Goal: Task Accomplishment & Management: Complete application form

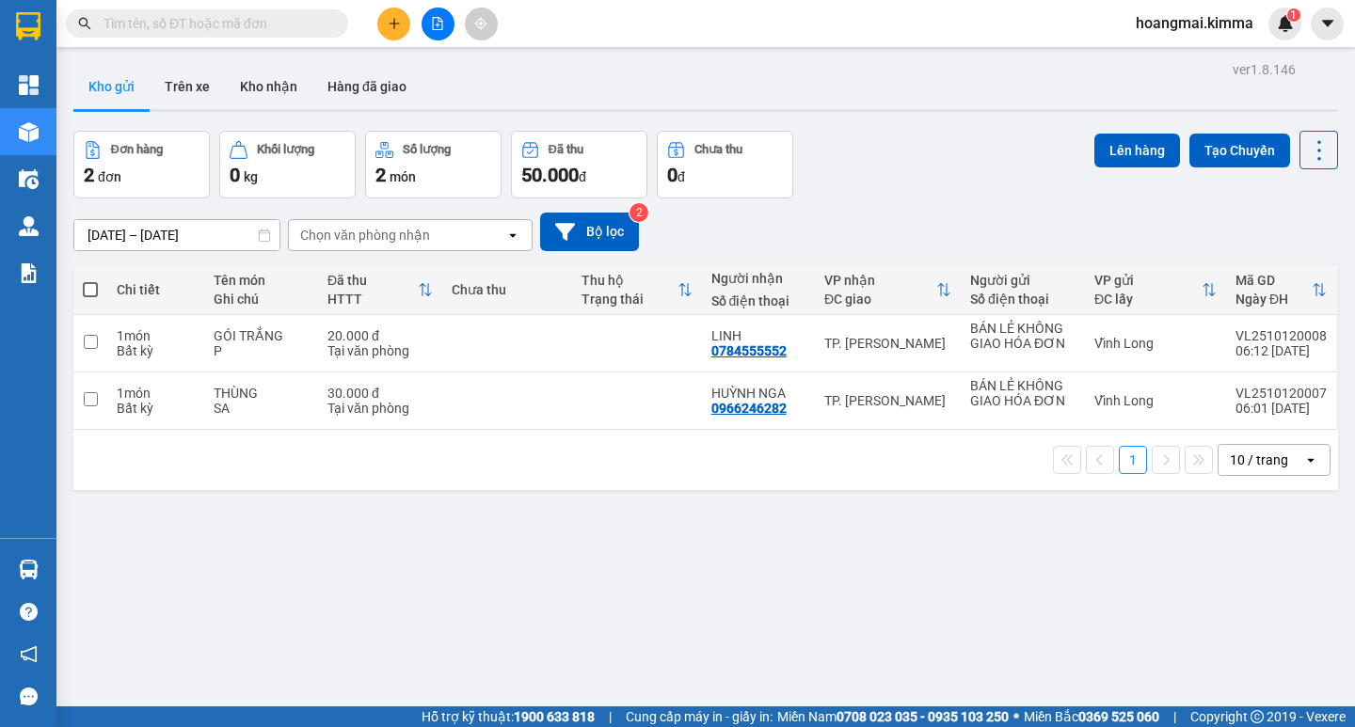
click at [387, 22] on button at bounding box center [393, 24] width 33 height 33
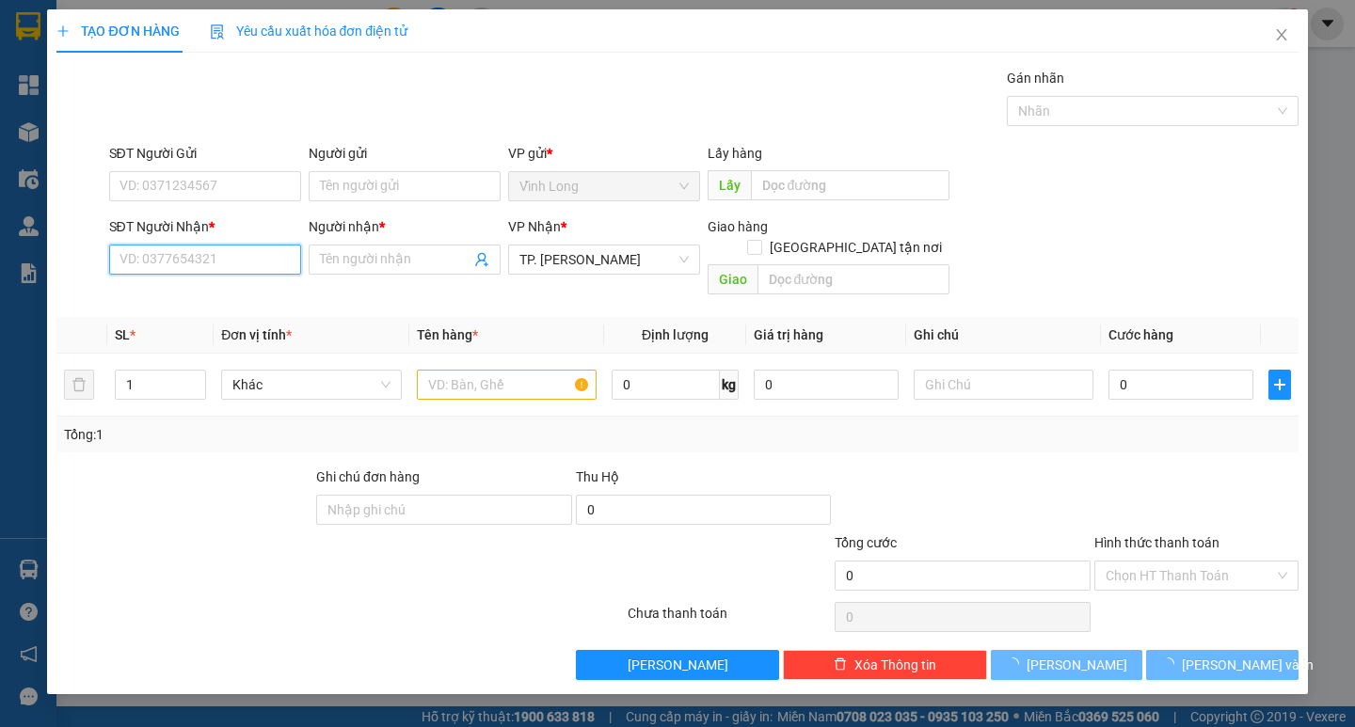
click at [244, 258] on input "SĐT Người Nhận *" at bounding box center [205, 260] width 192 height 30
drag, startPoint x: 152, startPoint y: 261, endPoint x: 53, endPoint y: 262, distance: 99.7
click at [53, 262] on div "TẠO ĐƠN HÀNG Yêu cầu xuất hóa đơn điện tử Transit Pickup Surcharge Ids Transit …" at bounding box center [677, 351] width 1260 height 685
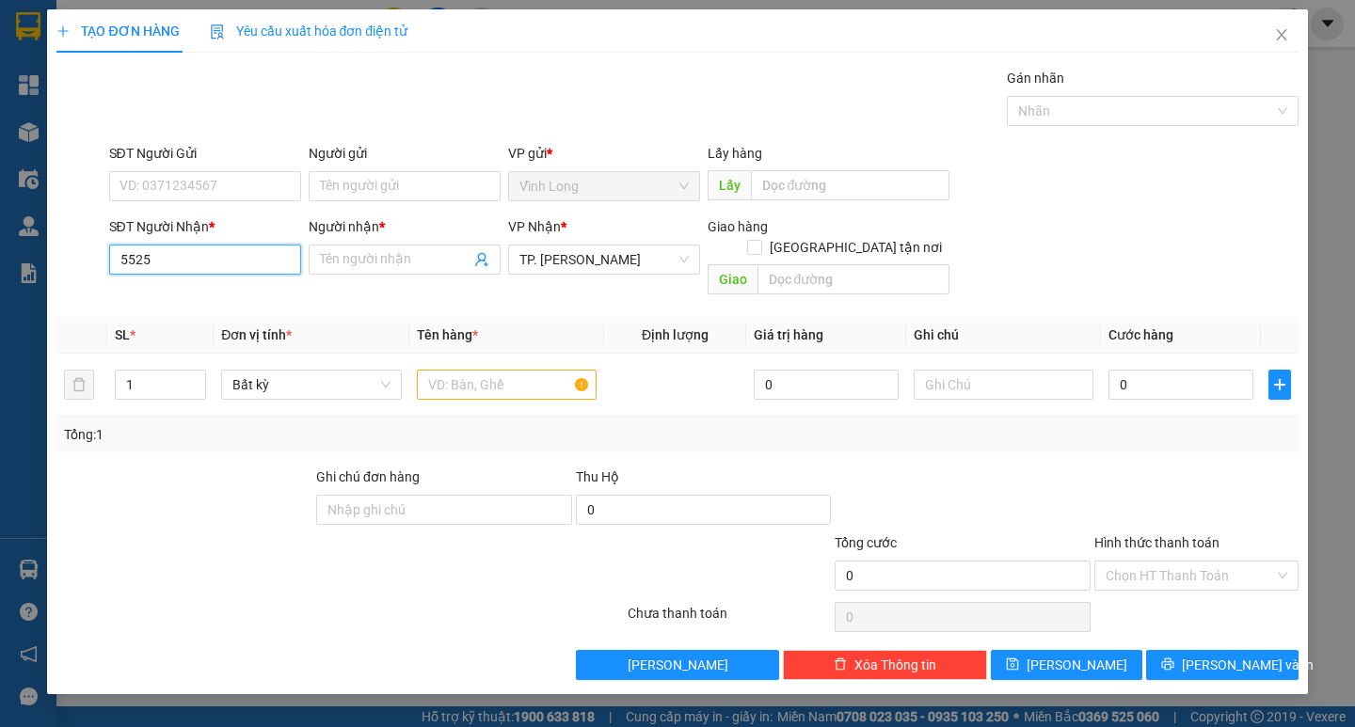
click at [127, 268] on input "5525" at bounding box center [205, 260] width 192 height 30
drag, startPoint x: 146, startPoint y: 260, endPoint x: 70, endPoint y: 258, distance: 76.2
click at [70, 258] on div "SĐT Người Nhận * 525 525 Người nhận * Tên người nhận VP Nhận * TP. [PERSON_NAME…" at bounding box center [677, 259] width 1245 height 87
type input "0905595225"
click at [213, 296] on div "0905595225 - ĐĂNG KHANG" at bounding box center [204, 297] width 169 height 21
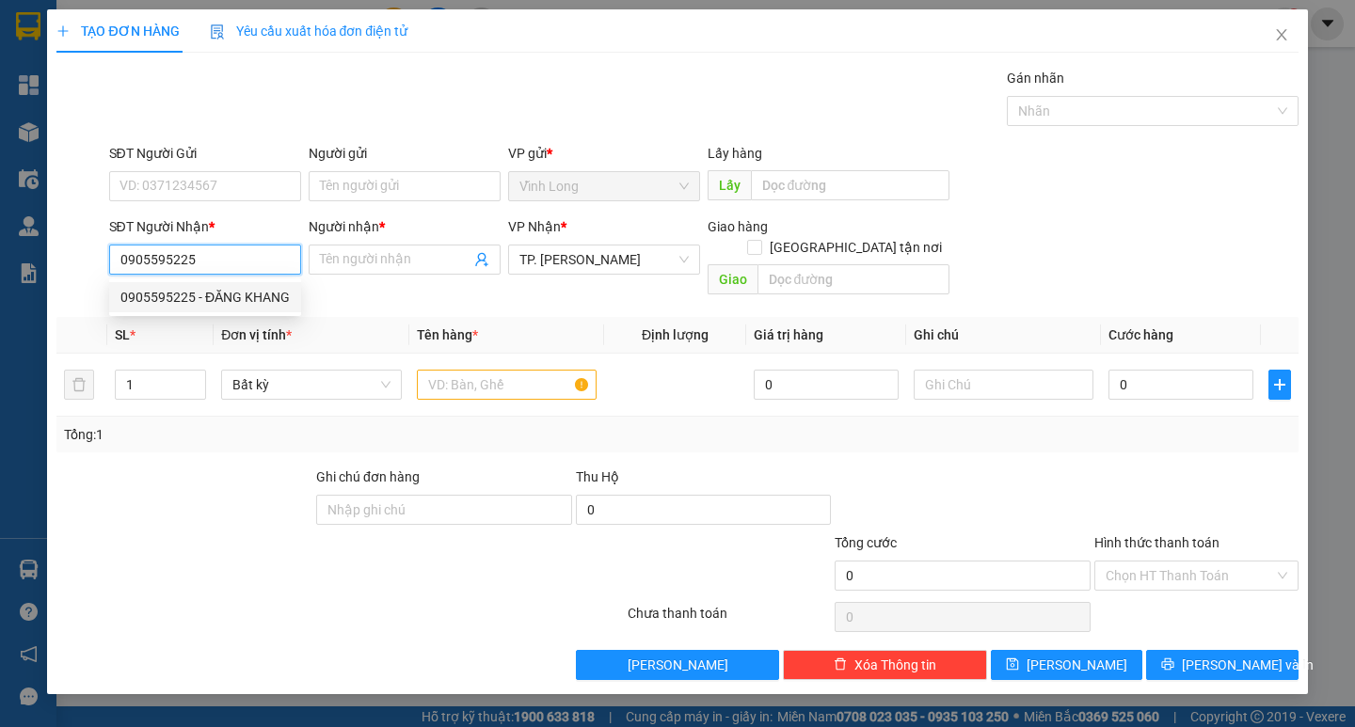
type input "ĐĂNG KHANG"
type input "0905595225"
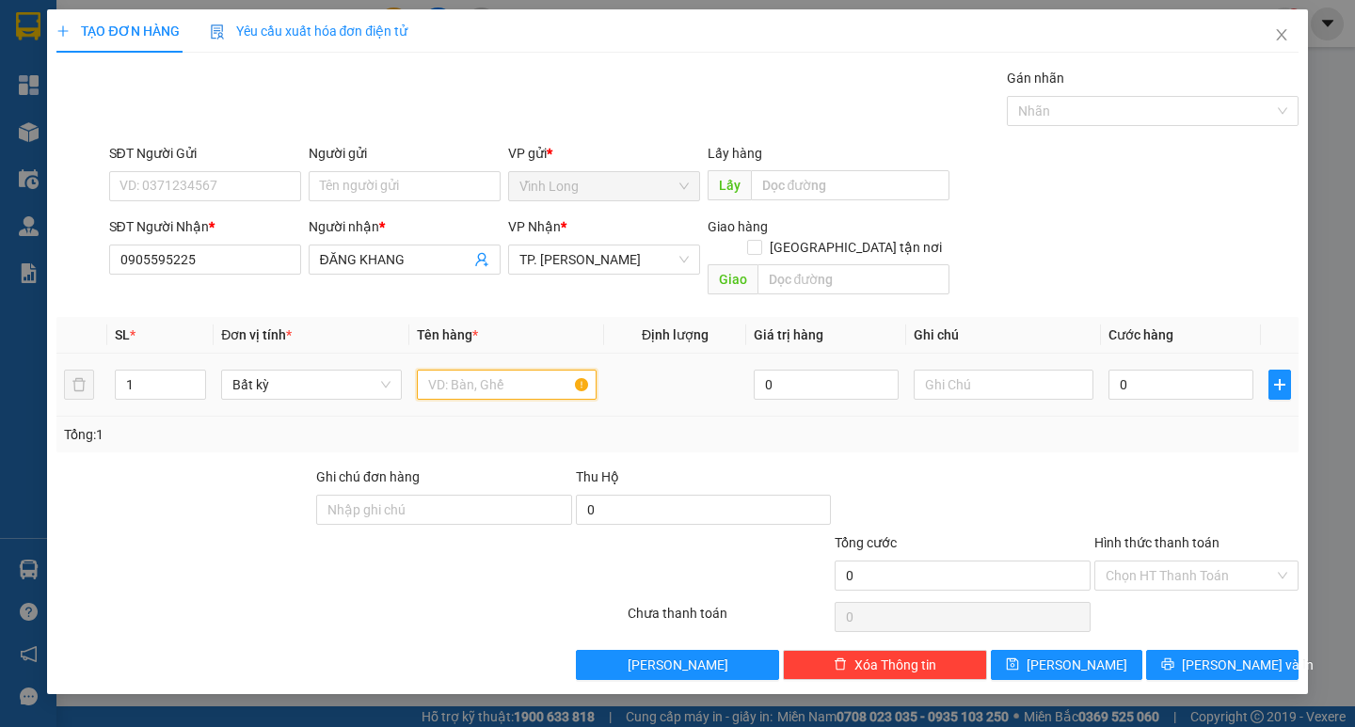
click at [492, 370] on input "text" at bounding box center [507, 385] width 180 height 30
type input "b"
type input "BAO TRẮNG"
type input "TRANG"
type input "3"
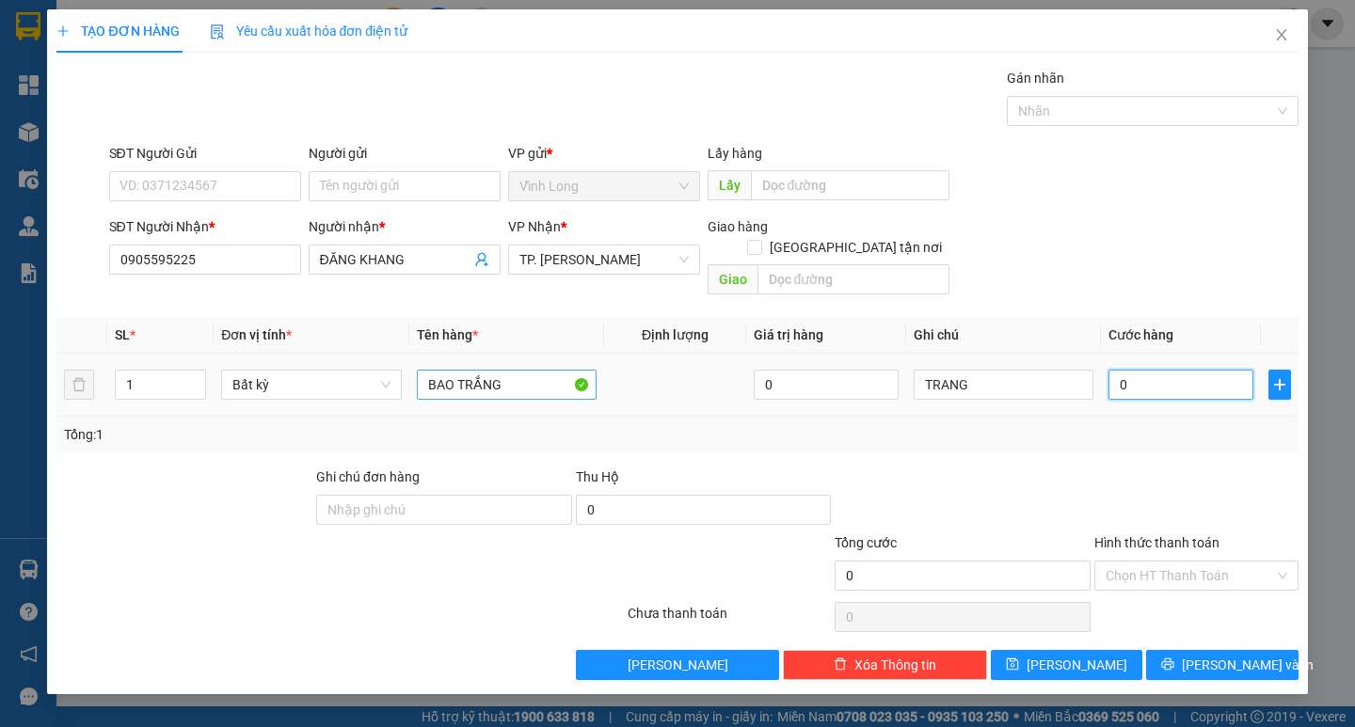
type input "3"
type input "30"
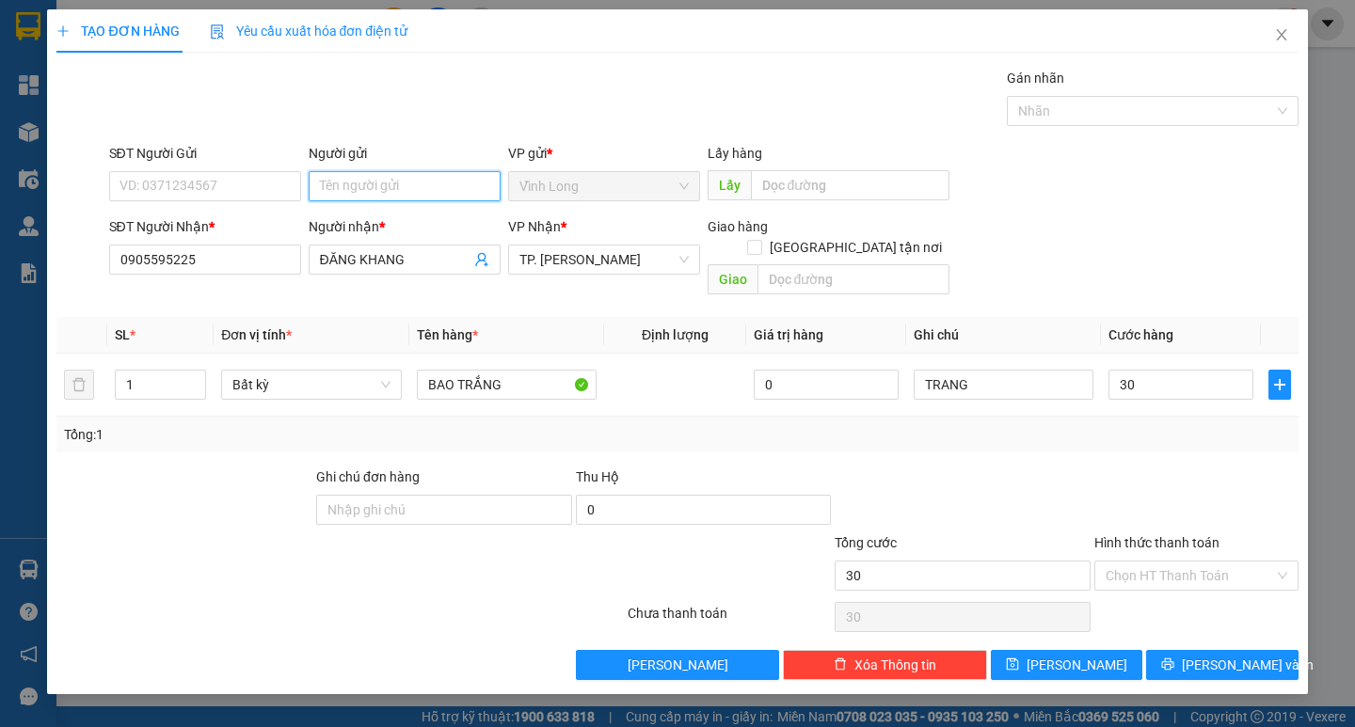
type input "30.000"
click at [388, 193] on input "Người gửi" at bounding box center [405, 186] width 192 height 30
type input "BÁ"
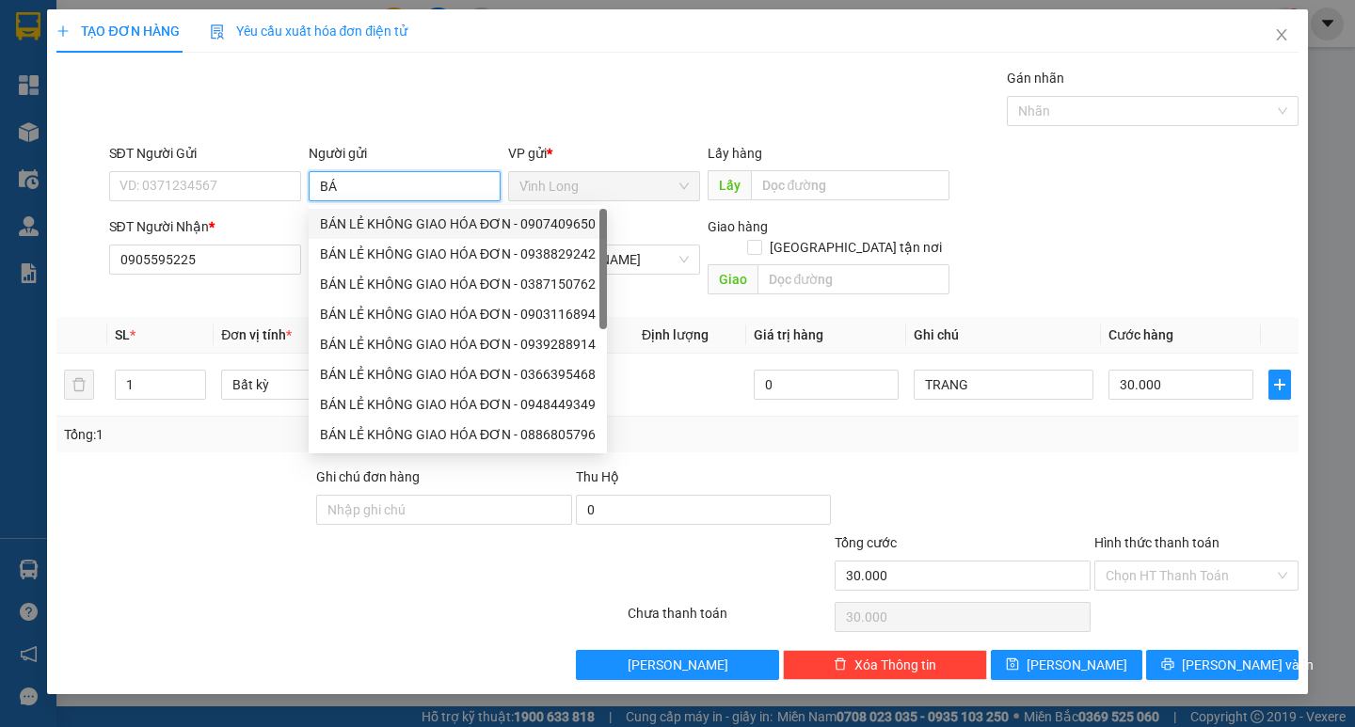
click at [390, 224] on div "BÁN LẺ KHÔNG GIAO HÓA ĐƠN - 0907409650" at bounding box center [458, 224] width 276 height 21
type input "0907409650"
type input "BÁN LẺ KHÔNG GIAO HÓA ĐƠN"
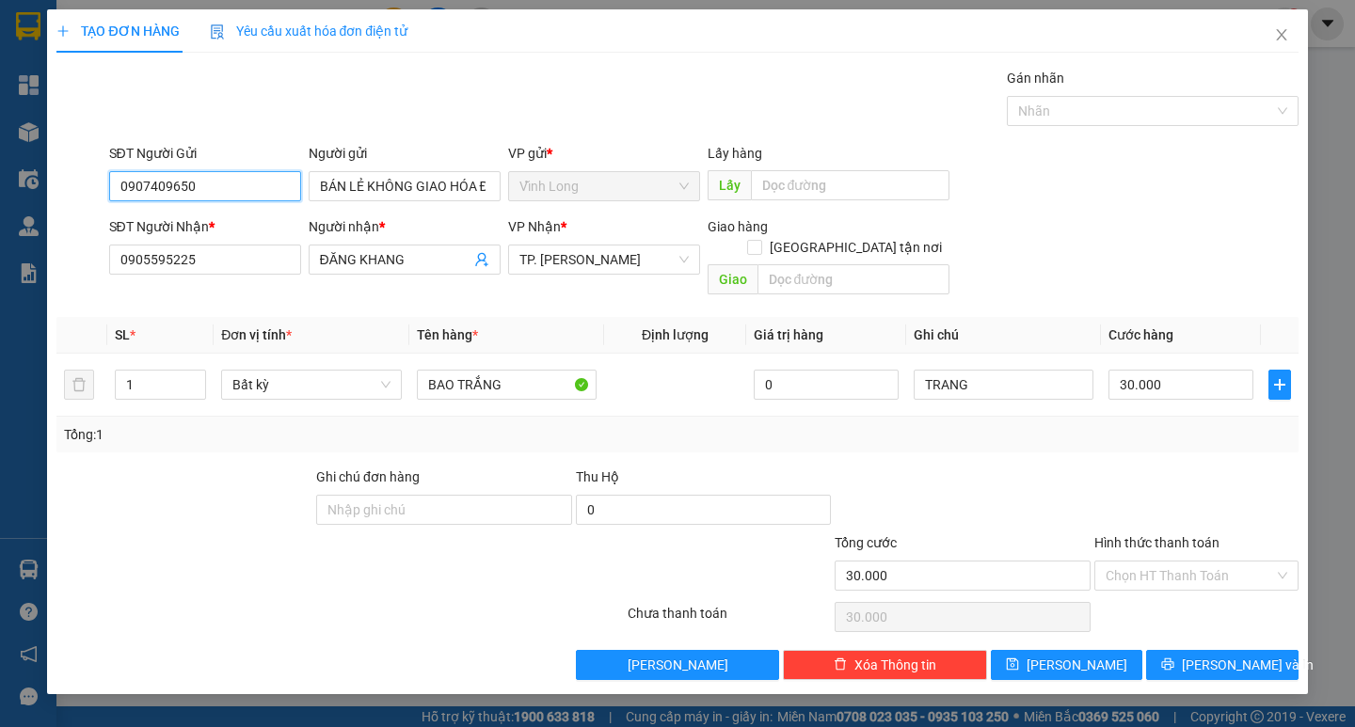
drag, startPoint x: 188, startPoint y: 187, endPoint x: 8, endPoint y: 194, distance: 179.8
click at [23, 190] on div "TẠO ĐƠN HÀNG Yêu cầu xuất hóa đơn điện tử Transit Pickup Surcharge Ids Transit …" at bounding box center [677, 363] width 1355 height 727
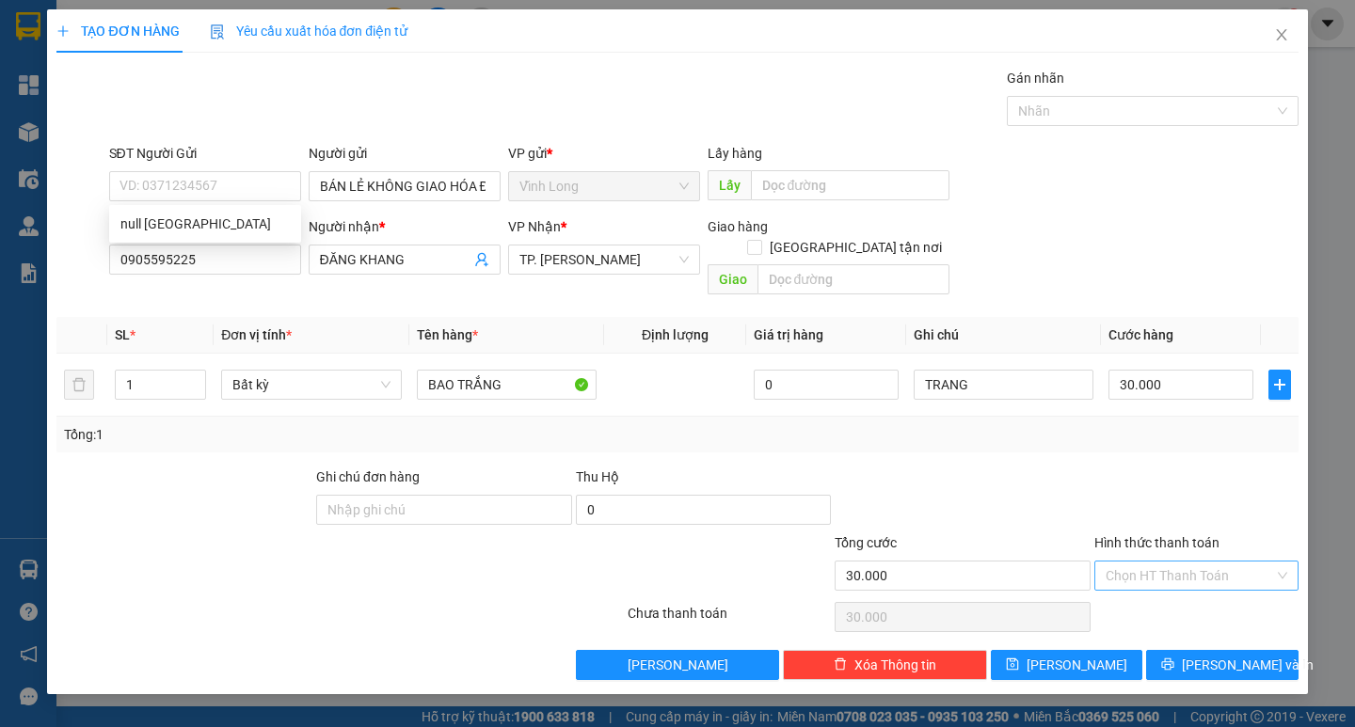
drag, startPoint x: 1219, startPoint y: 547, endPoint x: 1205, endPoint y: 563, distance: 20.7
click at [1217, 562] on input "Hình thức thanh toán" at bounding box center [1190, 576] width 168 height 28
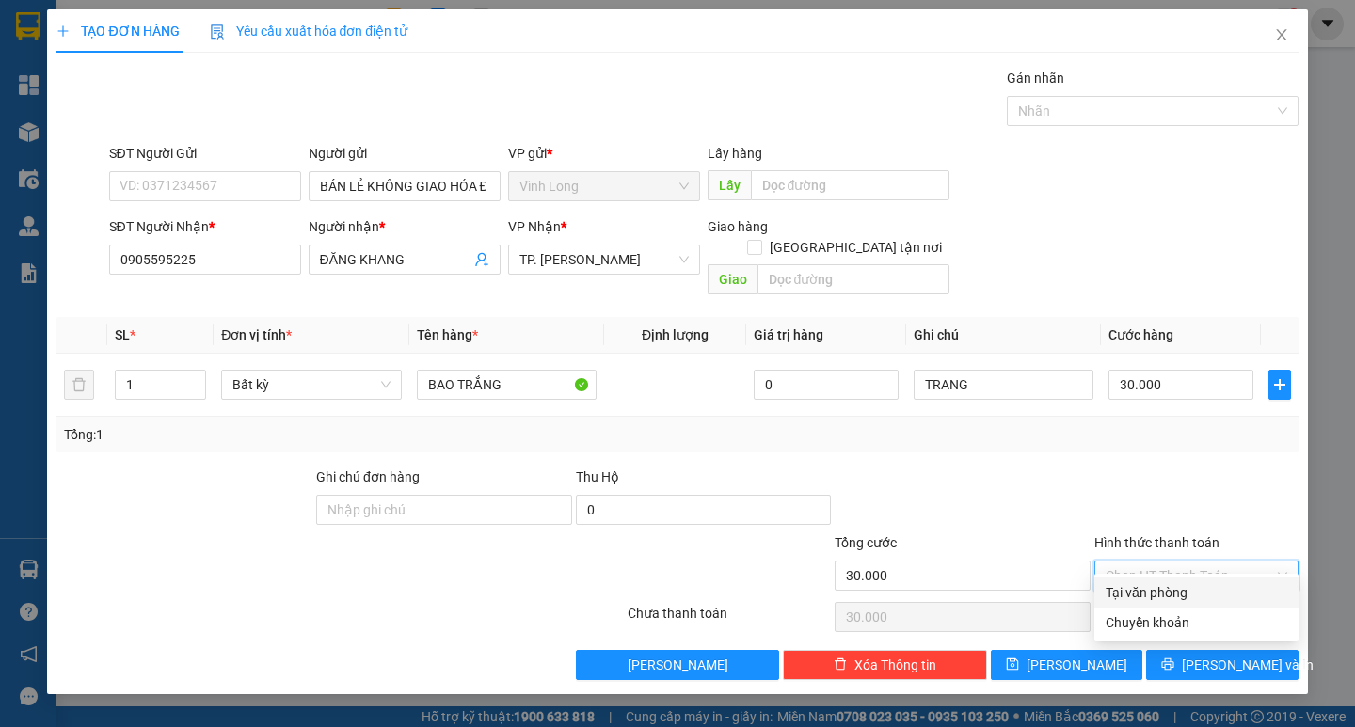
click at [1170, 597] on div "Tại văn phòng" at bounding box center [1197, 592] width 182 height 21
type input "0"
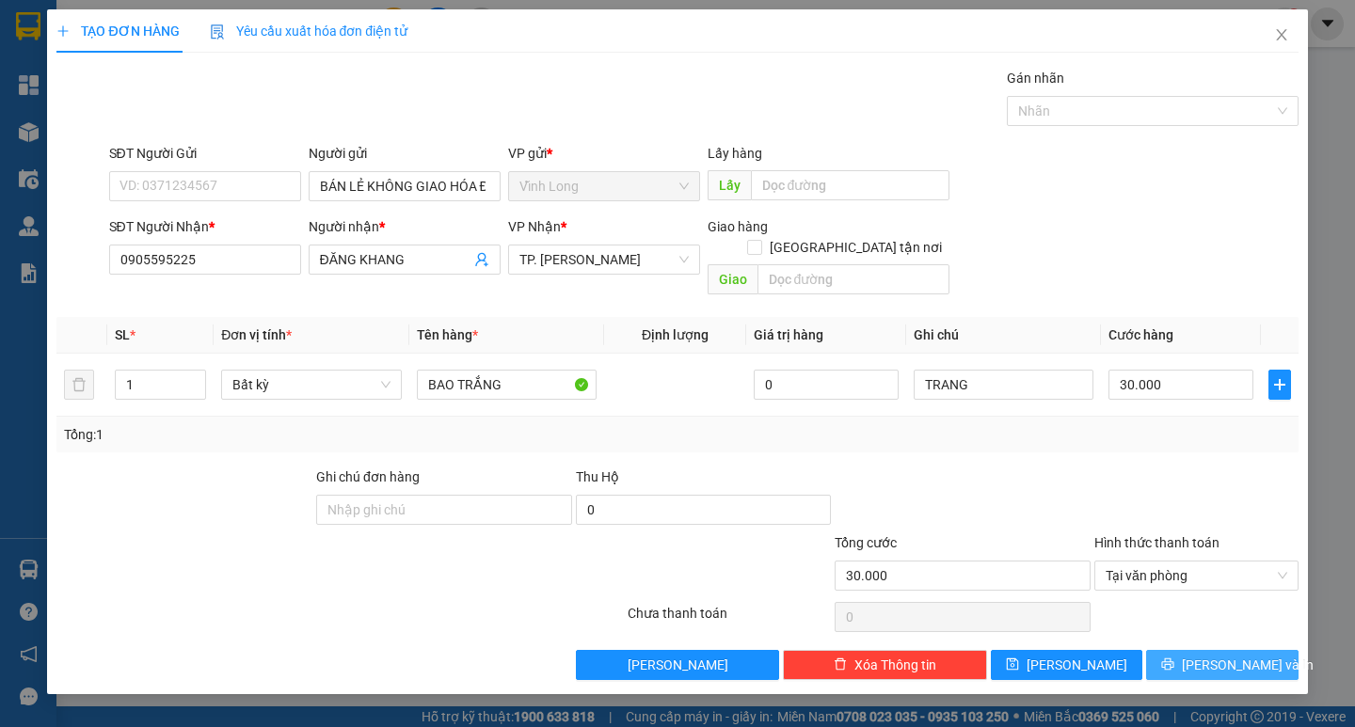
click at [1210, 655] on span "[PERSON_NAME] và In" at bounding box center [1248, 665] width 132 height 21
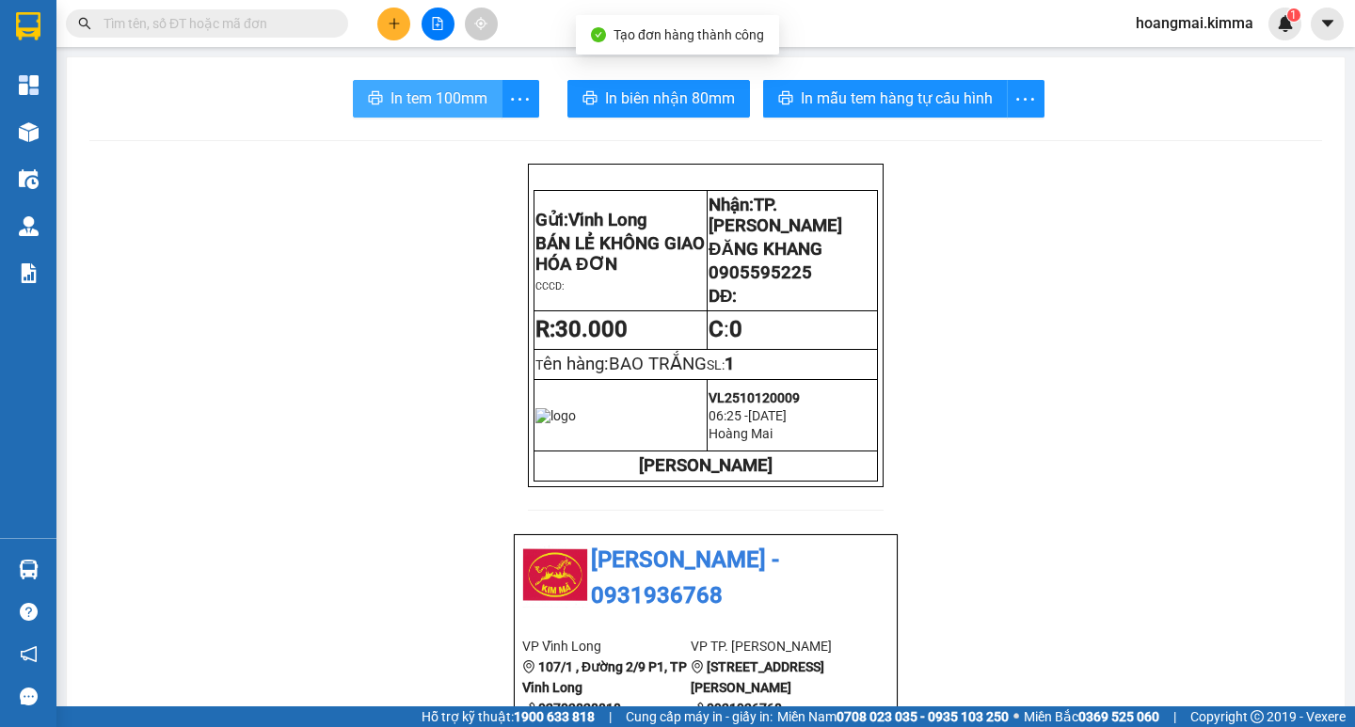
click at [415, 100] on span "In tem 100mm" at bounding box center [439, 99] width 97 height 24
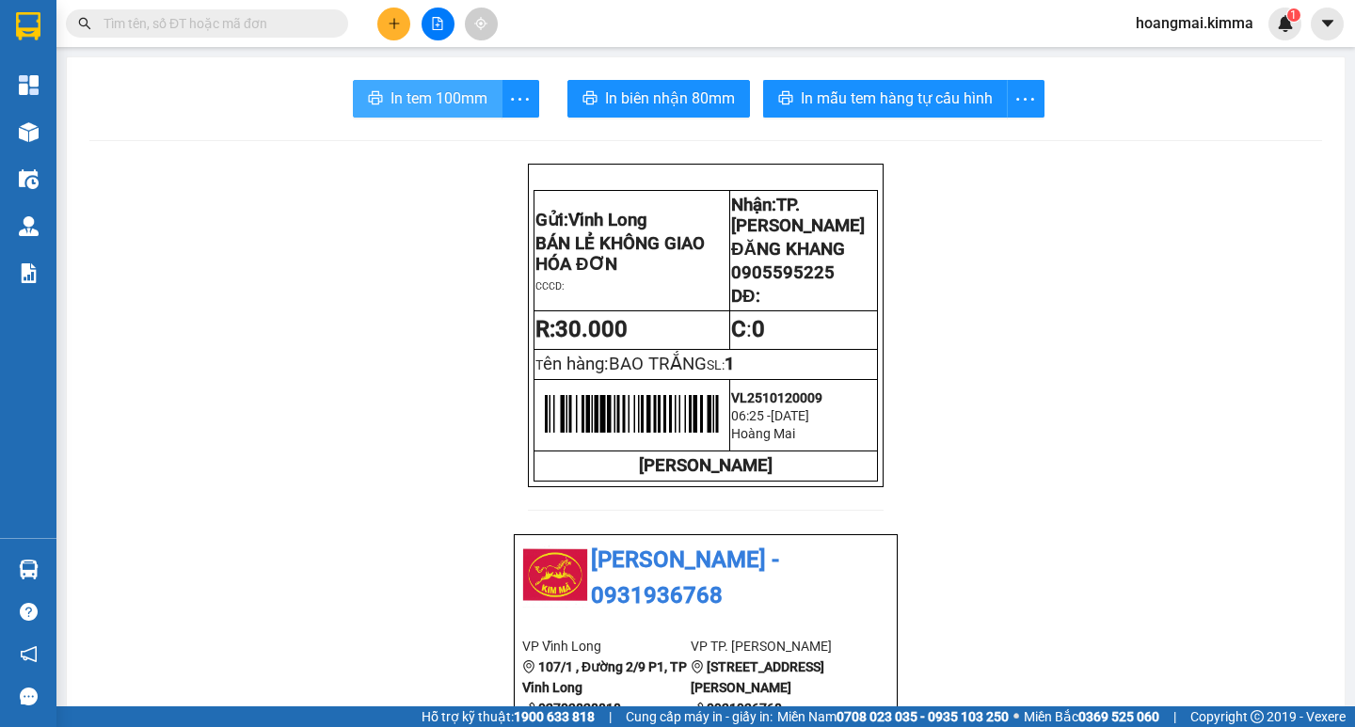
click at [440, 109] on span "In tem 100mm" at bounding box center [439, 99] width 97 height 24
click at [411, 19] on div at bounding box center [437, 24] width 141 height 33
click at [401, 23] on button at bounding box center [393, 24] width 33 height 33
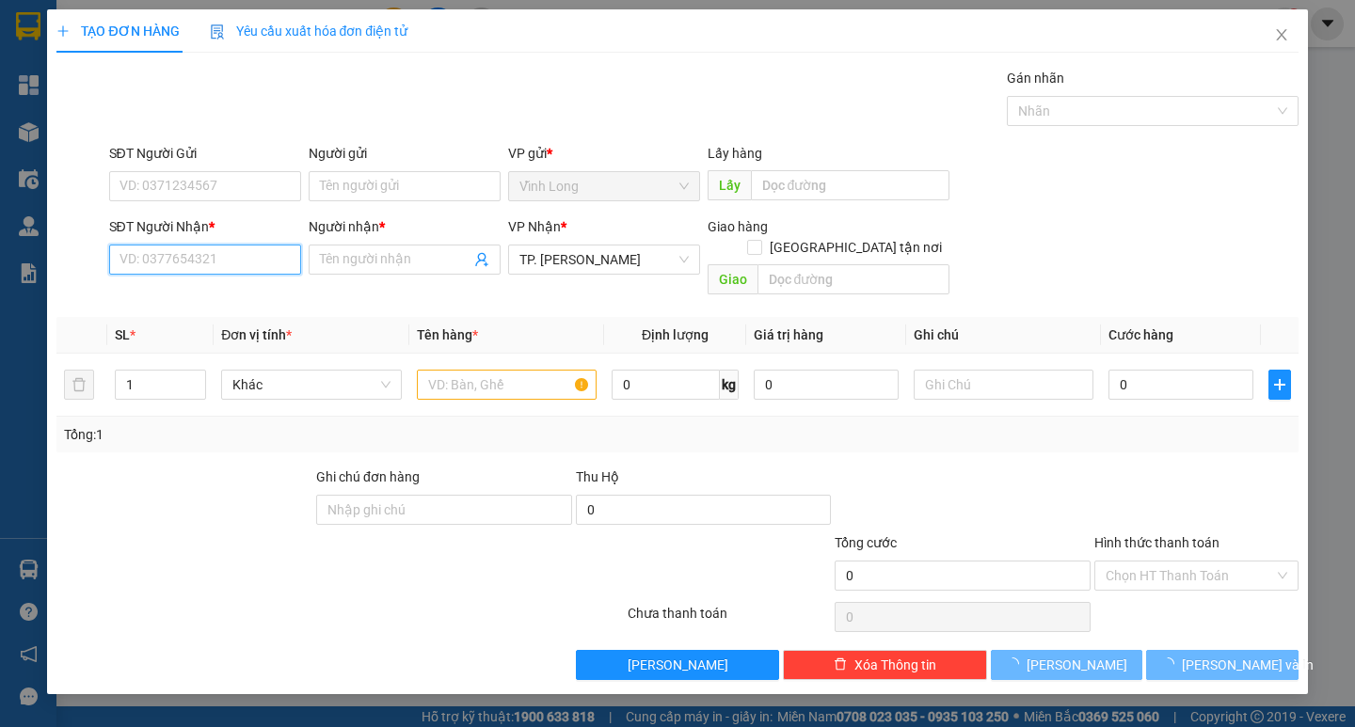
click at [228, 267] on input "SĐT Người Nhận *" at bounding box center [205, 260] width 192 height 30
type input "0913943825"
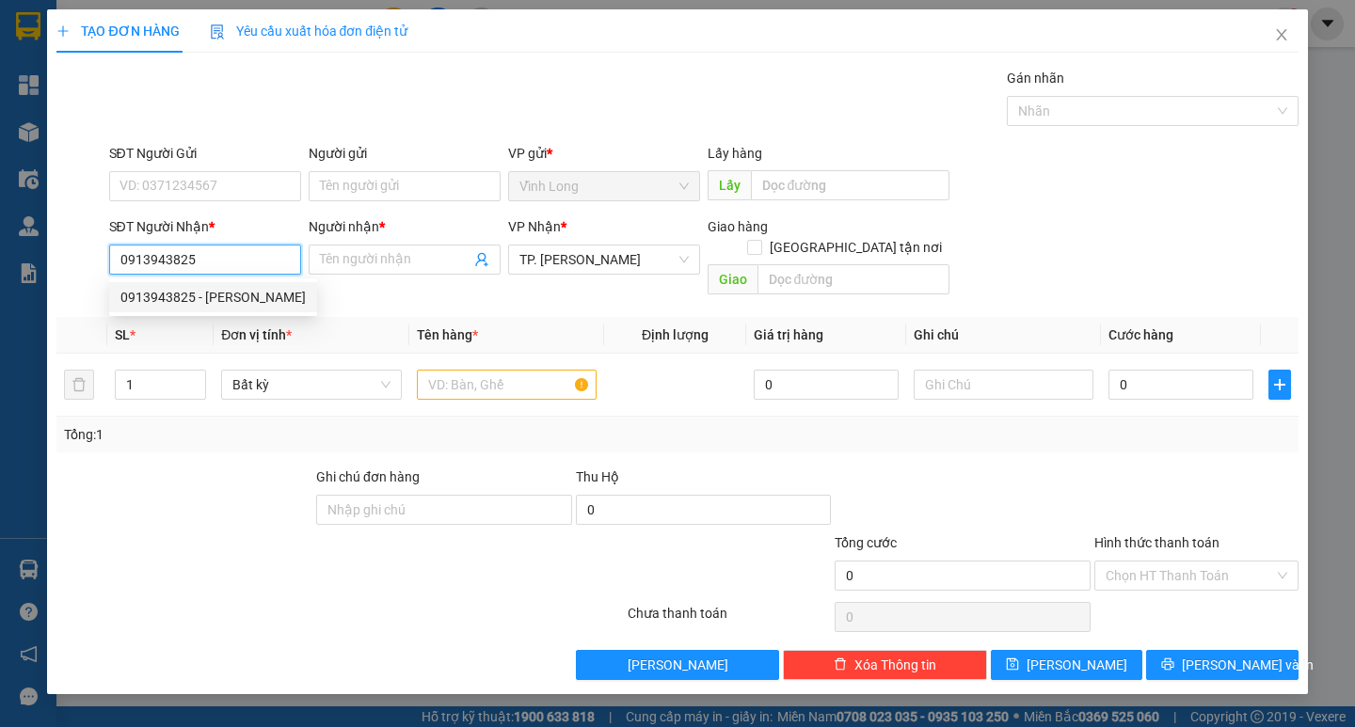
click at [237, 299] on div "0913943825 - [PERSON_NAME]" at bounding box center [212, 297] width 185 height 21
type input "ANH DŨNG"
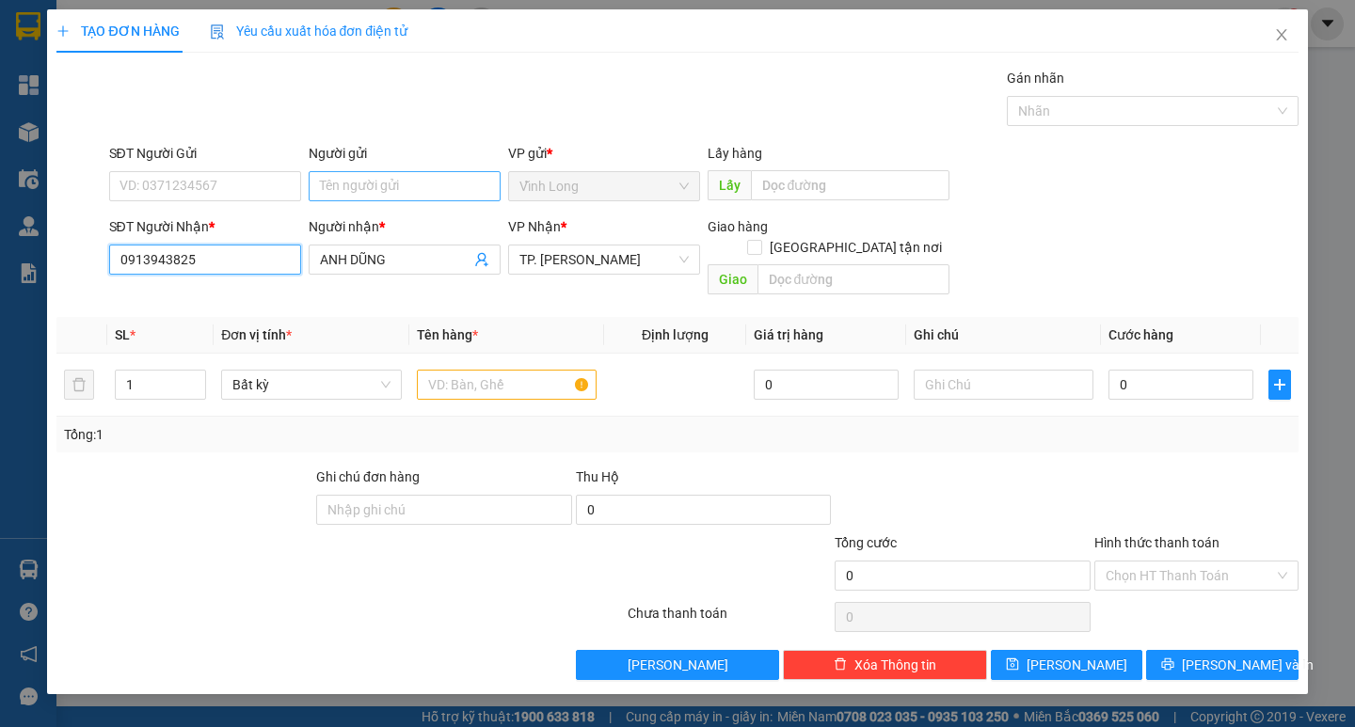
type input "0913943825"
click at [348, 181] on input "Người gửi" at bounding box center [405, 186] width 192 height 30
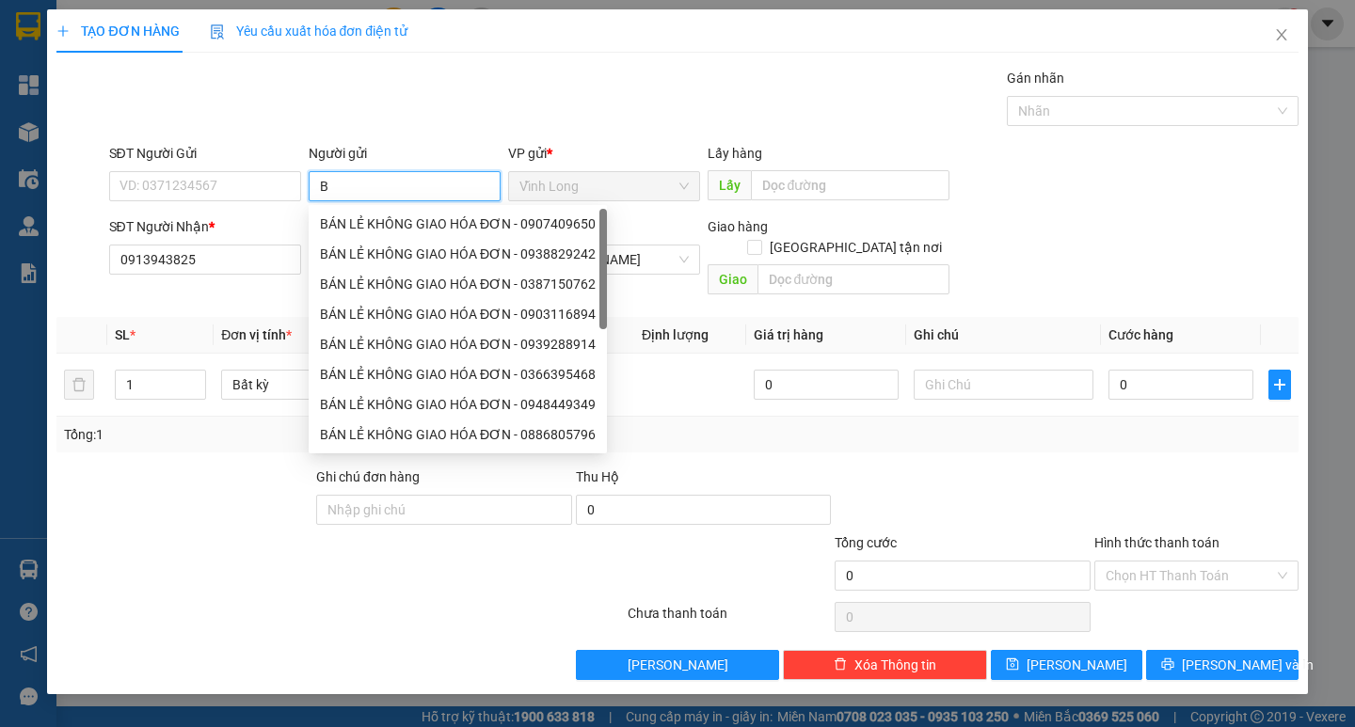
type input "BÁ"
click at [365, 231] on div "BÁN LẺ KHÔNG GIAO HÓA ĐƠN - 0907409650" at bounding box center [458, 224] width 276 height 21
type input "0907409650"
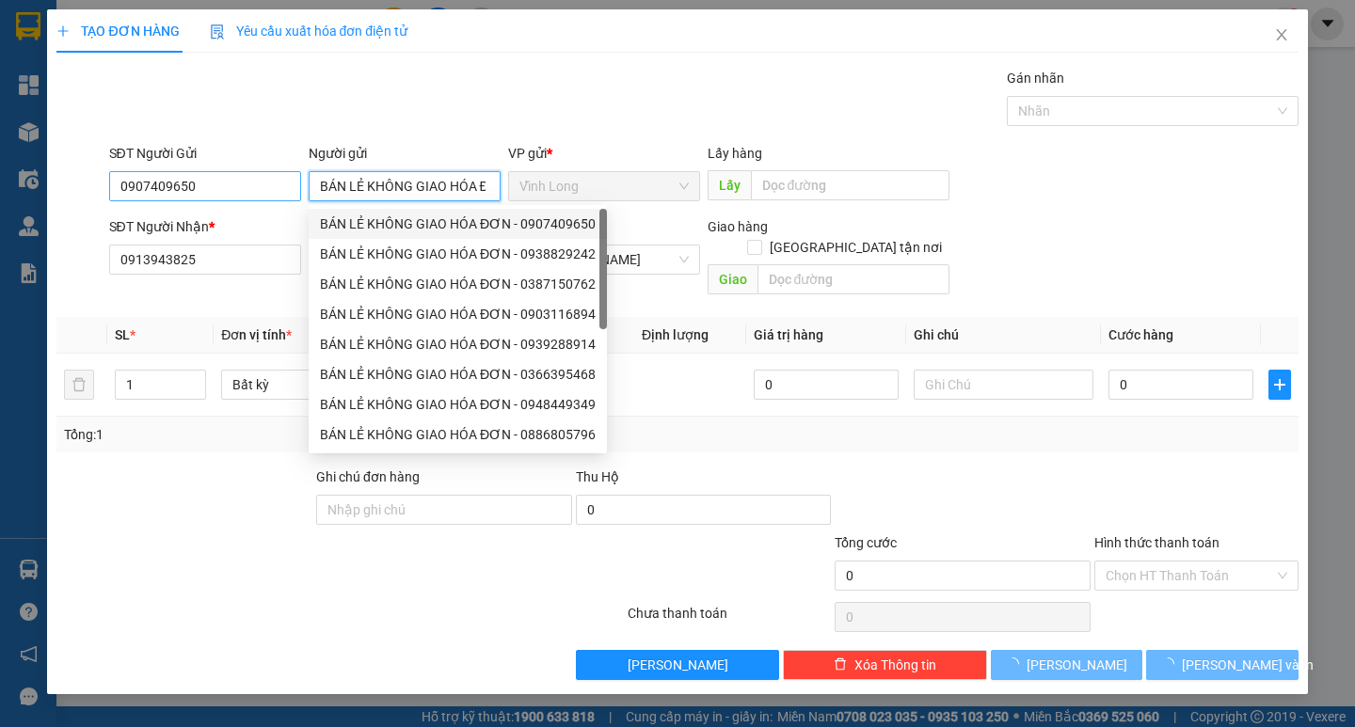
type input "BÁN LẺ KHÔNG GIAO HÓA ĐƠN"
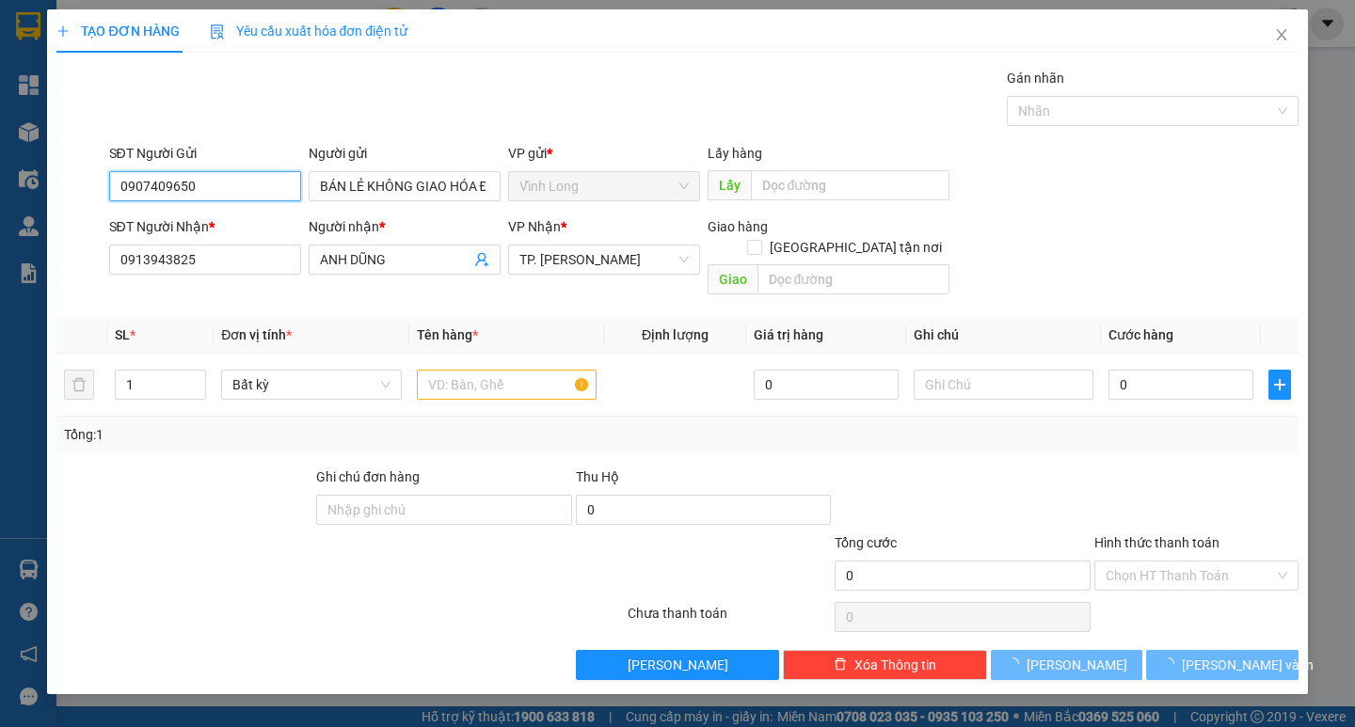
drag, startPoint x: 272, startPoint y: 183, endPoint x: 78, endPoint y: 190, distance: 194.0
click at [78, 190] on div "SĐT Người Gửi 0907409650 0907409650 Người gửi BÁN LẺ KHÔNG GIAO HÓA ĐƠN VP gửi …" at bounding box center [677, 176] width 1245 height 66
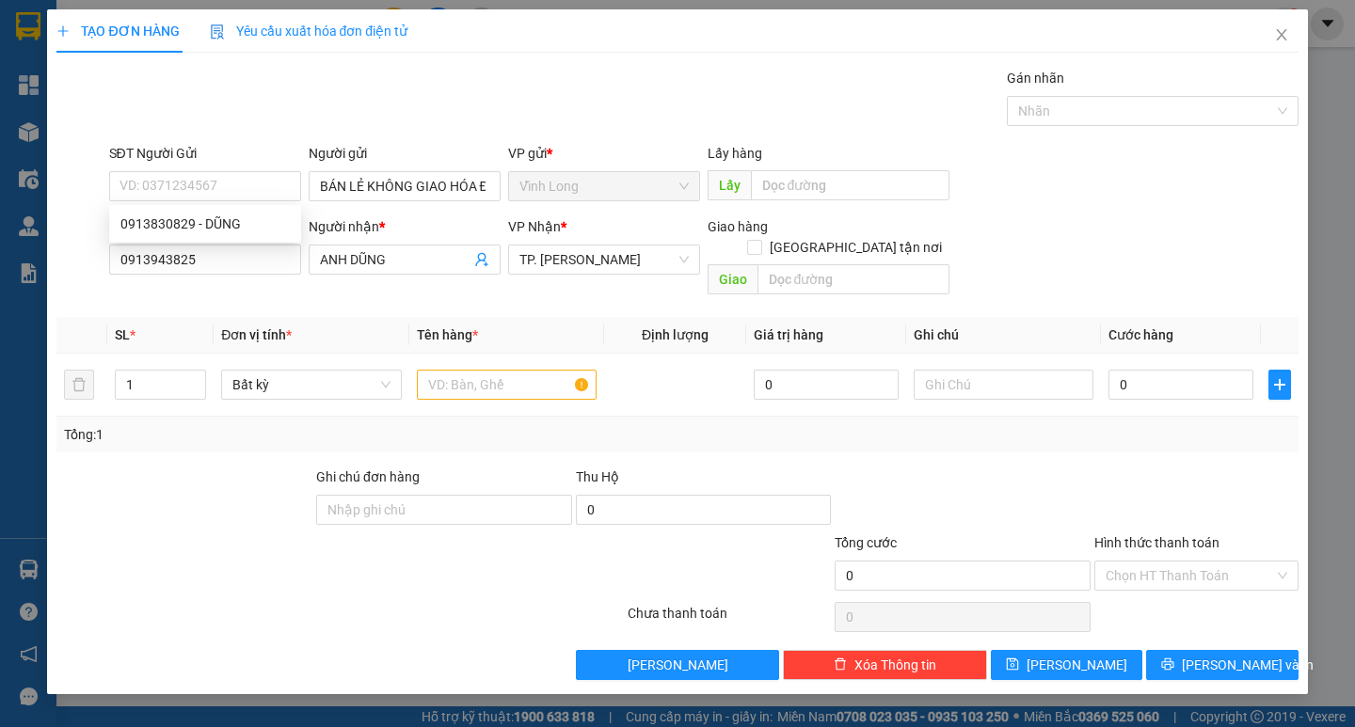
click at [636, 79] on div "Gói vận chuyển * Tiêu chuẩn Gán nhãn Nhãn" at bounding box center [703, 101] width 1197 height 66
click at [527, 370] on input "text" at bounding box center [507, 385] width 180 height 30
type input "THÙNG MUS NHỎ"
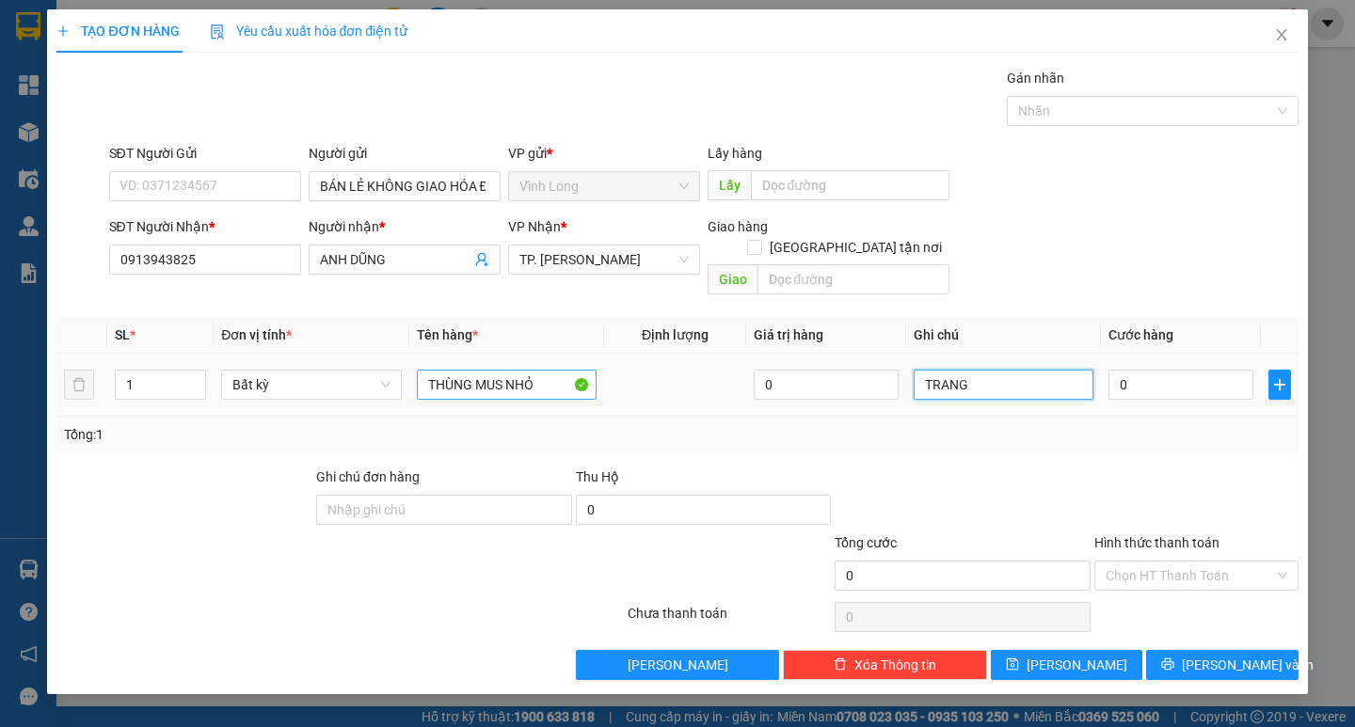
type input "TRANG"
type input "3"
type input "30"
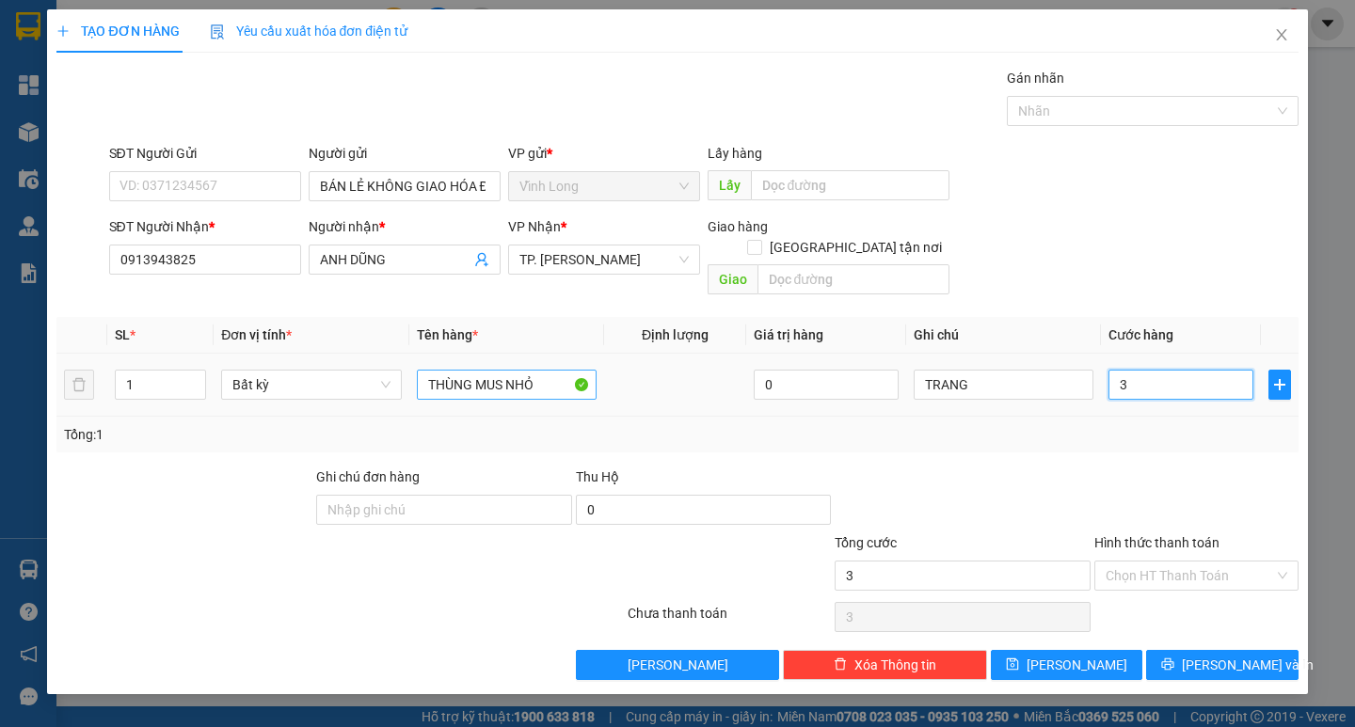
type input "30"
type input "30.000"
drag, startPoint x: 1143, startPoint y: 543, endPoint x: 1138, endPoint y: 573, distance: 30.6
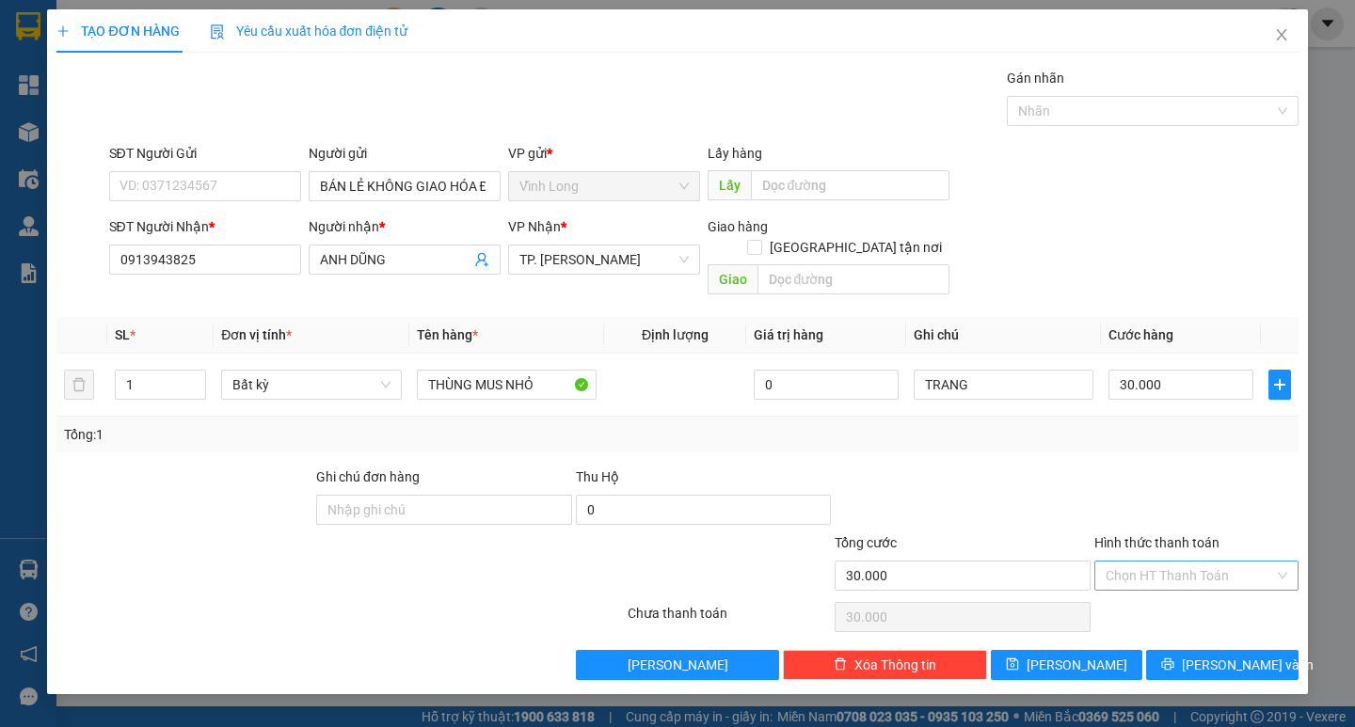
click at [1143, 562] on input "Hình thức thanh toán" at bounding box center [1190, 576] width 168 height 28
click at [1140, 581] on div "Tại văn phòng" at bounding box center [1196, 593] width 204 height 30
type input "0"
click at [1174, 659] on icon "printer" at bounding box center [1168, 665] width 12 height 12
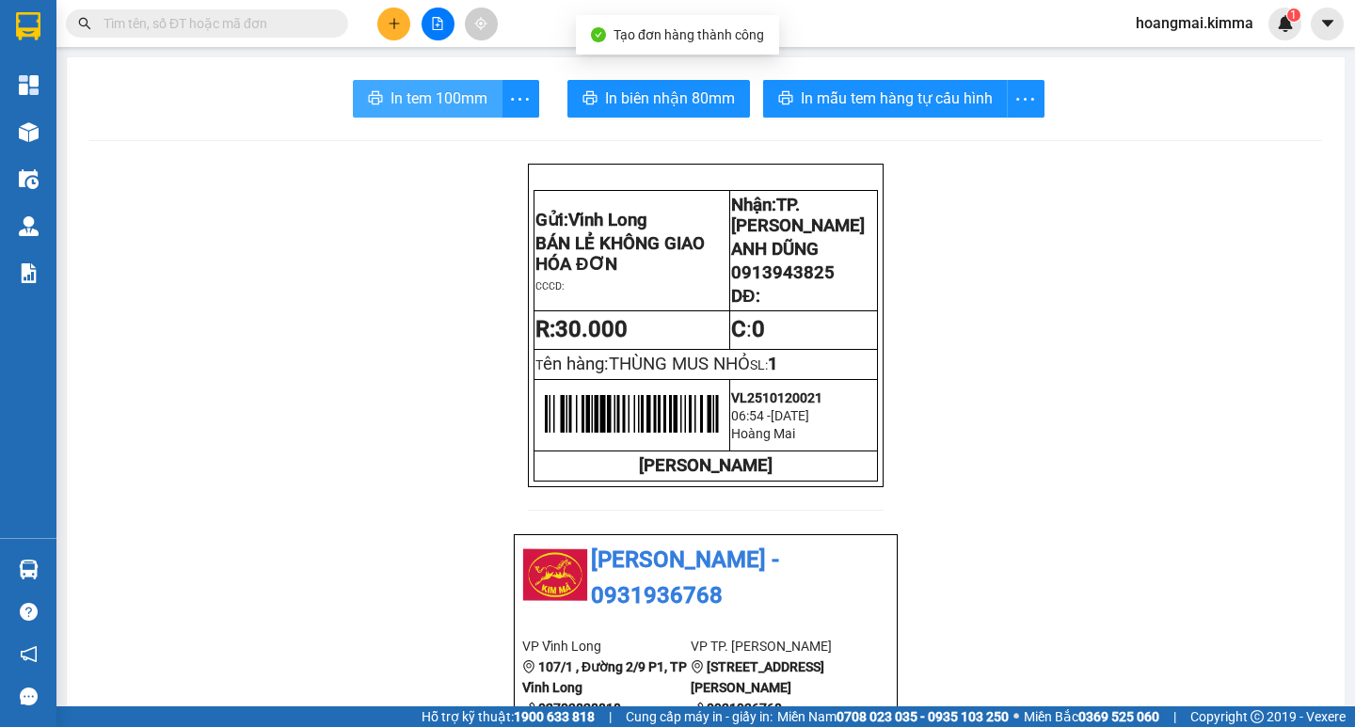
click at [459, 106] on span "In tem 100mm" at bounding box center [439, 99] width 97 height 24
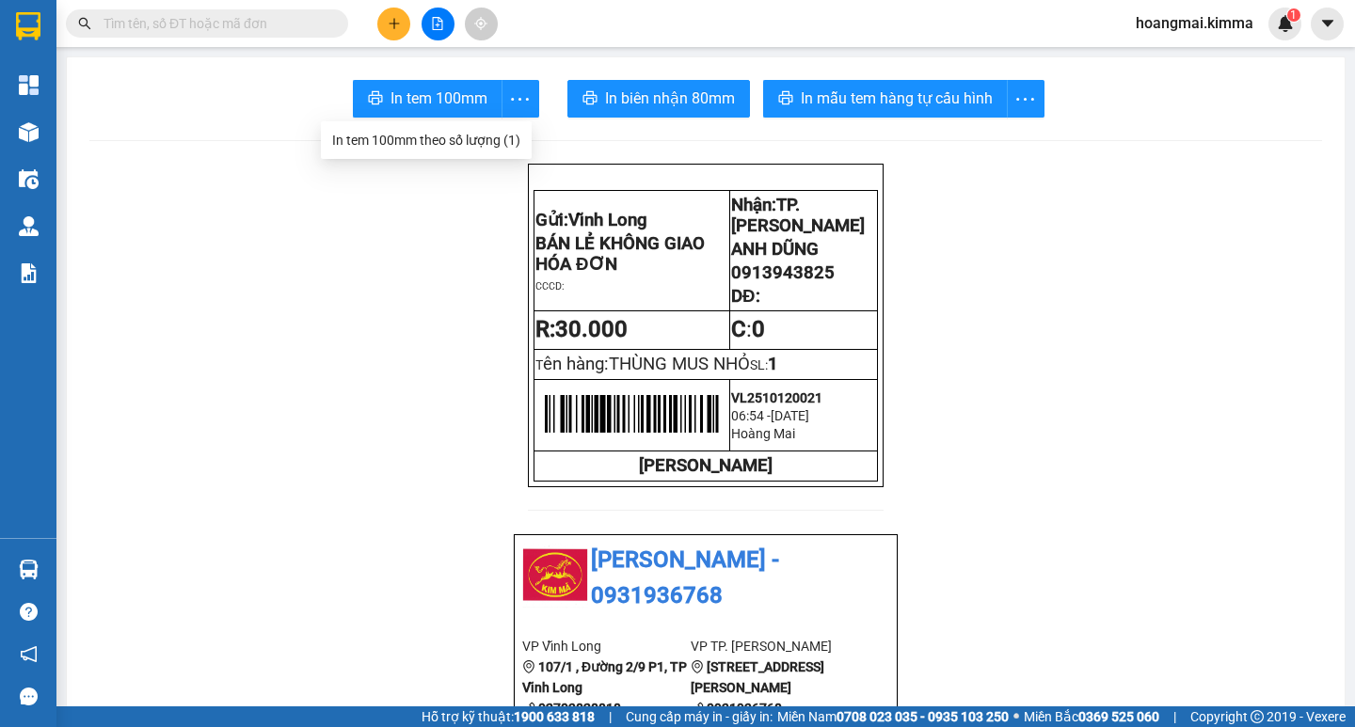
click at [396, 13] on button at bounding box center [393, 24] width 33 height 33
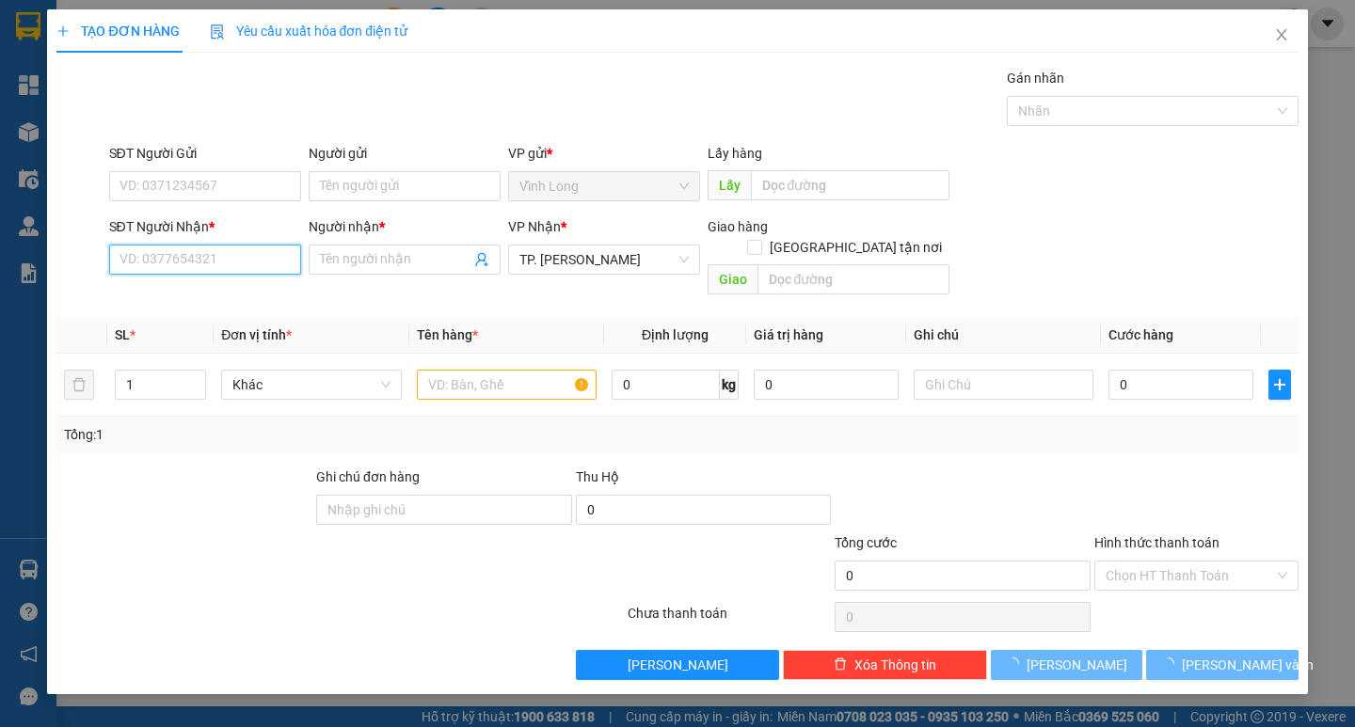
click at [266, 253] on input "SĐT Người Nhận *" at bounding box center [205, 260] width 192 height 30
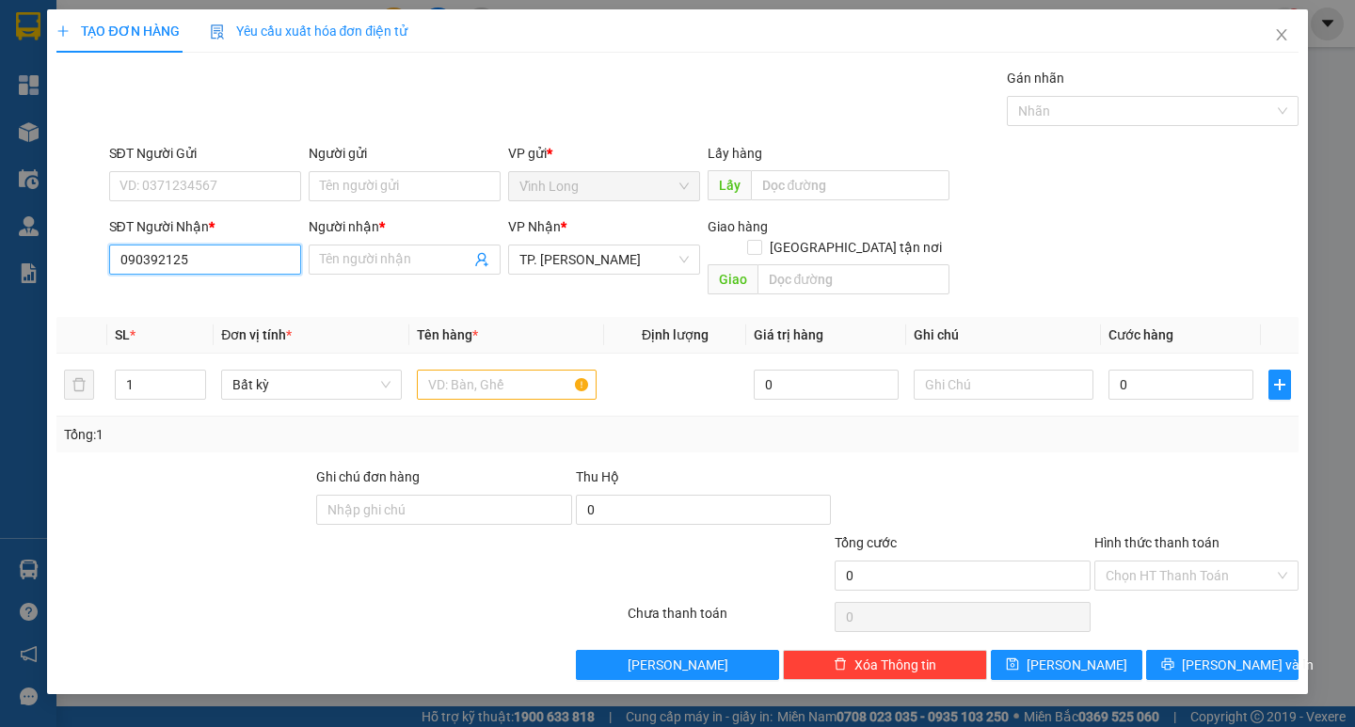
type input "0903921255"
click at [261, 295] on div "0903921255 - [PERSON_NAME]" at bounding box center [212, 297] width 185 height 21
type input "[PERSON_NAME]"
type input "0903921255"
click at [362, 184] on input "Người gửi" at bounding box center [405, 186] width 192 height 30
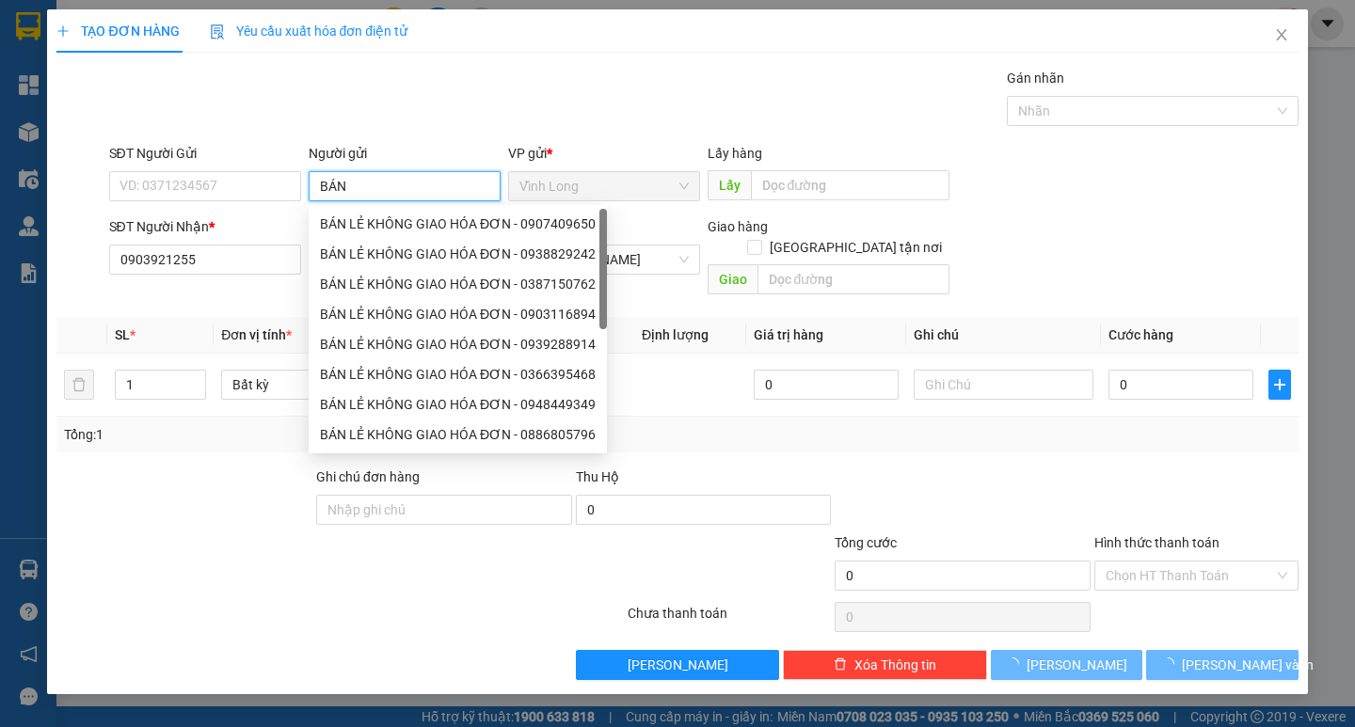
type input "BÁN"
click at [501, 101] on div "Gói vận chuyển * Tiêu chuẩn Gán nhãn Nhãn" at bounding box center [703, 101] width 1197 height 66
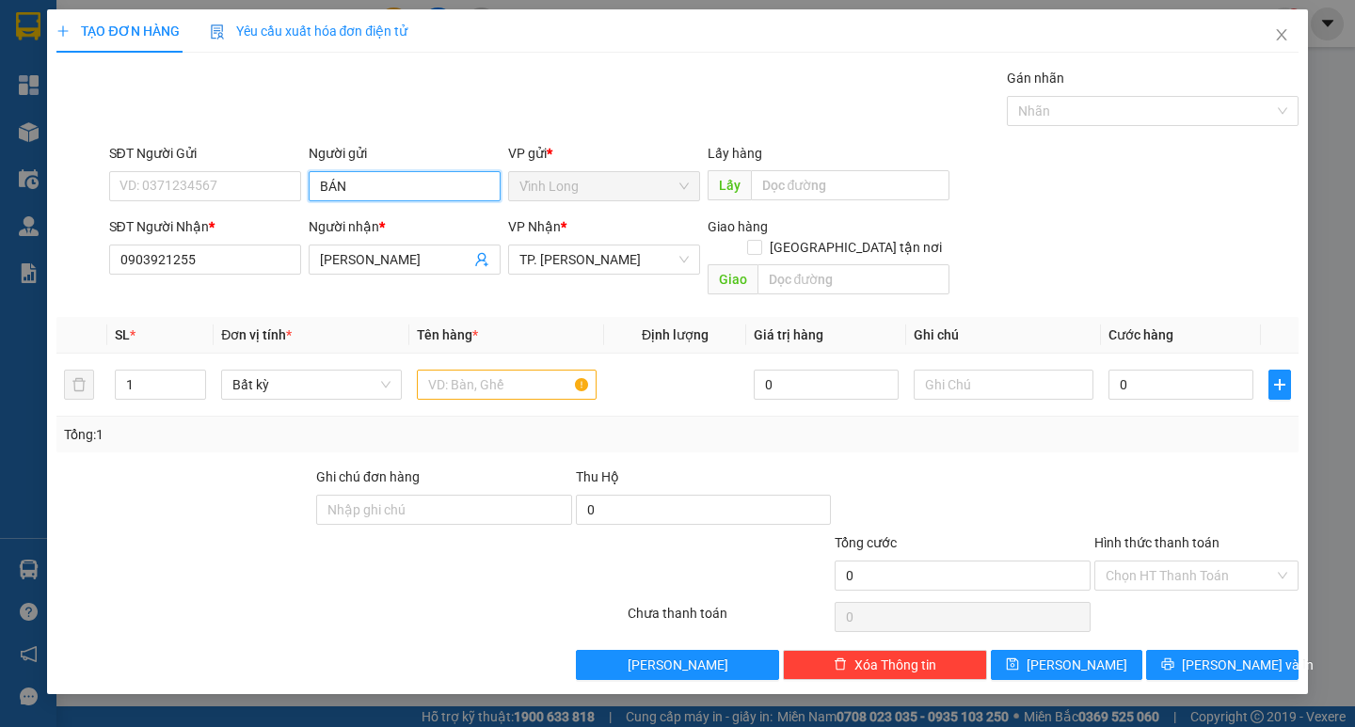
click at [351, 190] on input "BÁN" at bounding box center [405, 186] width 192 height 30
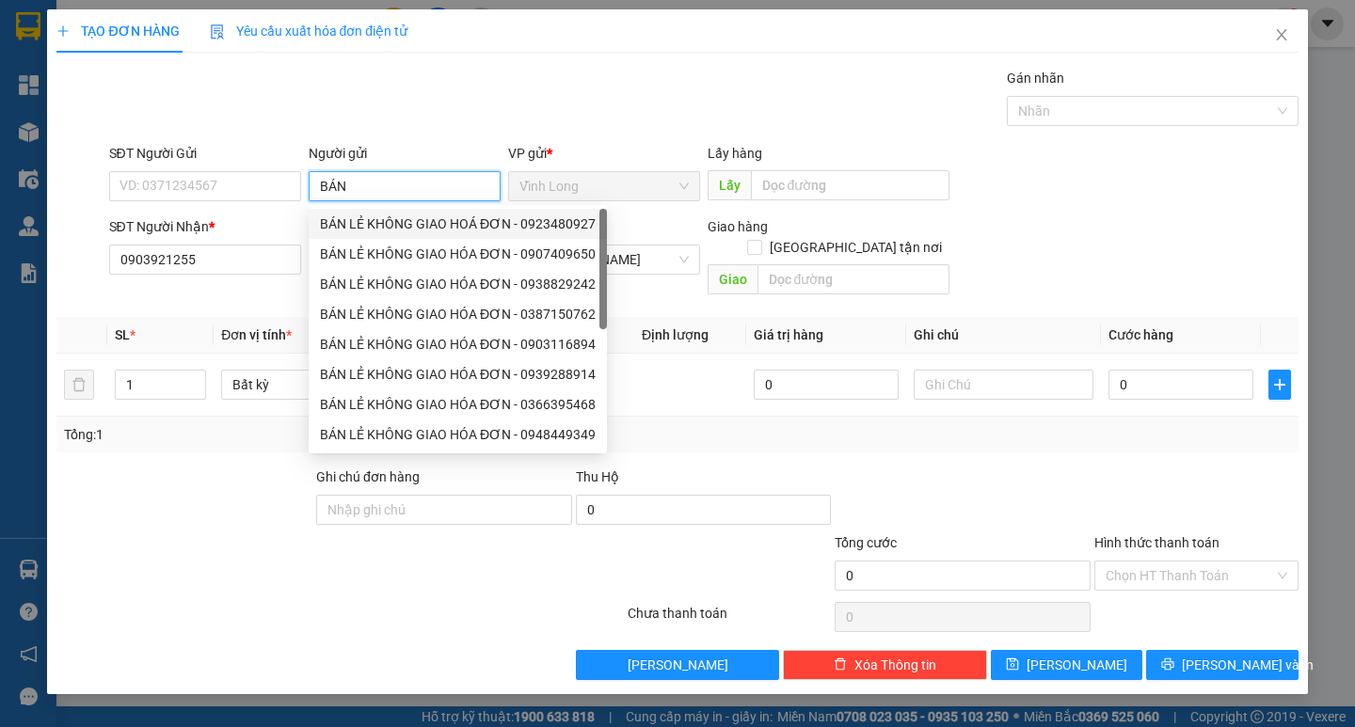
click at [375, 229] on div "BÁN LẺ KHÔNG GIAO HOÁ ĐƠN - 0923480927" at bounding box center [458, 224] width 276 height 21
type input "0923480927"
type input "BÁN LẺ KHÔNG GIAO HOÁ ĐƠN"
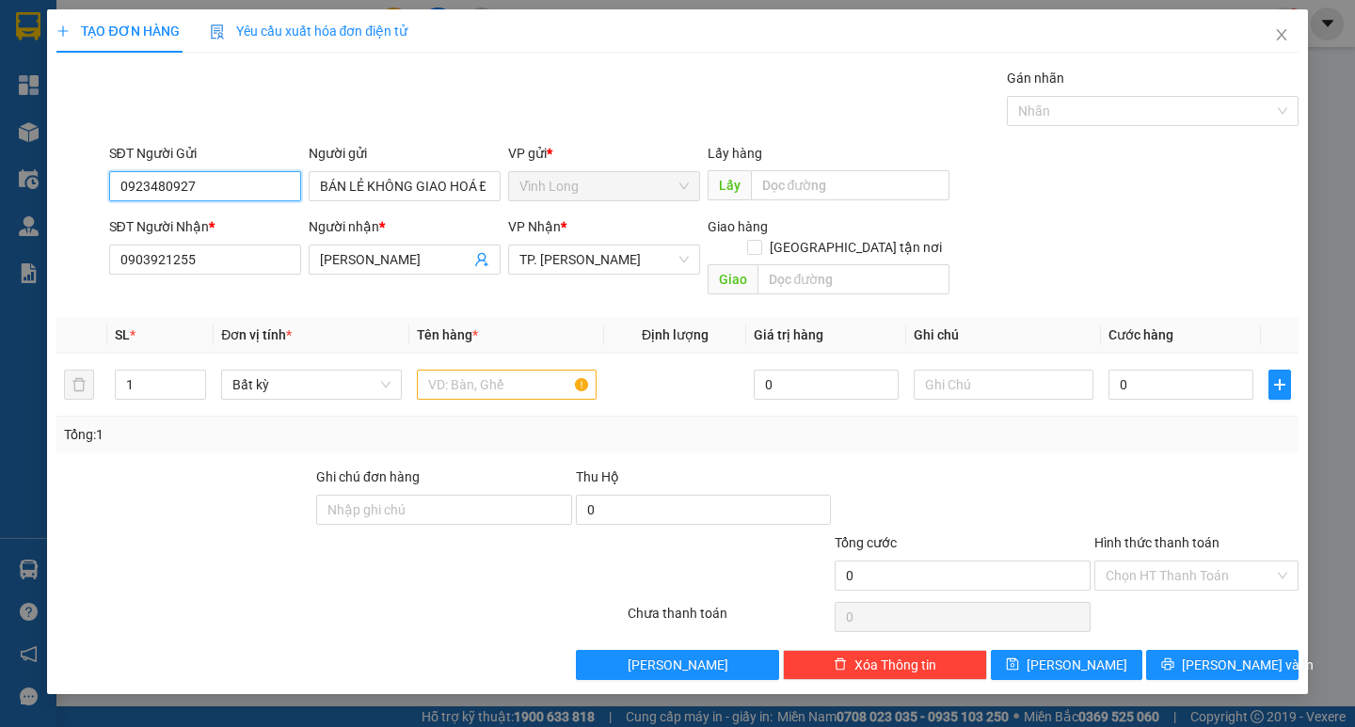
drag, startPoint x: 258, startPoint y: 182, endPoint x: 0, endPoint y: 192, distance: 258.0
click at [0, 192] on div "TẠO ĐƠN HÀNG Yêu cầu xuất hóa đơn điện tử Transit Pickup Surcharge Ids Transit …" at bounding box center [677, 363] width 1355 height 727
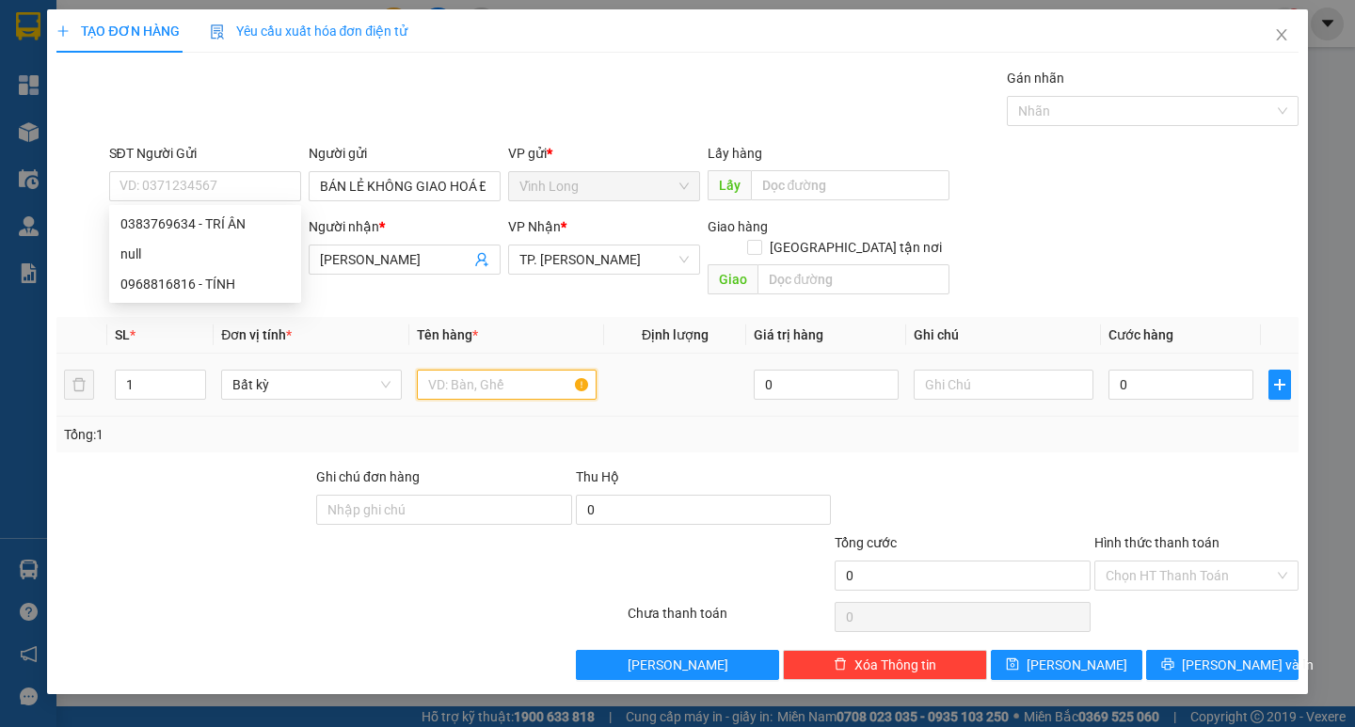
click at [506, 370] on input "text" at bounding box center [507, 385] width 180 height 30
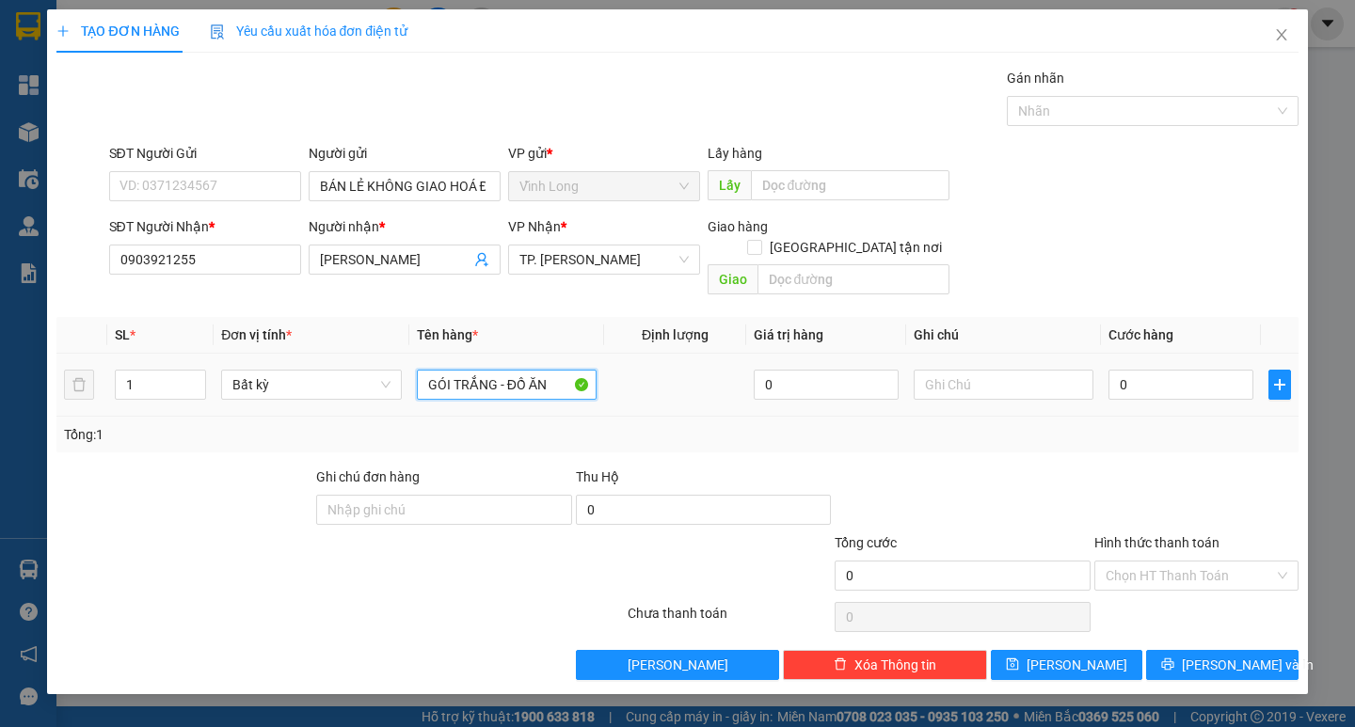
type input "GÓI TRẮNG - ĐỒ ĂN"
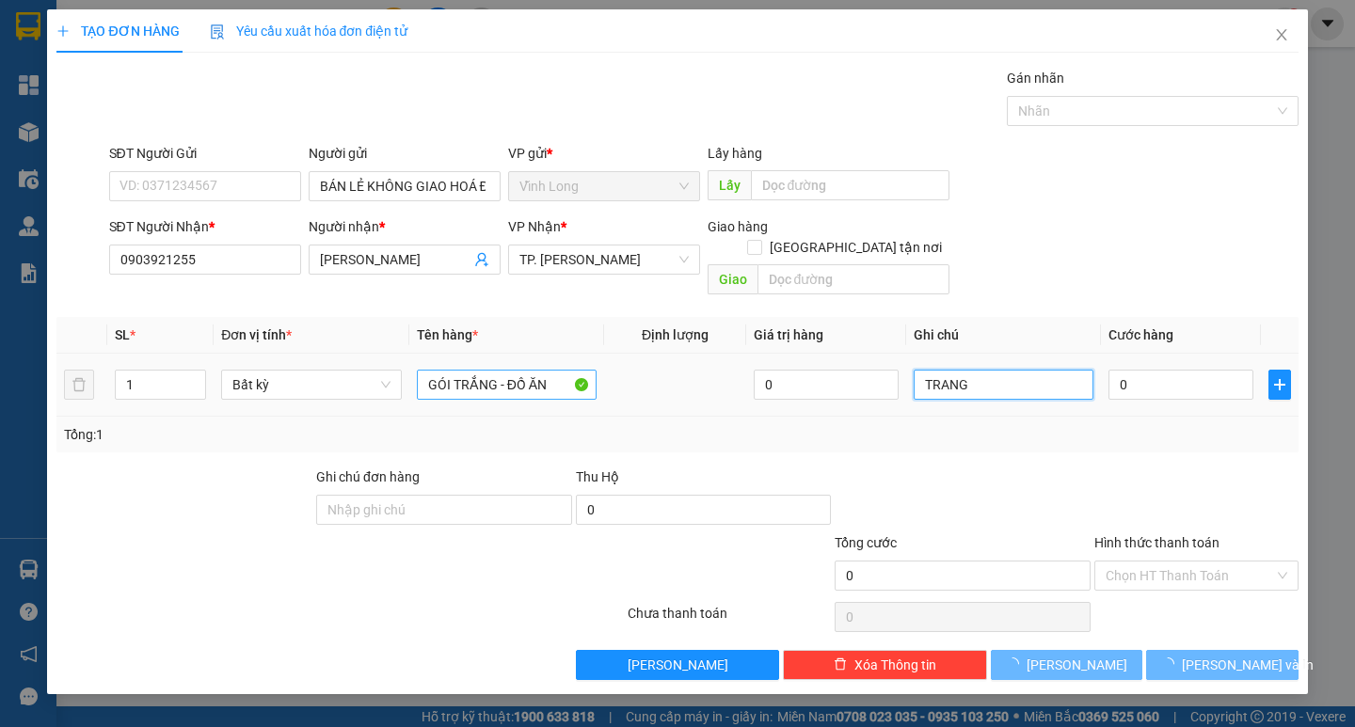
type input "TRANG"
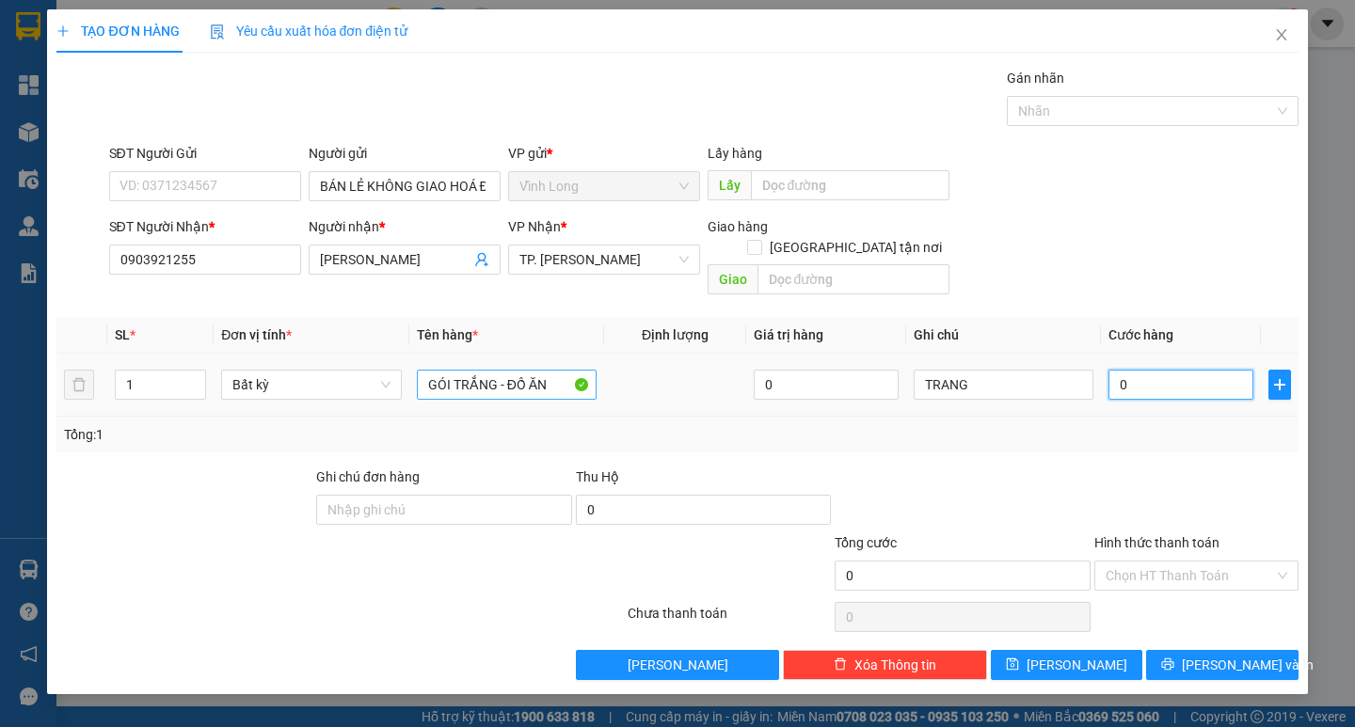
type input "2"
type input "20"
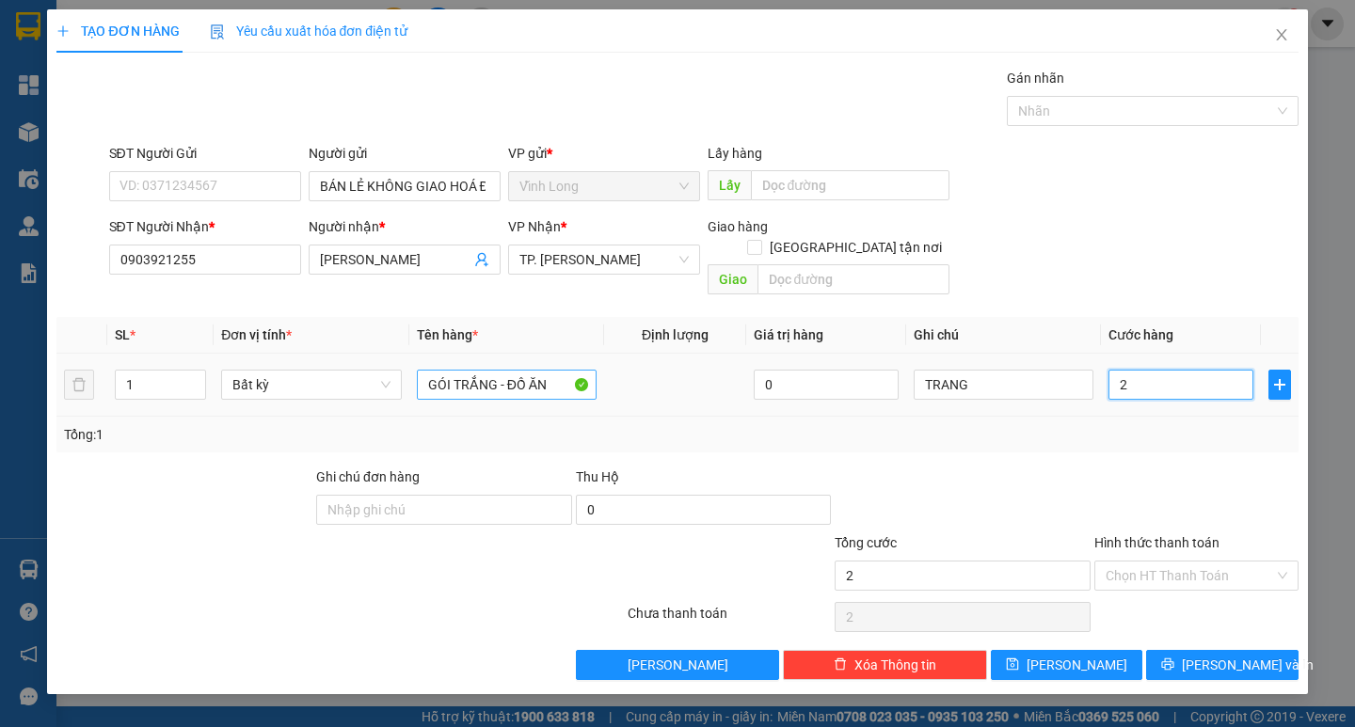
type input "20"
type input "20.000"
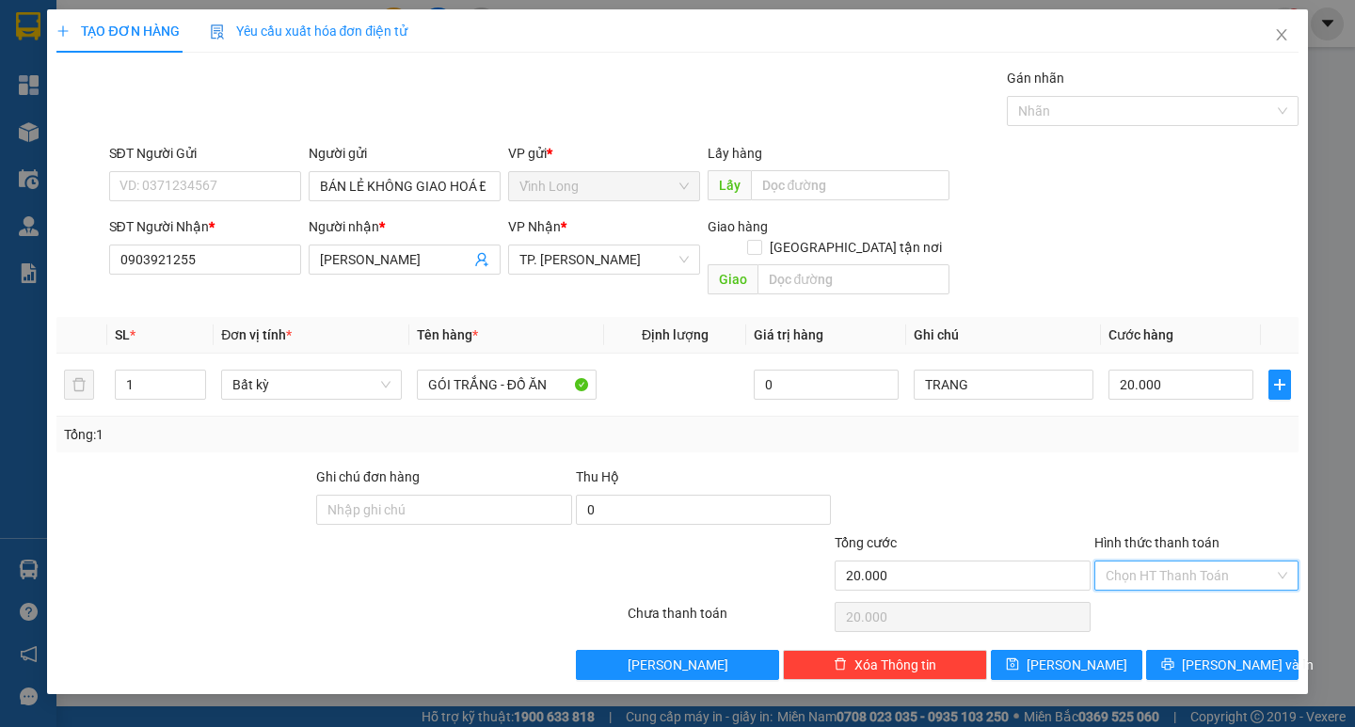
click at [1139, 562] on input "Hình thức thanh toán" at bounding box center [1190, 576] width 168 height 28
click at [1156, 611] on div "Chuyển khoản" at bounding box center [1196, 623] width 204 height 30
type input "0"
click at [1162, 562] on span "Chuyển khoản" at bounding box center [1197, 576] width 182 height 28
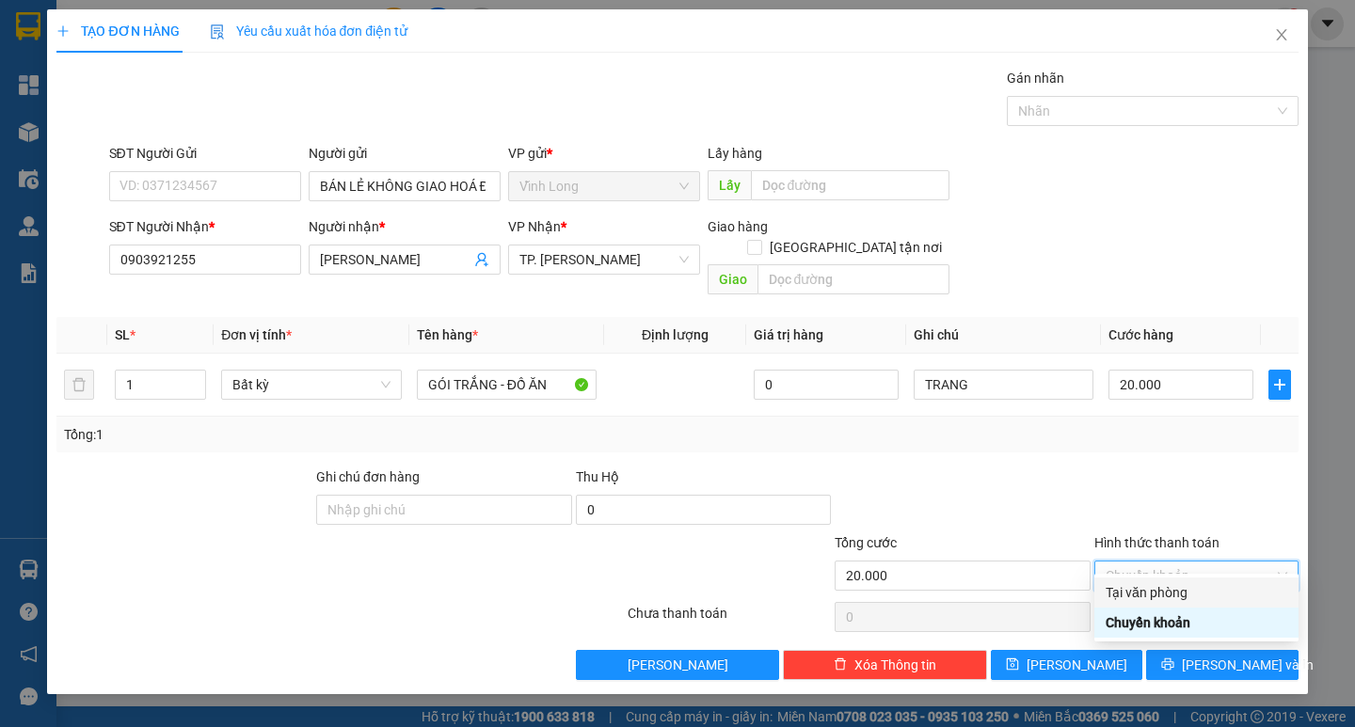
click at [1161, 588] on div "Tại văn phòng" at bounding box center [1197, 592] width 182 height 21
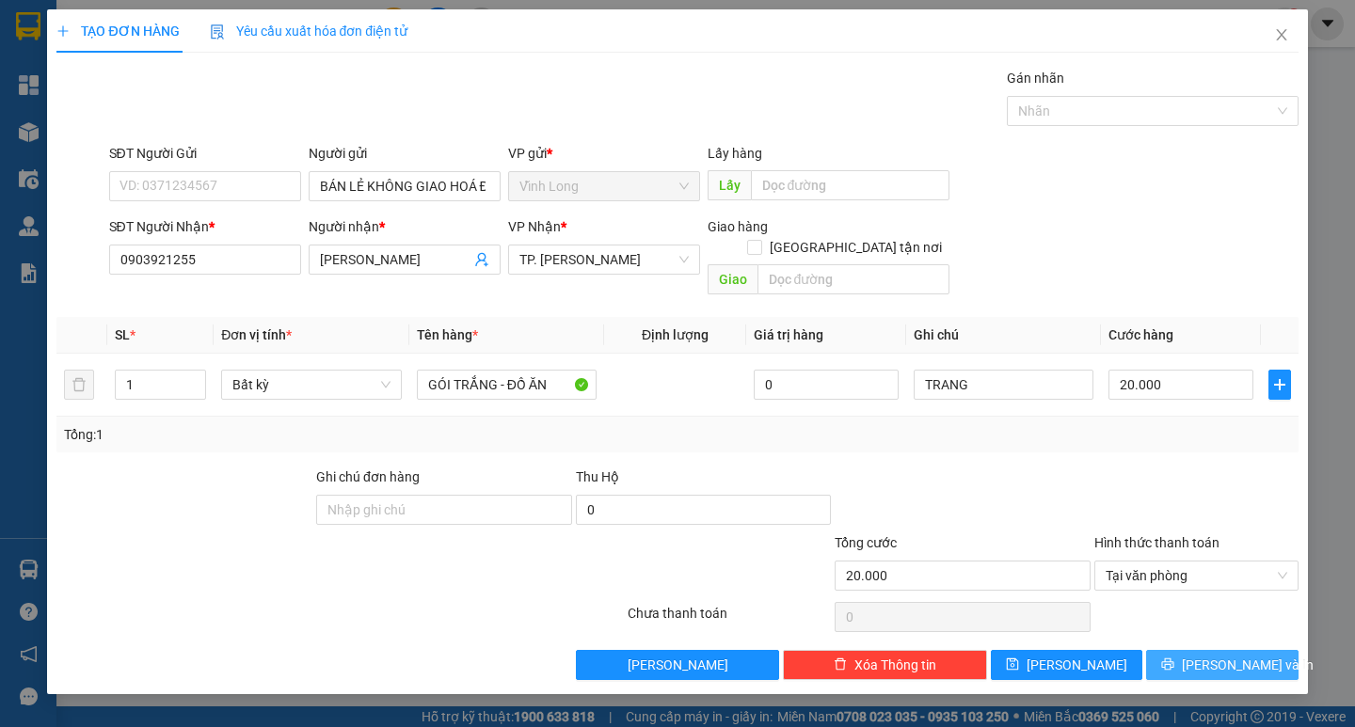
click at [1208, 655] on span "[PERSON_NAME] và In" at bounding box center [1248, 665] width 132 height 21
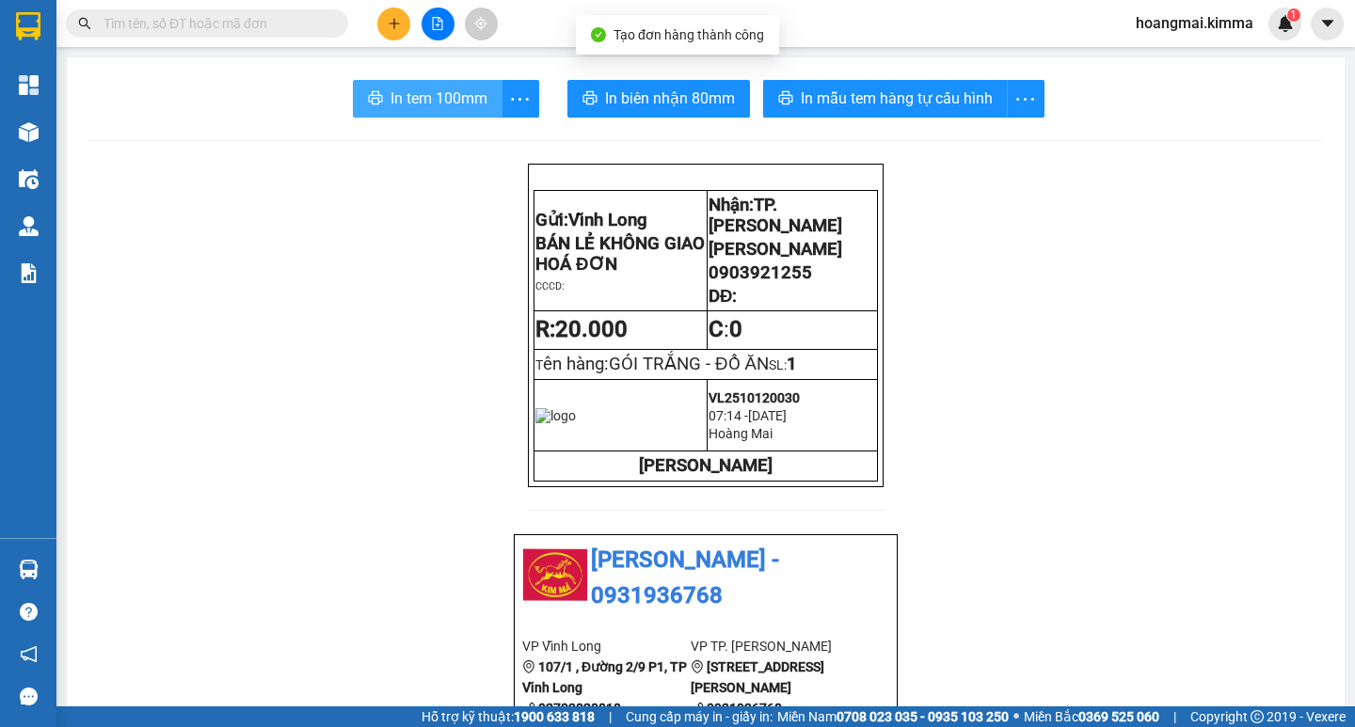
click at [444, 104] on span "In tem 100mm" at bounding box center [439, 99] width 97 height 24
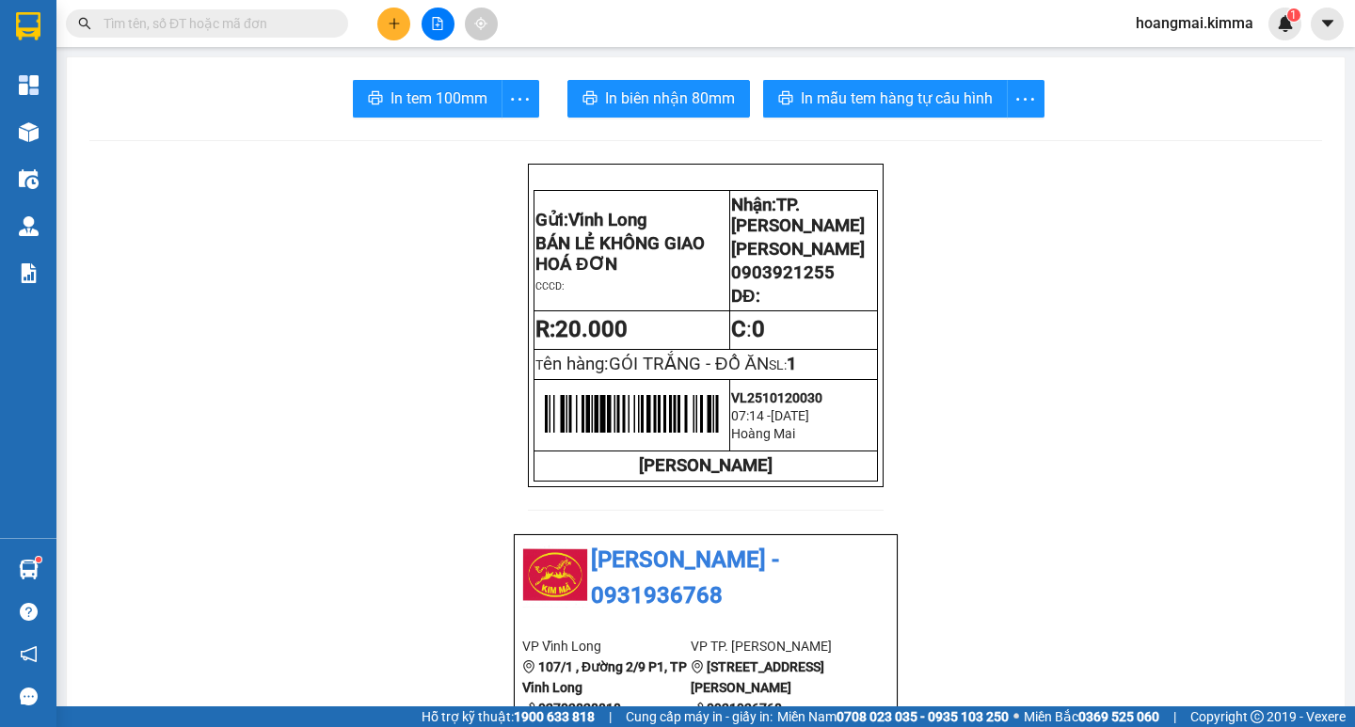
click at [389, 28] on icon "plus" at bounding box center [394, 23] width 13 height 13
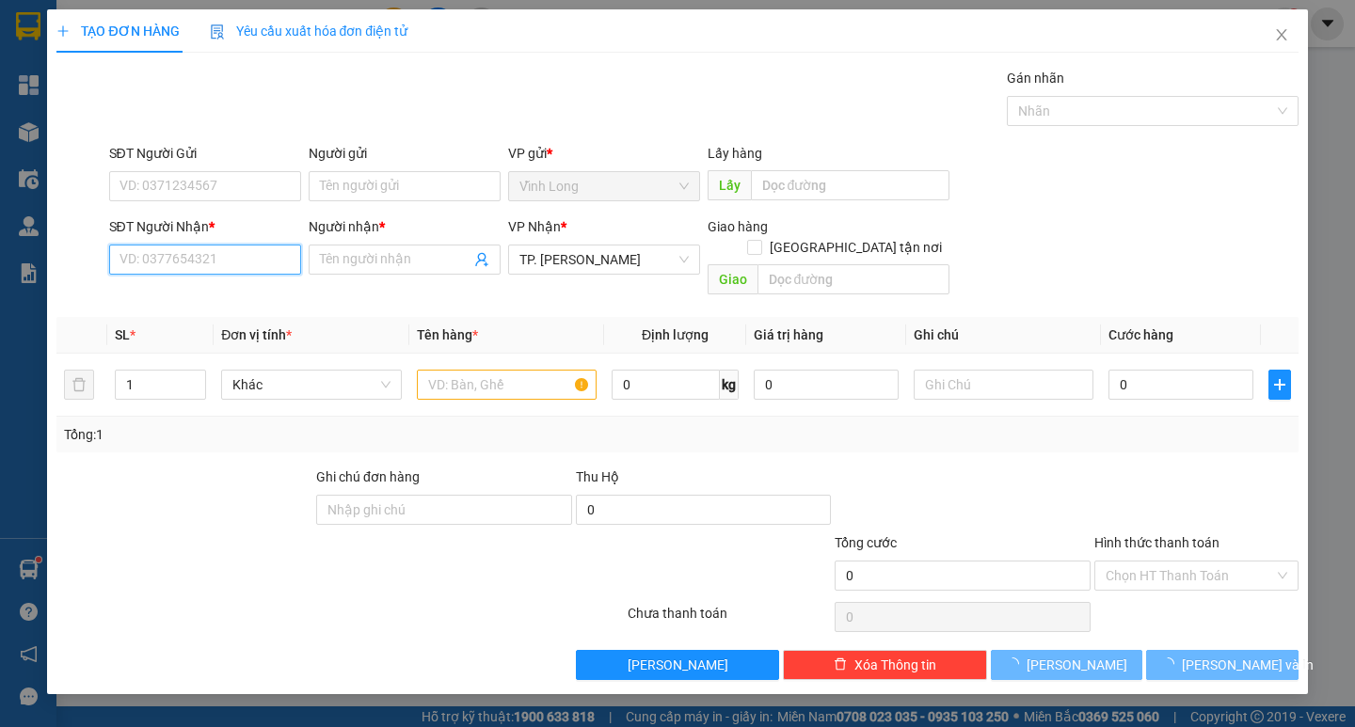
click at [229, 267] on input "SĐT Người Nhận *" at bounding box center [205, 260] width 192 height 30
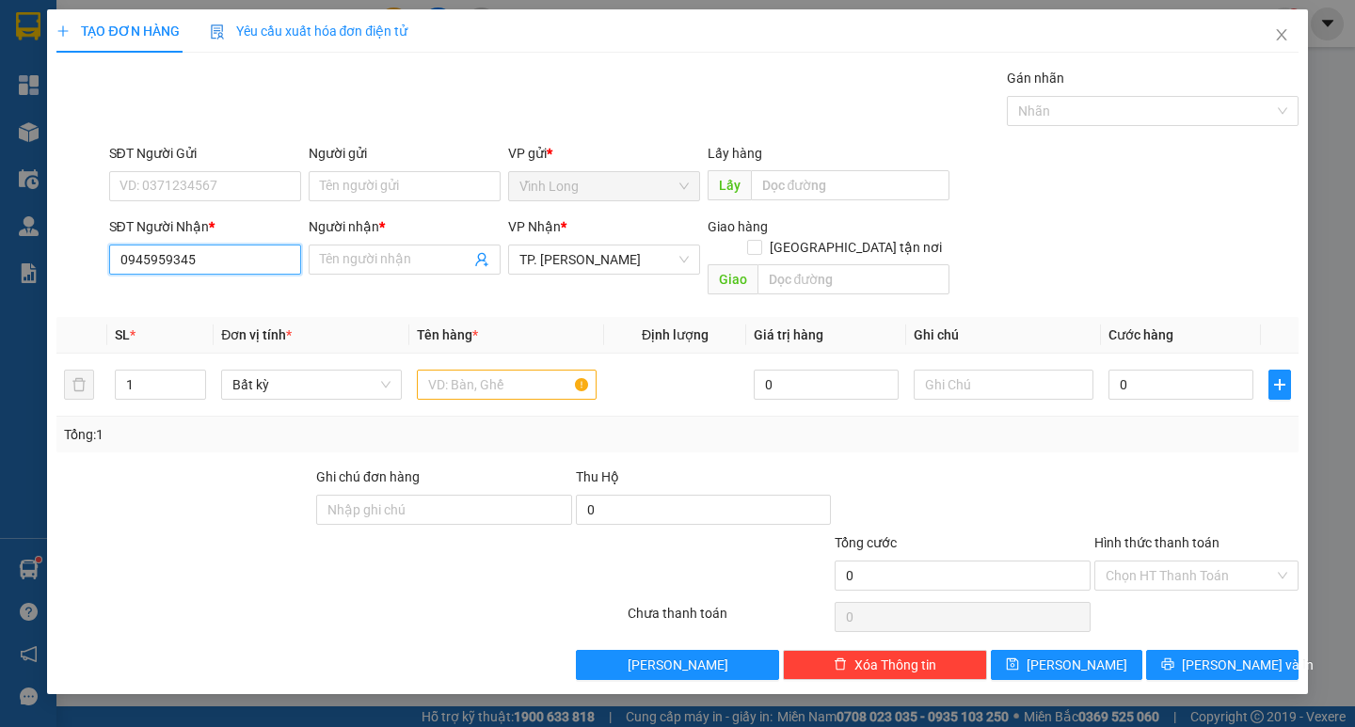
click at [153, 266] on input "0945959345" at bounding box center [205, 260] width 192 height 30
click at [145, 258] on input "0945959345" at bounding box center [205, 260] width 192 height 30
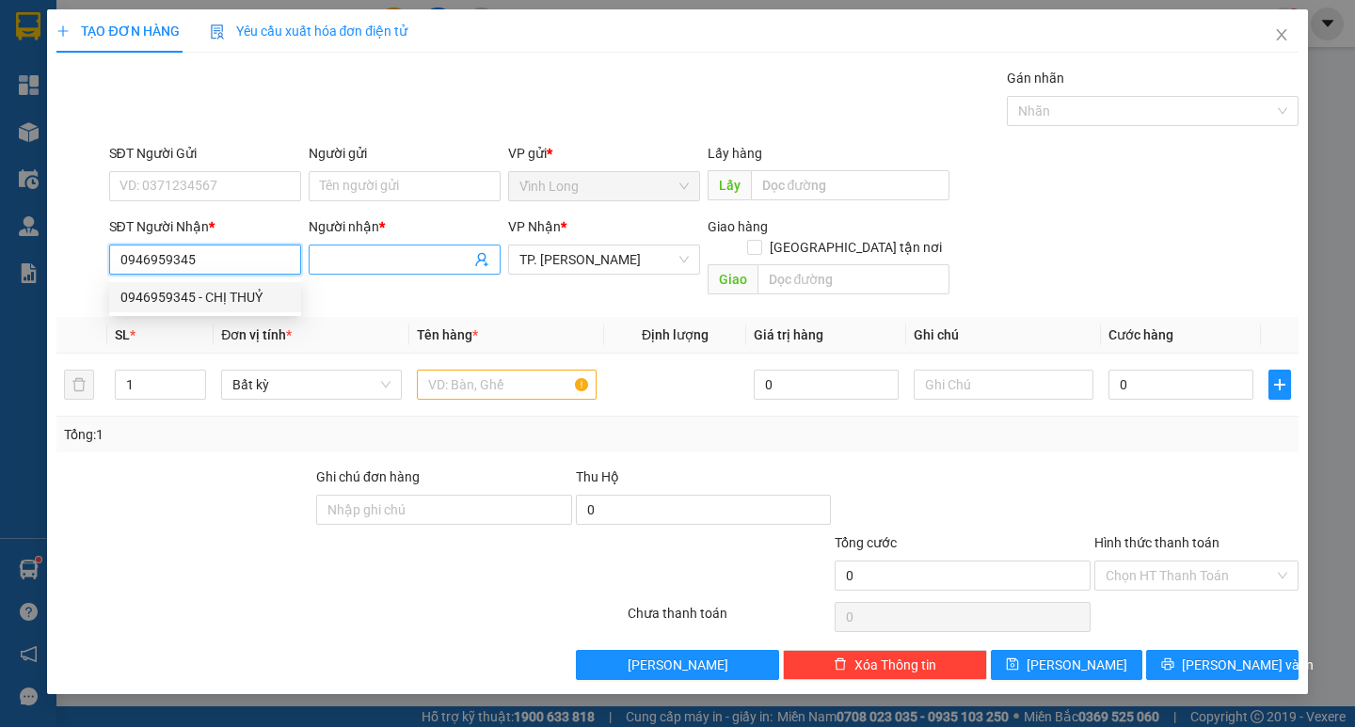
type input "0946959345"
drag, startPoint x: 335, startPoint y: 263, endPoint x: 318, endPoint y: 263, distance: 17.0
click at [324, 263] on input "Người nhận *" at bounding box center [395, 259] width 151 height 21
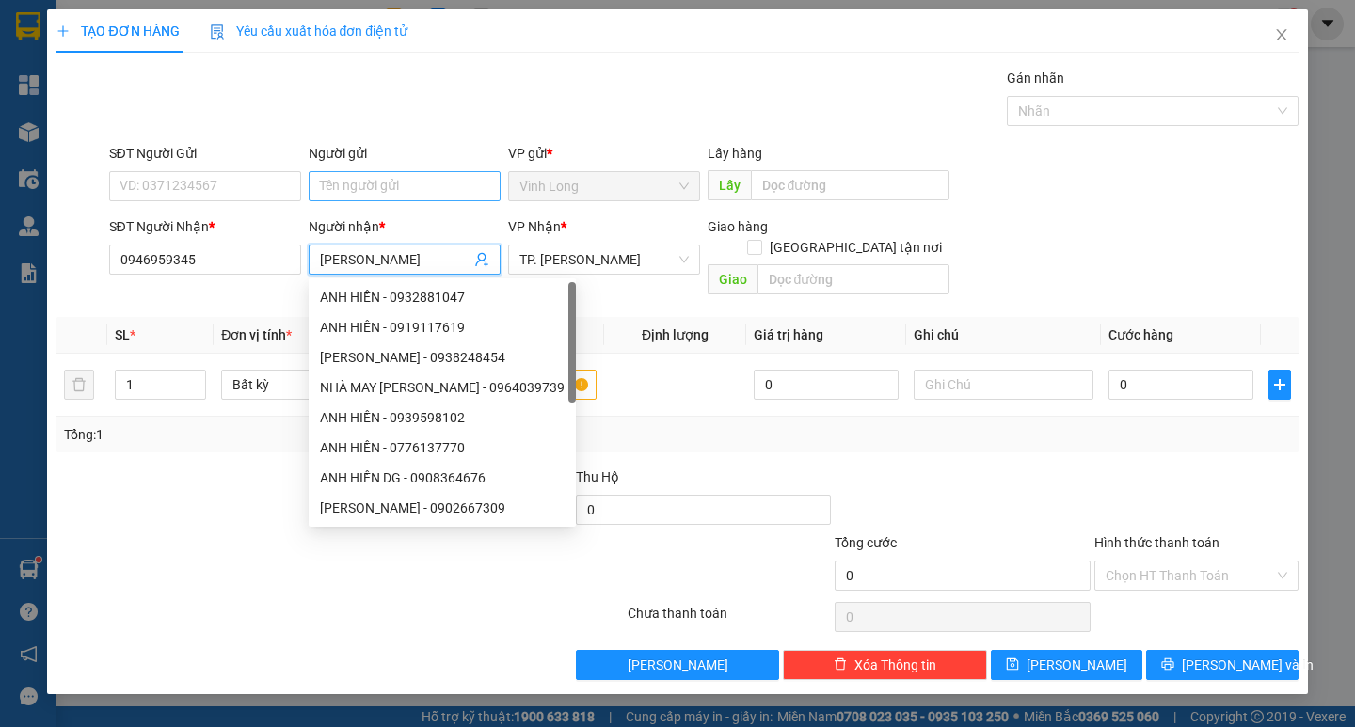
type input "[PERSON_NAME]"
click at [359, 179] on input "Người gửi" at bounding box center [405, 186] width 192 height 30
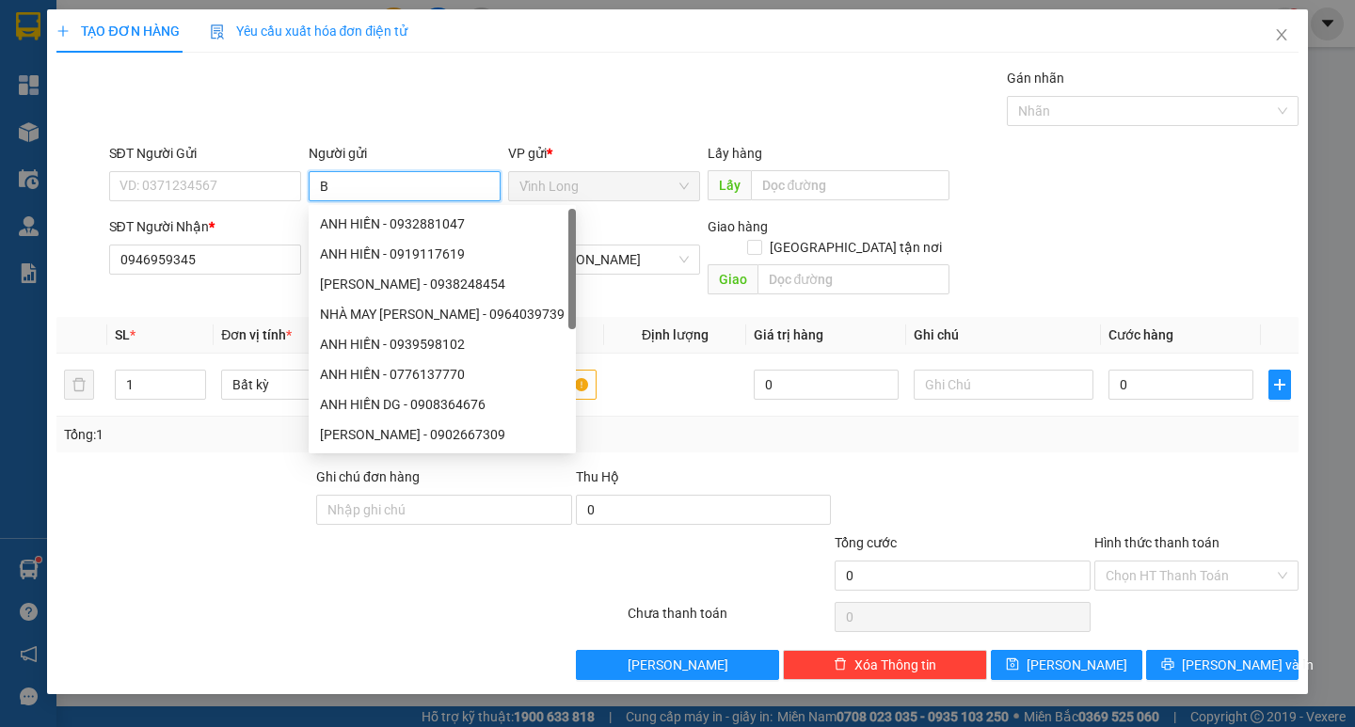
type input "BÁ"
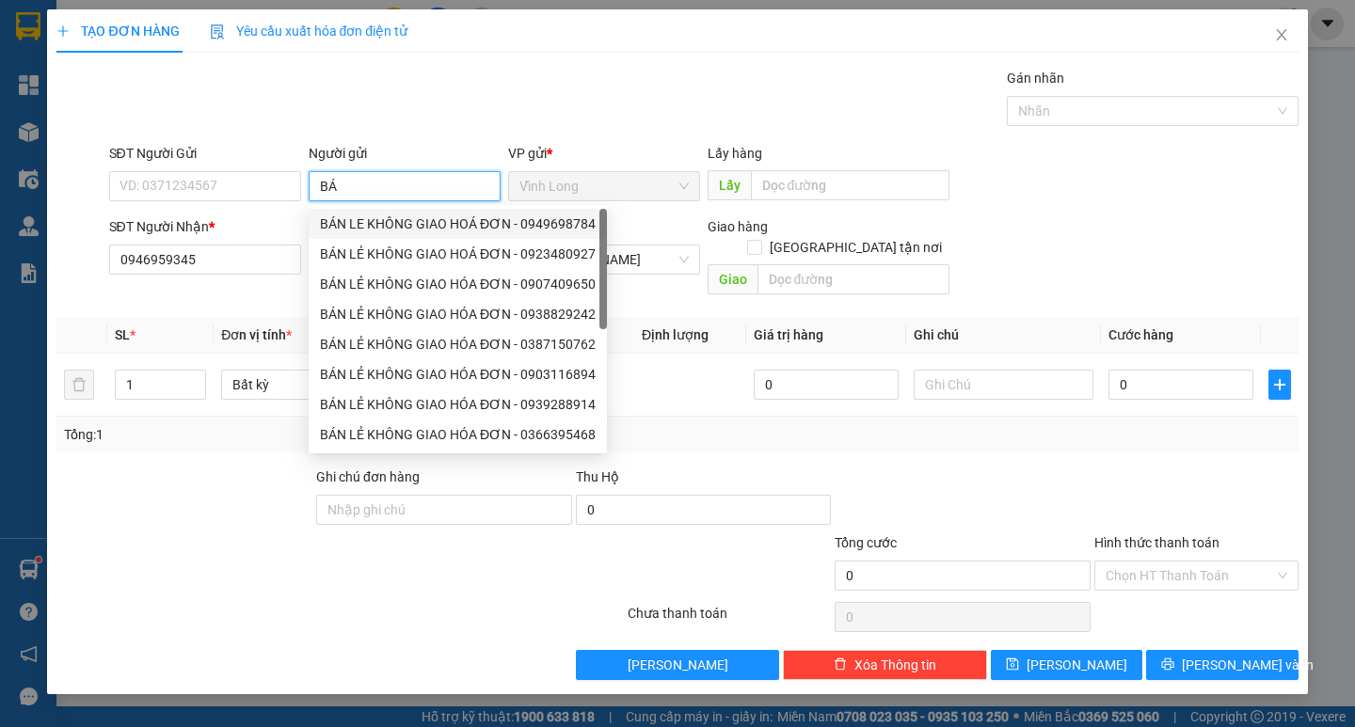
click at [374, 231] on div "BÁN LE KHÔNG GIAO HOÁ ĐƠN - 0949698784" at bounding box center [458, 224] width 276 height 21
type input "0949698784"
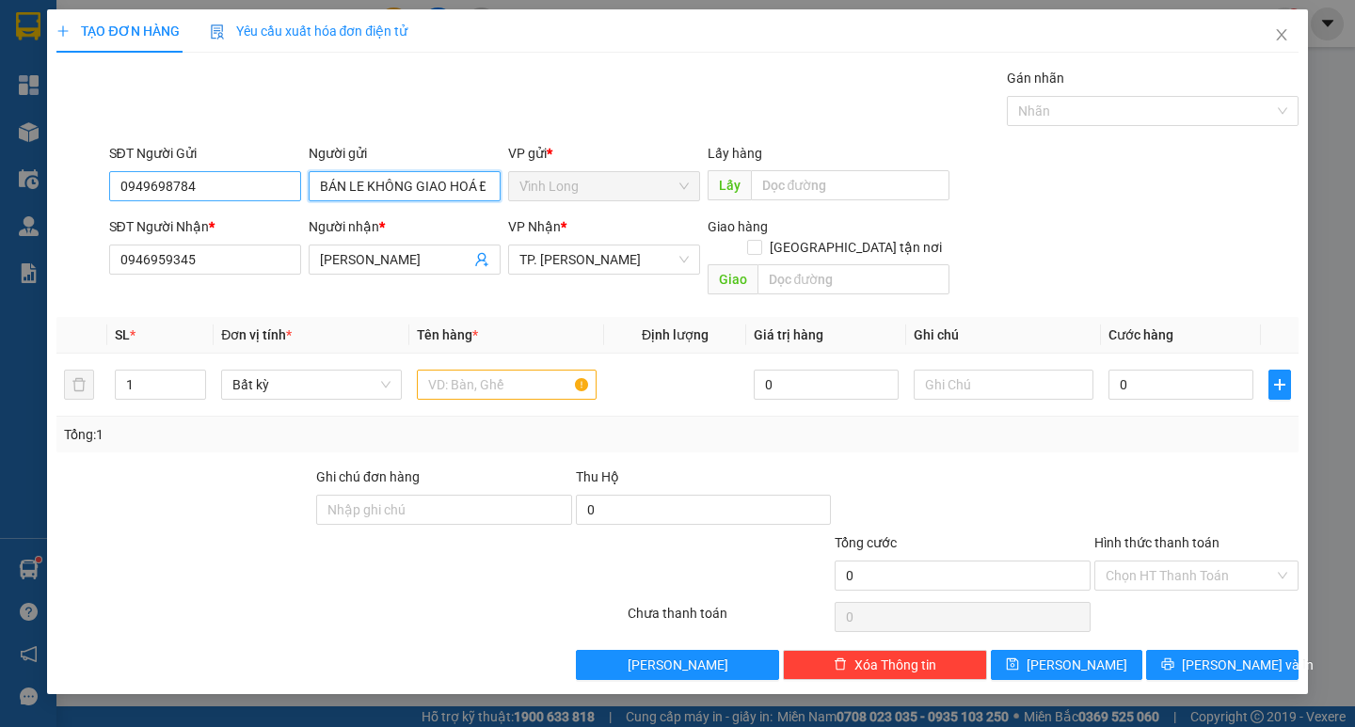
type input "BÁN LE KHÔNG GIAO HOÁ ĐƠN"
drag, startPoint x: 143, startPoint y: 195, endPoint x: 104, endPoint y: 194, distance: 38.6
click at [112, 194] on input "0949698784" at bounding box center [205, 186] width 192 height 30
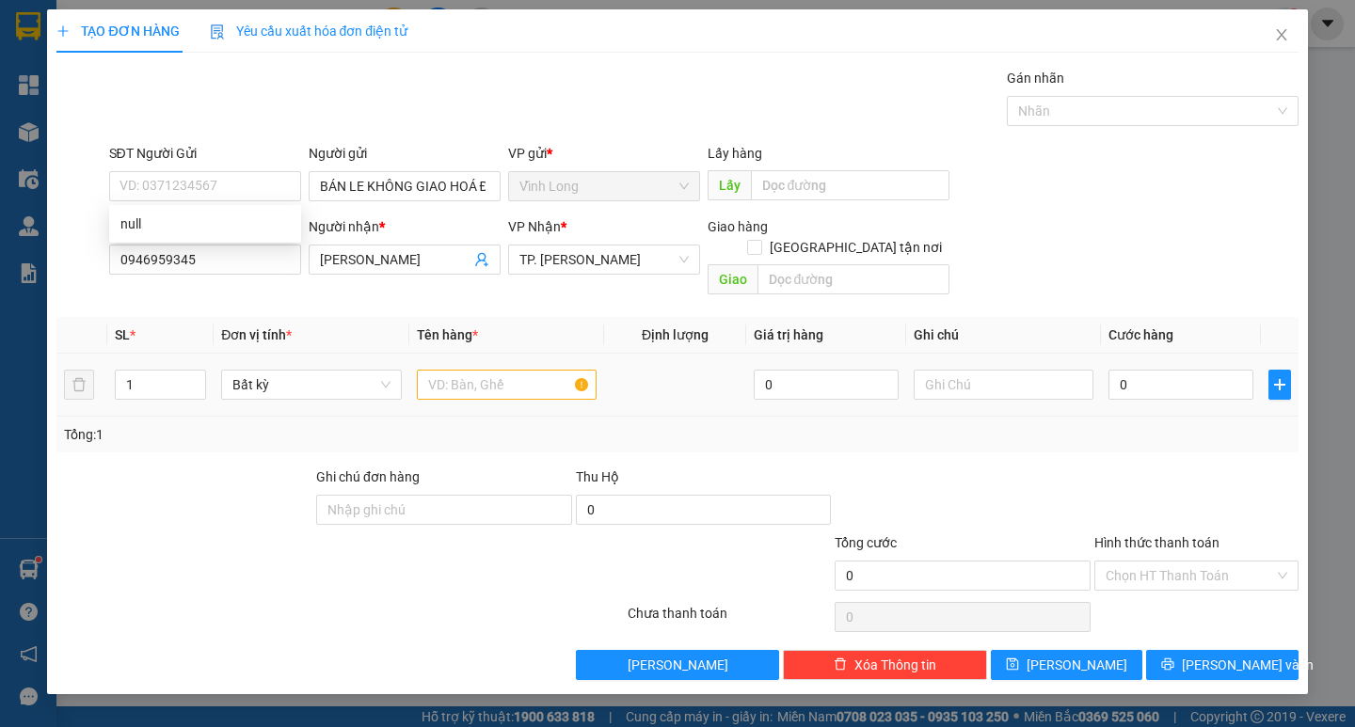
click at [486, 366] on div at bounding box center [507, 385] width 180 height 38
click at [489, 370] on input "text" at bounding box center [507, 385] width 180 height 30
type input "THÙNG MUS NHỎ"
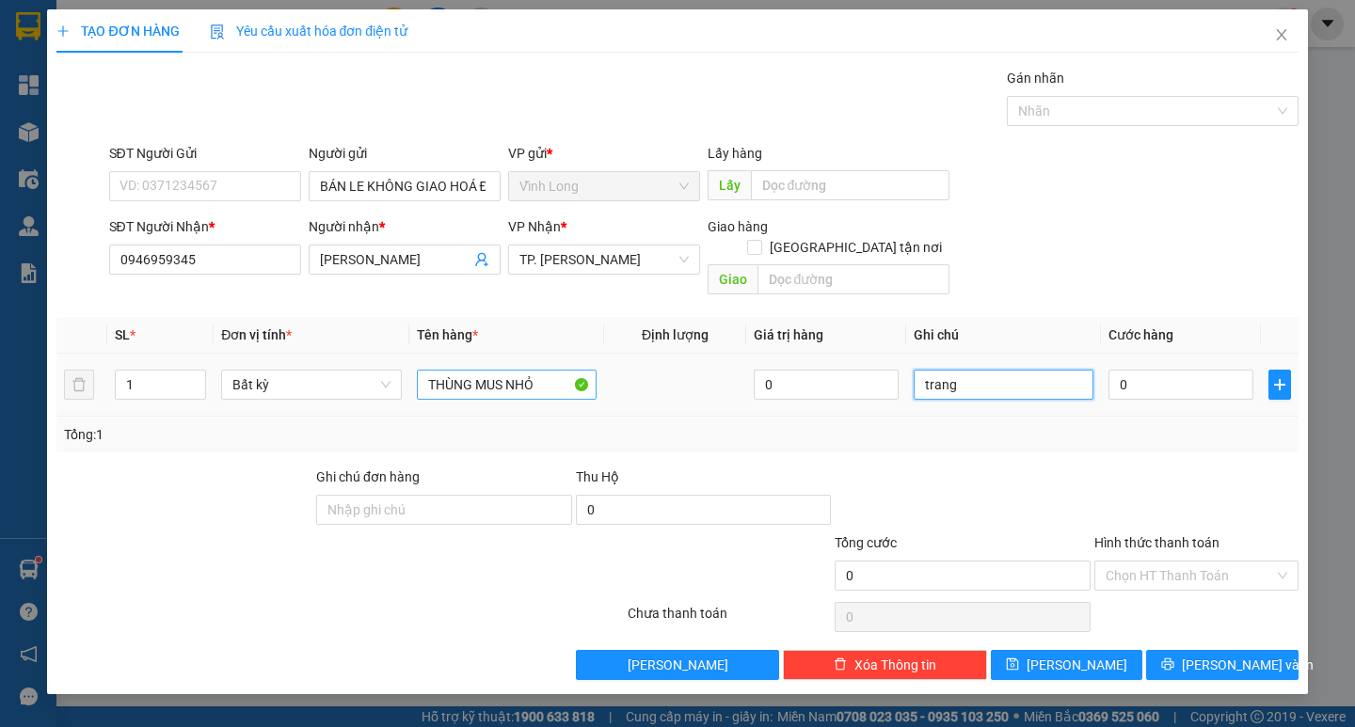
type input "trang"
type input "3"
type input "30"
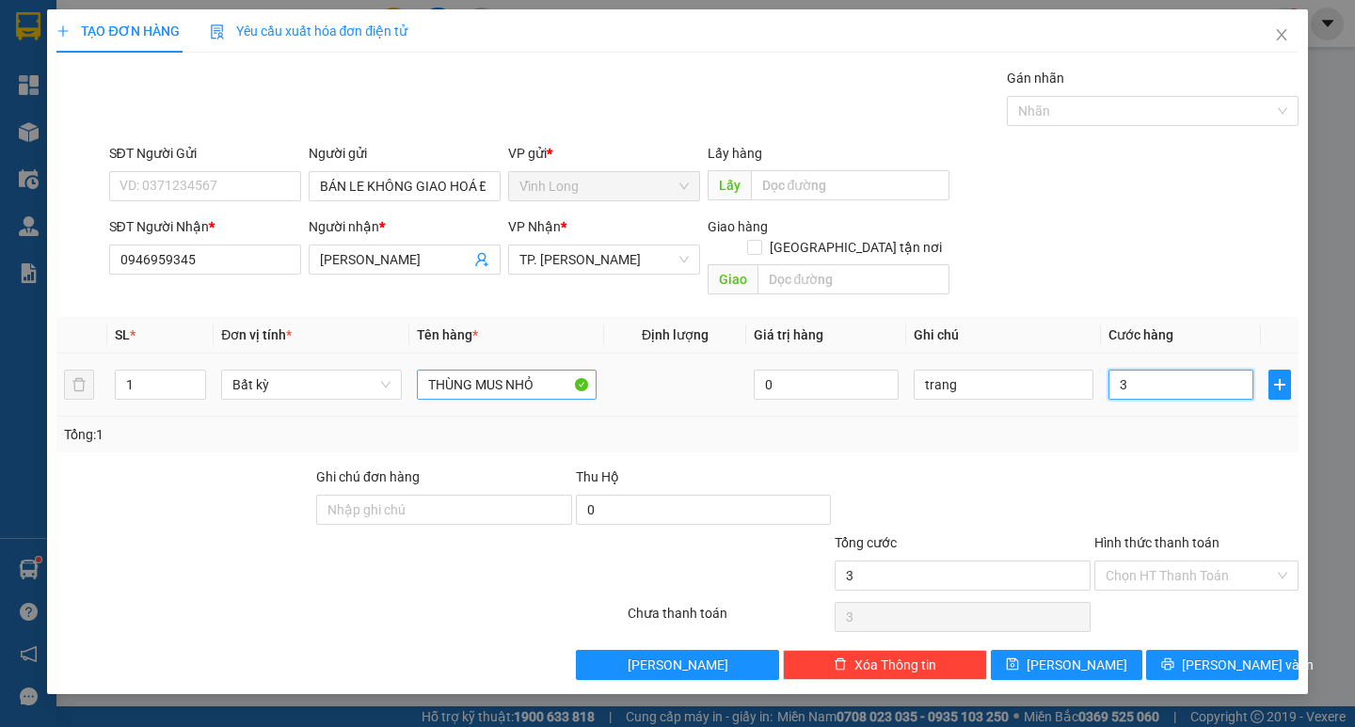
type input "30"
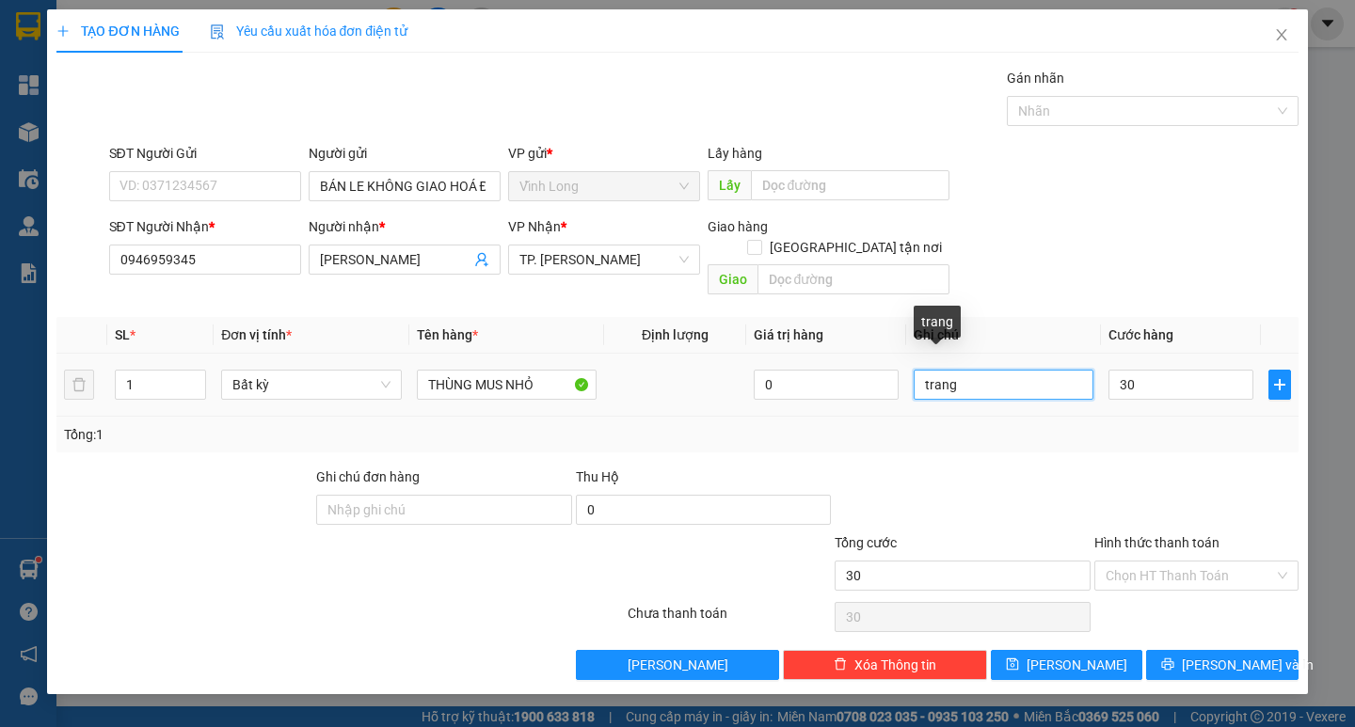
type input "30.000"
drag, startPoint x: 972, startPoint y: 373, endPoint x: 773, endPoint y: 371, distance: 198.6
click at [807, 371] on tr "1 Bất kỳ THÙNG MUS NHỎ 0 trang 30.000" at bounding box center [676, 385] width 1241 height 63
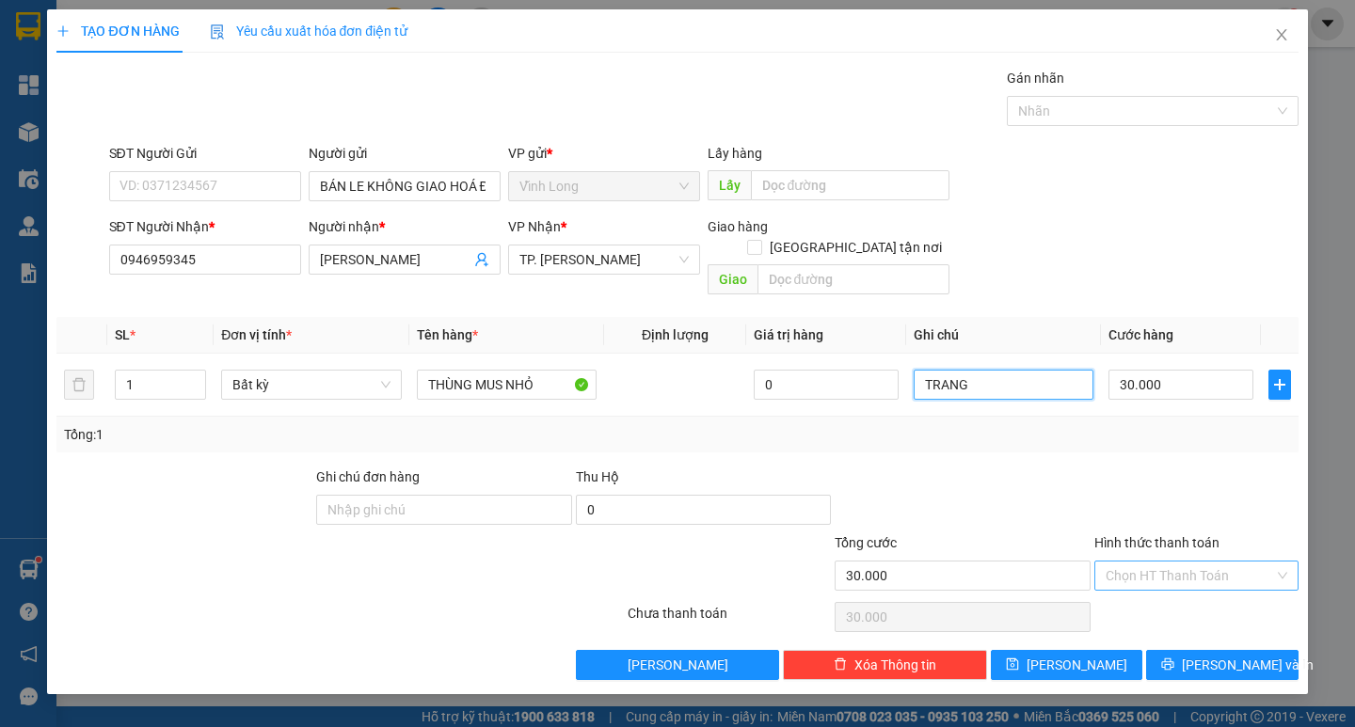
type input "TRANG"
click at [1182, 562] on input "Hình thức thanh toán" at bounding box center [1190, 576] width 168 height 28
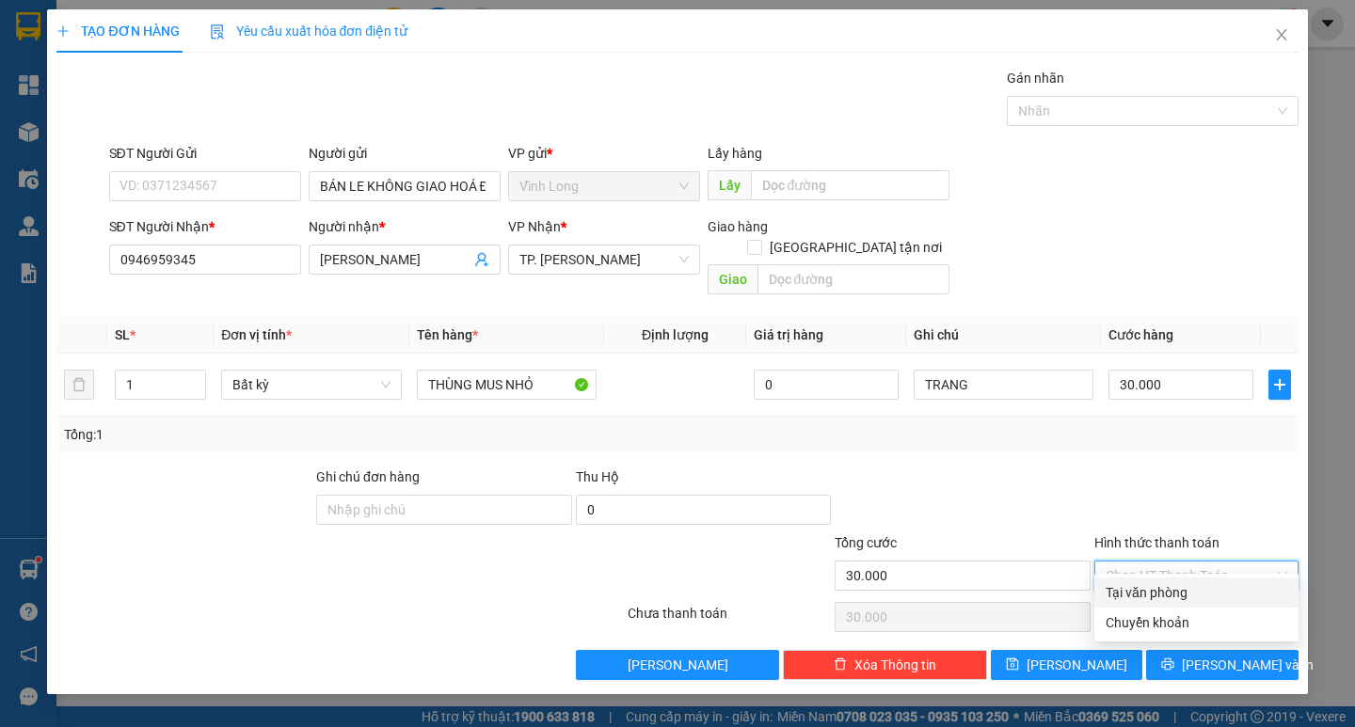
click at [1183, 593] on div "Tại văn phòng" at bounding box center [1197, 592] width 182 height 21
type input "0"
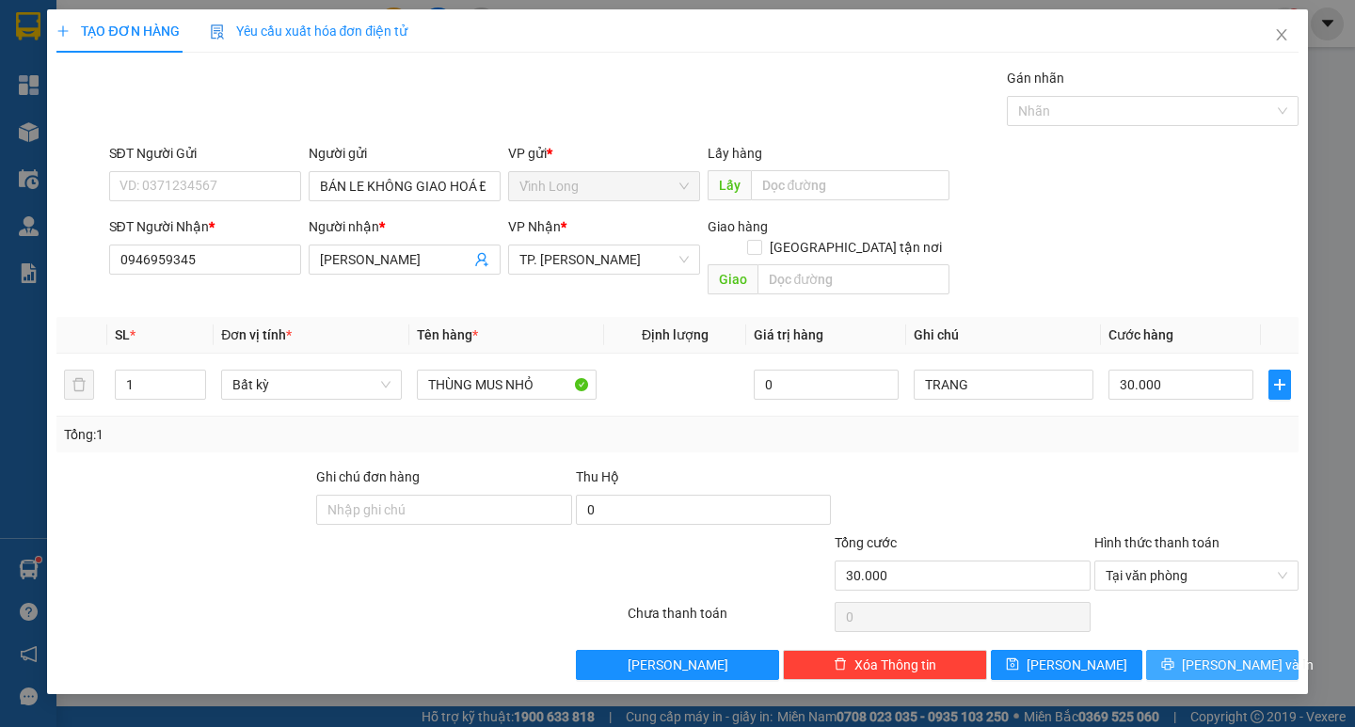
click at [1216, 655] on span "[PERSON_NAME] và In" at bounding box center [1248, 665] width 132 height 21
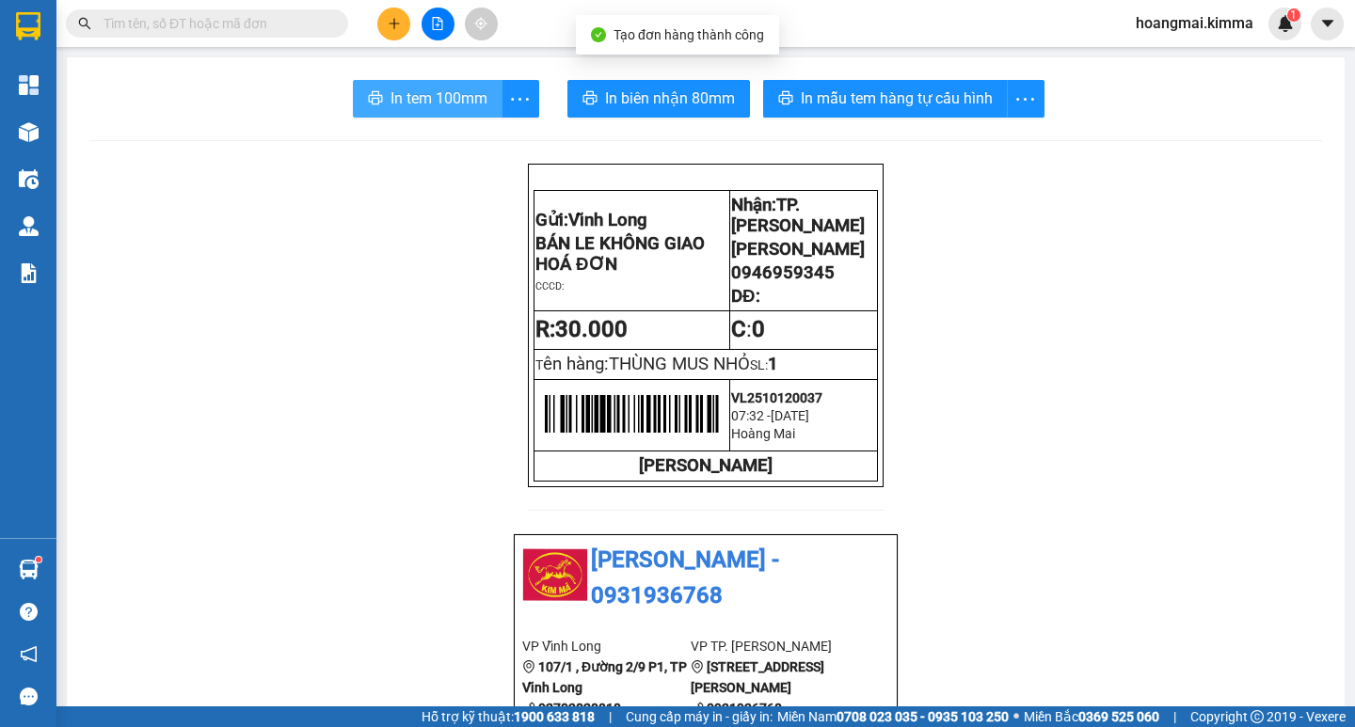
click at [450, 86] on button "In tem 100mm" at bounding box center [428, 99] width 150 height 38
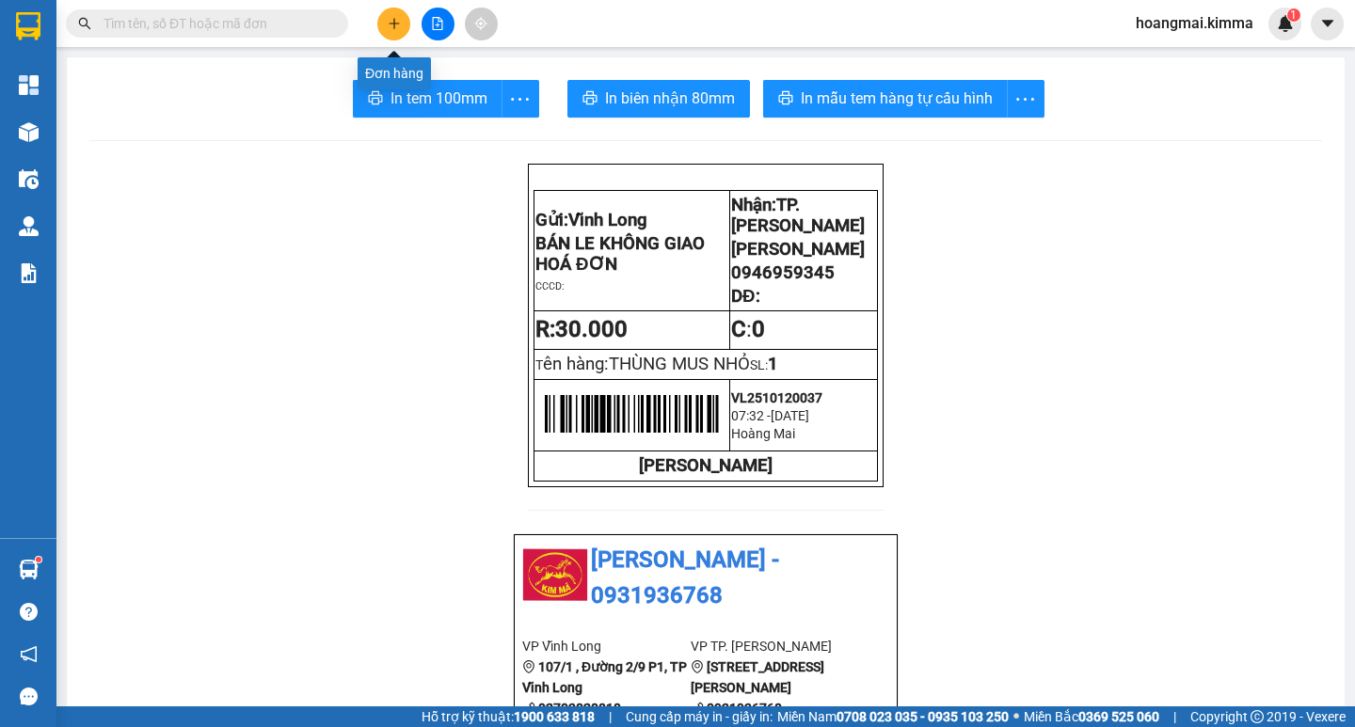
click at [390, 24] on icon "plus" at bounding box center [394, 23] width 10 height 1
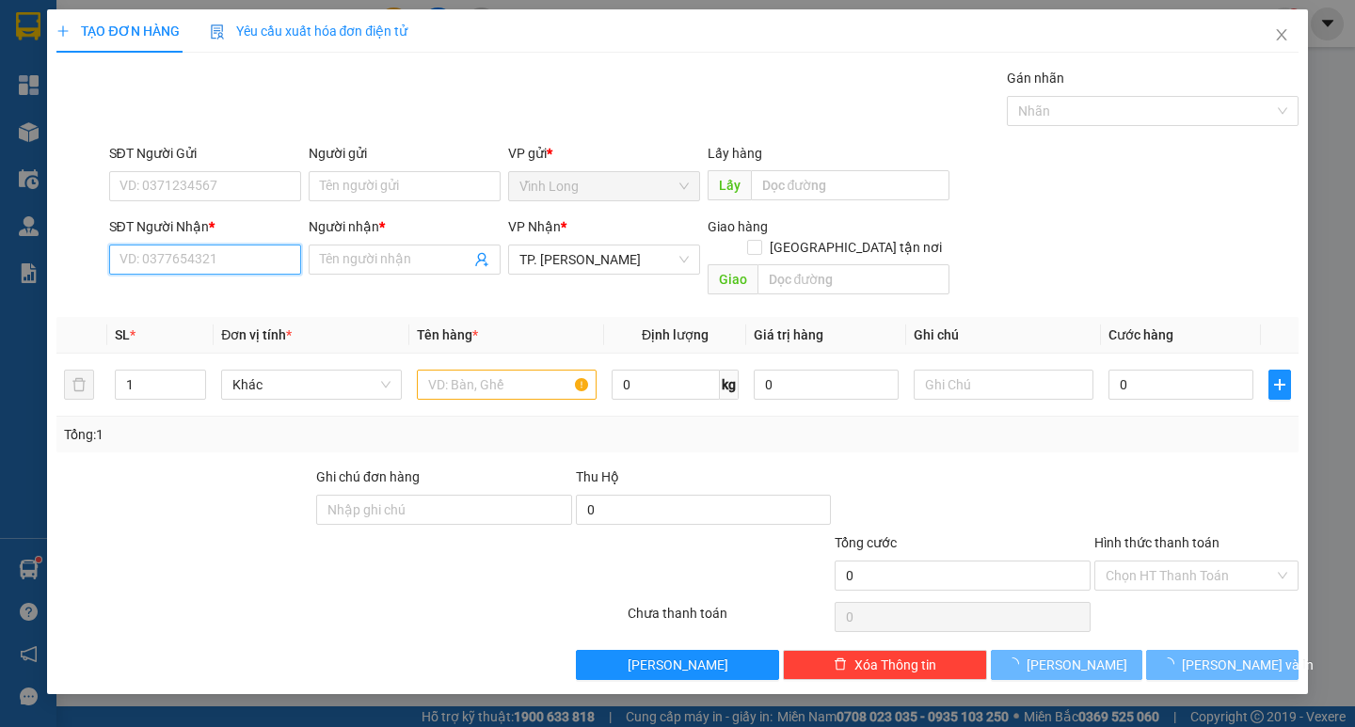
click at [250, 258] on input "SĐT Người Nhận *" at bounding box center [205, 260] width 192 height 30
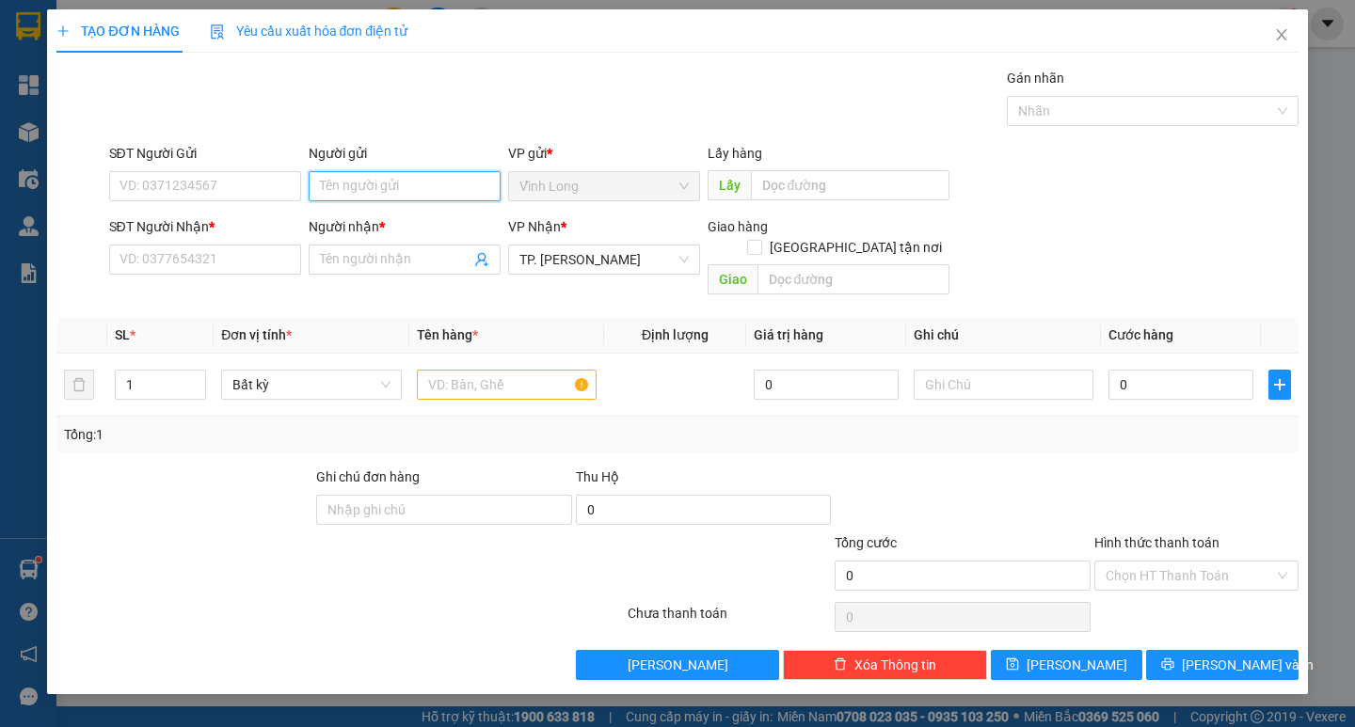
click at [328, 190] on input "Người gửi" at bounding box center [405, 186] width 192 height 30
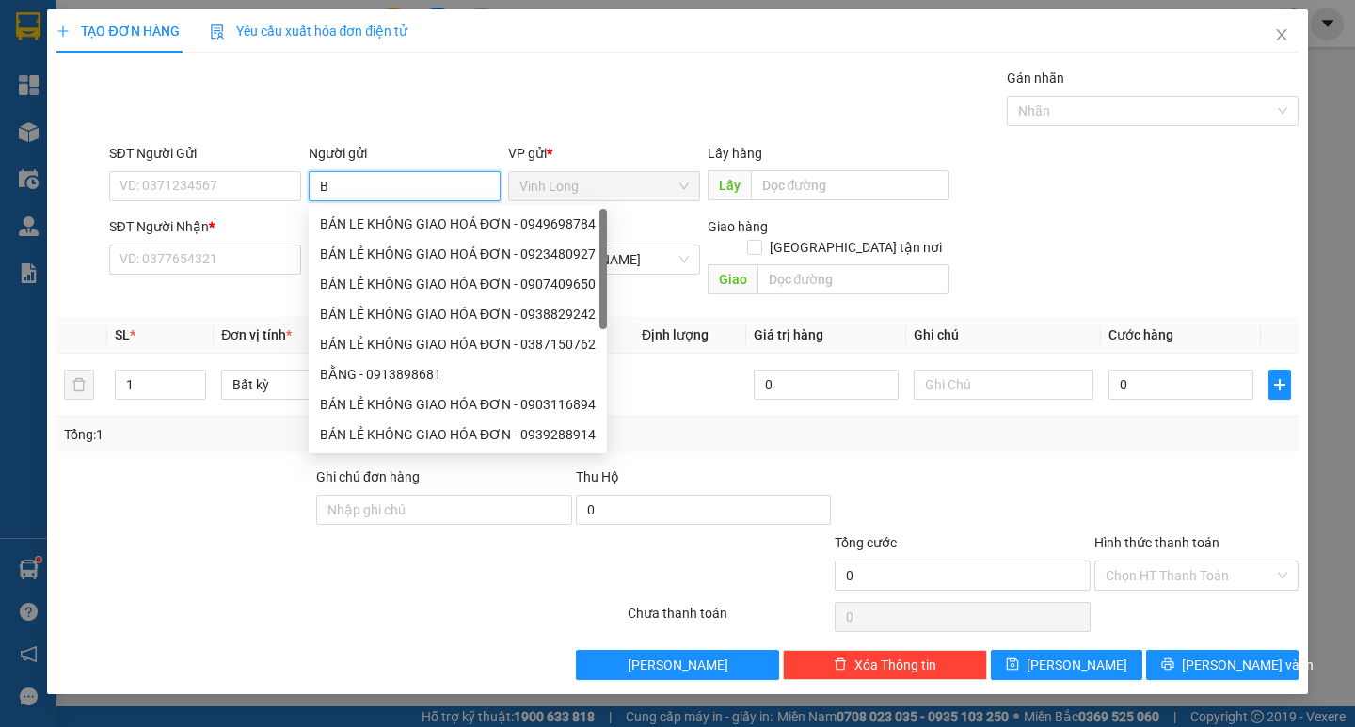
type input "BÁ"
click at [380, 245] on div "BÁN LẺ KHÔNG GIAO HOÁ ĐƠN - 0923480927" at bounding box center [458, 254] width 276 height 21
type input "0923480927"
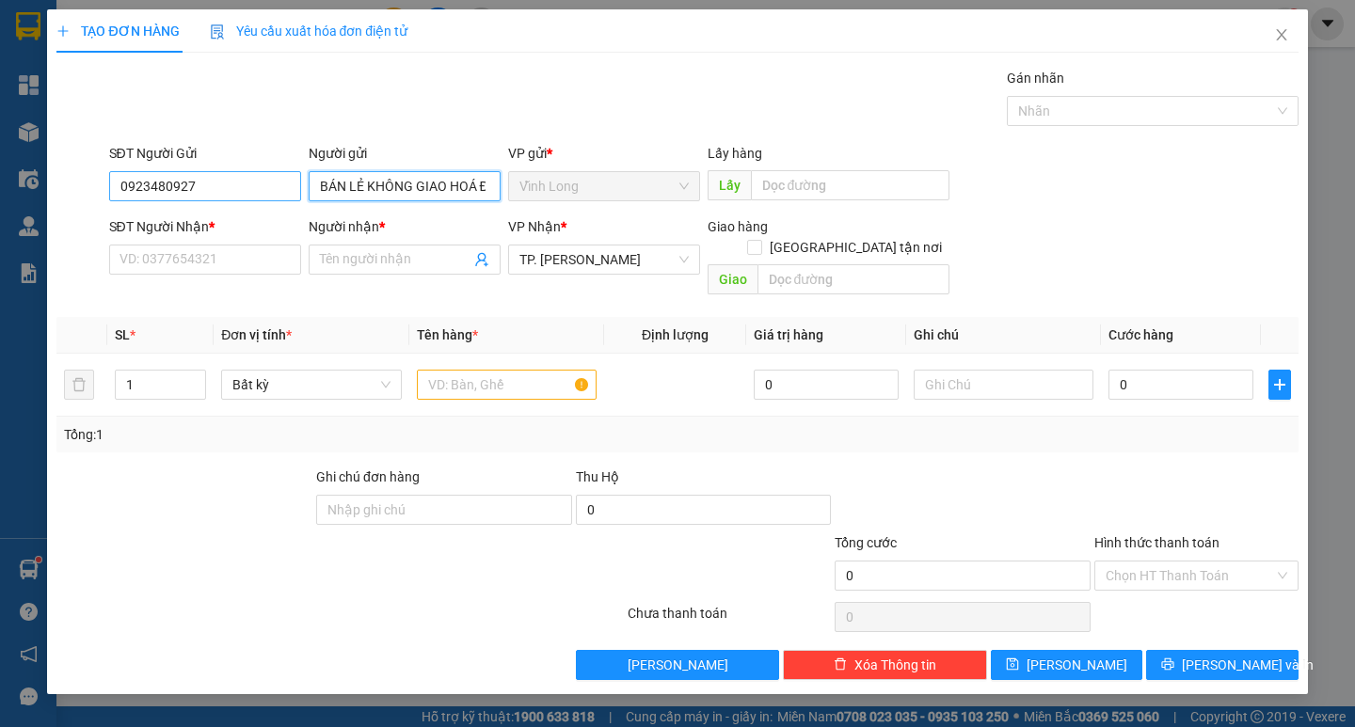
type input "BÁN LẺ KHÔNG GIAO HOÁ ĐƠN"
drag, startPoint x: 237, startPoint y: 190, endPoint x: 0, endPoint y: 199, distance: 237.3
click at [0, 208] on div "TẠO ĐƠN HÀNG Yêu cầu xuất hóa đơn điện tử Transit Pickup Surcharge Ids Transit …" at bounding box center [677, 363] width 1355 height 727
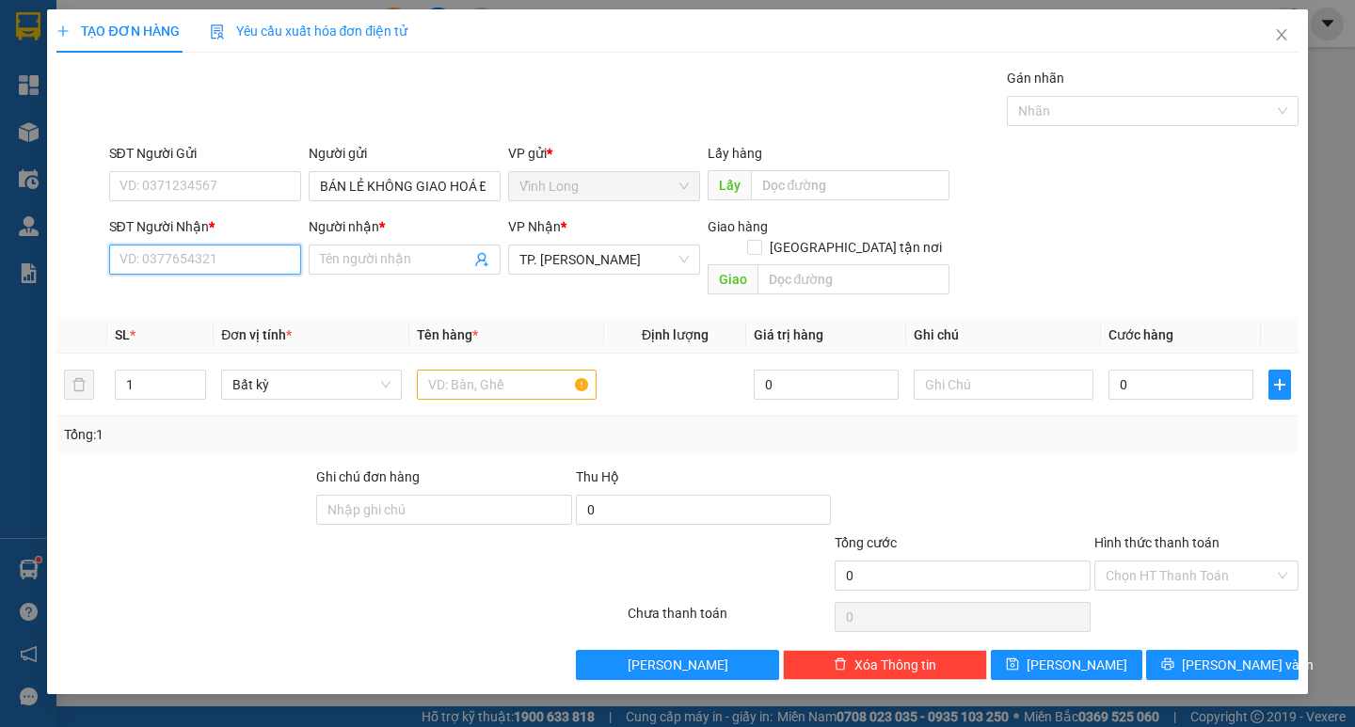
click at [148, 254] on input "SĐT Người Nhận *" at bounding box center [205, 260] width 192 height 30
type input "0909339658"
click at [174, 311] on div "0909339658 - A THỨC" at bounding box center [205, 297] width 192 height 30
type input "A THỨC"
type input "0909339658"
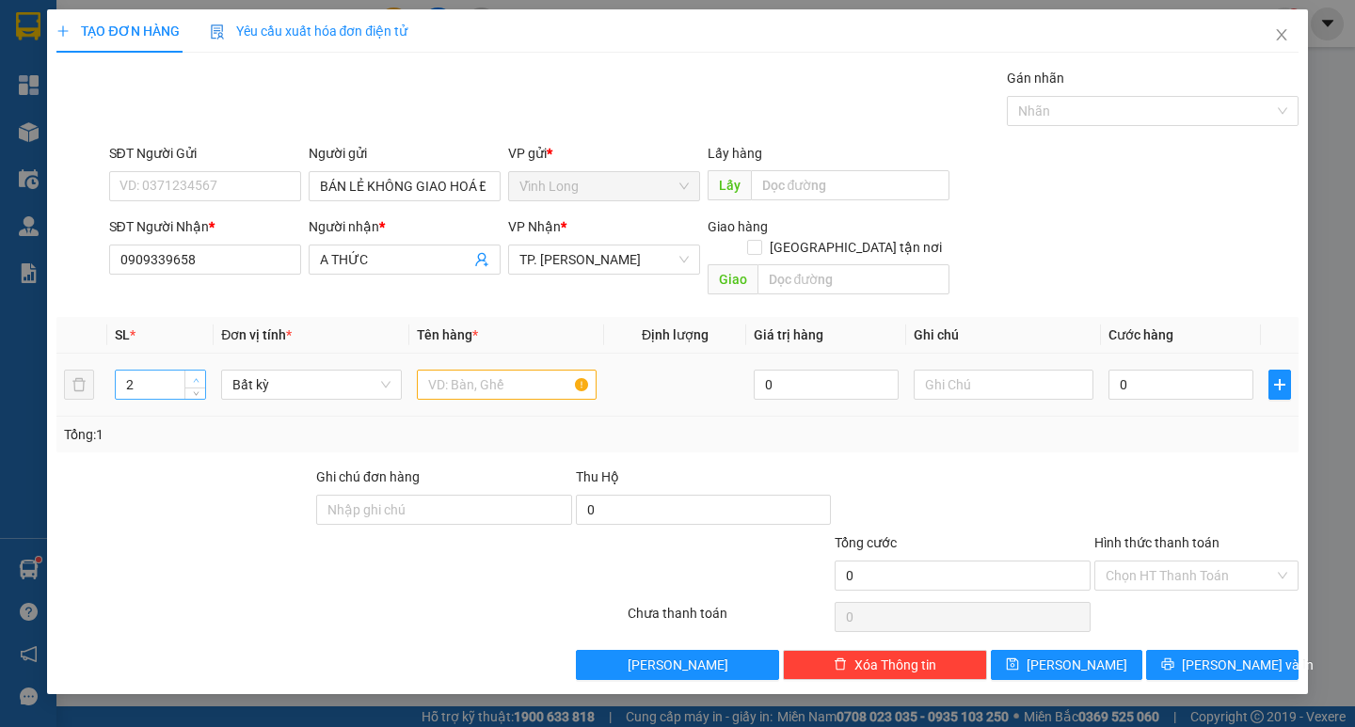
click at [195, 377] on icon "up" at bounding box center [196, 380] width 7 height 7
type input "3"
click at [195, 377] on icon "up" at bounding box center [196, 380] width 7 height 7
click at [519, 370] on input "text" at bounding box center [507, 385] width 180 height 30
type input "3 BAO CÁ"
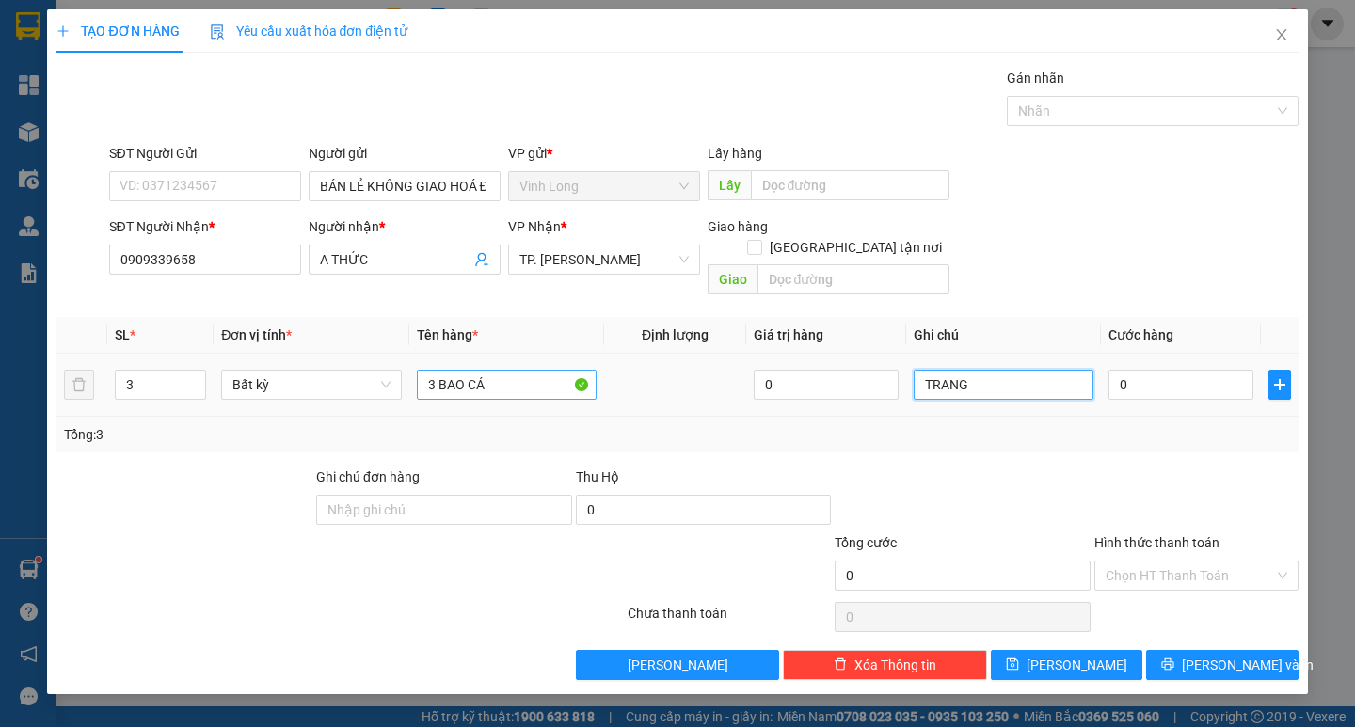
type input "TRANG"
type input "2"
type input "24"
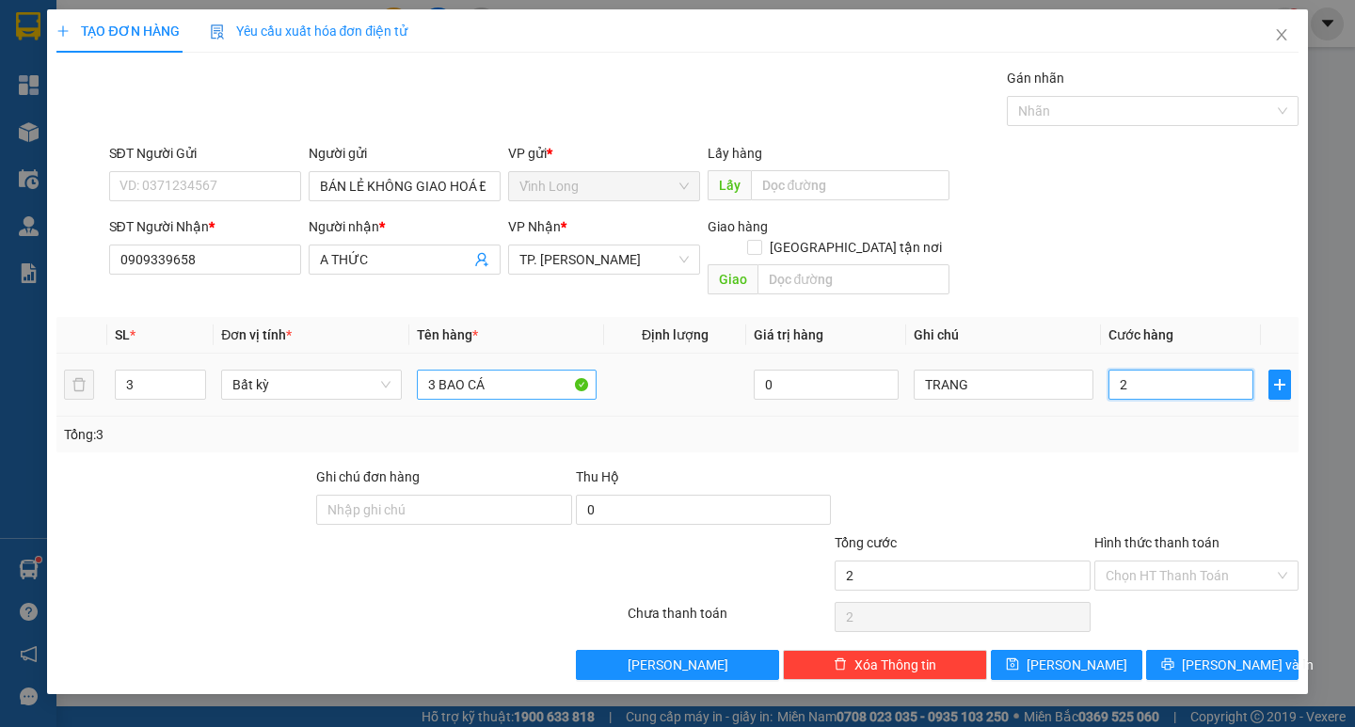
type input "24"
type input "240"
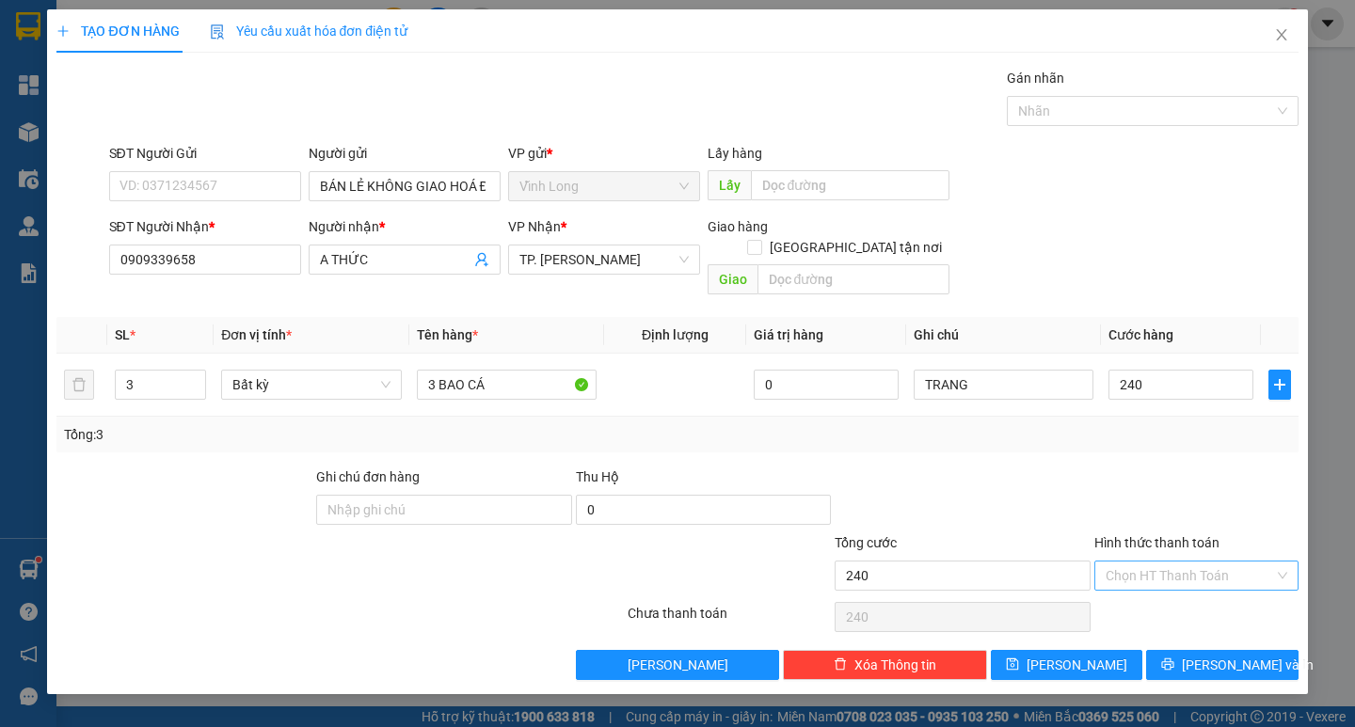
type input "240.000"
click at [1158, 562] on input "Hình thức thanh toán" at bounding box center [1190, 576] width 168 height 28
click at [1167, 584] on div "Tại văn phòng" at bounding box center [1197, 592] width 182 height 21
type input "0"
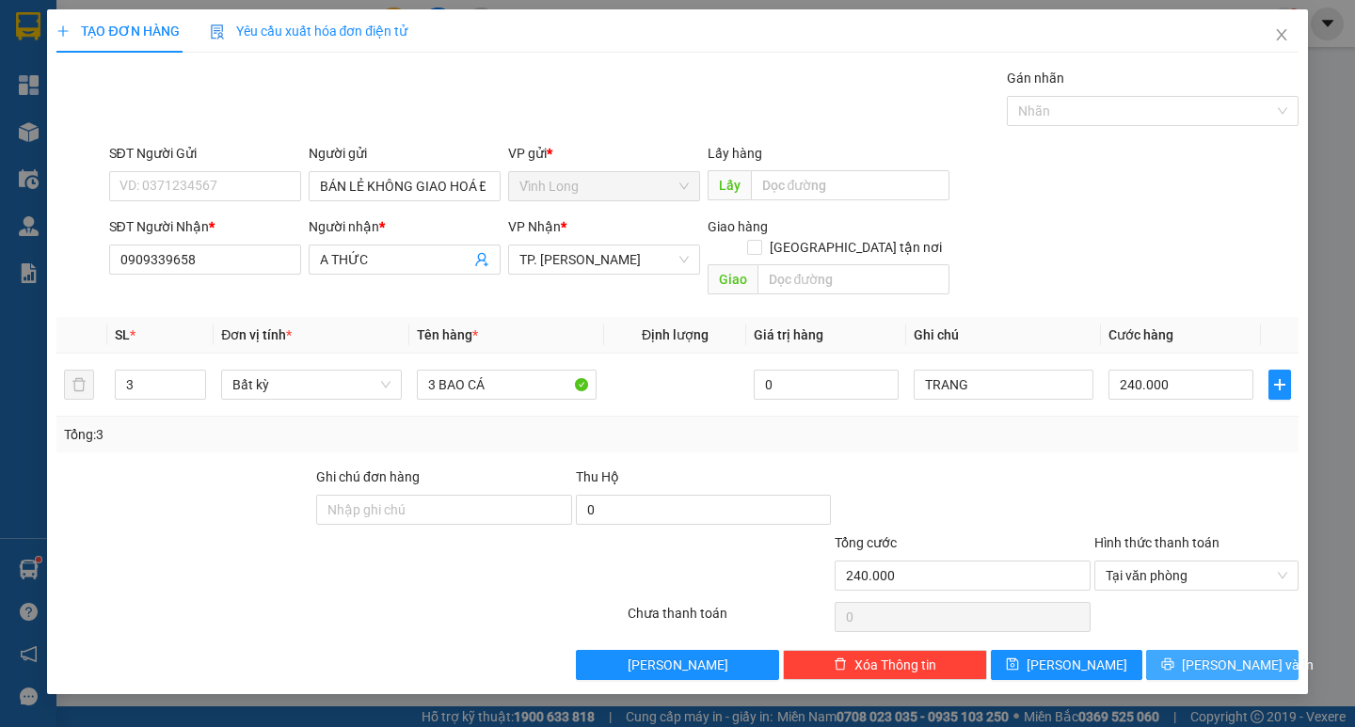
click at [1216, 655] on span "[PERSON_NAME] và In" at bounding box center [1248, 665] width 132 height 21
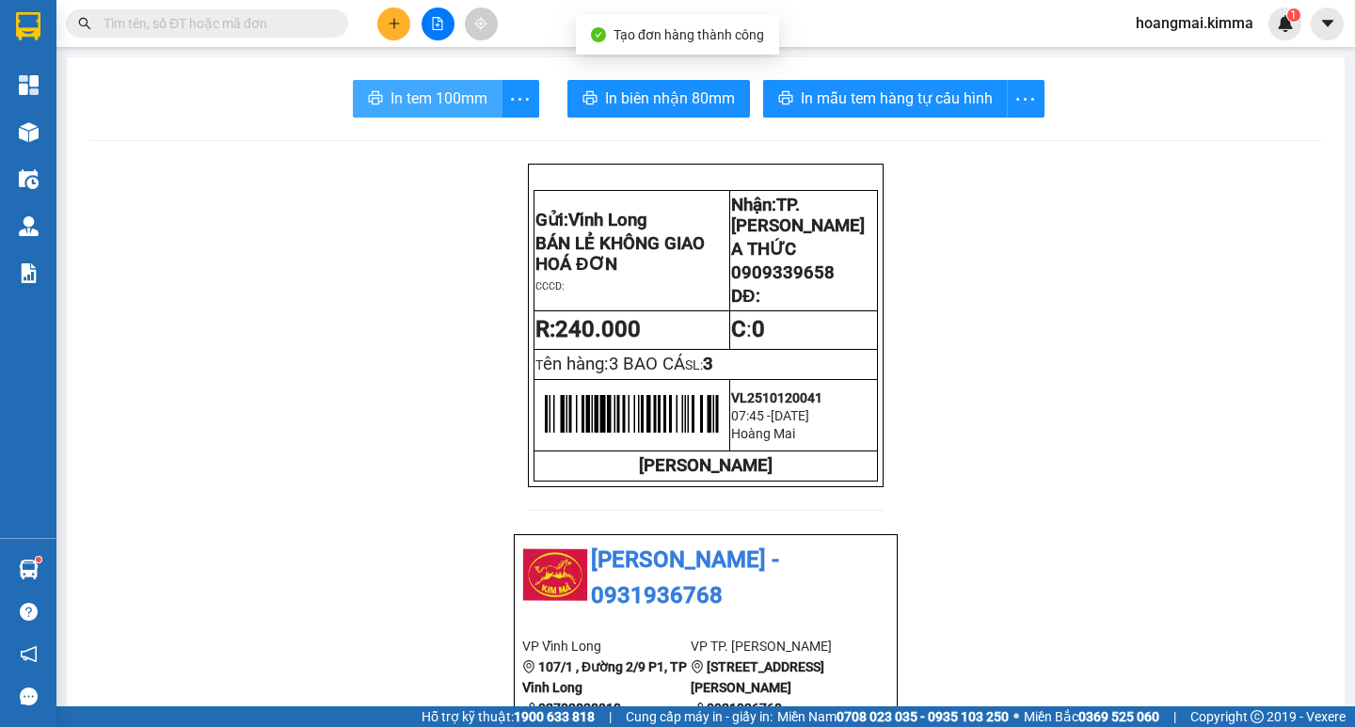
click at [436, 88] on span "In tem 100mm" at bounding box center [439, 99] width 97 height 24
click at [385, 20] on button at bounding box center [393, 24] width 33 height 33
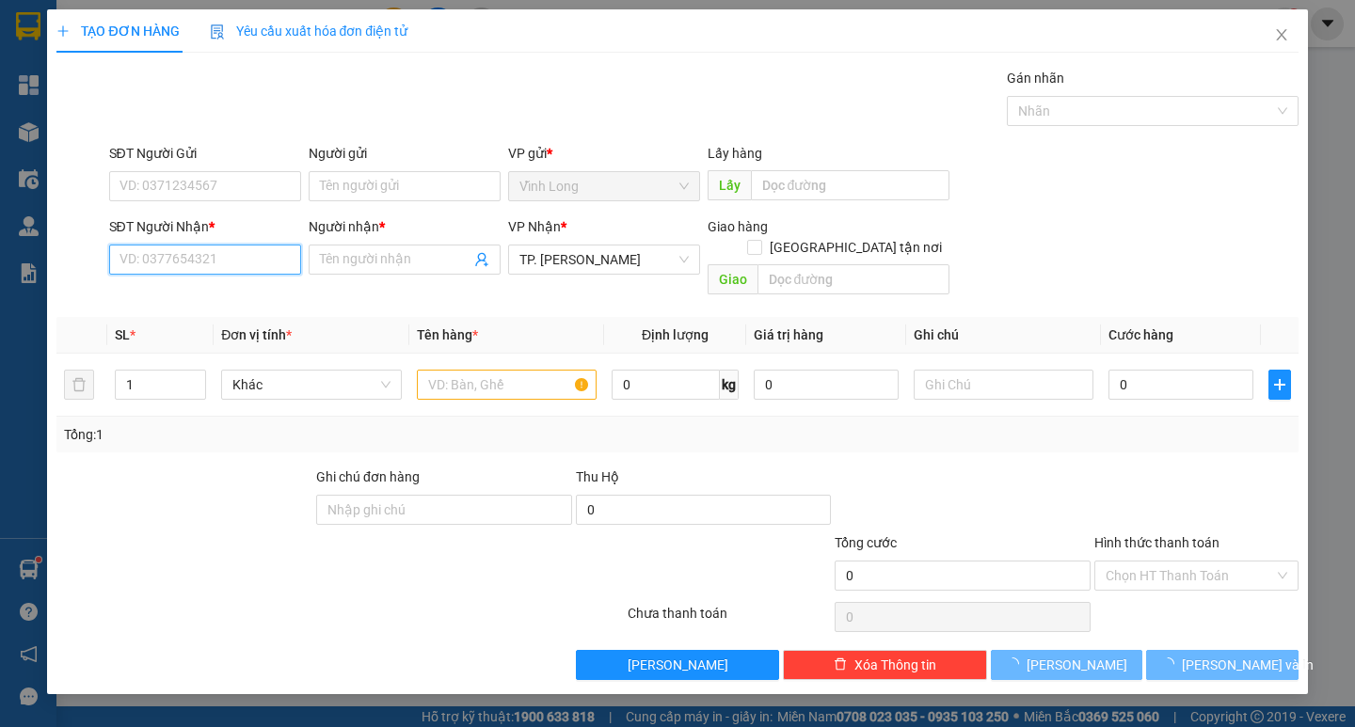
click at [204, 258] on input "SĐT Người Nhận *" at bounding box center [205, 260] width 192 height 30
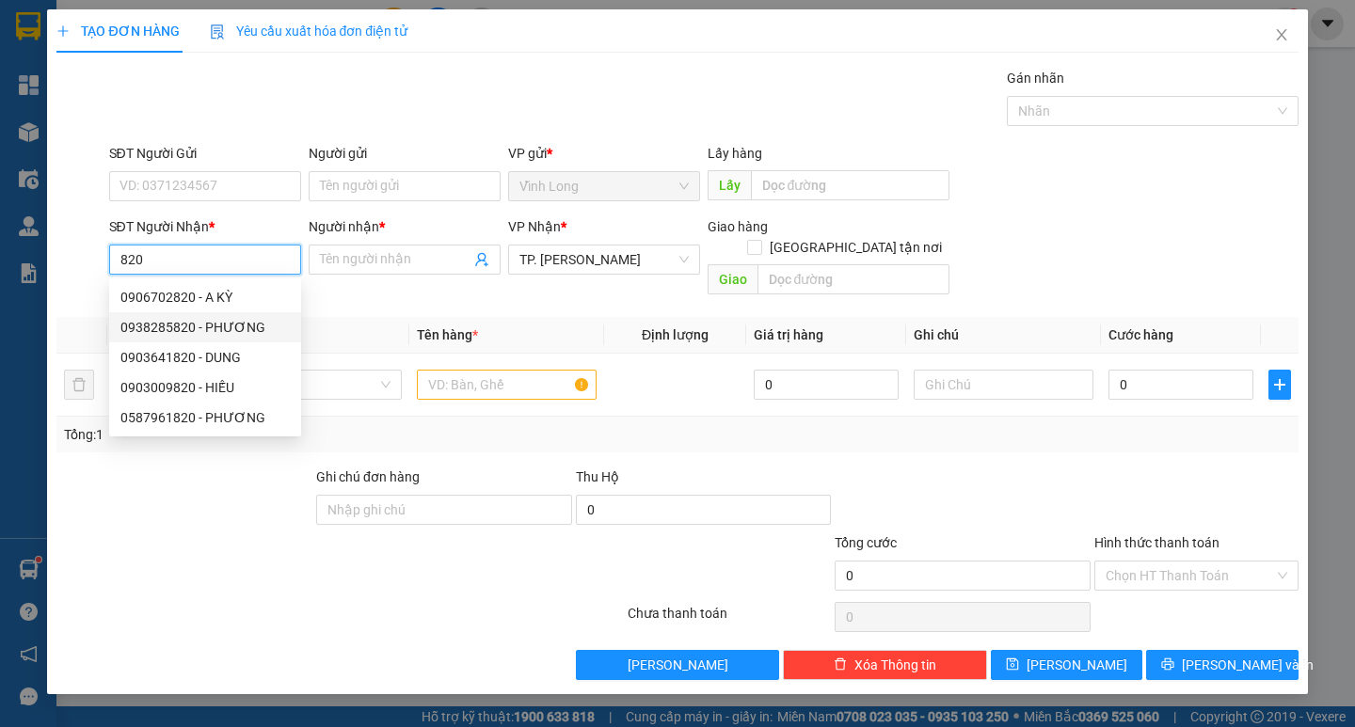
click at [241, 327] on div "0938285820 - PHƯƠNG" at bounding box center [204, 327] width 169 height 21
type input "0938285820"
type input "PHƯƠNG"
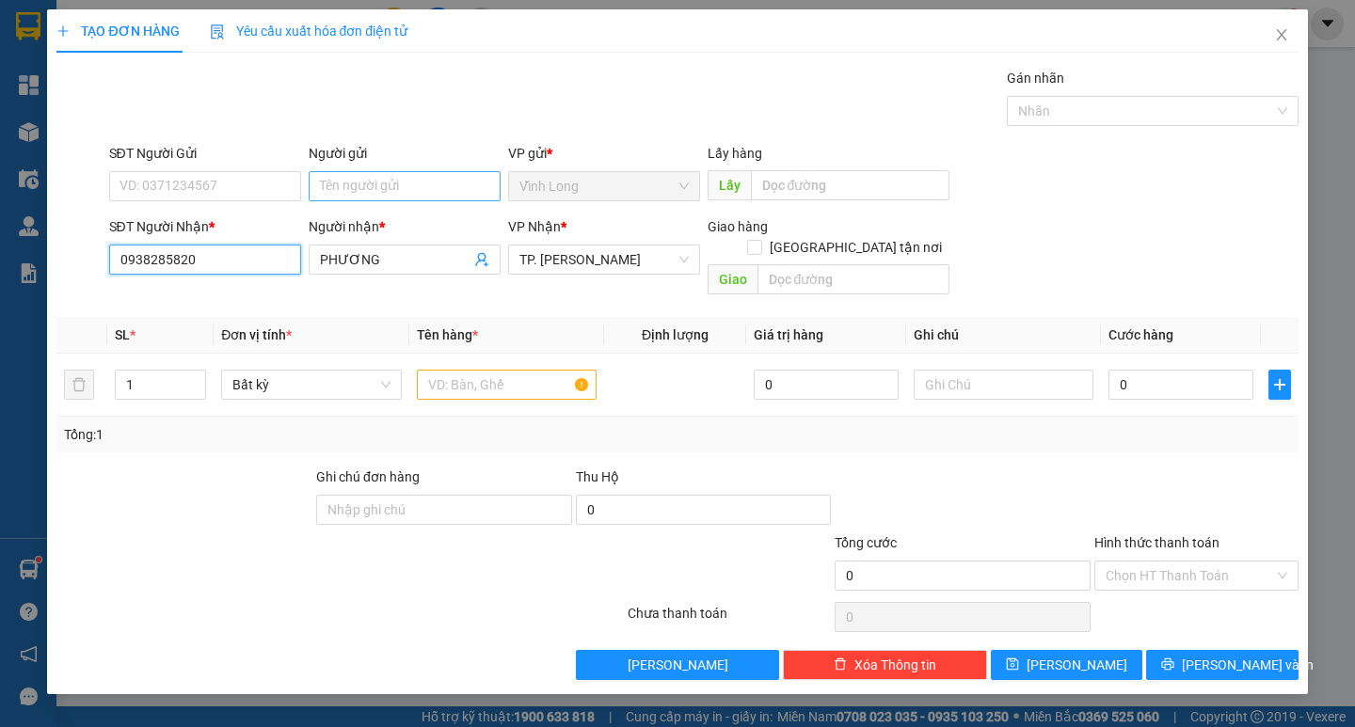
type input "0938285820"
click at [401, 181] on input "Người gửi" at bounding box center [405, 186] width 192 height 30
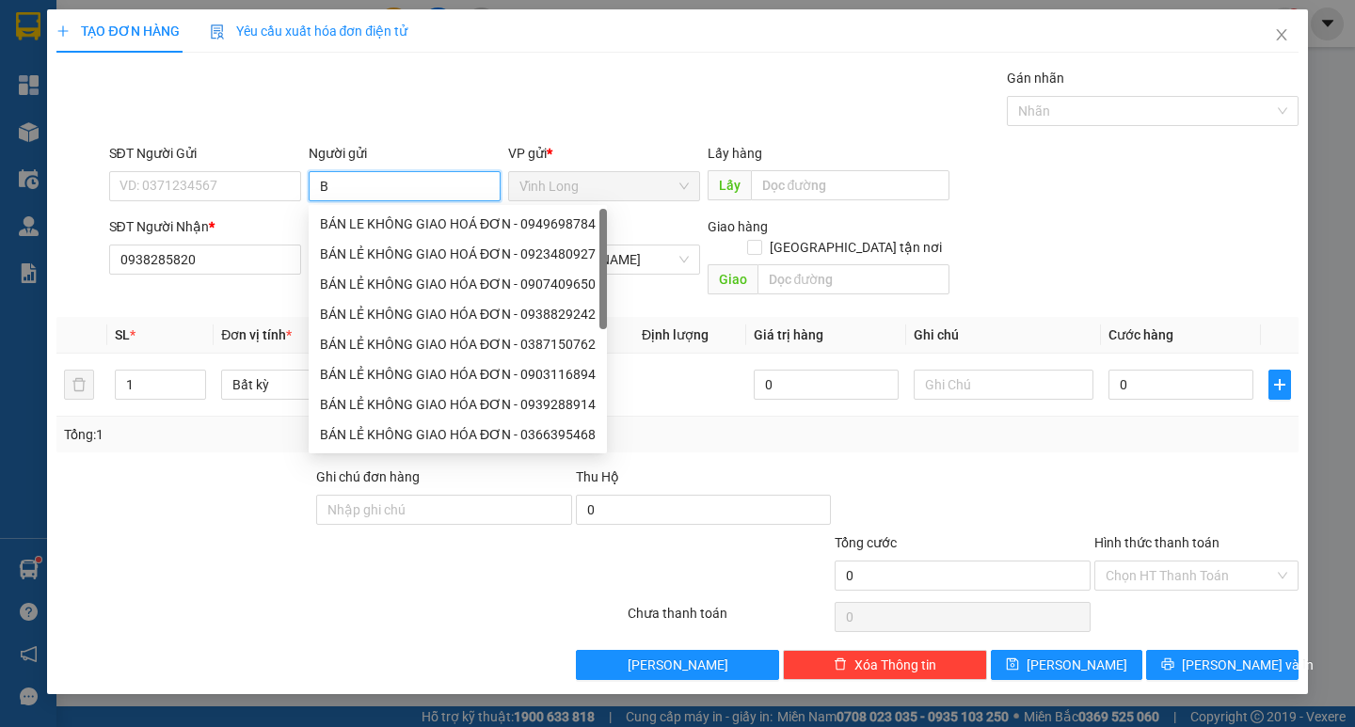
type input "BÁ"
click at [371, 251] on div "BÁN LẺ KHÔNG GIAO HOÁ ĐƠN - 0923480927" at bounding box center [458, 254] width 276 height 21
type input "0923480927"
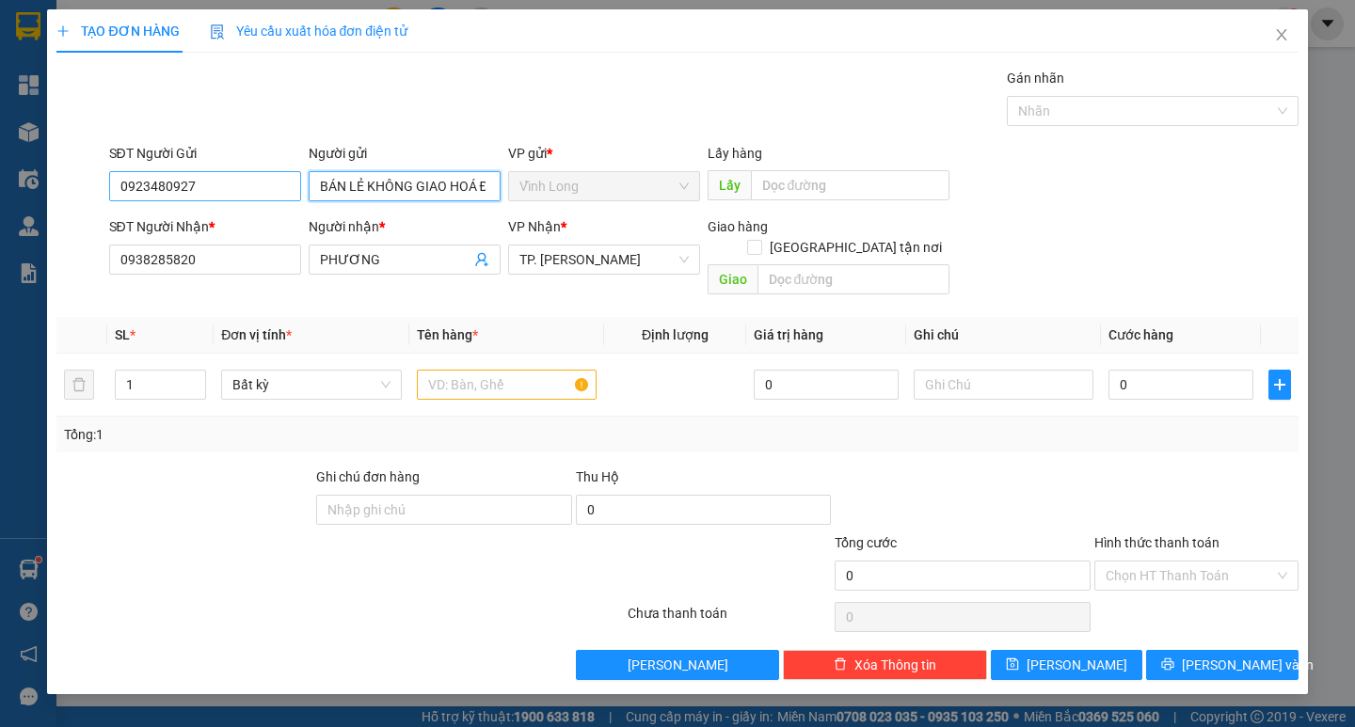
type input "BÁN LẺ KHÔNG GIAO HOÁ ĐƠN"
drag, startPoint x: 152, startPoint y: 186, endPoint x: 50, endPoint y: 200, distance: 103.5
click at [52, 199] on div "TẠO ĐƠN HÀNG Yêu cầu xuất hóa đơn điện tử Transit Pickup Surcharge Ids Transit …" at bounding box center [677, 351] width 1260 height 685
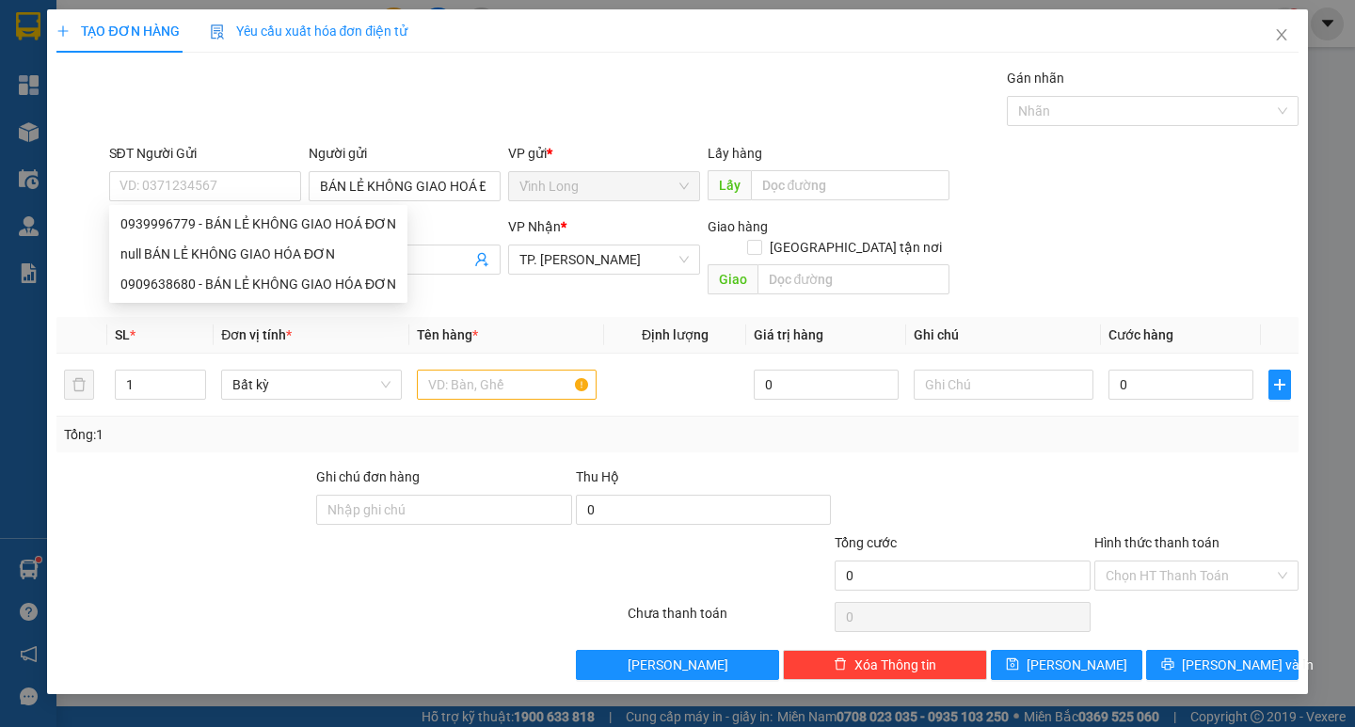
click at [309, 105] on div "Gói vận chuyển * Tiêu chuẩn Gán nhãn Nhãn" at bounding box center [703, 101] width 1197 height 66
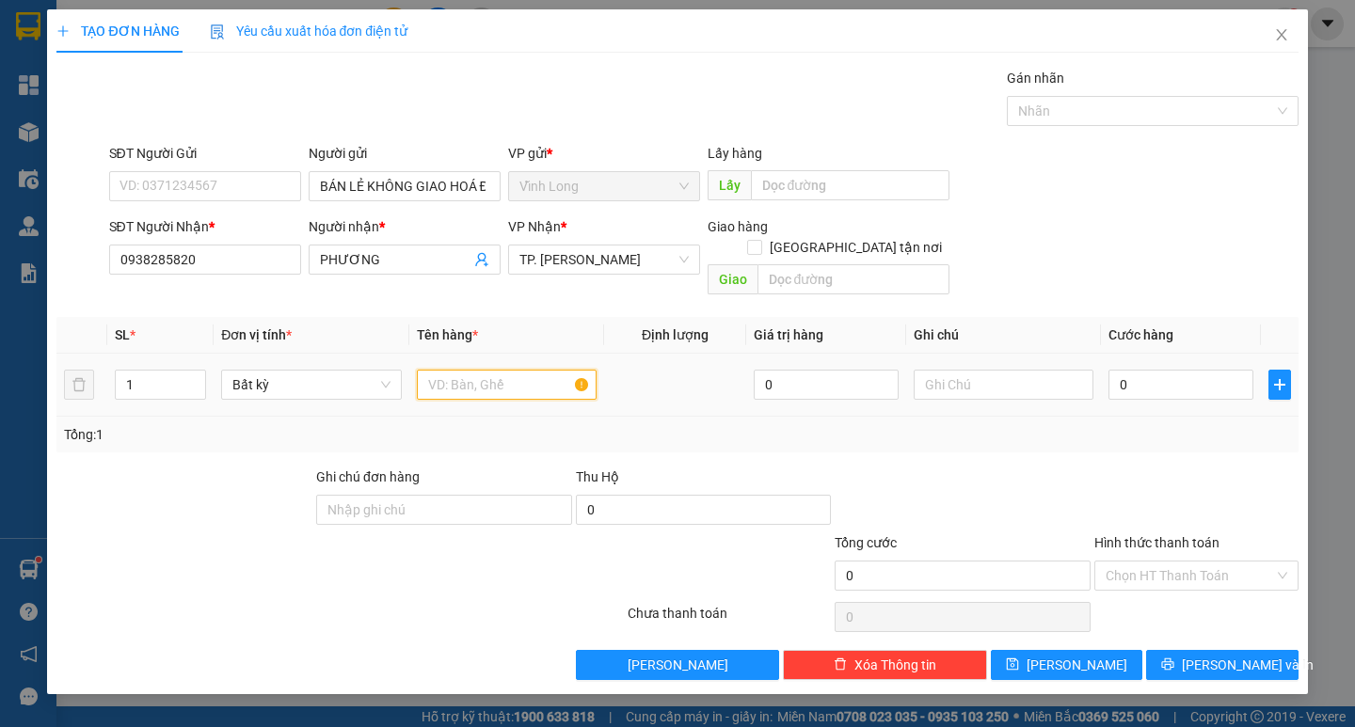
click at [440, 370] on input "text" at bounding box center [507, 385] width 180 height 30
type input "[PERSON_NAME]"
type input "TRANG"
type input "3"
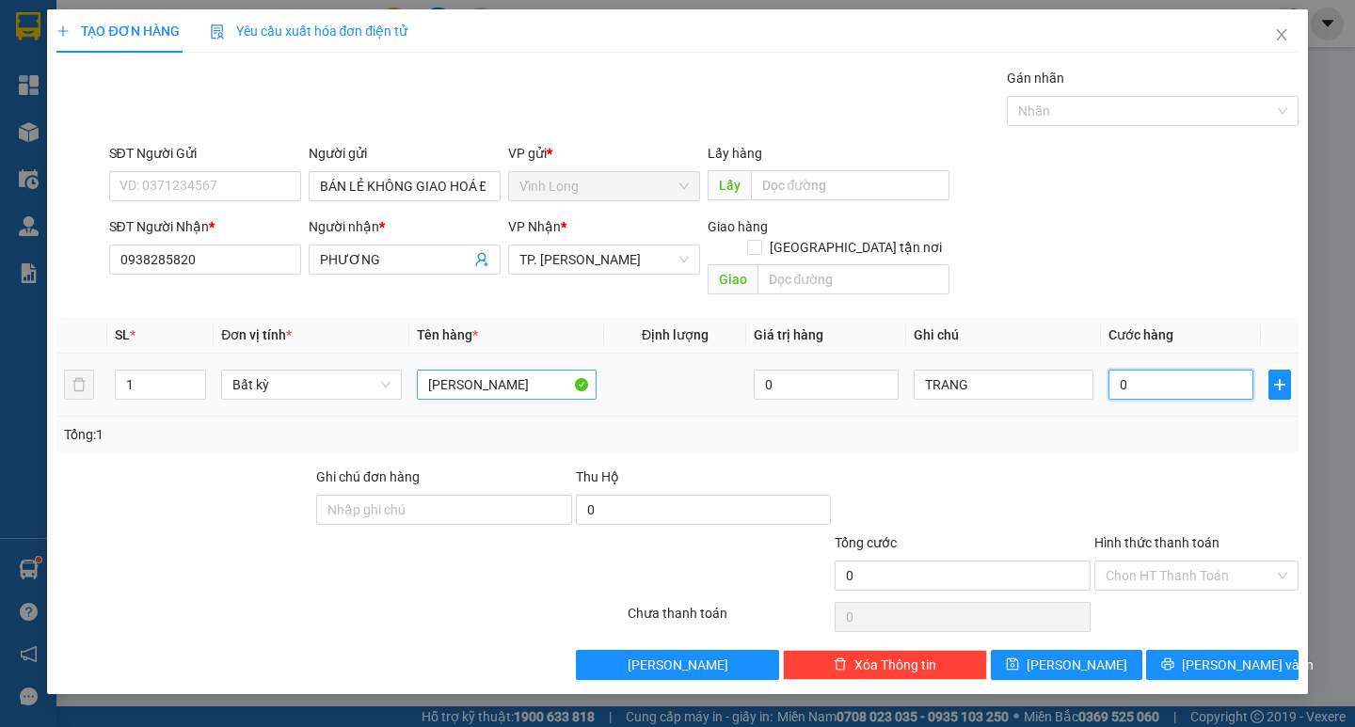
type input "3"
type input "30"
type input "30.000"
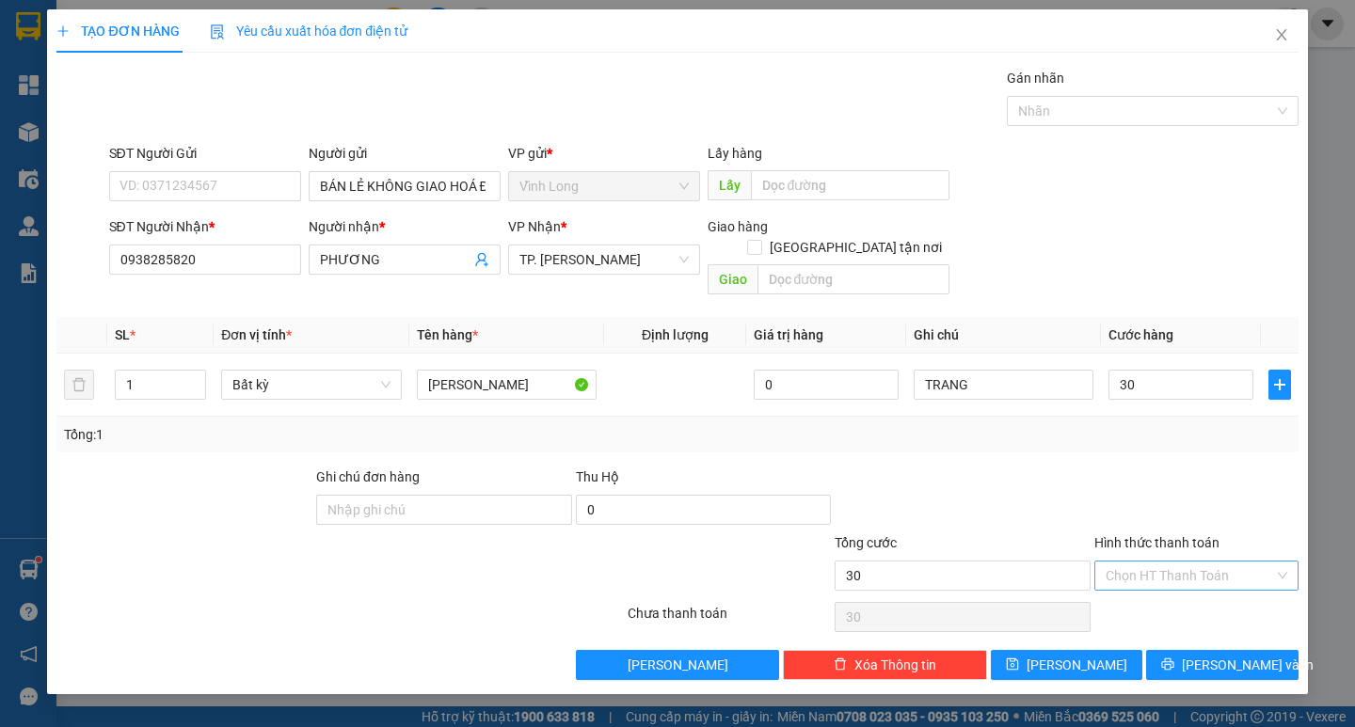
type input "30.000"
click at [1160, 562] on input "Hình thức thanh toán" at bounding box center [1190, 576] width 168 height 28
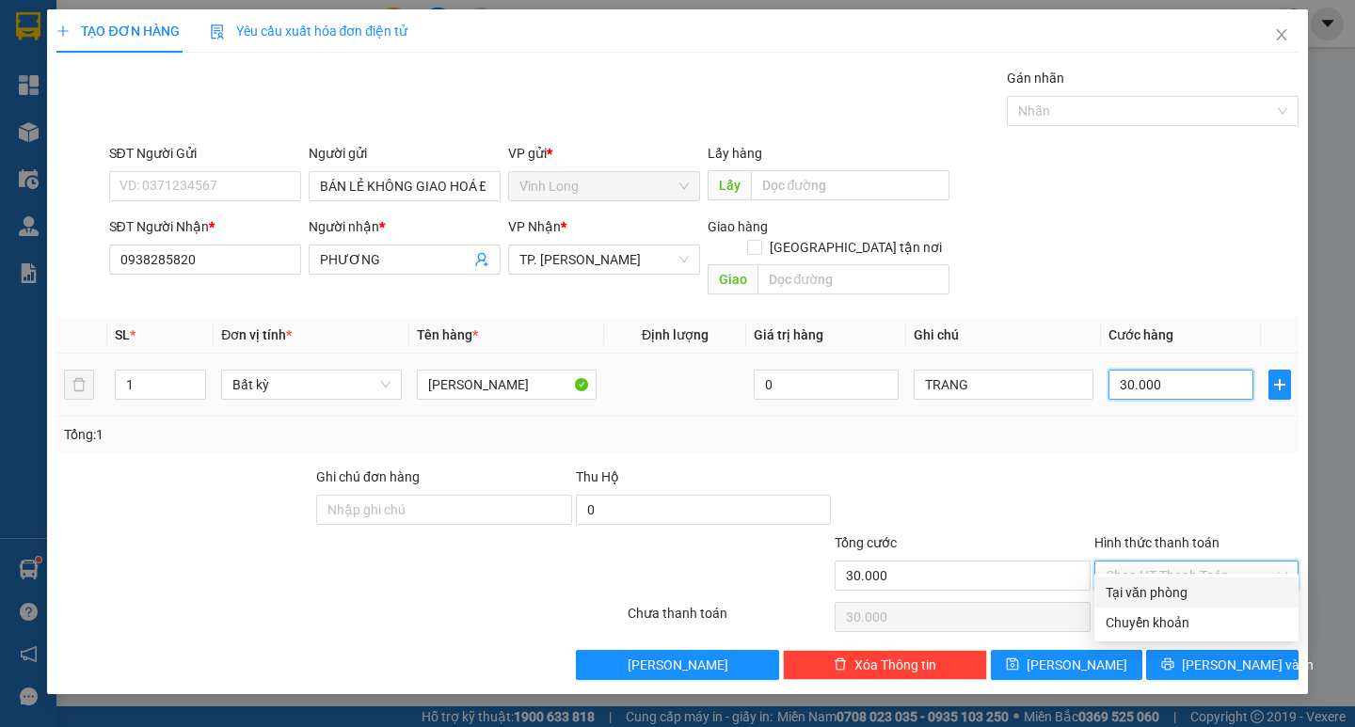
click at [1134, 370] on input "30.000" at bounding box center [1180, 385] width 145 height 30
type input "4"
type input "40"
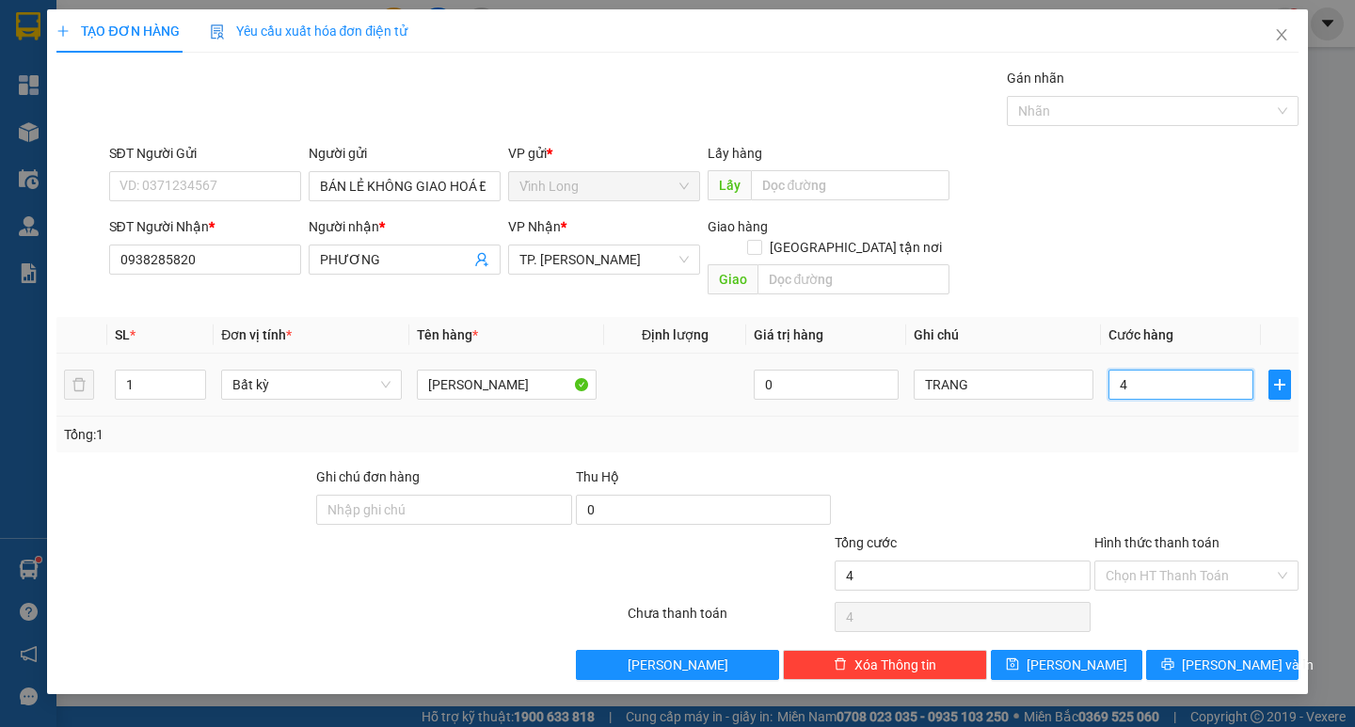
type input "40"
type input "40.000"
click at [1135, 562] on input "Hình thức thanh toán" at bounding box center [1190, 576] width 168 height 28
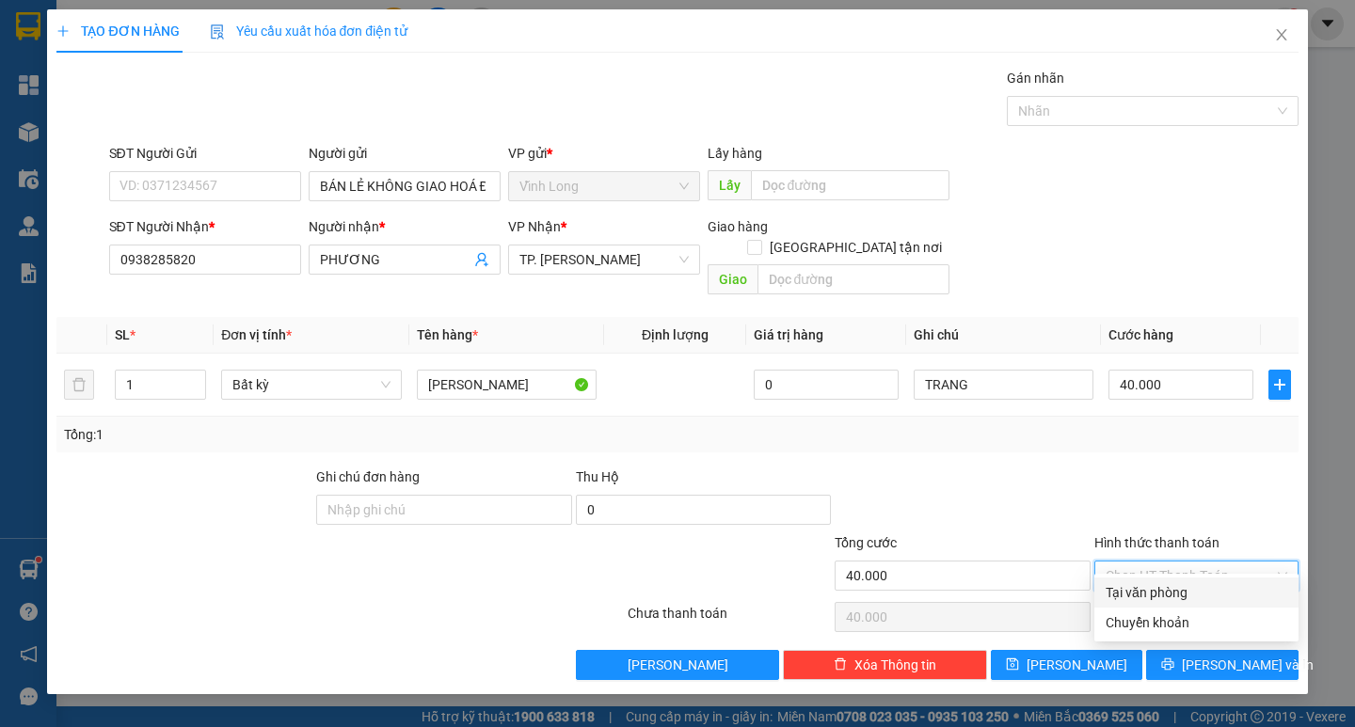
click at [1136, 588] on div "Tại văn phòng" at bounding box center [1197, 592] width 182 height 21
type input "0"
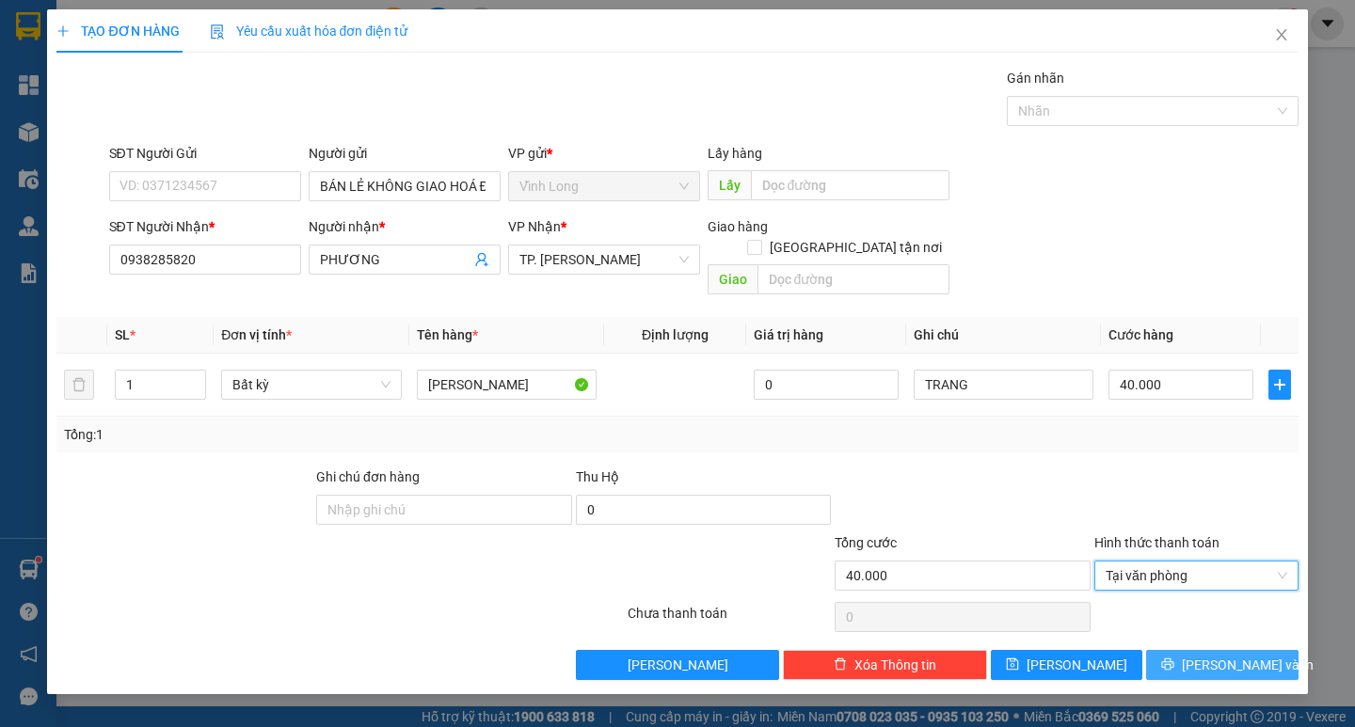
click at [1200, 650] on button "[PERSON_NAME] và In" at bounding box center [1221, 665] width 151 height 30
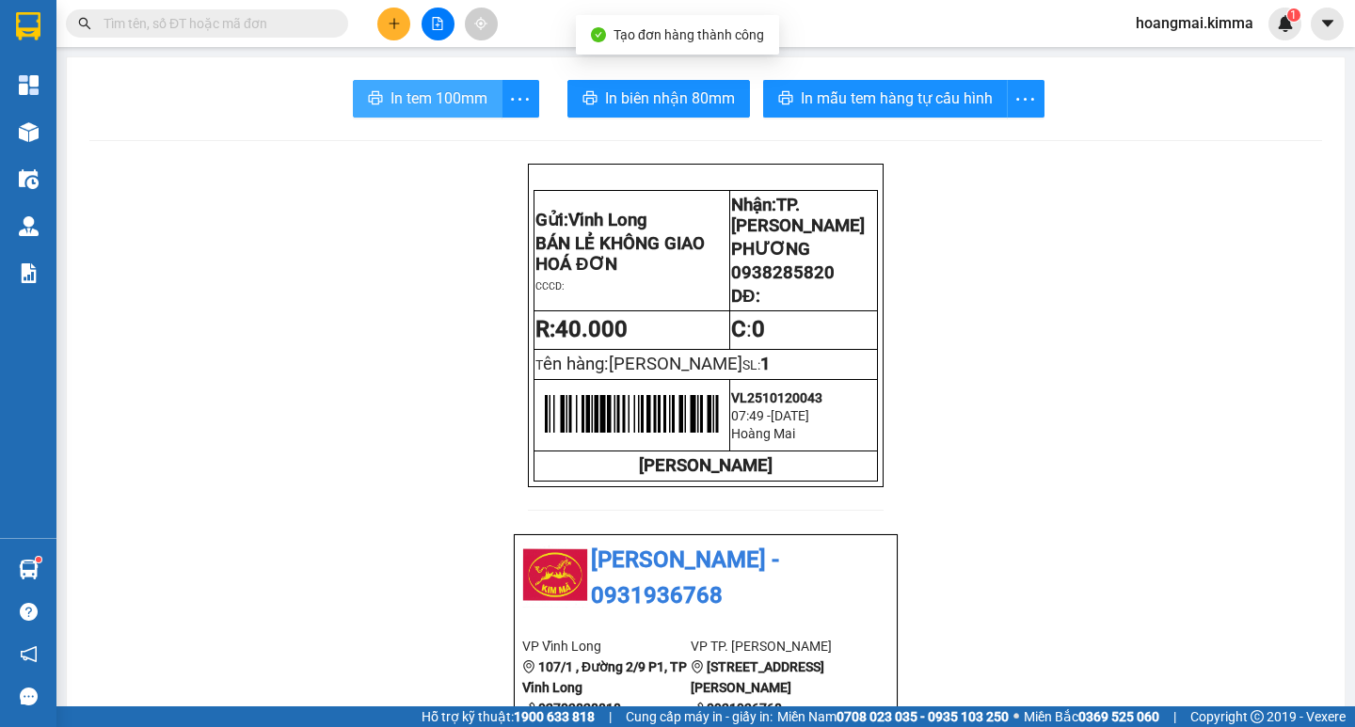
click at [438, 104] on span "In tem 100mm" at bounding box center [439, 99] width 97 height 24
click at [417, 105] on span "In tem 100mm" at bounding box center [439, 99] width 97 height 24
click at [391, 10] on button at bounding box center [393, 24] width 33 height 33
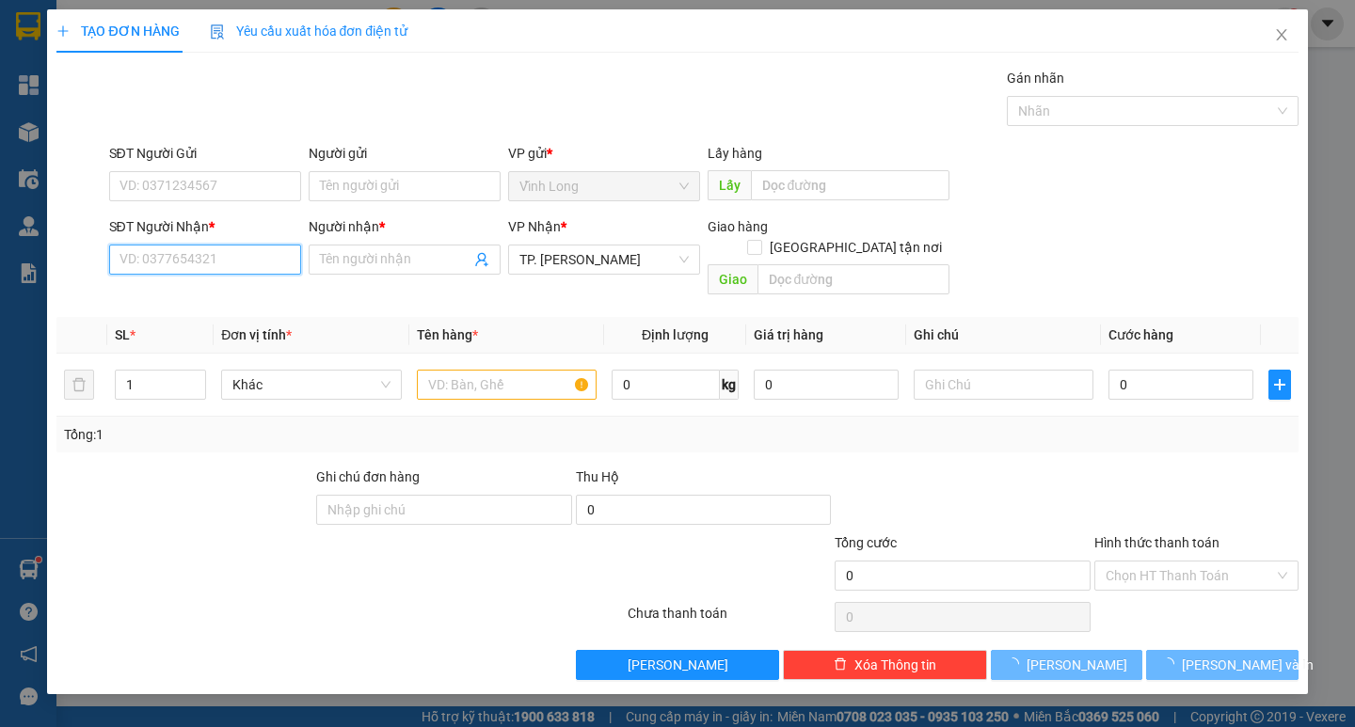
click at [280, 255] on input "SĐT Người Nhận *" at bounding box center [205, 260] width 192 height 30
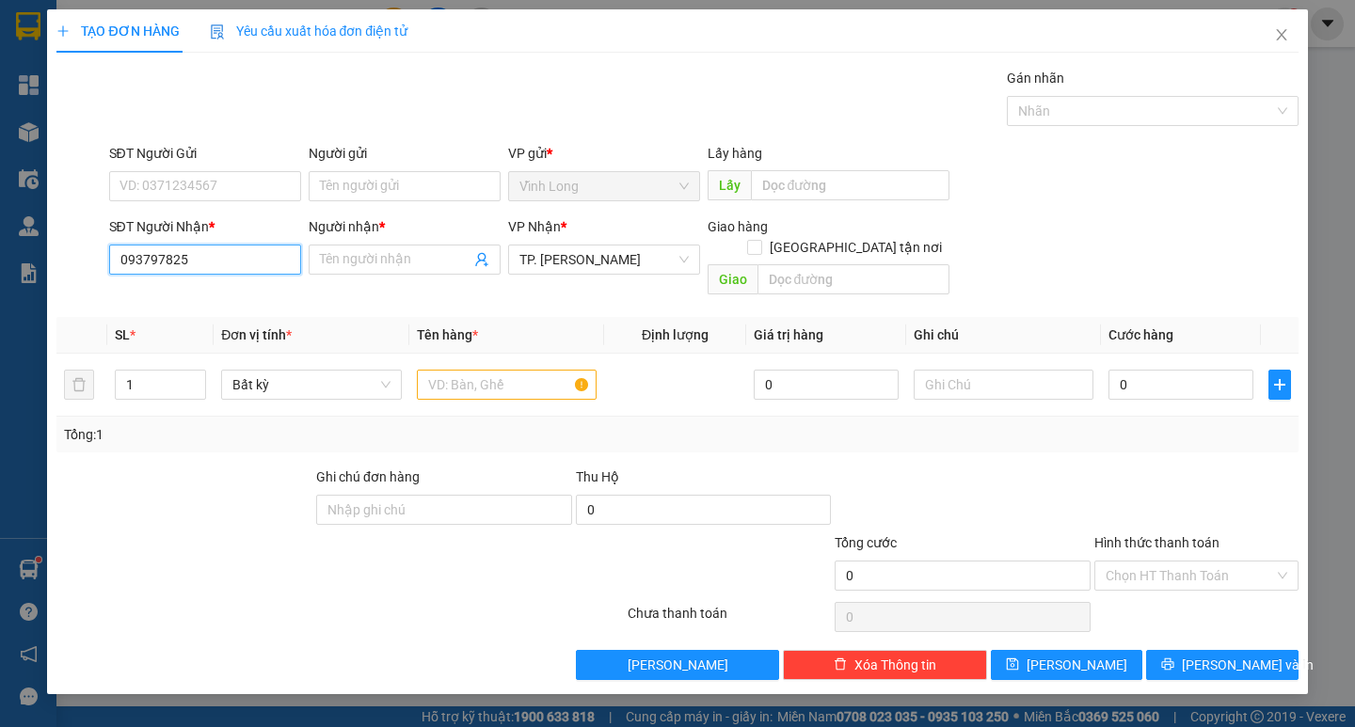
type input "0937978253"
click at [242, 293] on div "0937978253 - TRÂN" at bounding box center [204, 297] width 169 height 21
type input "TRÂN"
type input "0937978253"
click at [394, 191] on input "Người gửi" at bounding box center [405, 186] width 192 height 30
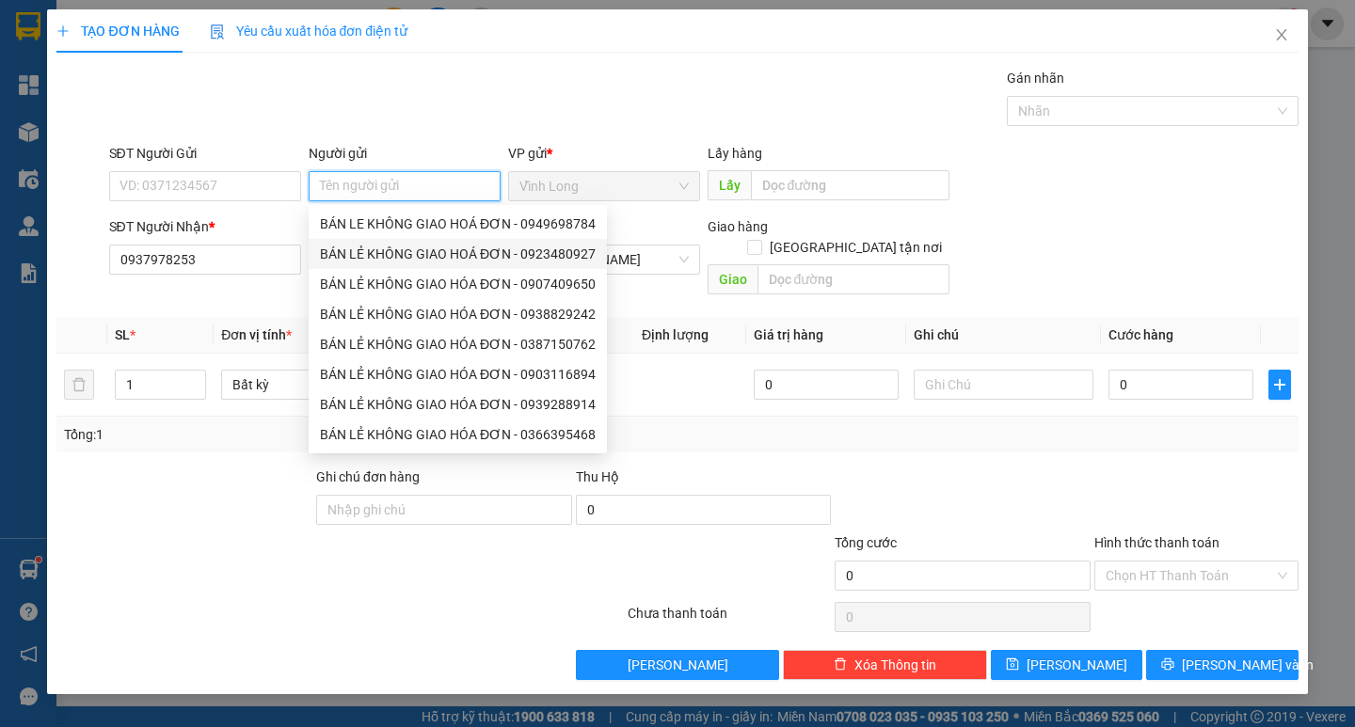
click at [426, 247] on div "BÁN LẺ KHÔNG GIAO HOÁ ĐƠN - 0923480927" at bounding box center [458, 254] width 276 height 21
type input "0923480927"
type input "BÁN LẺ KHÔNG GIAO HOÁ ĐƠN"
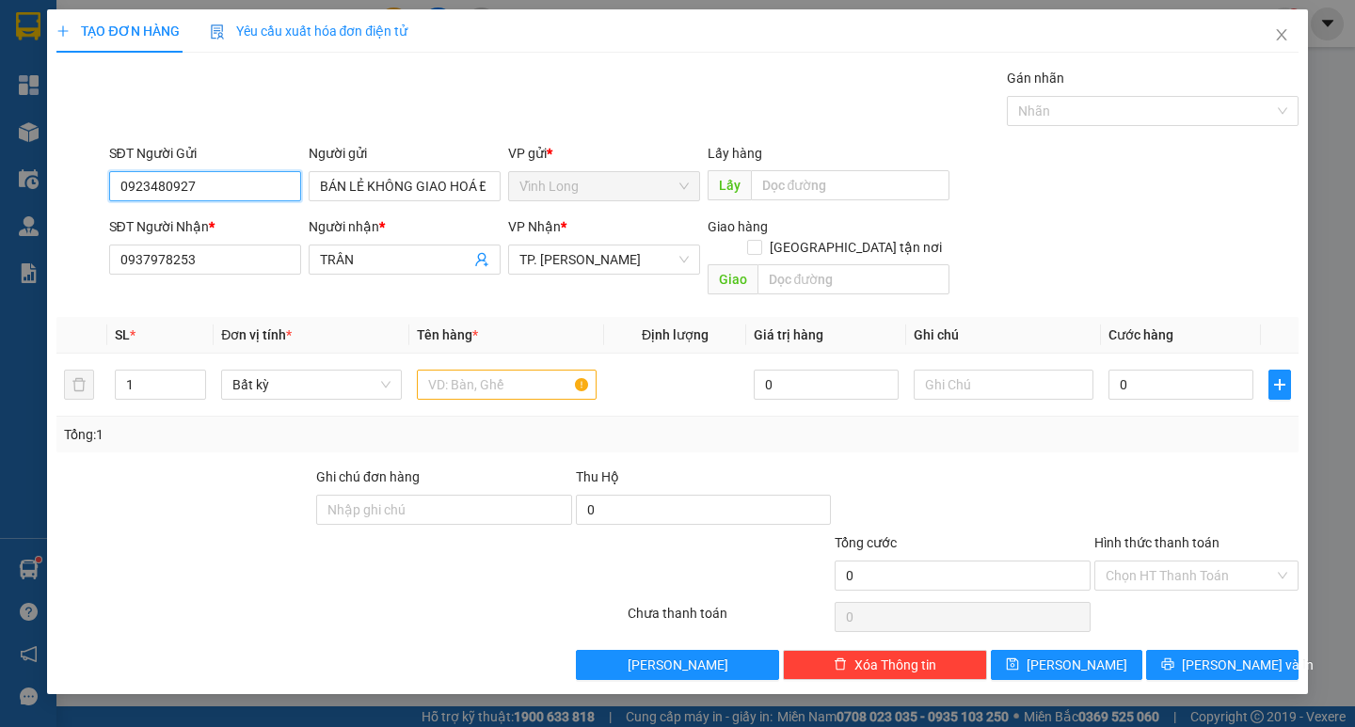
drag, startPoint x: 230, startPoint y: 183, endPoint x: 40, endPoint y: 187, distance: 190.1
click at [42, 187] on div "TẠO ĐƠN HÀNG Yêu cầu xuất hóa đơn điện tử Transit Pickup Surcharge Ids Transit …" at bounding box center [677, 363] width 1355 height 727
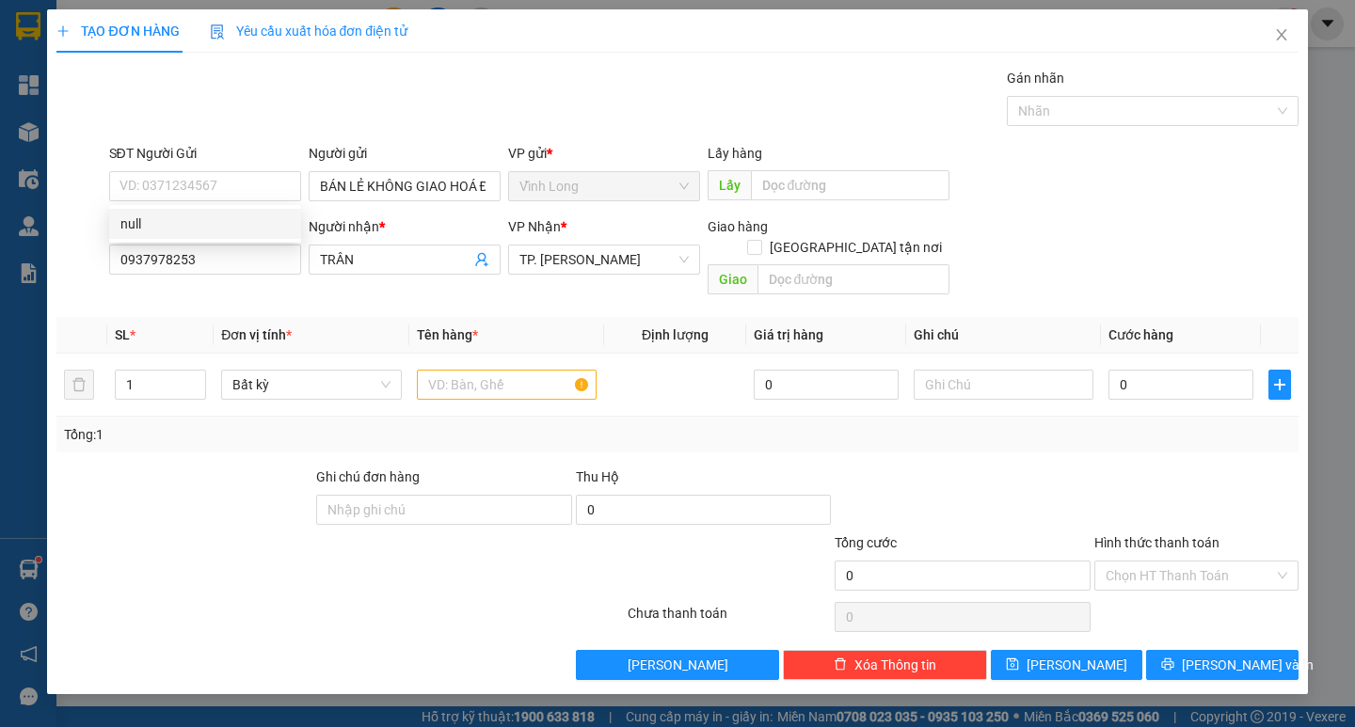
click at [389, 88] on div "Gói vận chuyển * Tiêu chuẩn Gán nhãn Nhãn" at bounding box center [703, 101] width 1197 height 66
click at [485, 375] on input "text" at bounding box center [507, 385] width 180 height 30
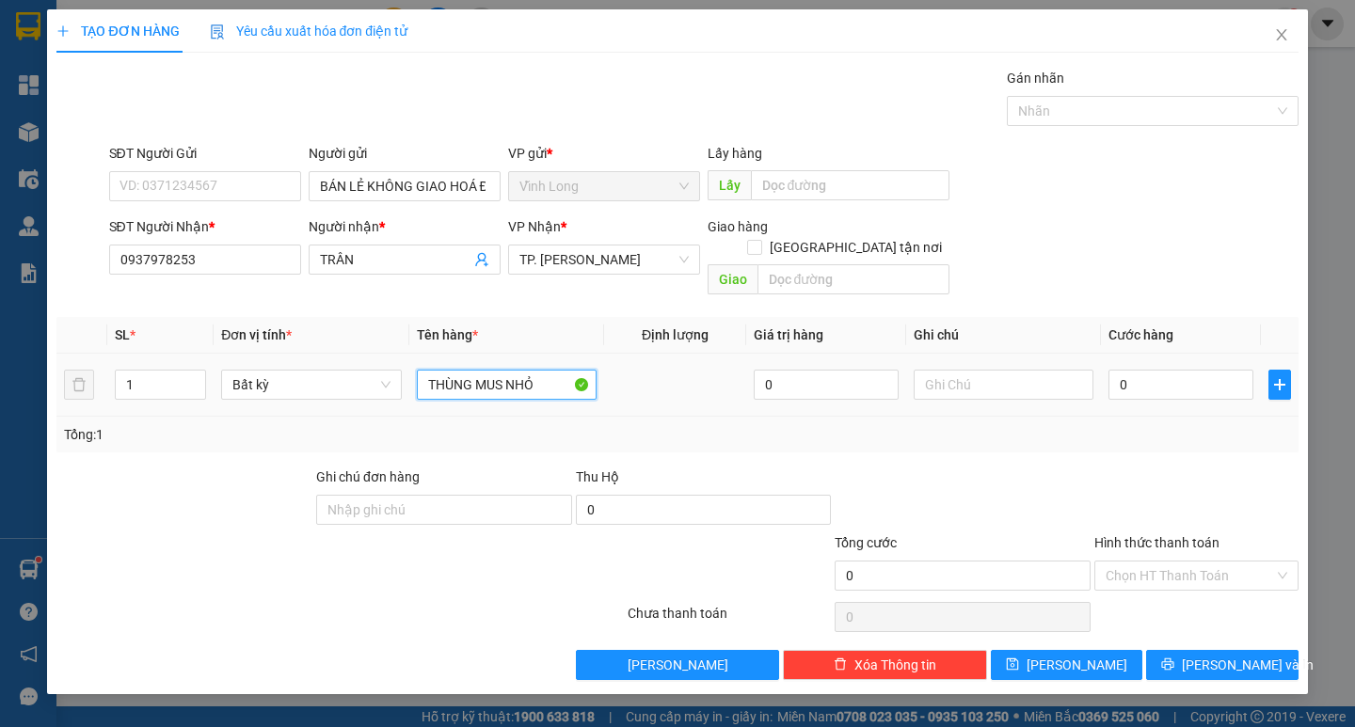
type input "THÙNG MUS NHỎ"
type input "TRANG"
type input "3"
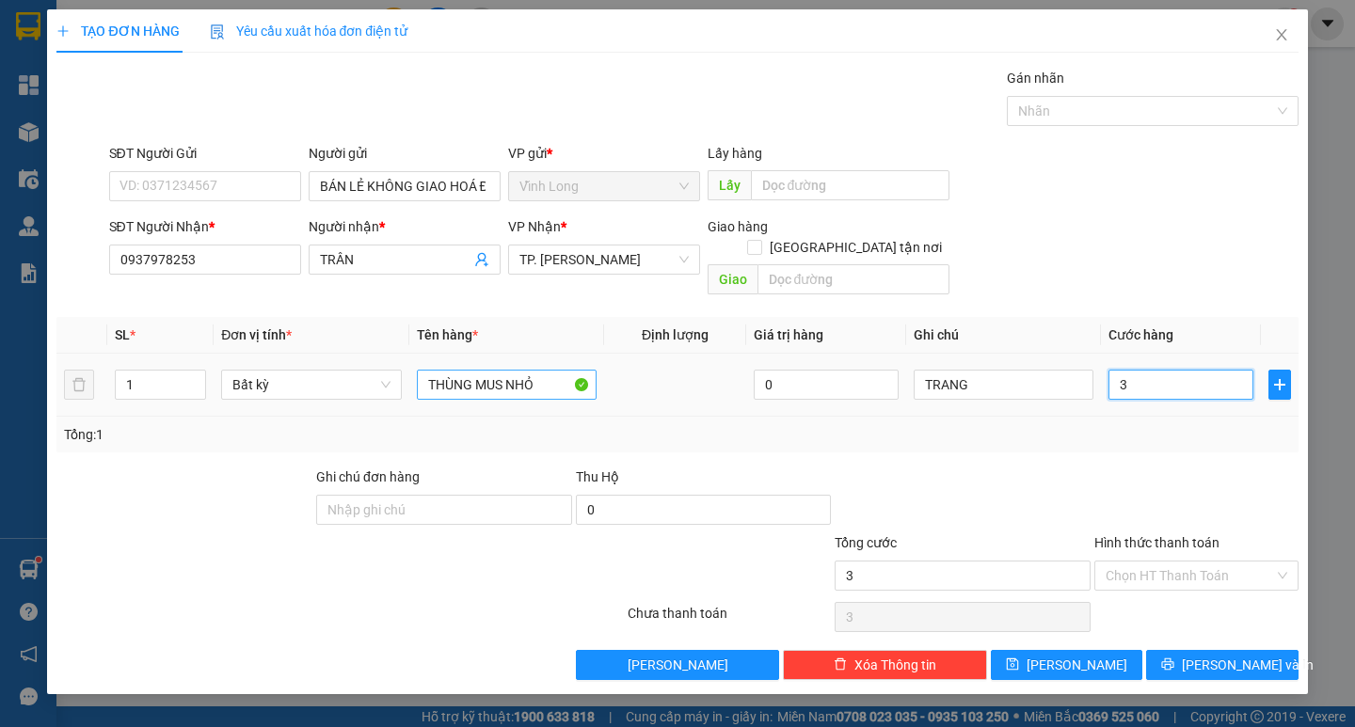
type input "30"
type input "30.000"
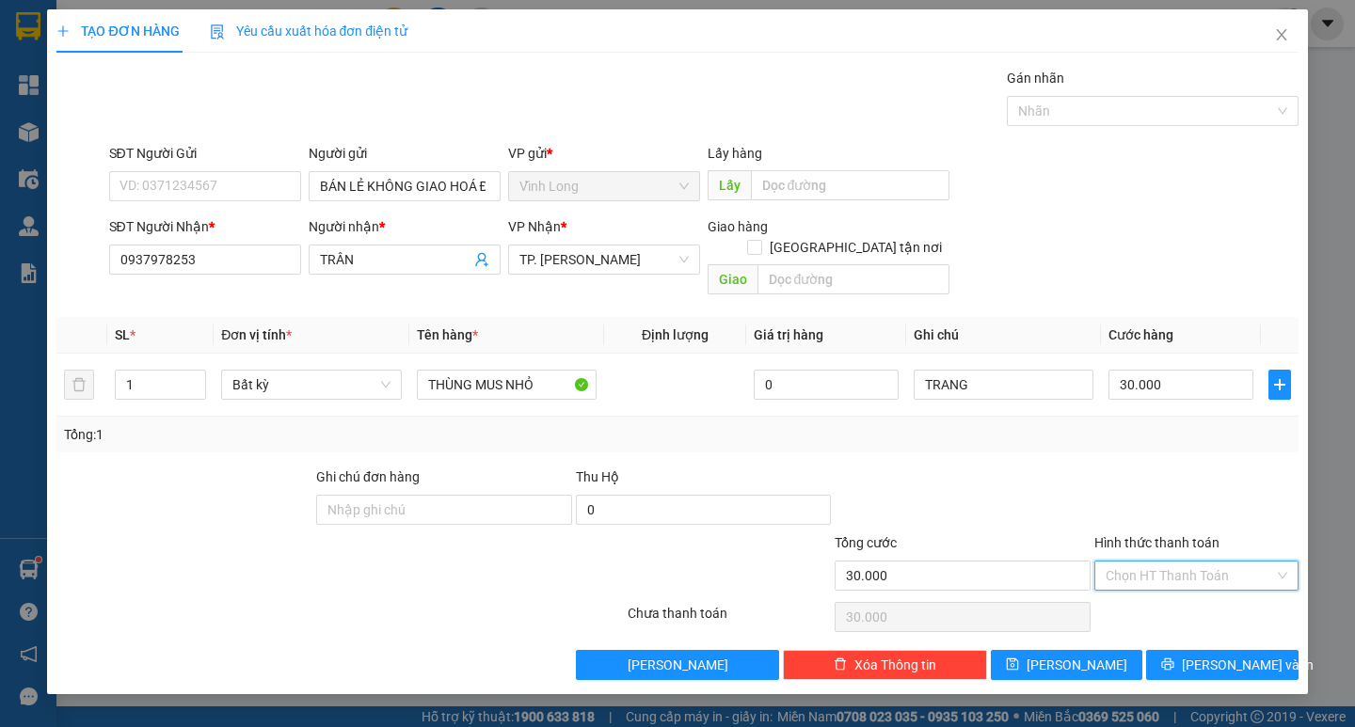
click at [1128, 562] on input "Hình thức thanh toán" at bounding box center [1190, 576] width 168 height 28
click at [1135, 585] on div "Tại văn phòng" at bounding box center [1197, 592] width 182 height 21
type input "0"
click at [1178, 650] on button "[PERSON_NAME] và In" at bounding box center [1221, 665] width 151 height 30
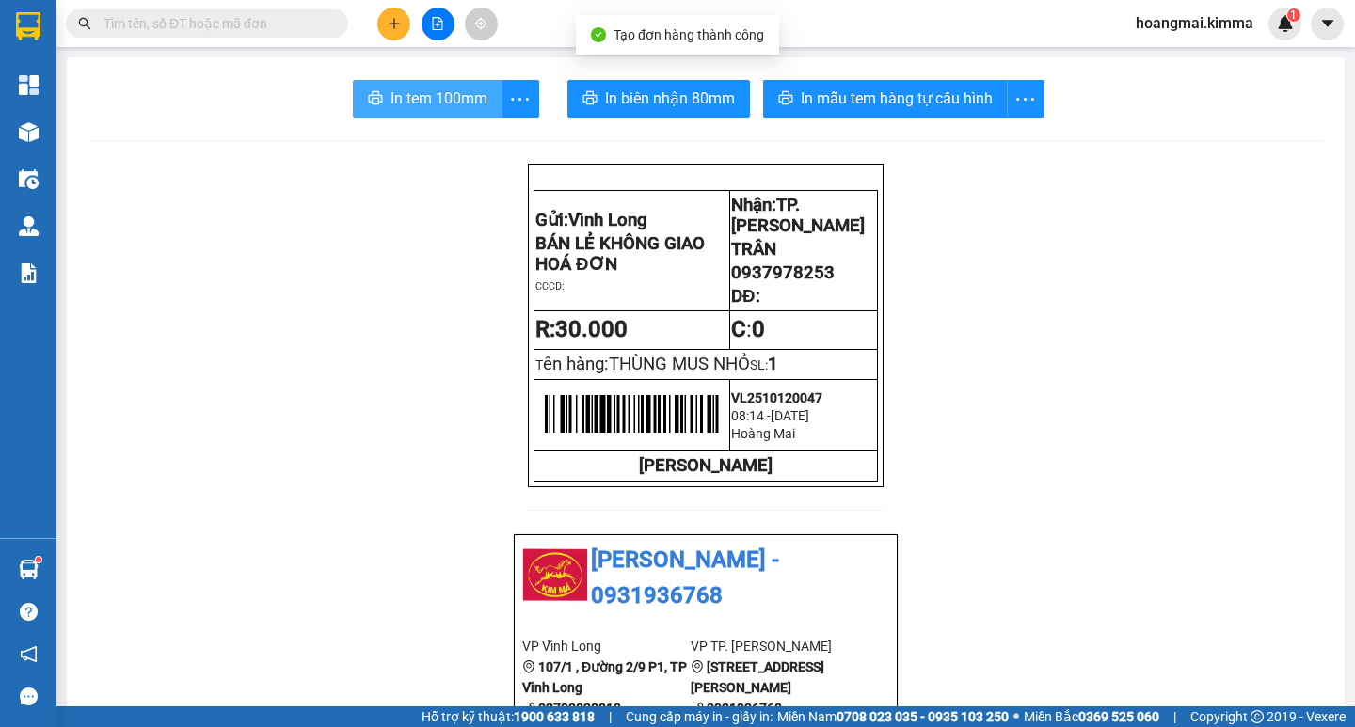
click at [457, 104] on span "In tem 100mm" at bounding box center [439, 99] width 97 height 24
click at [384, 27] on button at bounding box center [393, 24] width 33 height 33
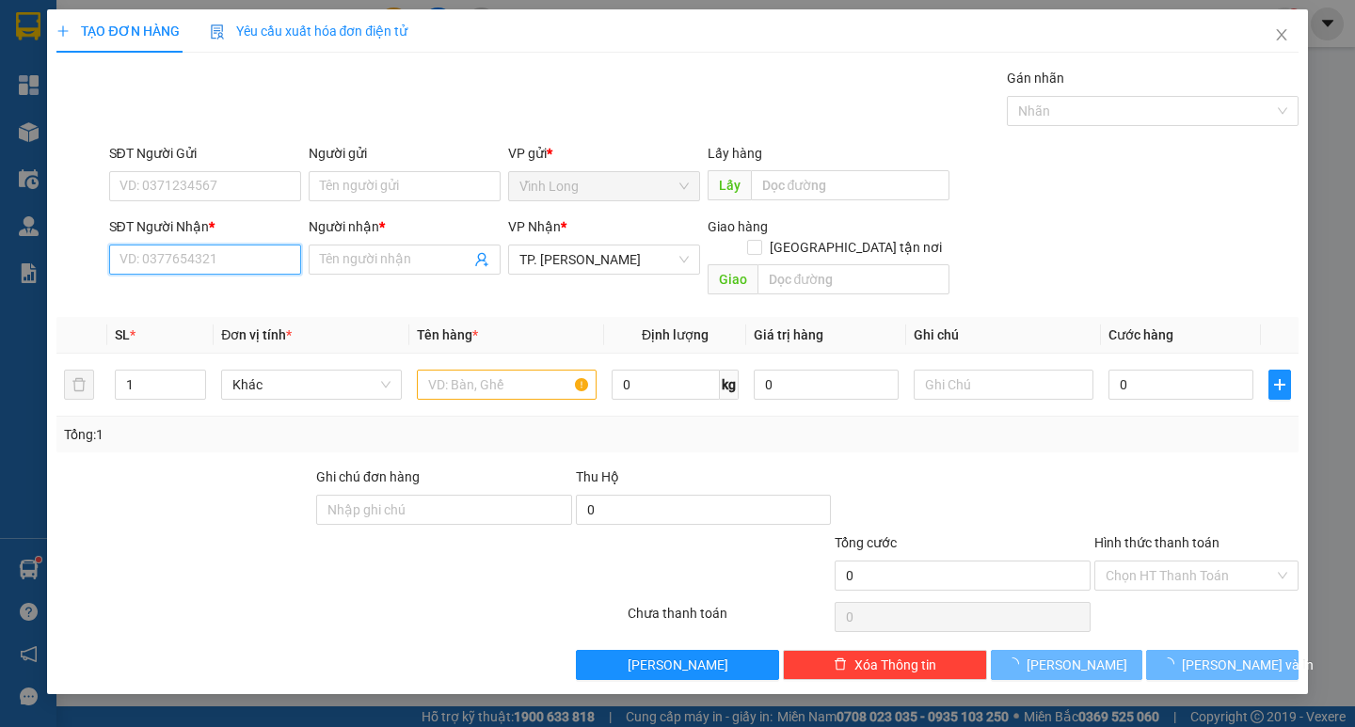
click at [191, 265] on input "SĐT Người Nhận *" at bounding box center [205, 260] width 192 height 30
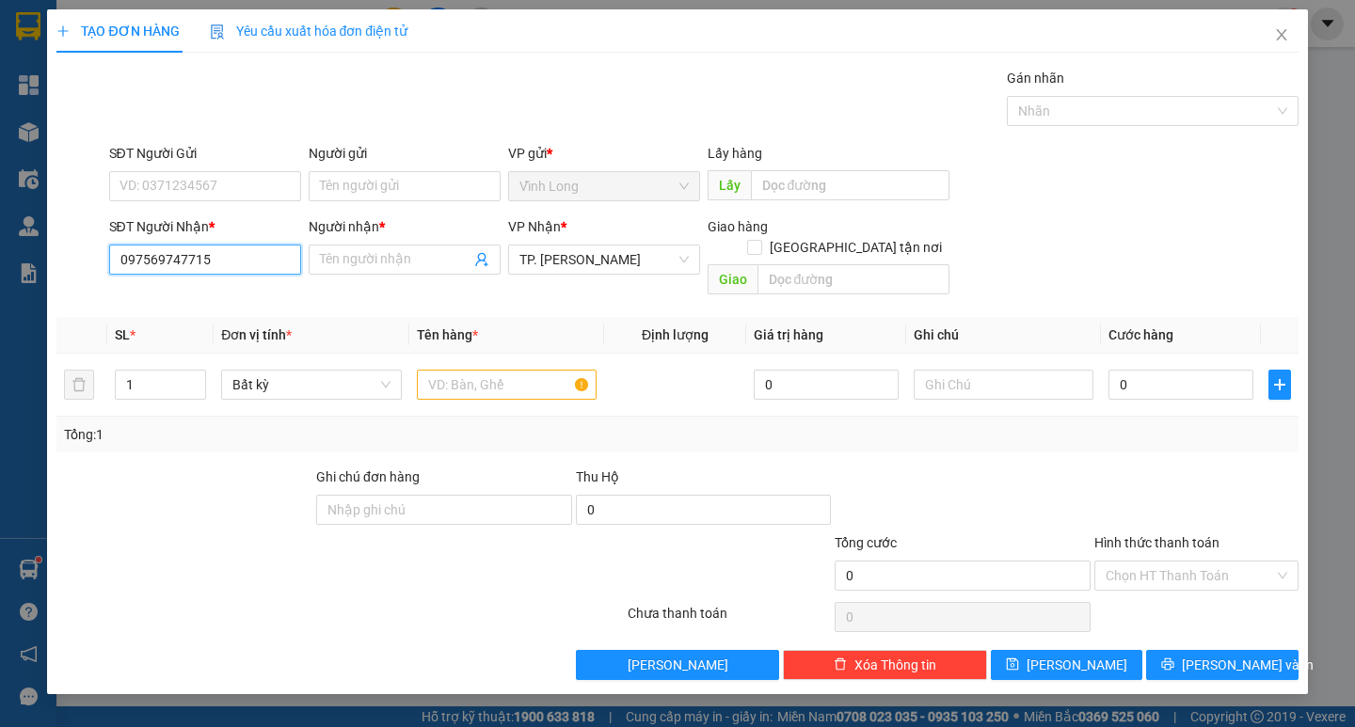
click at [178, 261] on input "097569747715" at bounding box center [205, 260] width 192 height 30
type input "0975697715"
click at [207, 290] on div "0975697715 - [PERSON_NAME]" at bounding box center [212, 297] width 185 height 21
type input "TUẤN"
type input "0975697715"
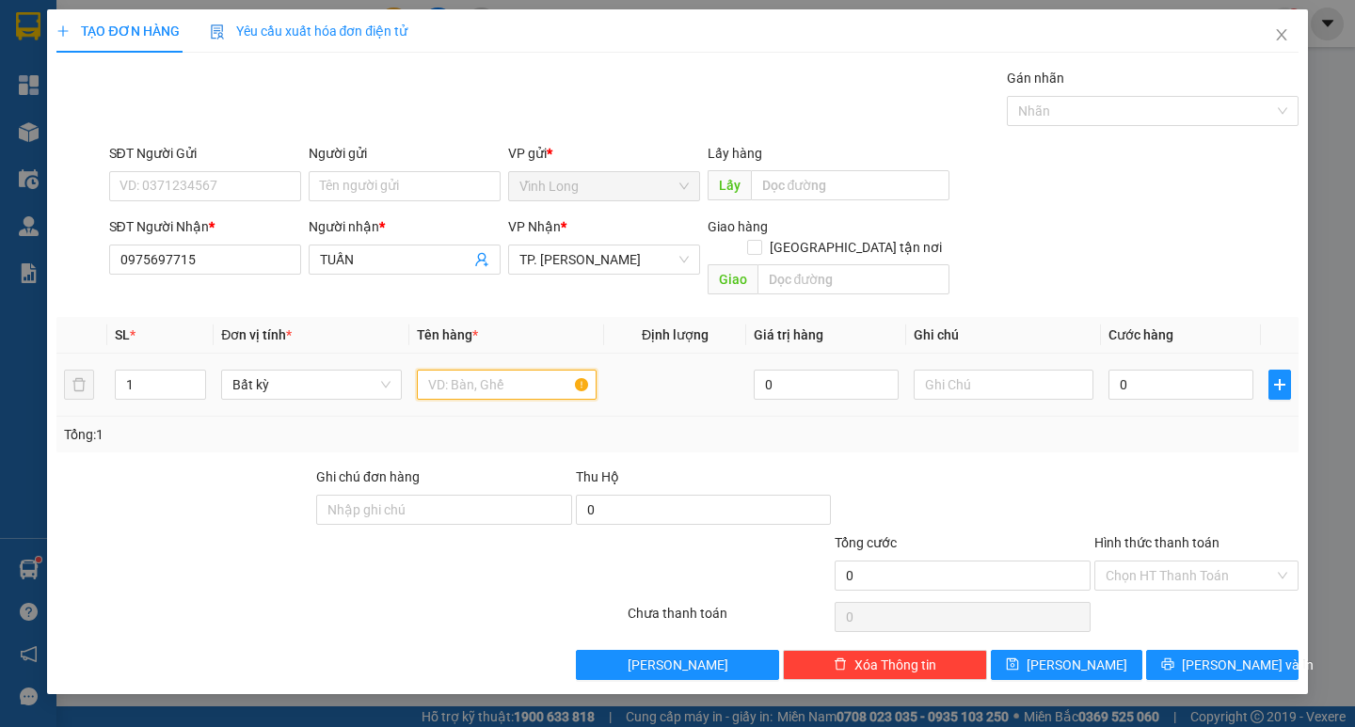
click at [445, 371] on input "text" at bounding box center [507, 385] width 180 height 30
type input "HỘP NHỎ"
type input "TRANG"
type input "2"
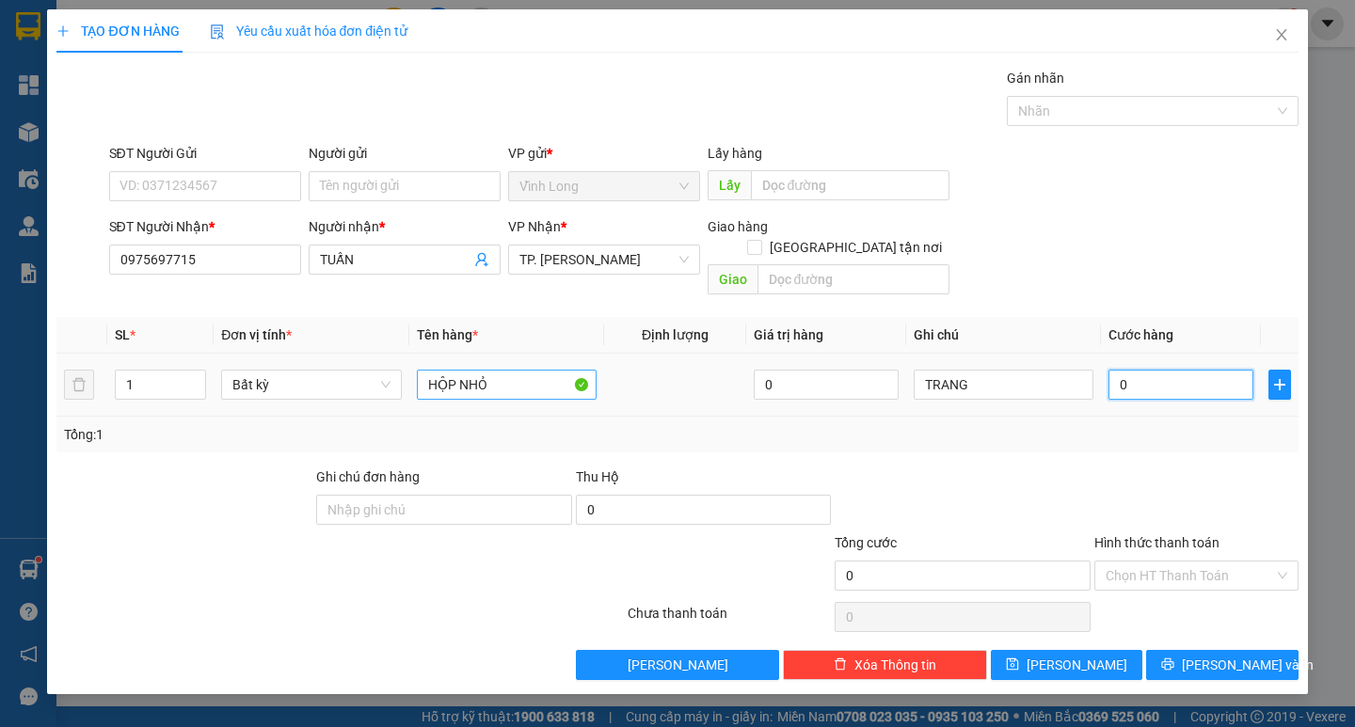
type input "2"
type input "20"
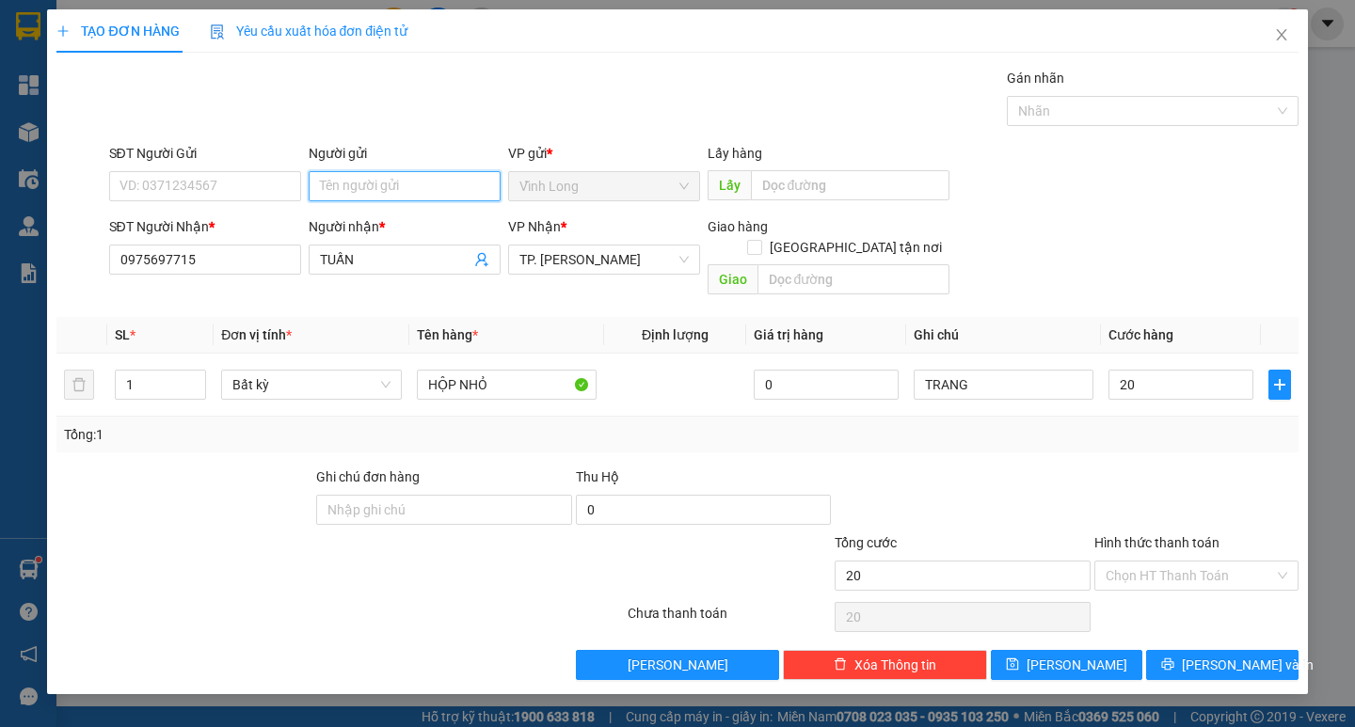
type input "20.000"
click at [393, 179] on input "Người gửi" at bounding box center [405, 186] width 192 height 30
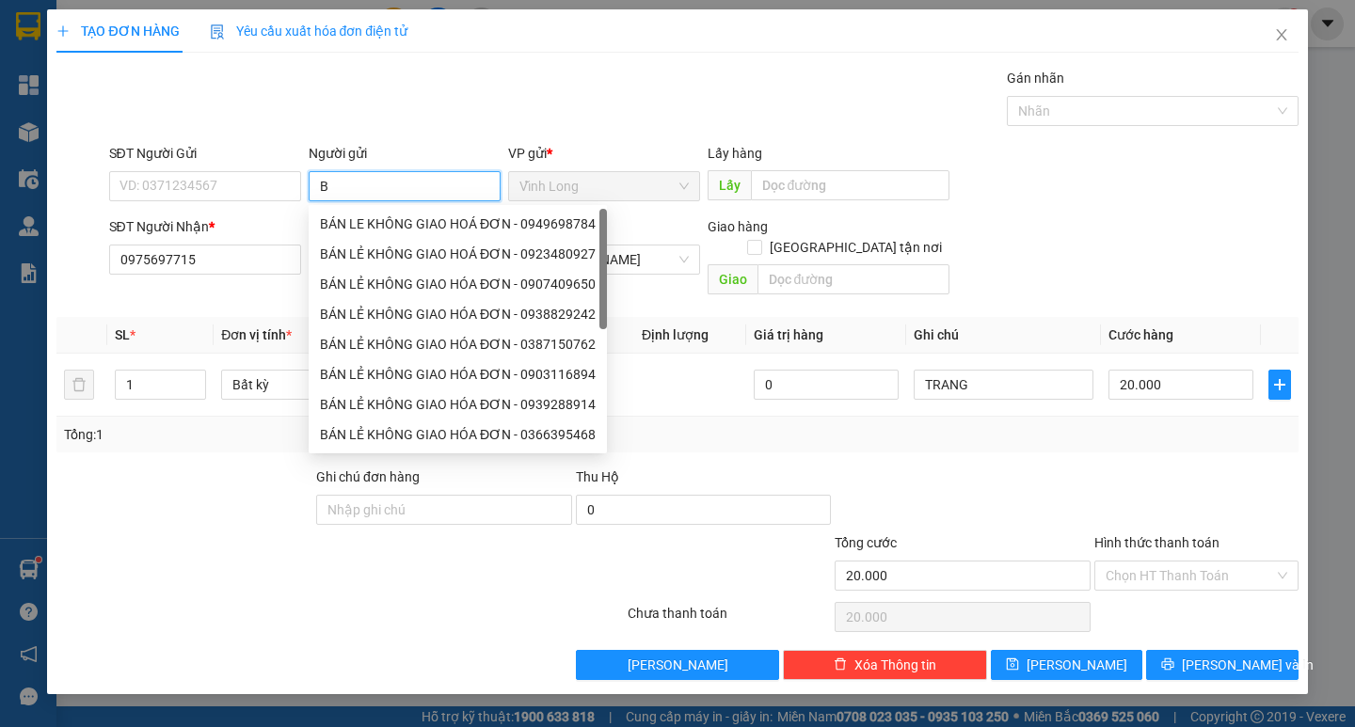
type input "BÁ"
click at [383, 254] on div "BÁN LẺ KHÔNG GIAO HOÁ ĐƠN - 0923480927" at bounding box center [458, 254] width 276 height 21
type input "0923480927"
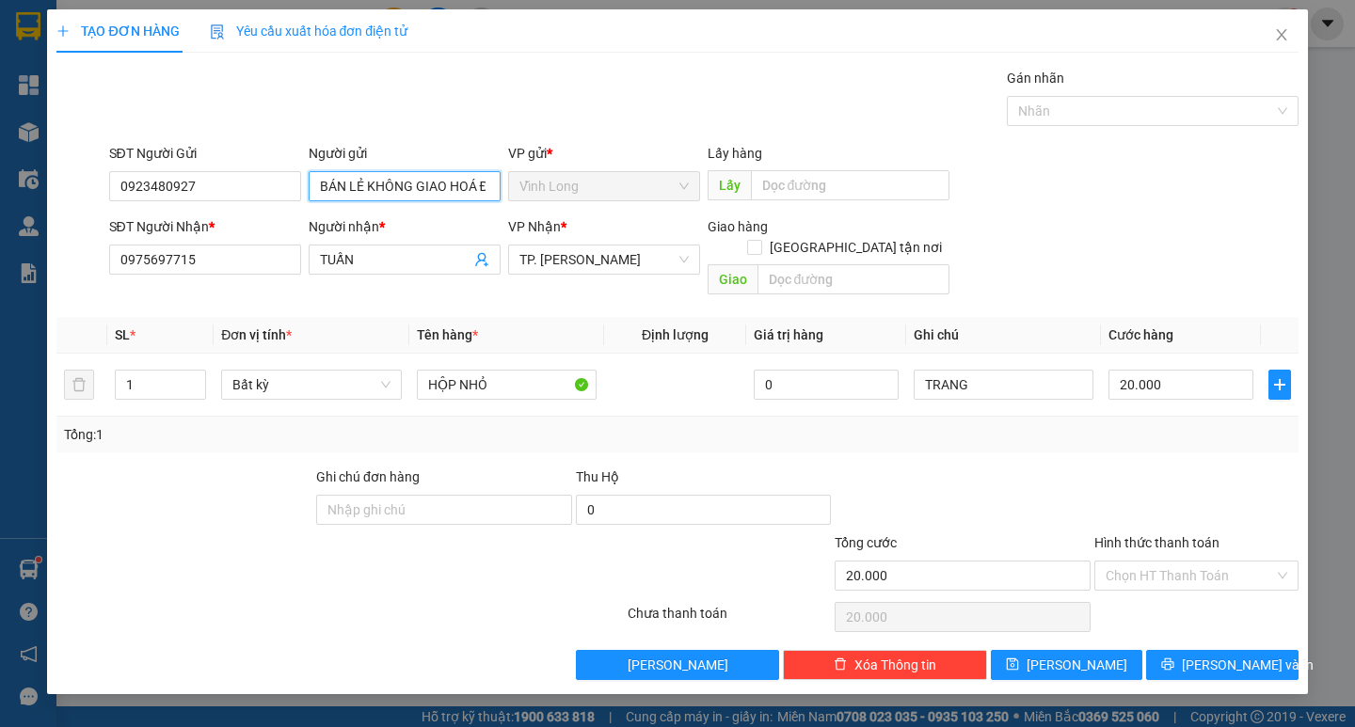
type input "BÁN LẺ KHÔNG GIAO HOÁ ĐƠN"
drag, startPoint x: 86, startPoint y: 224, endPoint x: 0, endPoint y: 283, distance: 104.1
click at [0, 244] on div "TẠO ĐƠN HÀNG Yêu cầu xuất hóa đơn điện tử Transit Pickup Surcharge Ids Transit …" at bounding box center [677, 363] width 1355 height 727
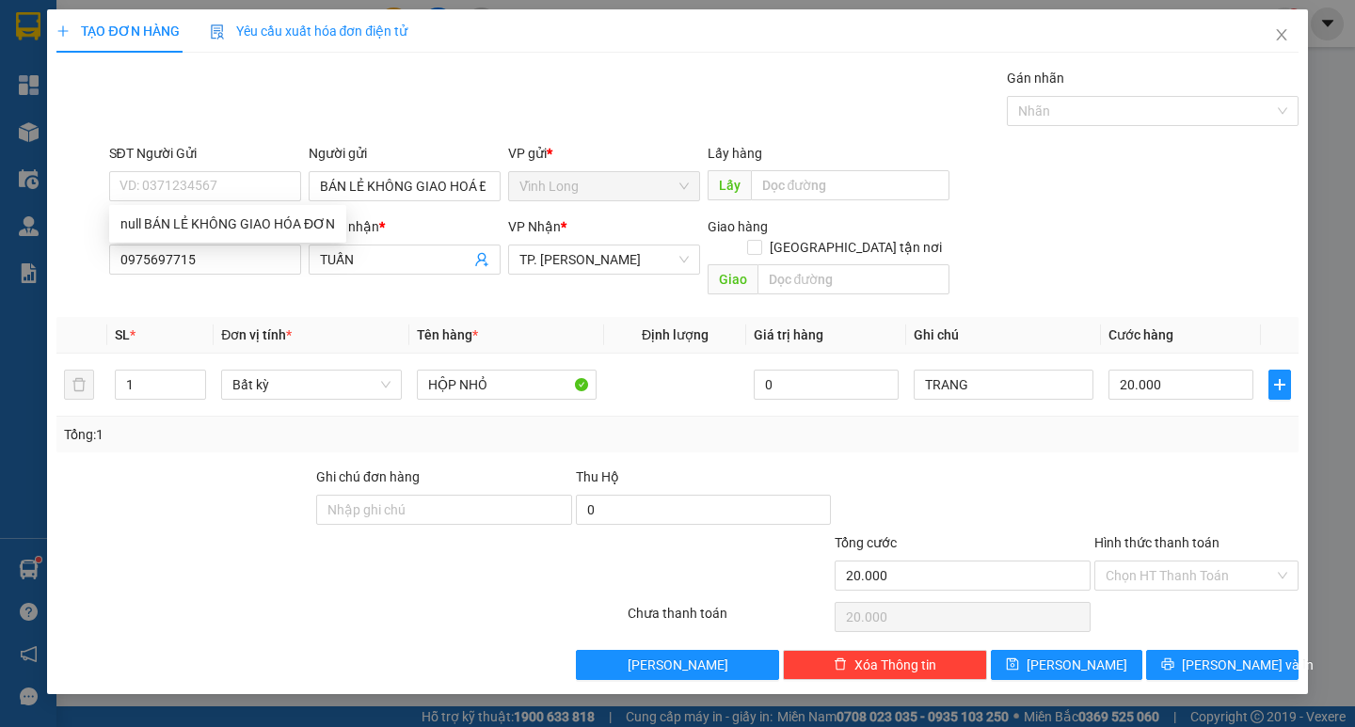
click at [1189, 567] on input "Hình thức thanh toán" at bounding box center [1190, 576] width 168 height 28
click at [1193, 580] on div "Tại văn phòng" at bounding box center [1196, 593] width 204 height 30
type input "0"
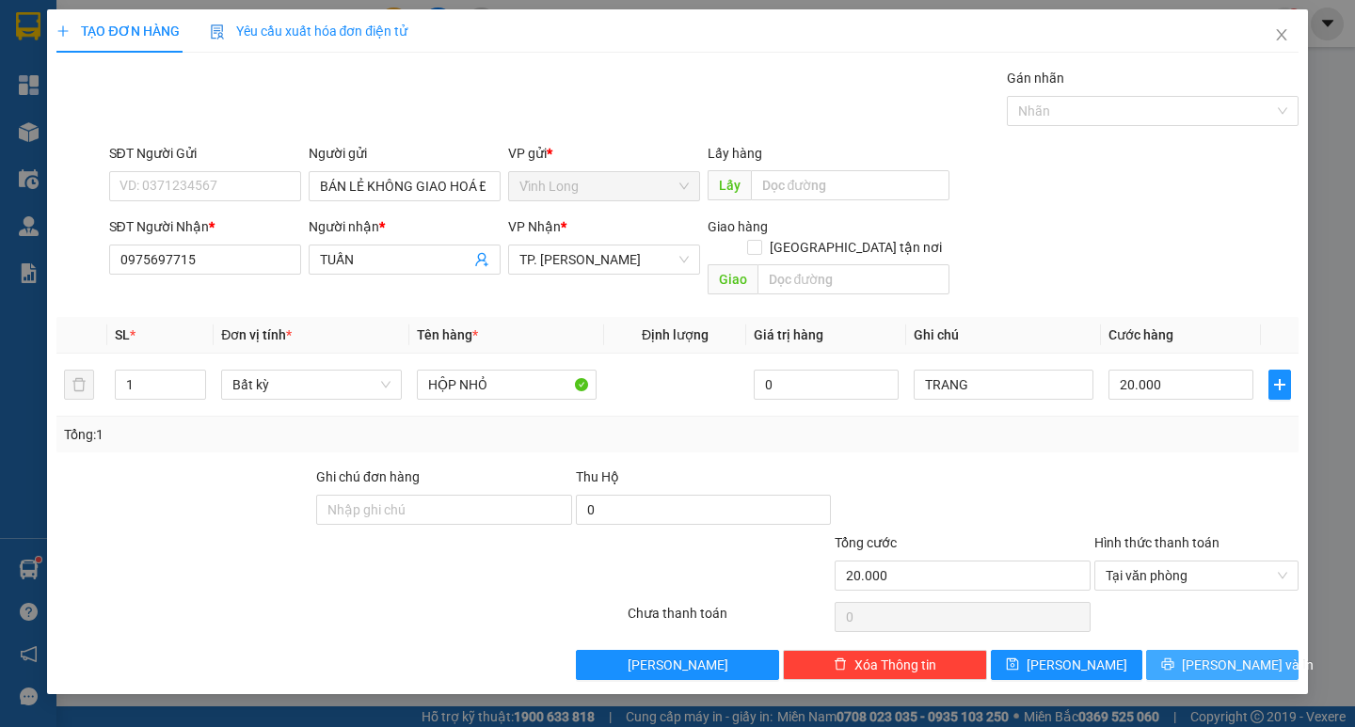
click at [1214, 655] on span "[PERSON_NAME] và In" at bounding box center [1248, 665] width 132 height 21
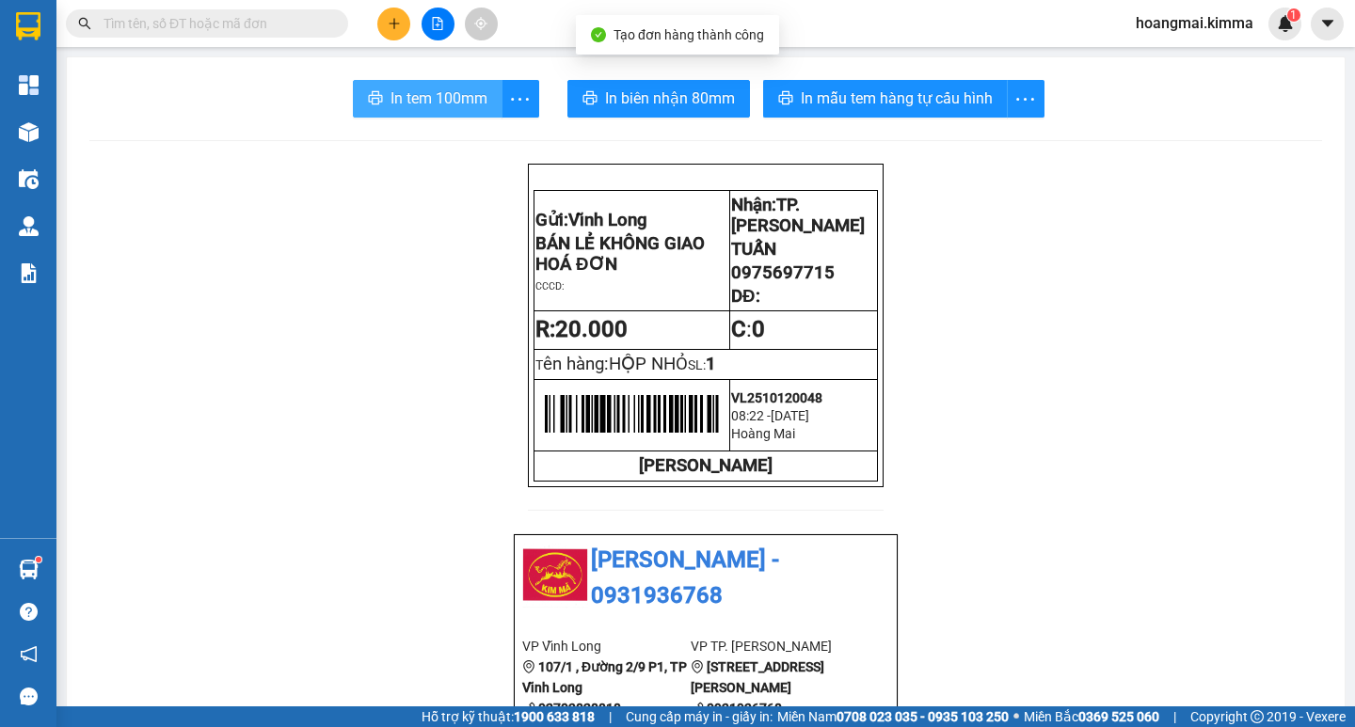
click at [437, 87] on span "In tem 100mm" at bounding box center [439, 99] width 97 height 24
click at [399, 37] on button at bounding box center [393, 24] width 33 height 33
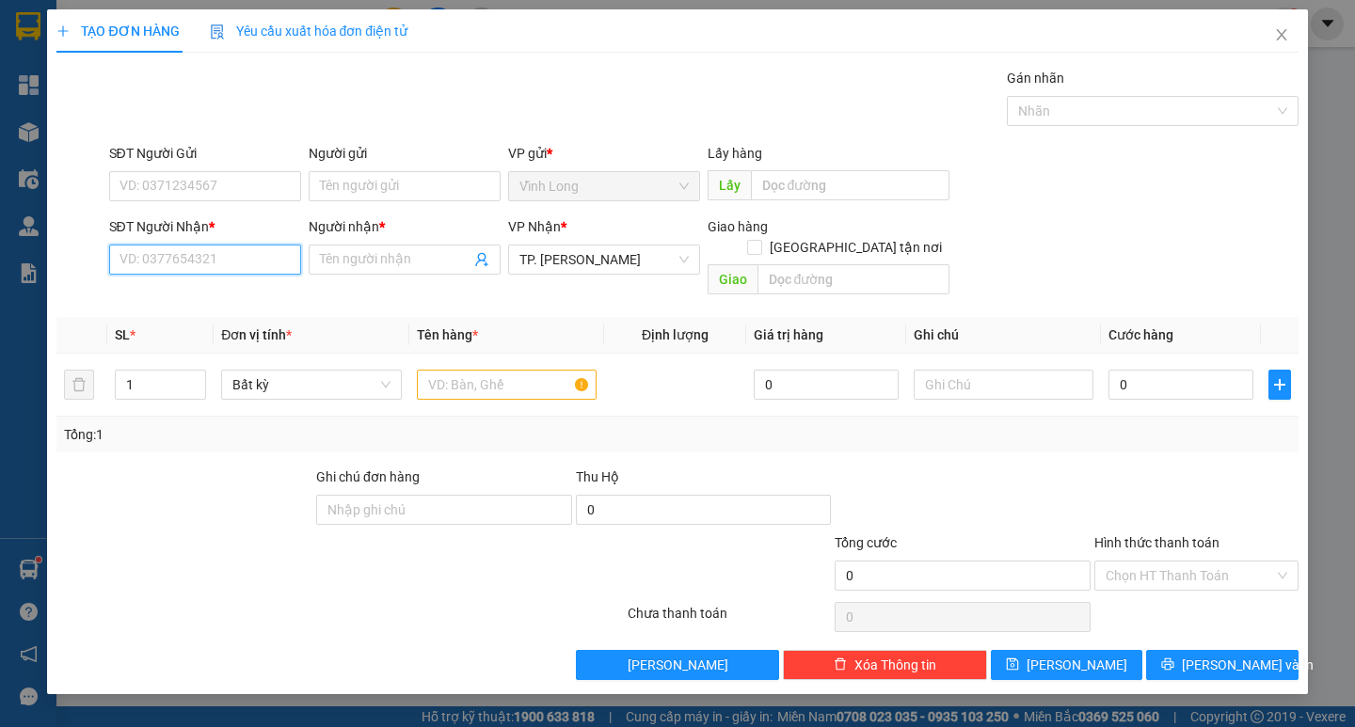
click at [233, 265] on input "SĐT Người Nhận *" at bounding box center [205, 260] width 192 height 30
type input "0911111742"
click at [245, 290] on div "0911111742 - TÚ NHƯ" at bounding box center [204, 297] width 169 height 21
type input "TÚ NHƯ"
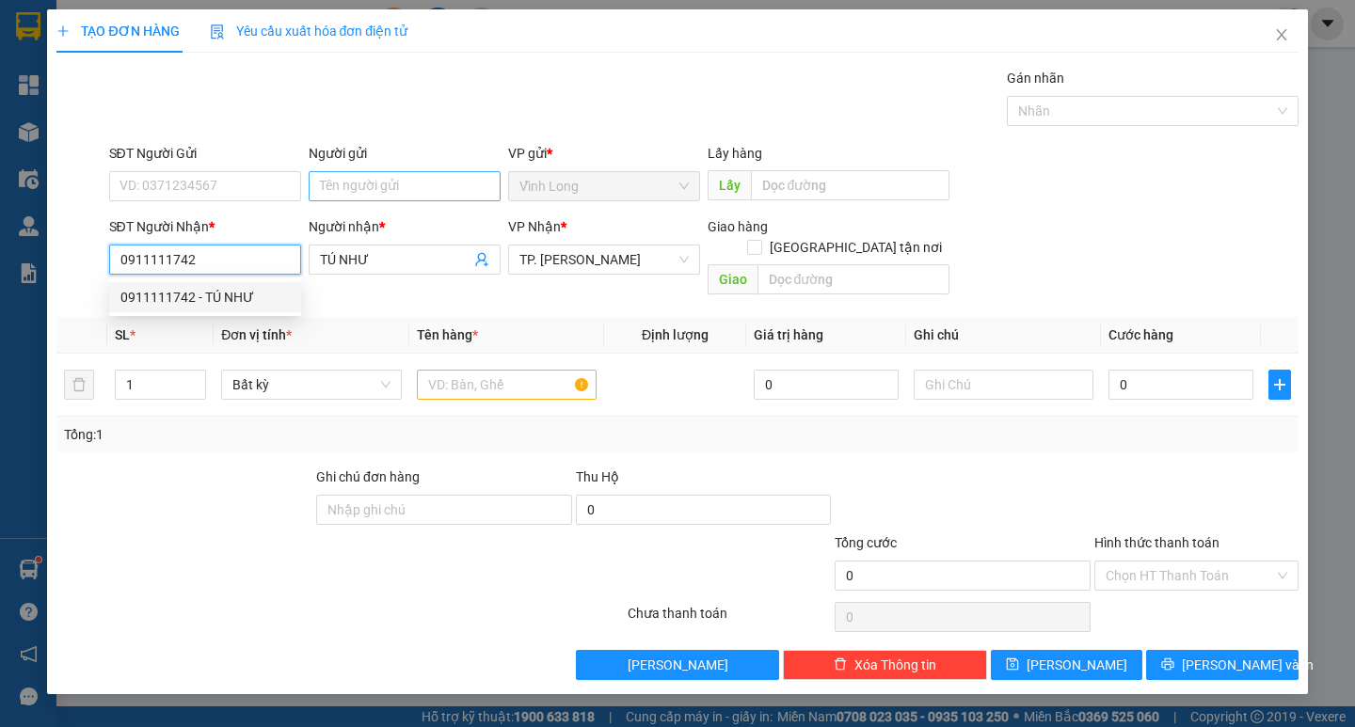
type input "0911111742"
click at [363, 180] on input "Người gửi" at bounding box center [405, 186] width 192 height 30
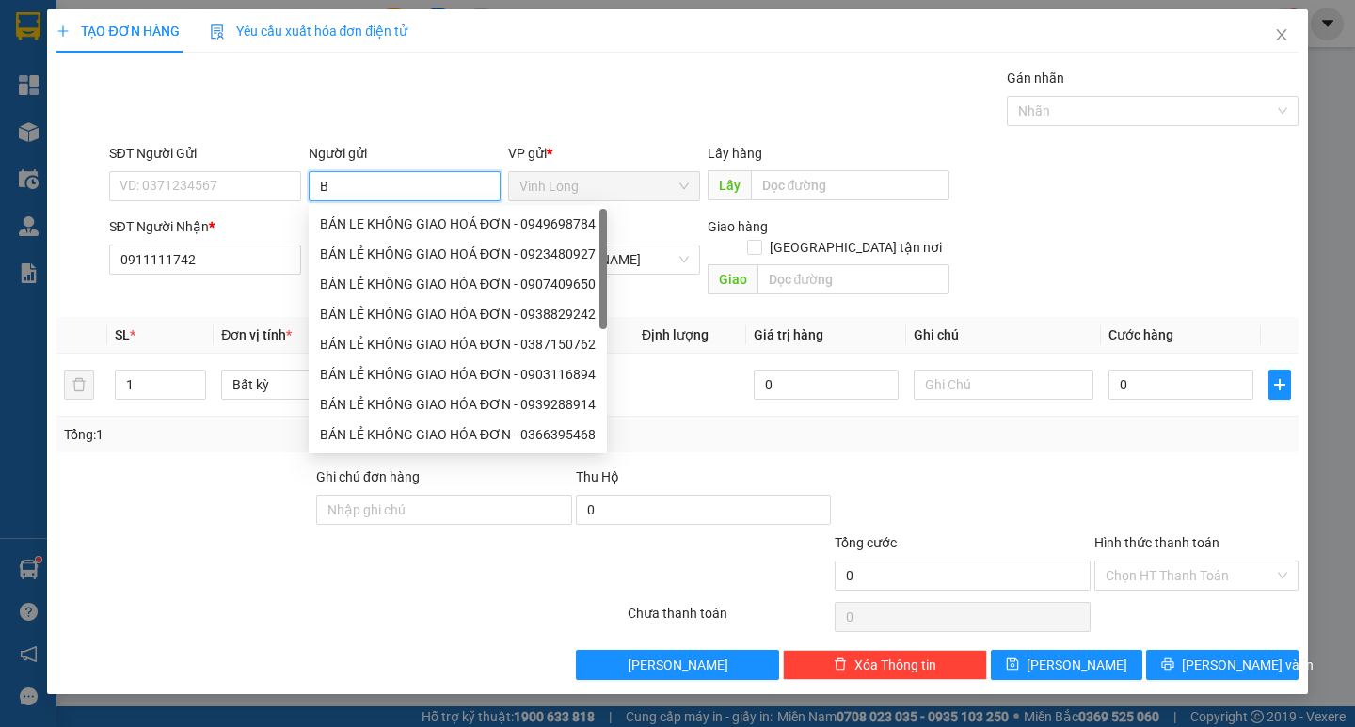
type input "BÁ"
click at [373, 252] on div "BÁN LẺ KHÔNG GIAO HOÁ ĐƠN - 0923480927" at bounding box center [458, 254] width 276 height 21
type input "0923480927"
type input "BÁN LẺ KHÔNG GIAO HOÁ ĐƠN"
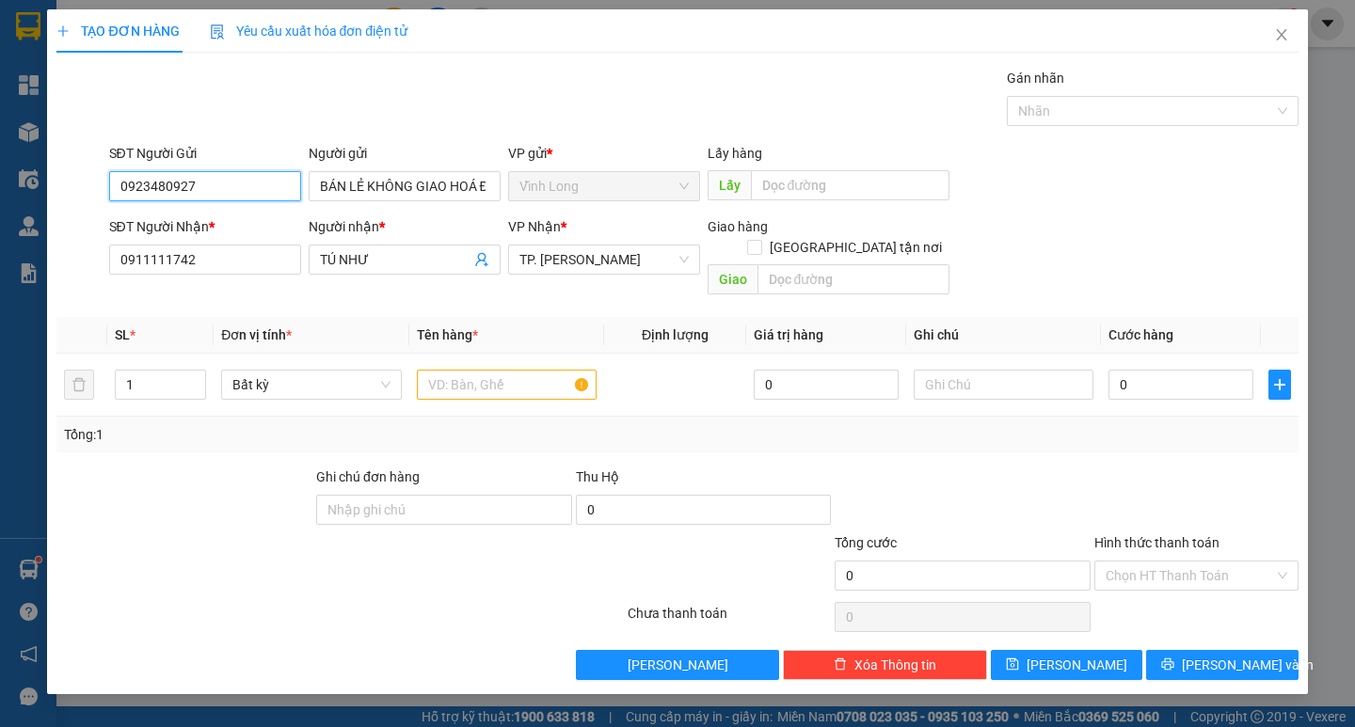
drag, startPoint x: 215, startPoint y: 192, endPoint x: 0, endPoint y: 201, distance: 215.7
click at [30, 200] on div "TẠO ĐƠN HÀNG Yêu cầu xuất hóa đơn điện tử Transit Pickup Surcharge Ids Transit …" at bounding box center [677, 363] width 1355 height 727
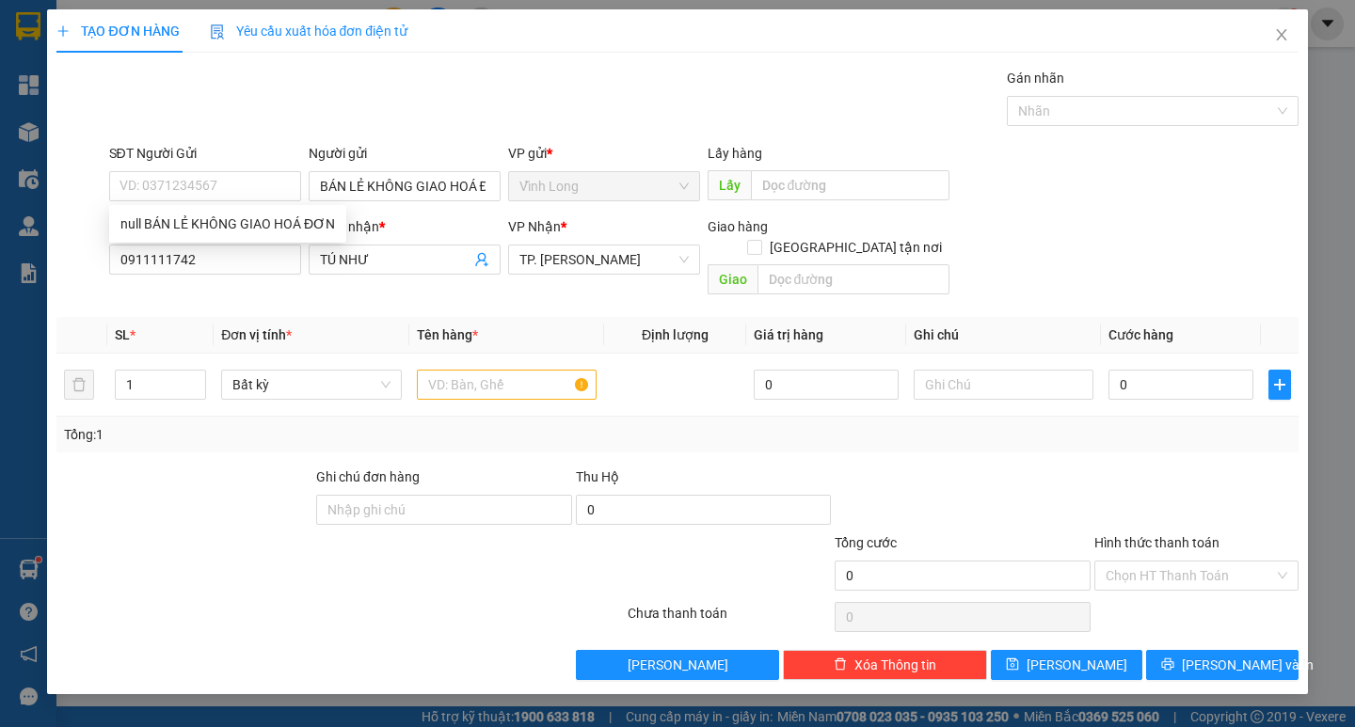
click at [325, 117] on div "Gói vận chuyển * Tiêu chuẩn Gán nhãn Nhãn" at bounding box center [703, 101] width 1197 height 66
click at [448, 354] on td at bounding box center [506, 385] width 195 height 63
click at [475, 374] on input "text" at bounding box center [507, 385] width 180 height 30
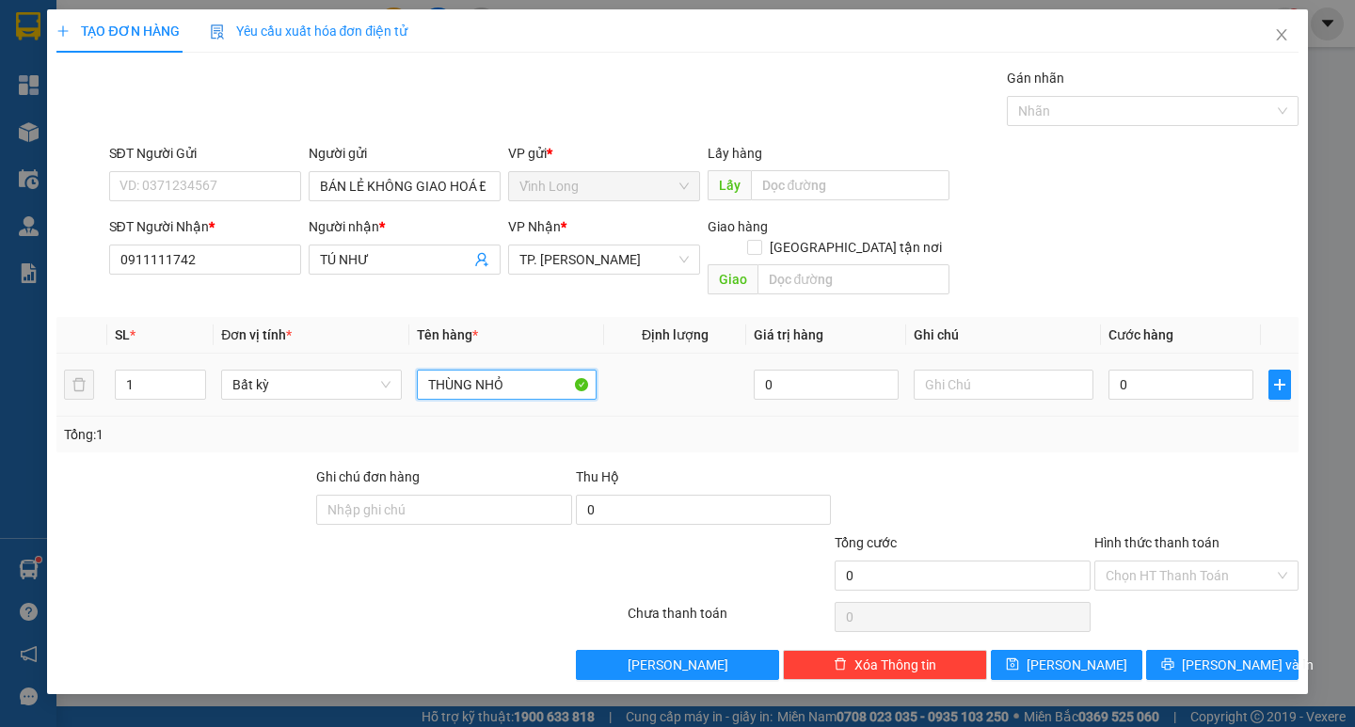
type input "THÙNG NHỎ"
type input "TRANG"
type input "3"
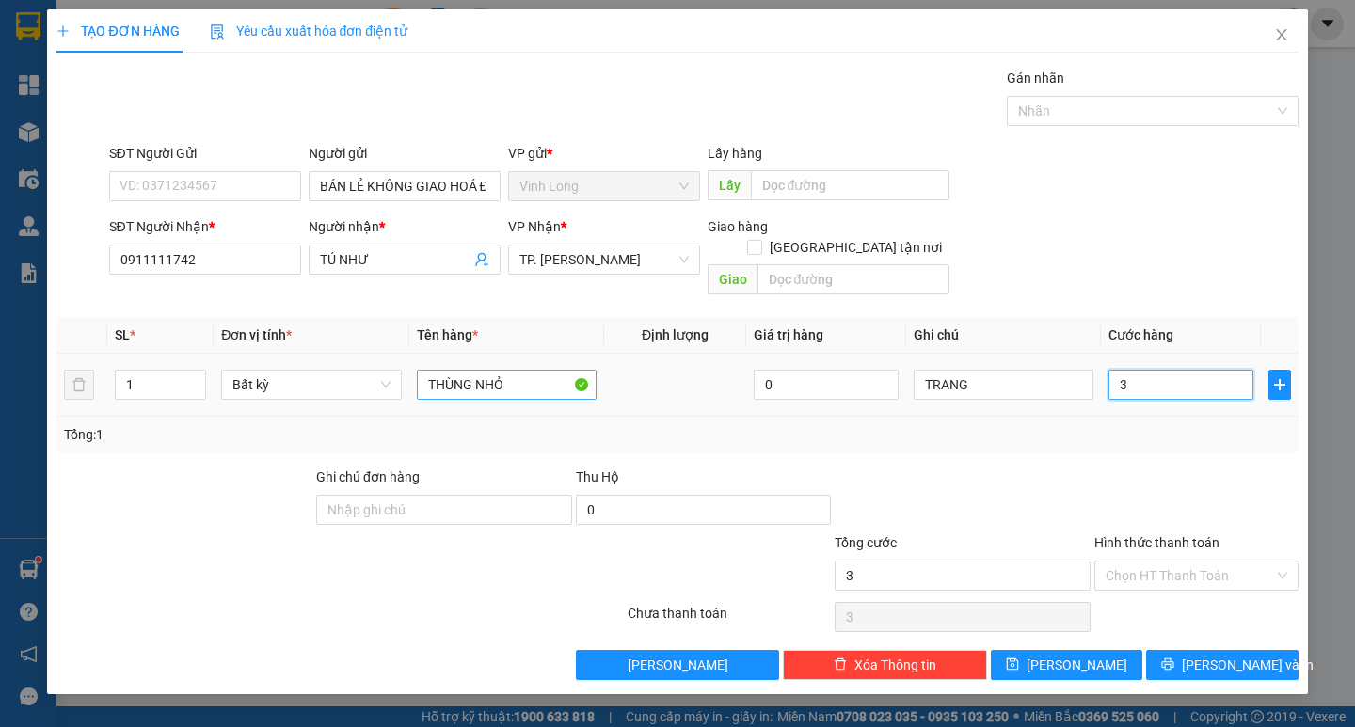
type input "30"
type input "30.000"
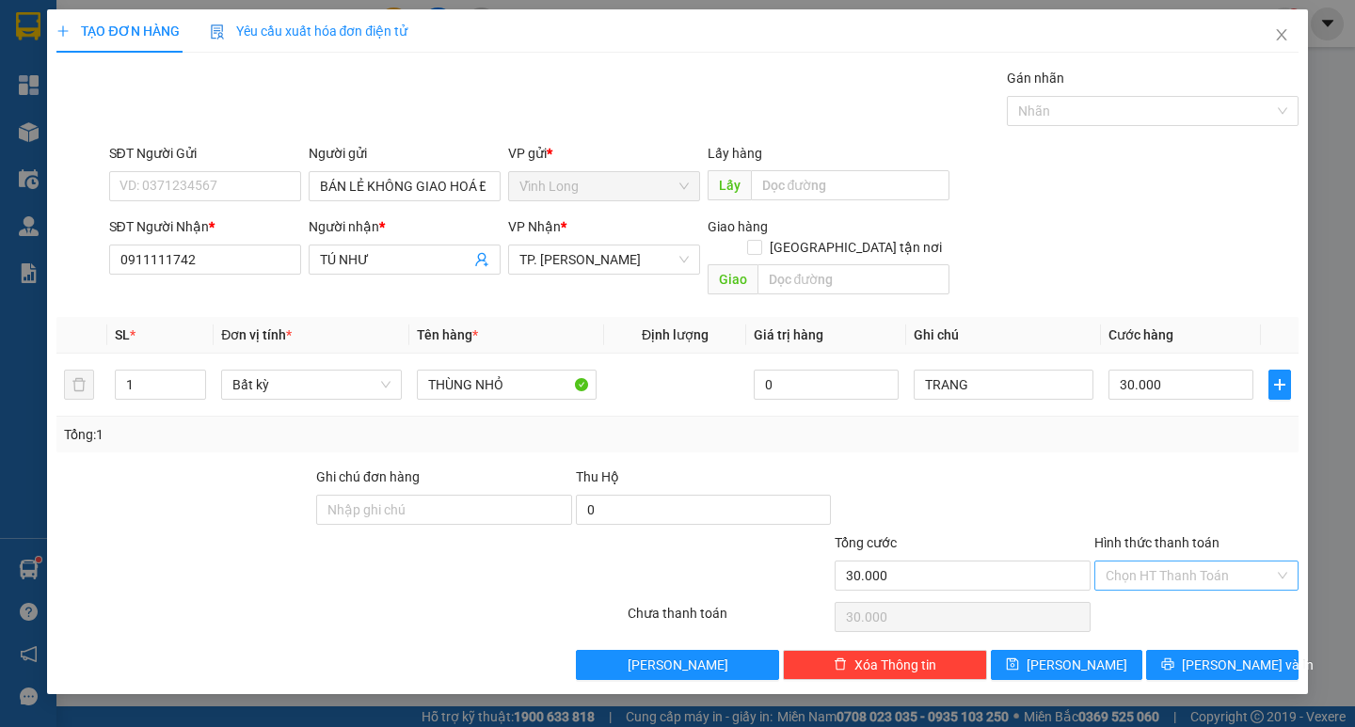
click at [1169, 562] on input "Hình thức thanh toán" at bounding box center [1190, 576] width 168 height 28
click at [1166, 585] on div "Tại văn phòng" at bounding box center [1197, 592] width 182 height 21
type input "0"
click at [1193, 653] on button "[PERSON_NAME] và In" at bounding box center [1221, 665] width 151 height 30
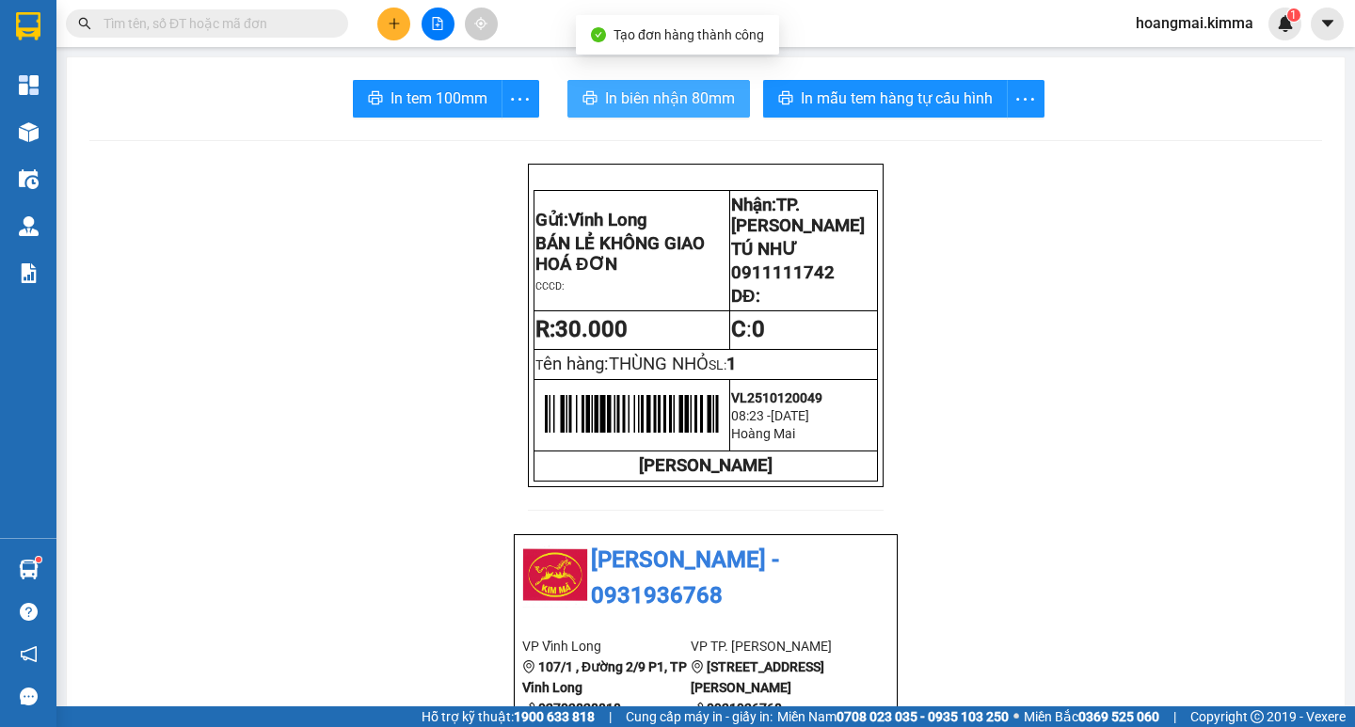
click at [666, 105] on span "In biên nhận 80mm" at bounding box center [670, 99] width 130 height 24
click at [675, 104] on span "In biên nhận 80mm" at bounding box center [670, 99] width 130 height 24
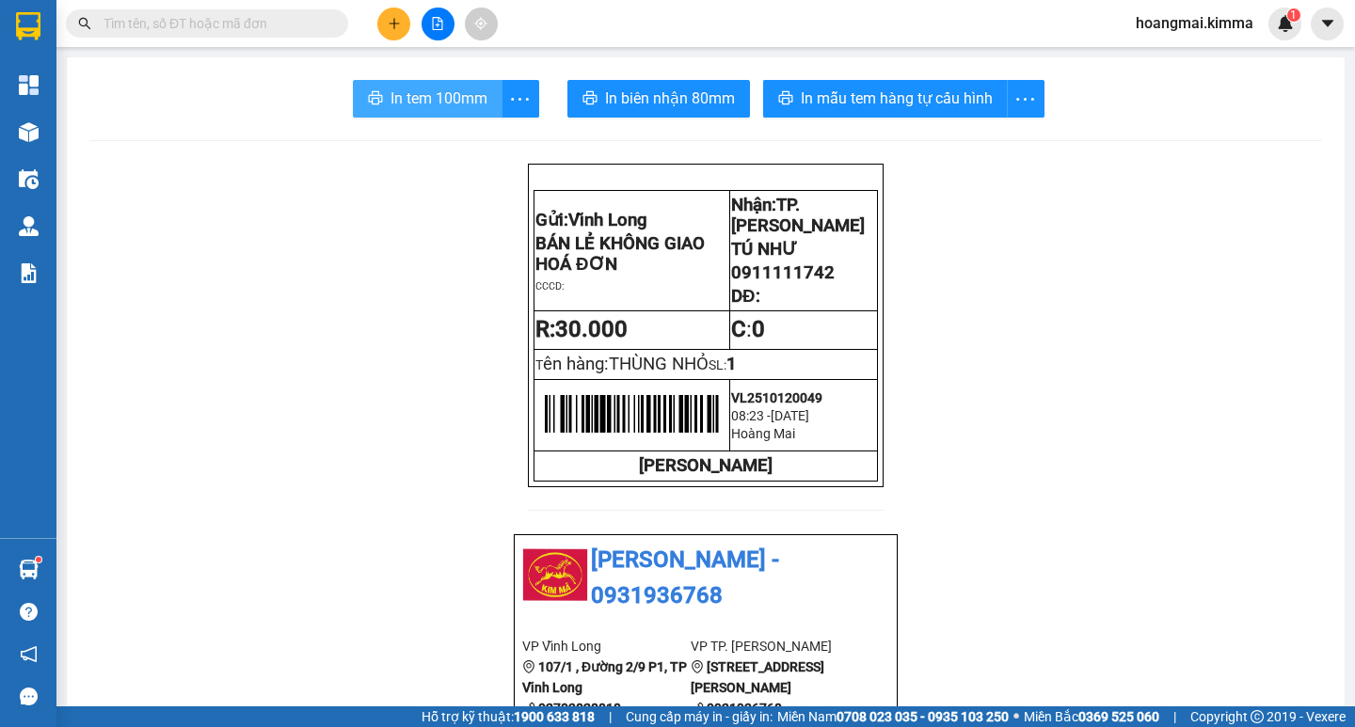
click at [443, 107] on span "In tem 100mm" at bounding box center [439, 99] width 97 height 24
click at [392, 18] on icon "plus" at bounding box center [394, 23] width 13 height 13
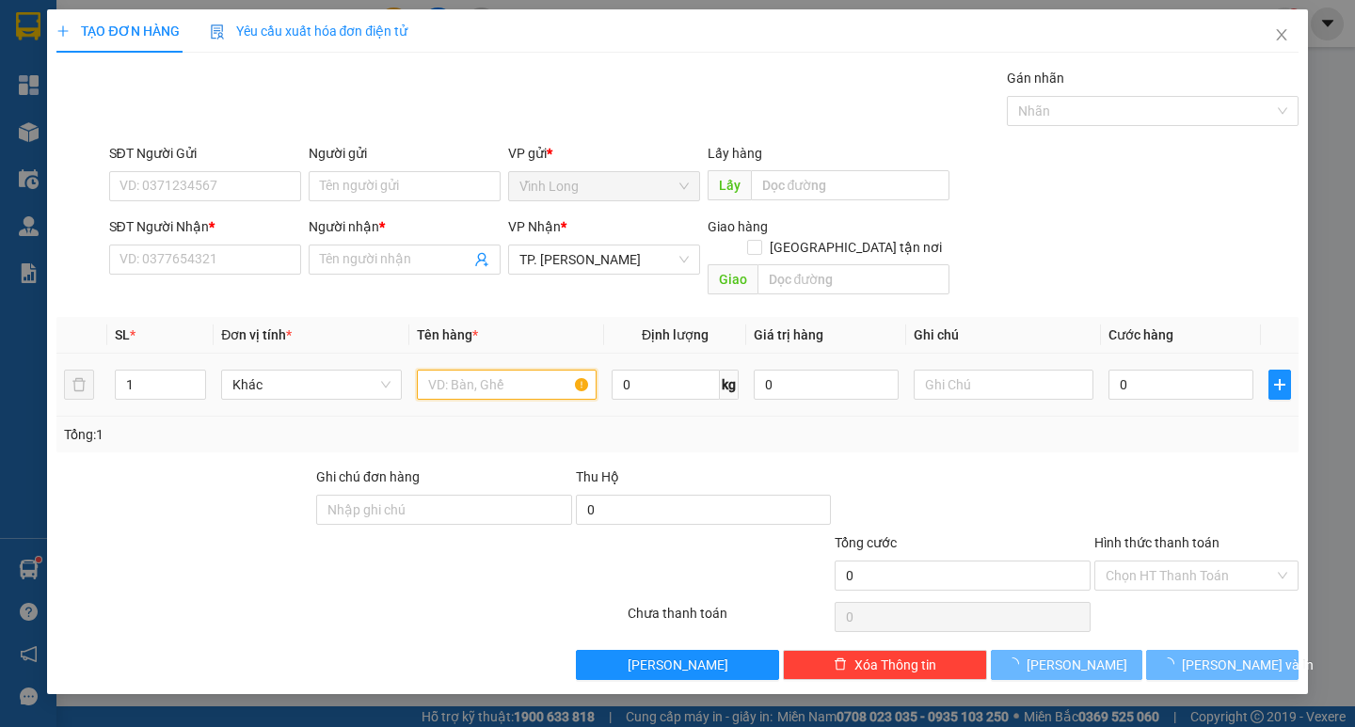
click at [462, 370] on input "text" at bounding box center [507, 385] width 180 height 30
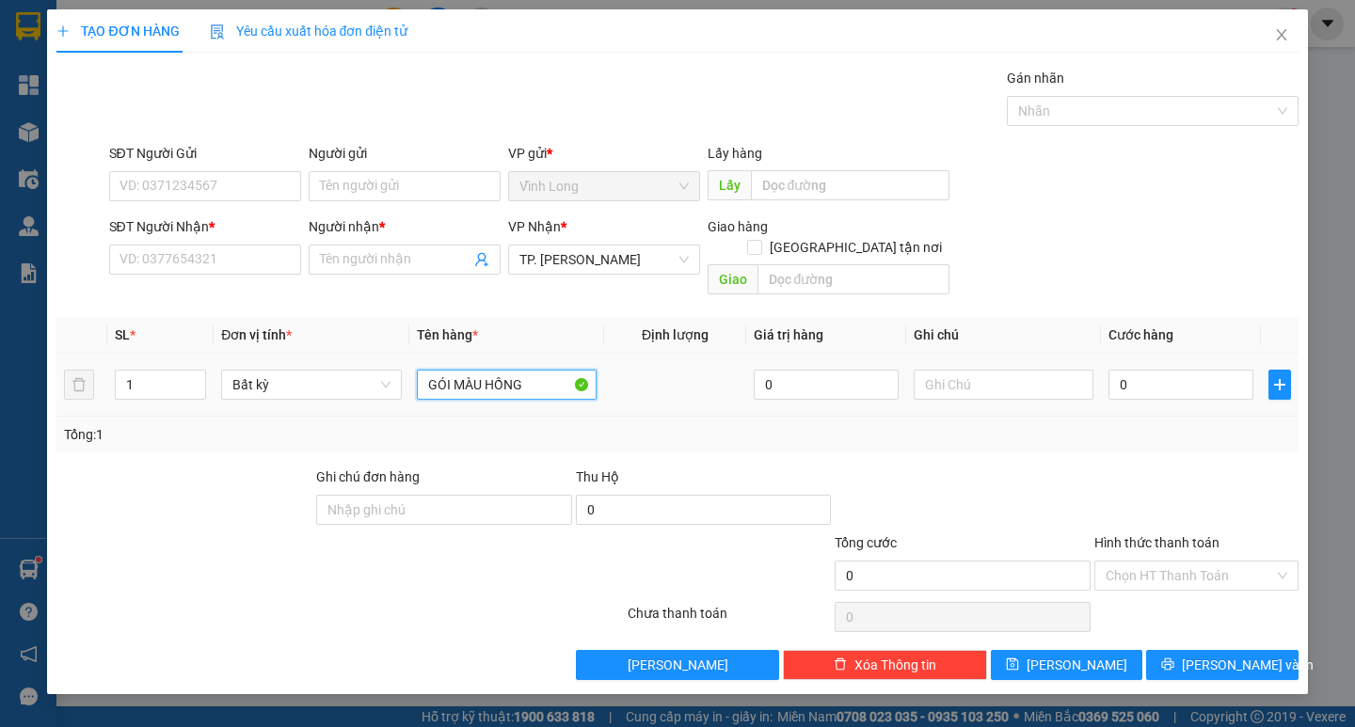
type input "GÓI MÀU HỒNG"
type input "TRANG"
type input "2"
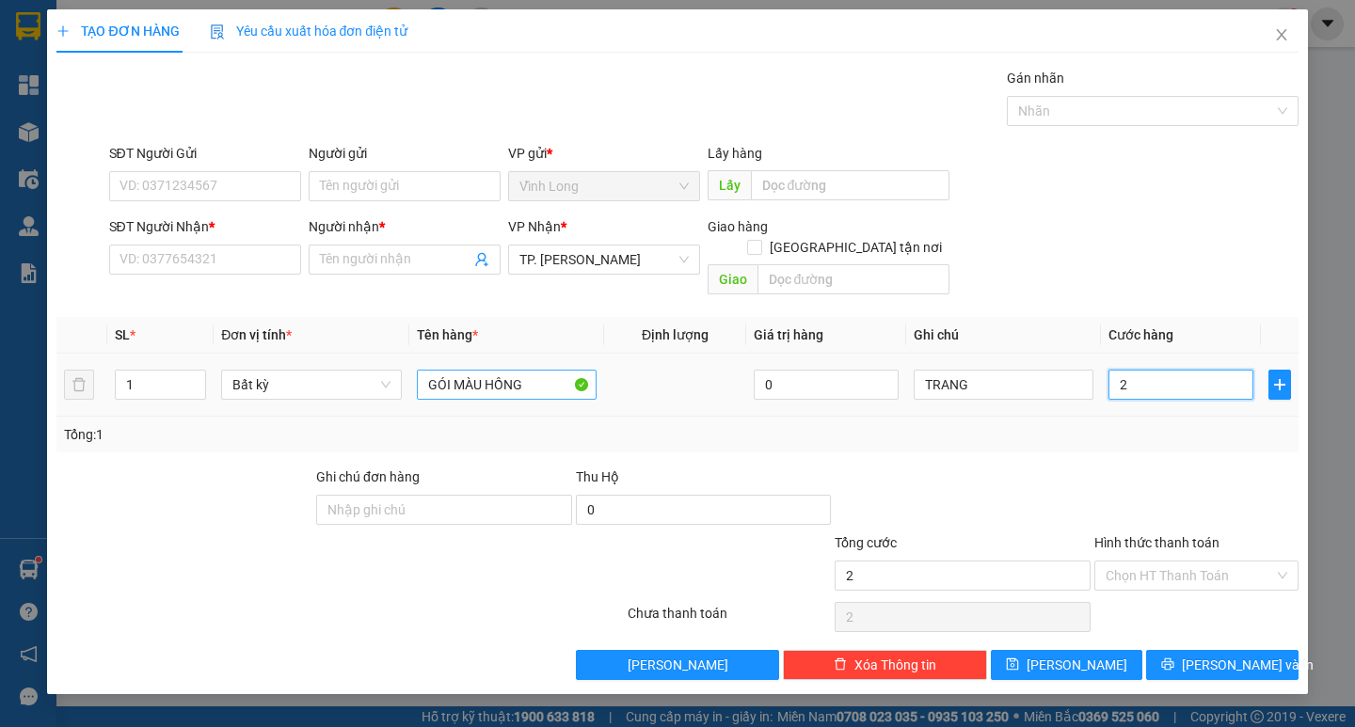
type input "20"
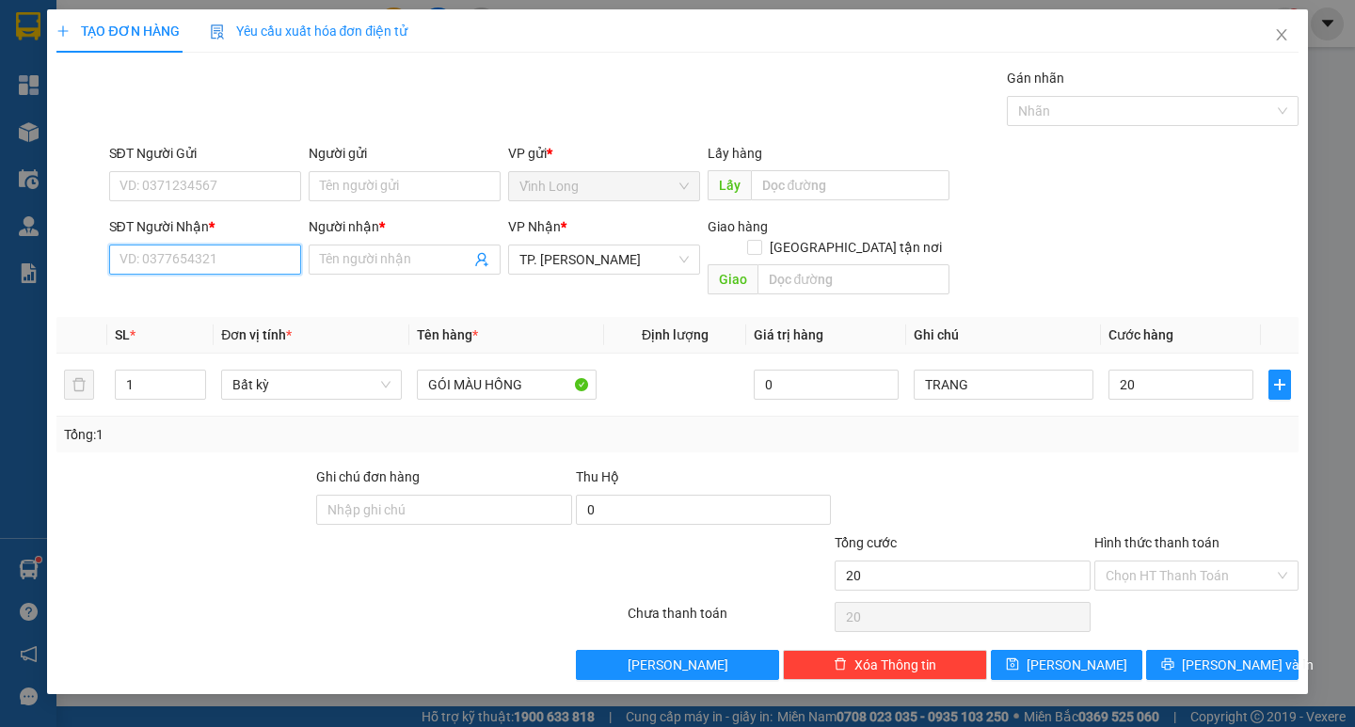
type input "20.000"
click at [222, 263] on input "SĐT Người Nhận *" at bounding box center [205, 260] width 192 height 30
click at [408, 183] on input "Người gửi" at bounding box center [405, 186] width 192 height 30
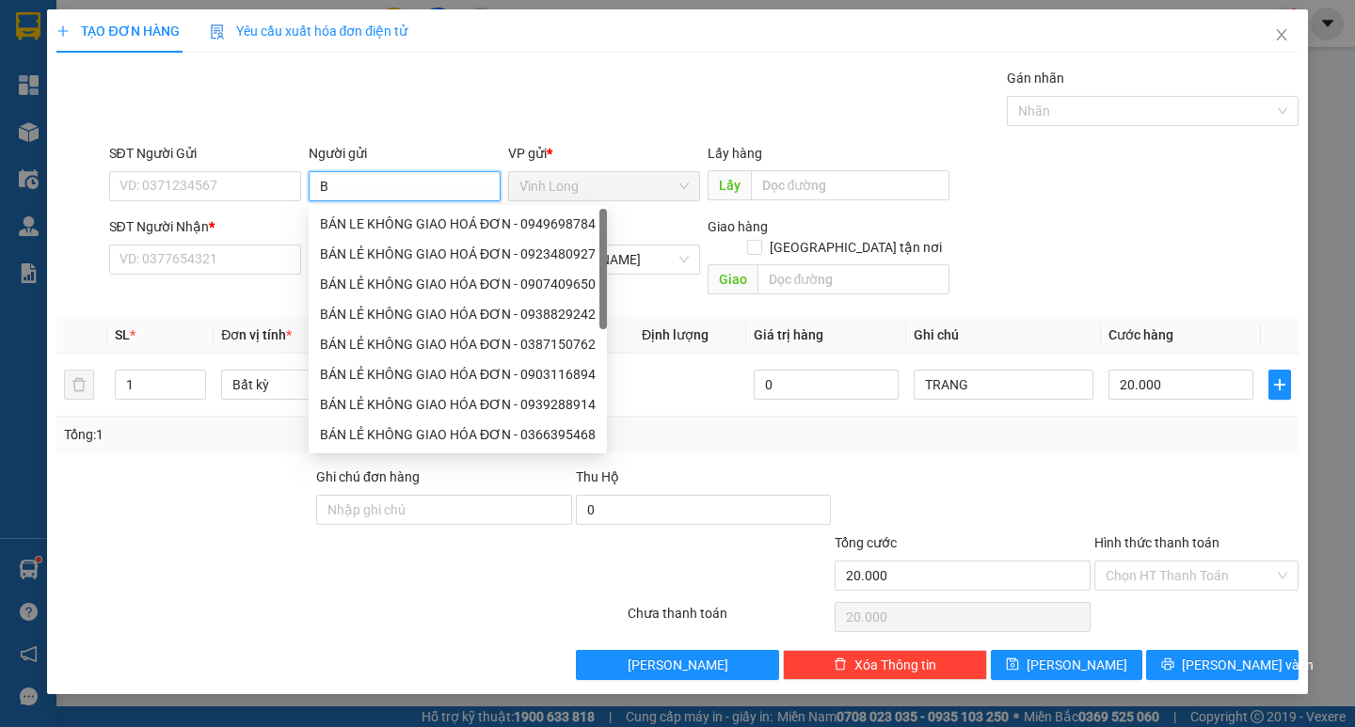
type input "BÁ"
click at [401, 262] on div "BÁN LẺ KHÔNG GIAO HOÁ ĐƠN - 0923480927" at bounding box center [458, 254] width 276 height 21
type input "0923480927"
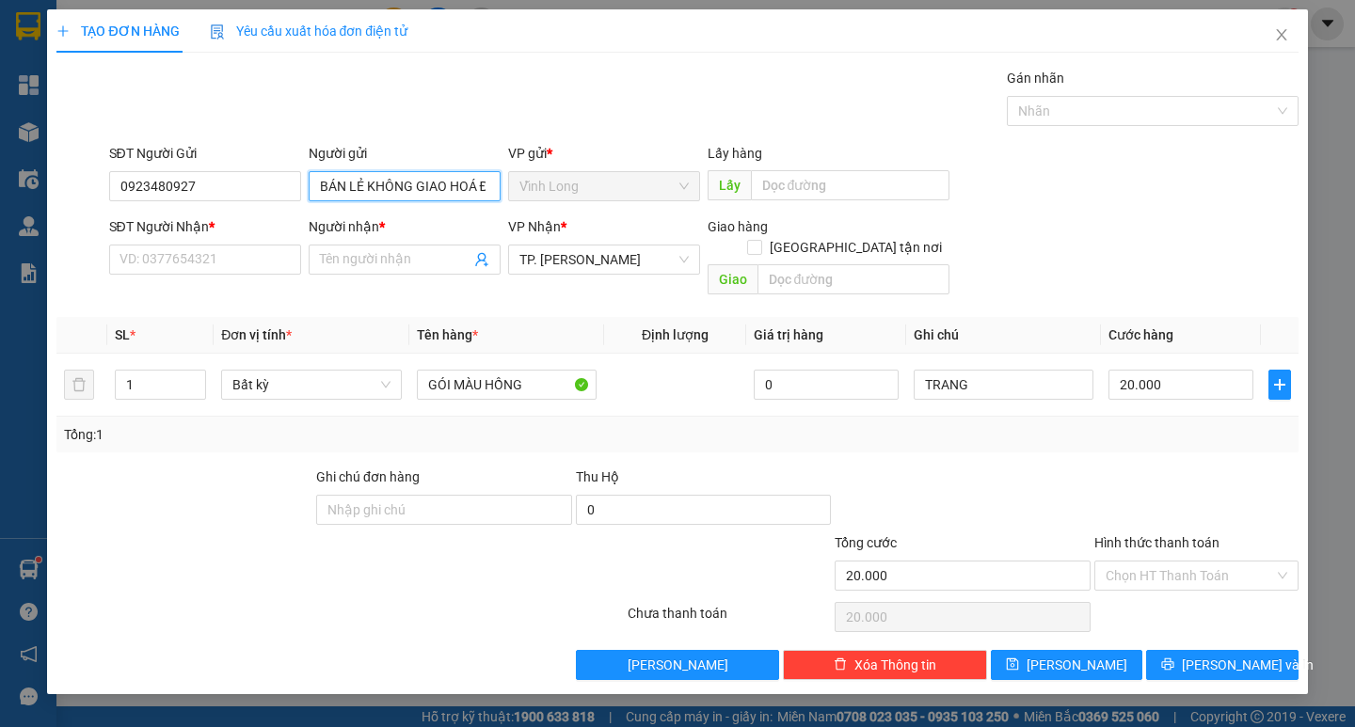
type input "BÁN LẺ KHÔNG GIAO HOÁ ĐƠN"
click at [0, 213] on div "TẠO ĐƠN HÀNG Yêu cầu xuất hóa đơn điện tử Transit Pickup Surcharge Ids Transit …" at bounding box center [677, 363] width 1355 height 727
click at [132, 270] on input "SĐT Người Nhận *" at bounding box center [205, 260] width 192 height 30
click at [127, 267] on input "SĐT Người Nhận *" at bounding box center [205, 260] width 192 height 30
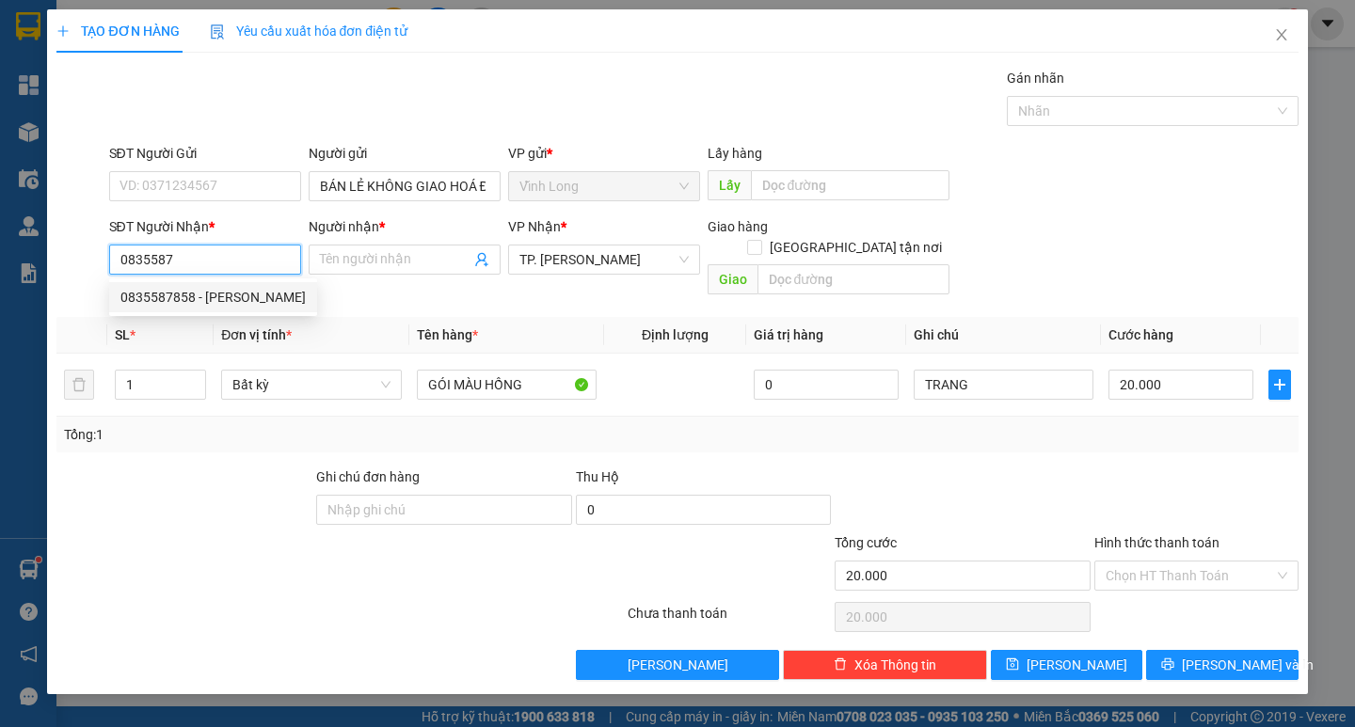
click at [187, 311] on div "0835587858 - [PERSON_NAME]" at bounding box center [213, 297] width 208 height 30
type input "0835587858"
type input "[PERSON_NAME]"
type input "0835587858"
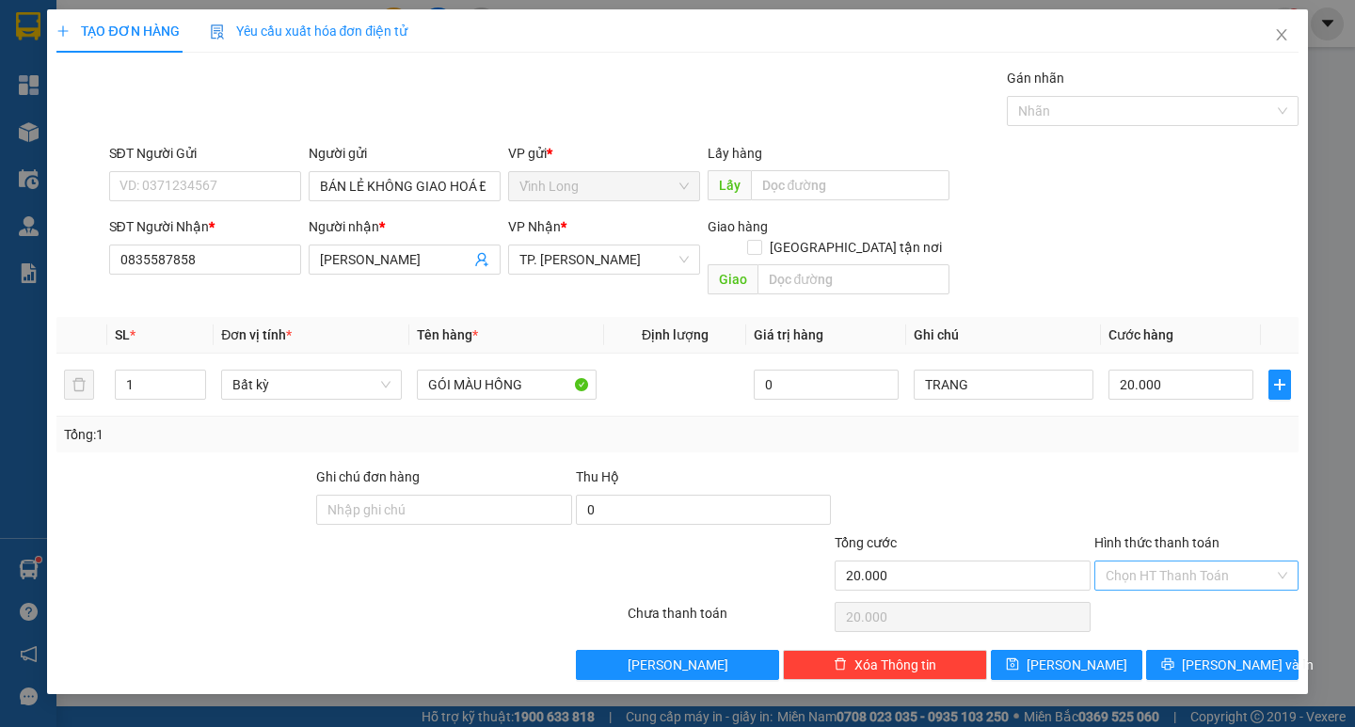
click at [1172, 562] on input "Hình thức thanh toán" at bounding box center [1190, 576] width 168 height 28
click at [1172, 593] on div "Tại văn phòng" at bounding box center [1197, 592] width 182 height 21
type input "0"
click at [1245, 655] on span "[PERSON_NAME] và In" at bounding box center [1248, 665] width 132 height 21
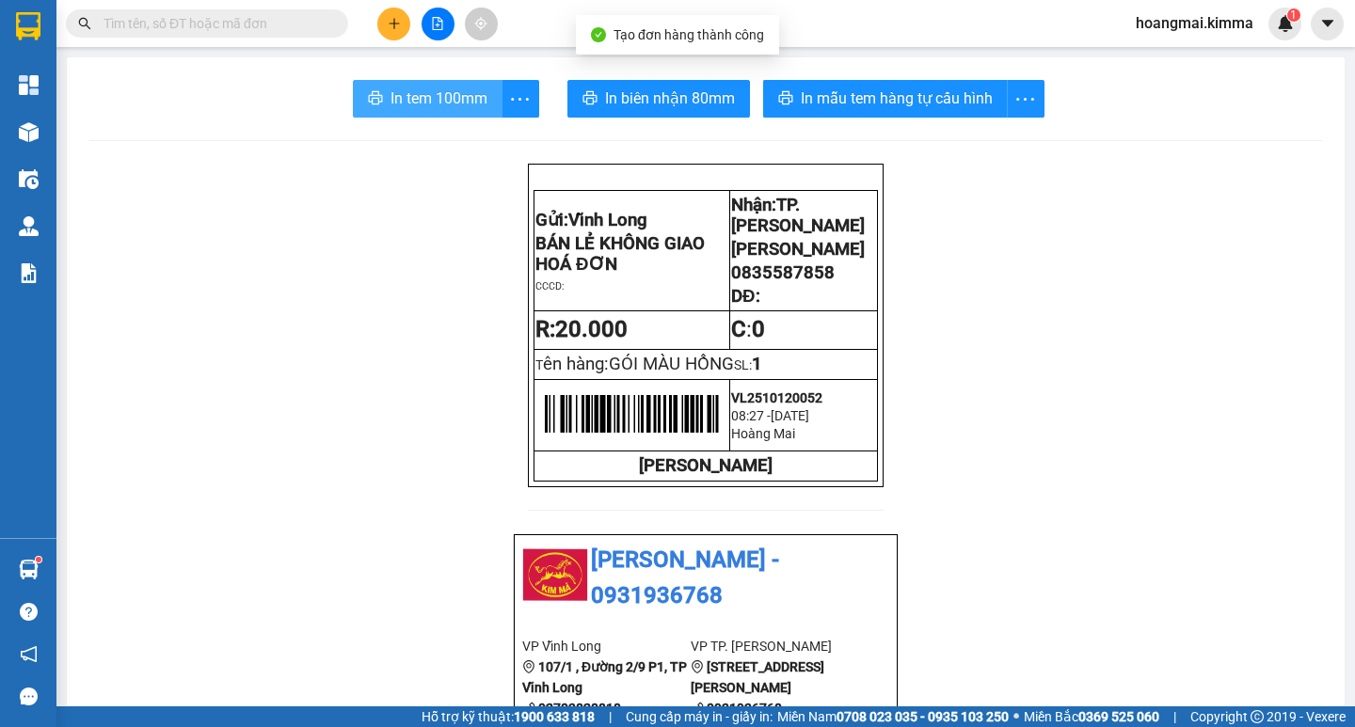
click at [410, 88] on span "In tem 100mm" at bounding box center [439, 99] width 97 height 24
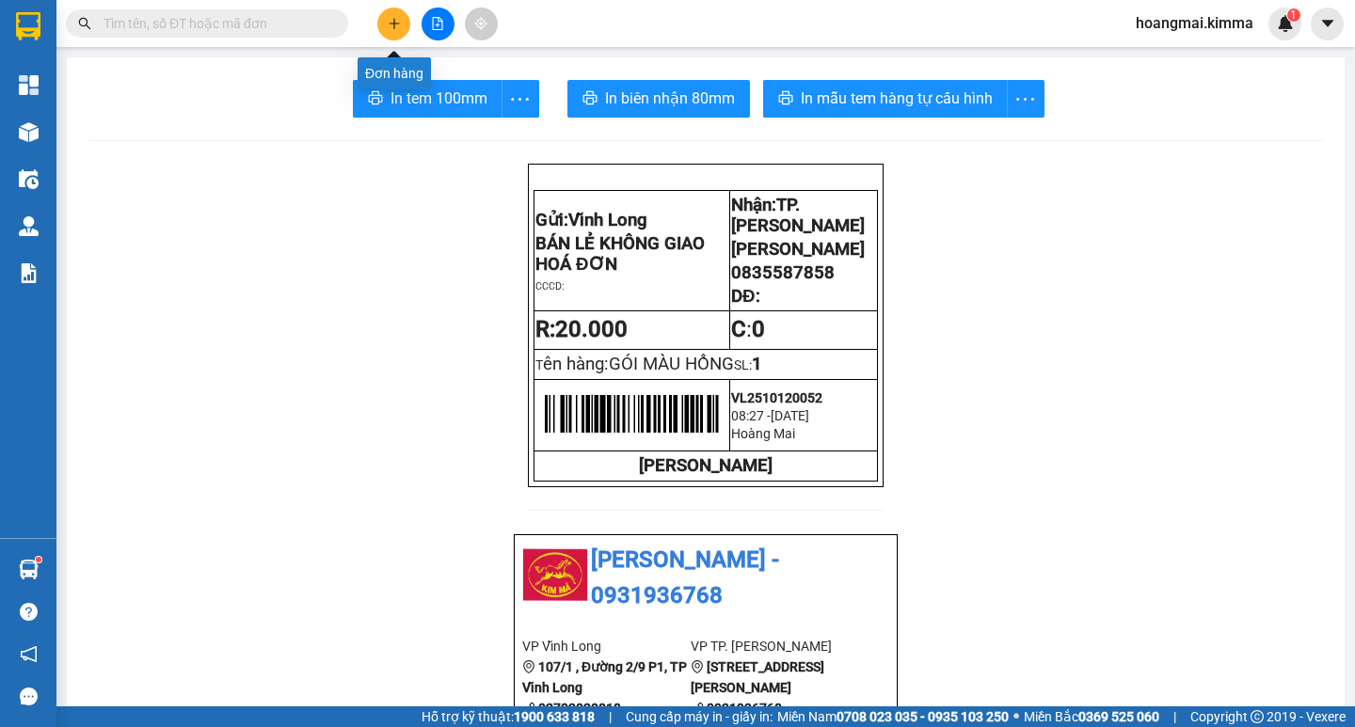
click at [381, 19] on button at bounding box center [393, 24] width 33 height 33
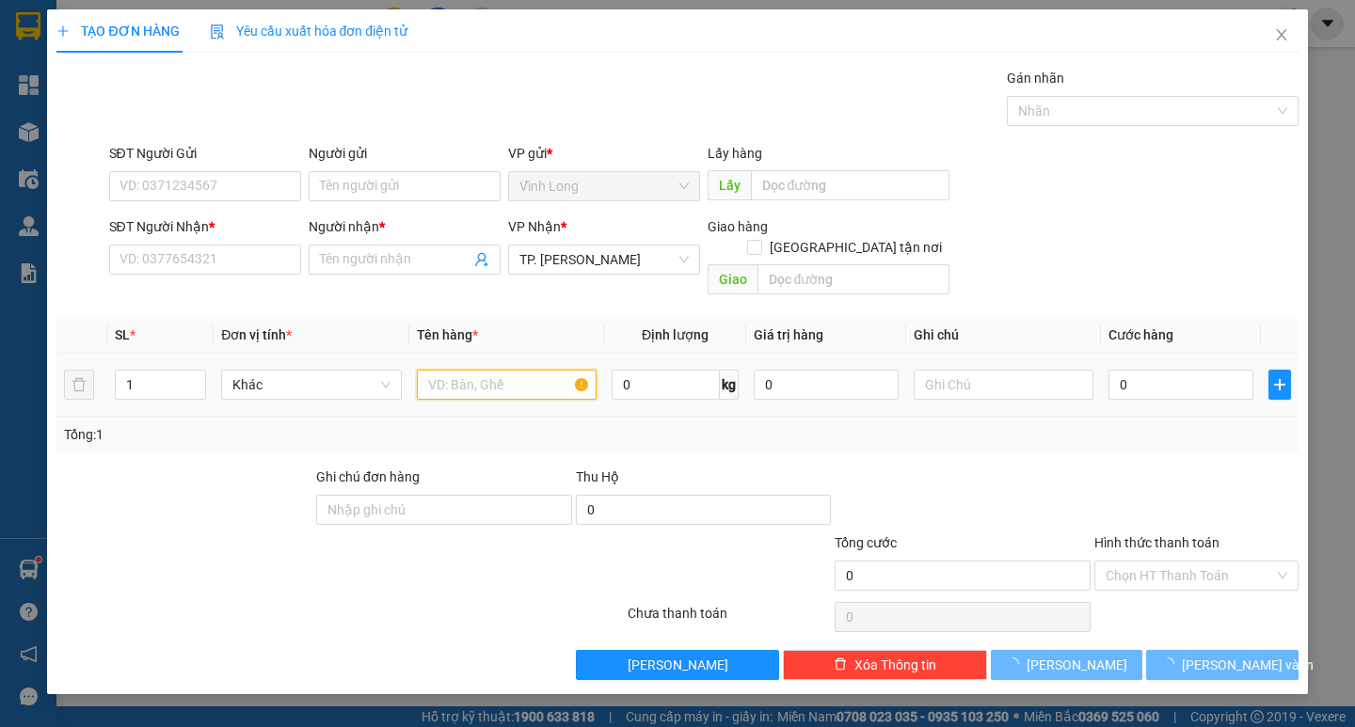
click at [443, 370] on input "text" at bounding box center [507, 385] width 180 height 30
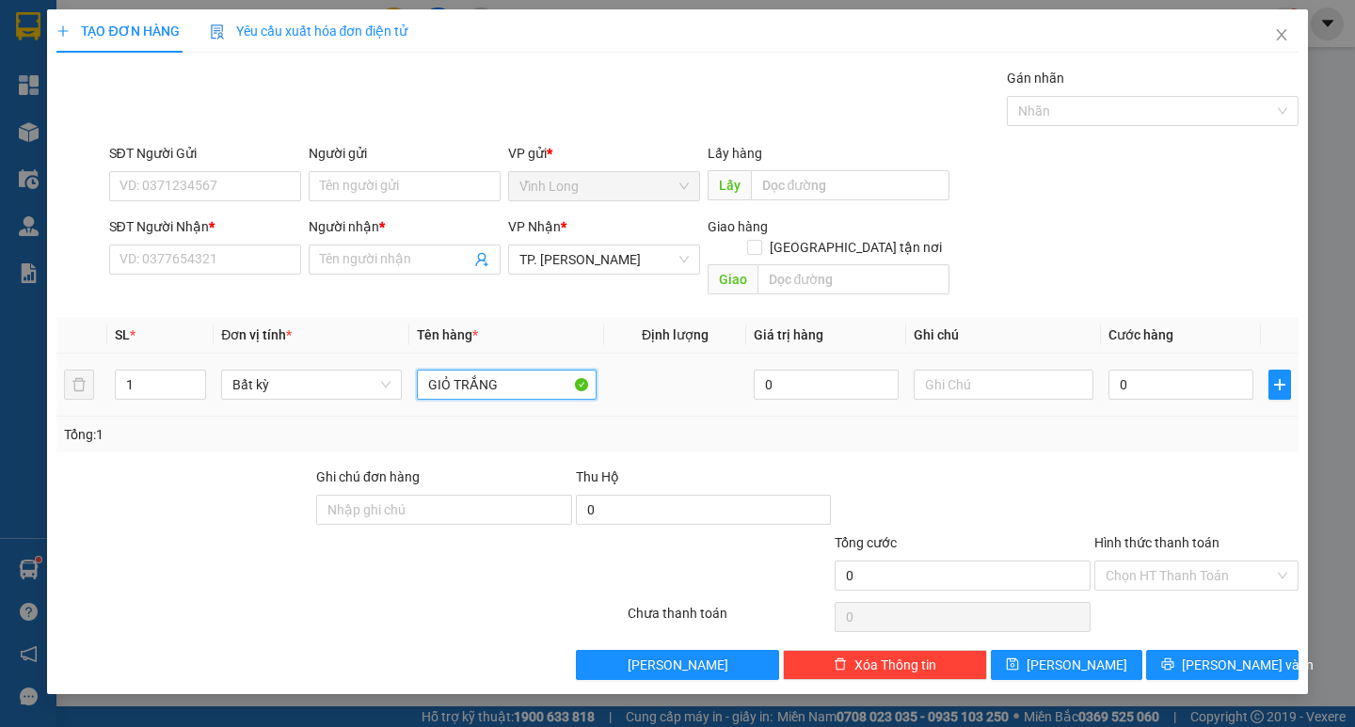
type input "GIỎ TRẮNG"
type input "TRANG"
type input "3"
click at [232, 263] on input "SĐT Người Nhận *" at bounding box center [205, 260] width 192 height 30
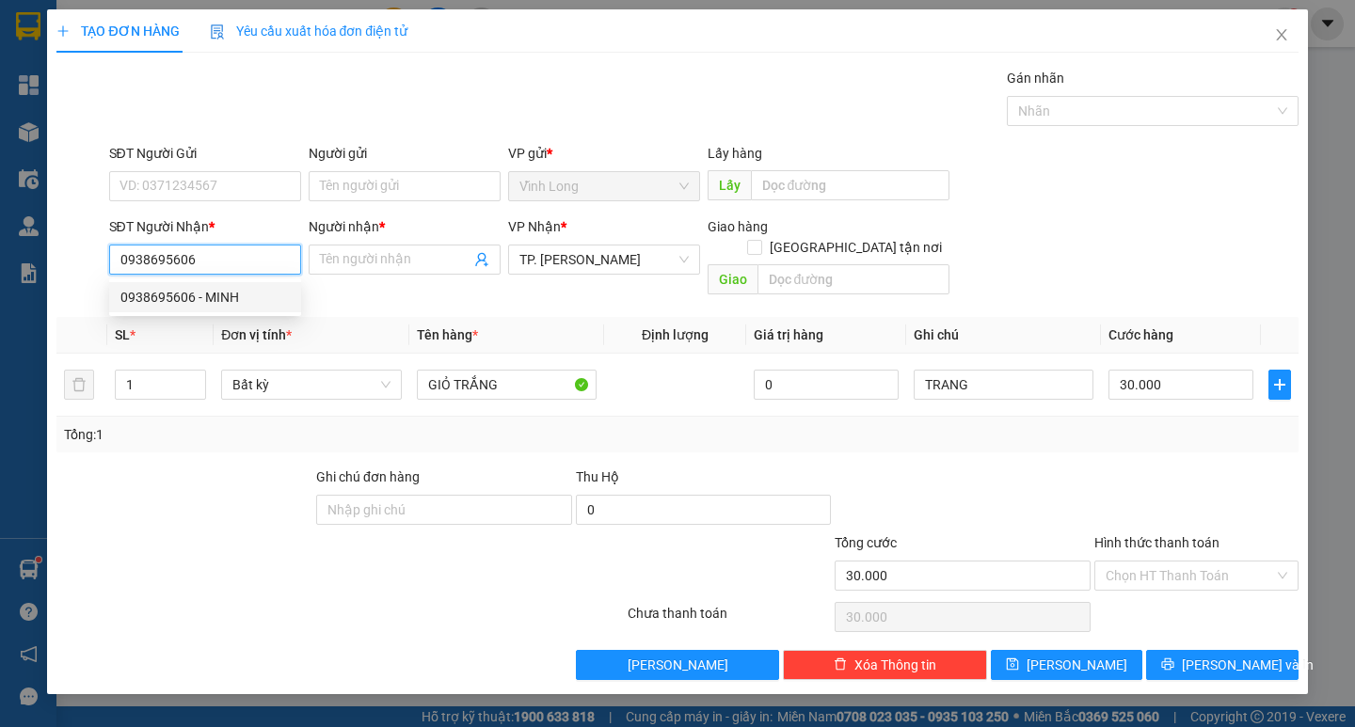
click at [233, 288] on div "0938695606 - MINH" at bounding box center [204, 297] width 169 height 21
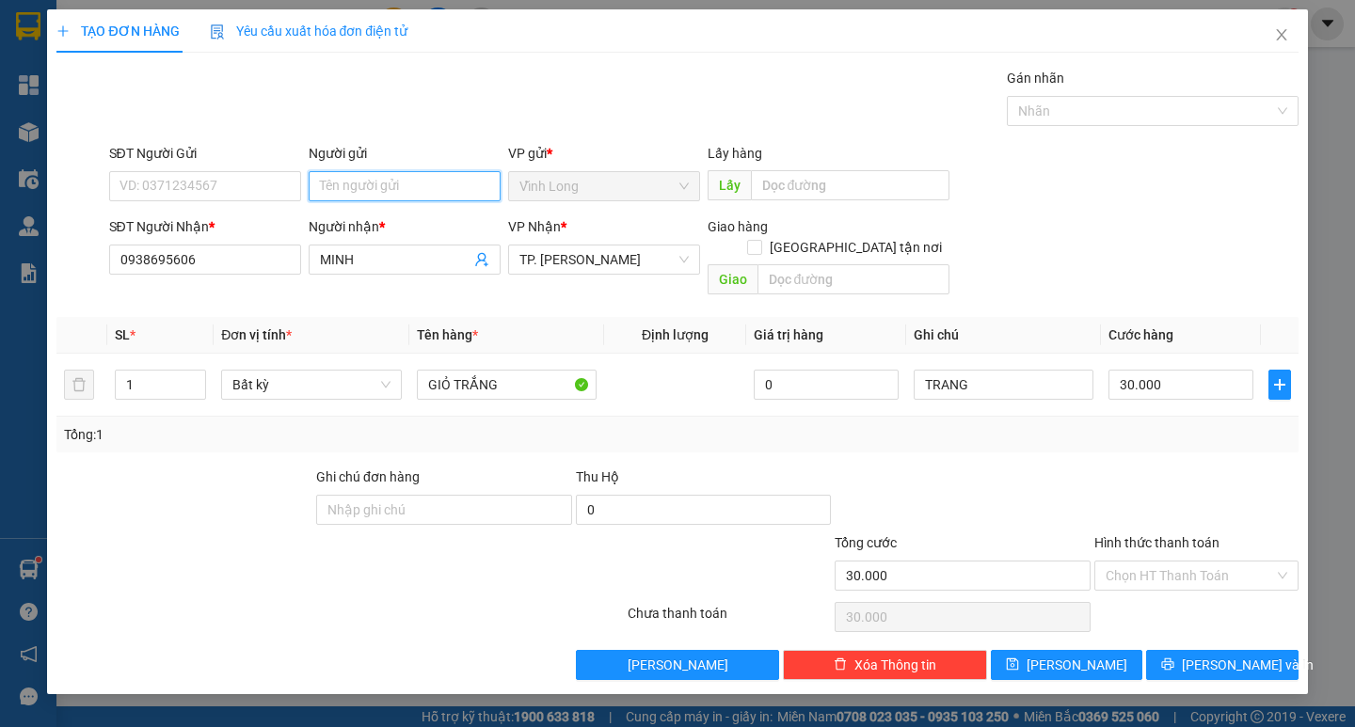
click at [350, 195] on input "Người gửi" at bounding box center [405, 186] width 192 height 30
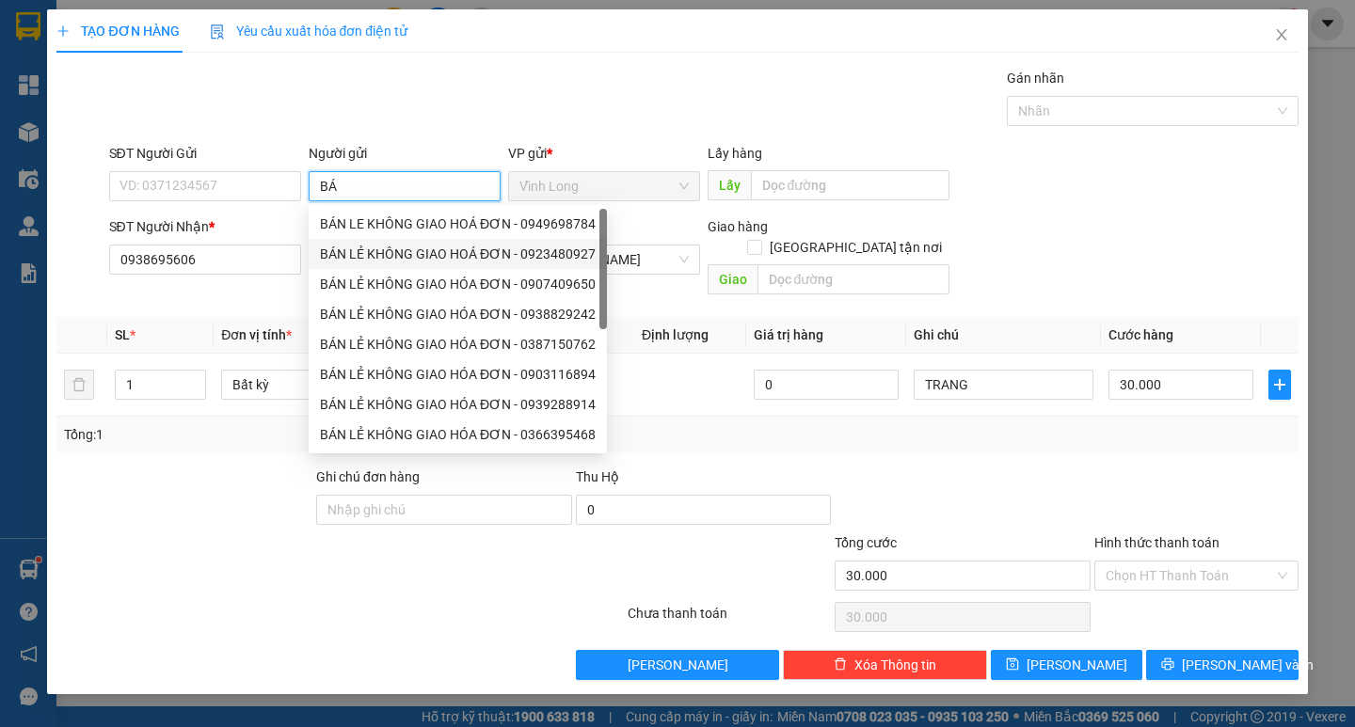
click at [366, 246] on div "BÁN LẺ KHÔNG GIAO HOÁ ĐƠN - 0923480927" at bounding box center [458, 254] width 276 height 21
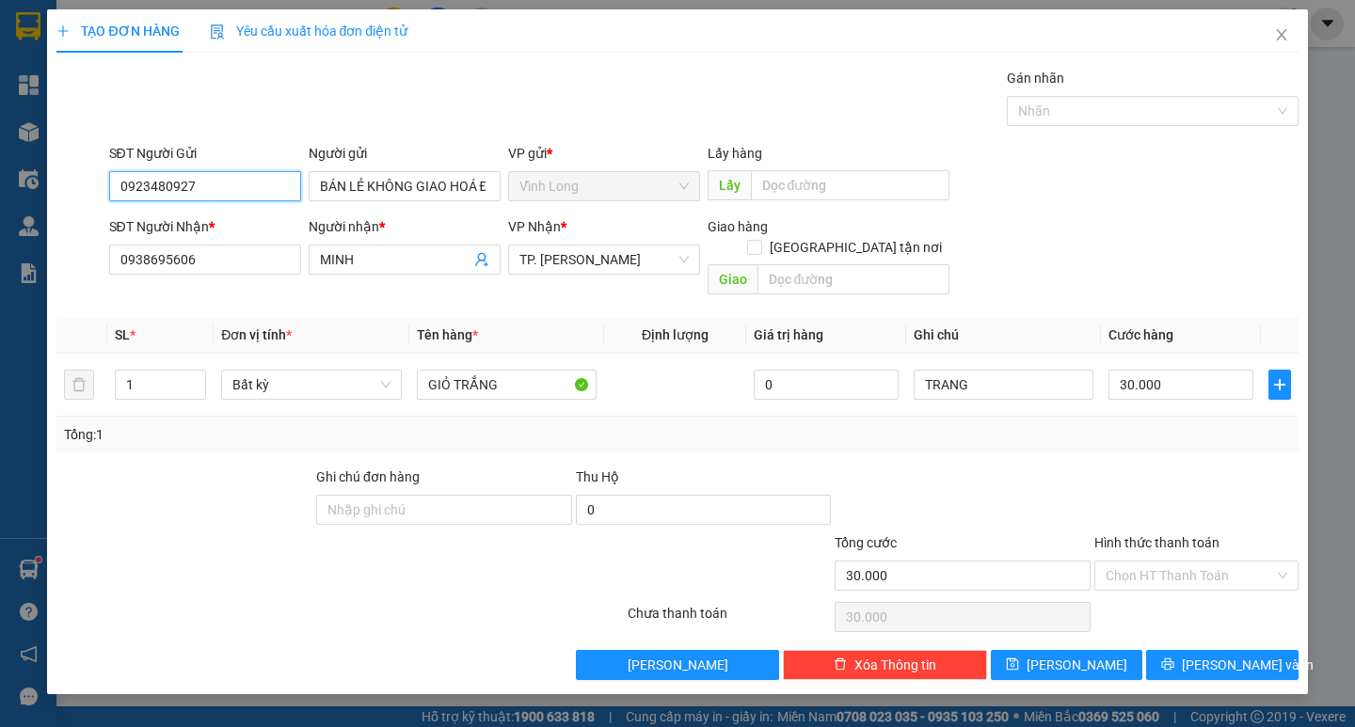
drag, startPoint x: 183, startPoint y: 191, endPoint x: 106, endPoint y: 187, distance: 77.3
click at [136, 190] on input "0923480927" at bounding box center [205, 186] width 192 height 30
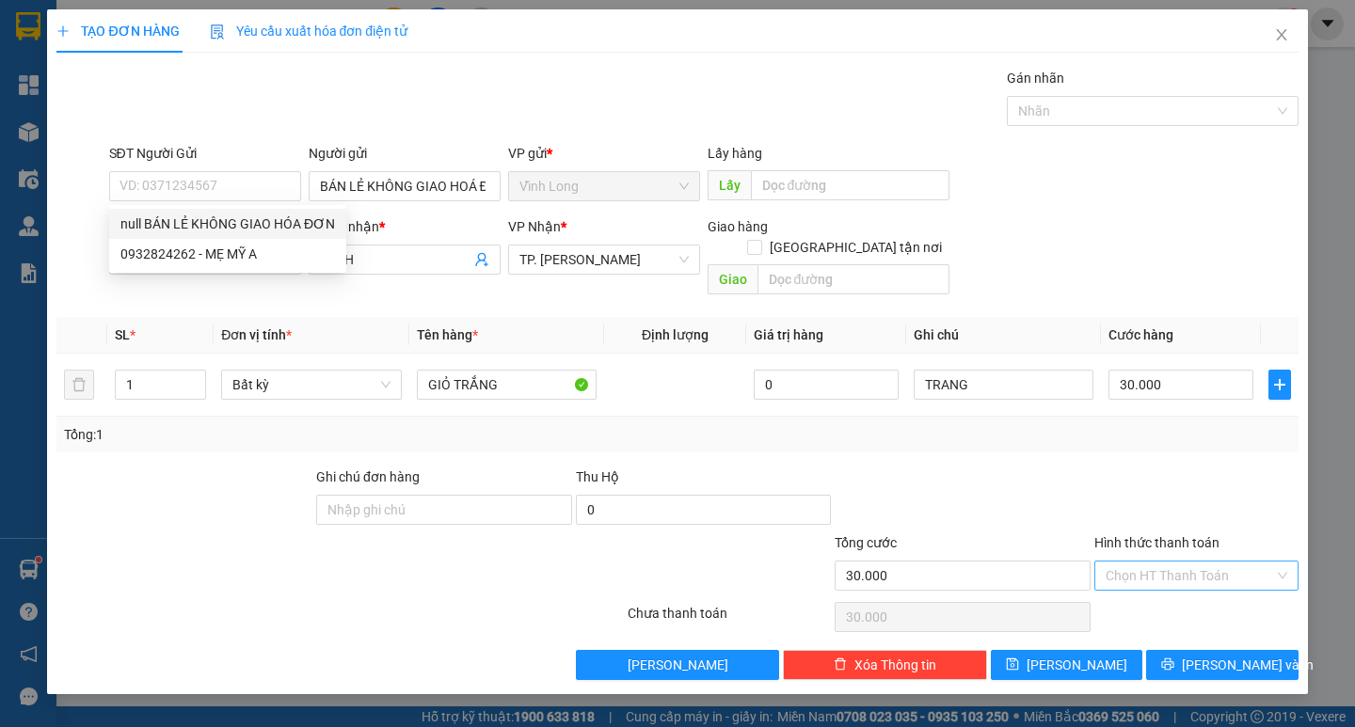
click at [1154, 567] on input "Hình thức thanh toán" at bounding box center [1190, 576] width 168 height 28
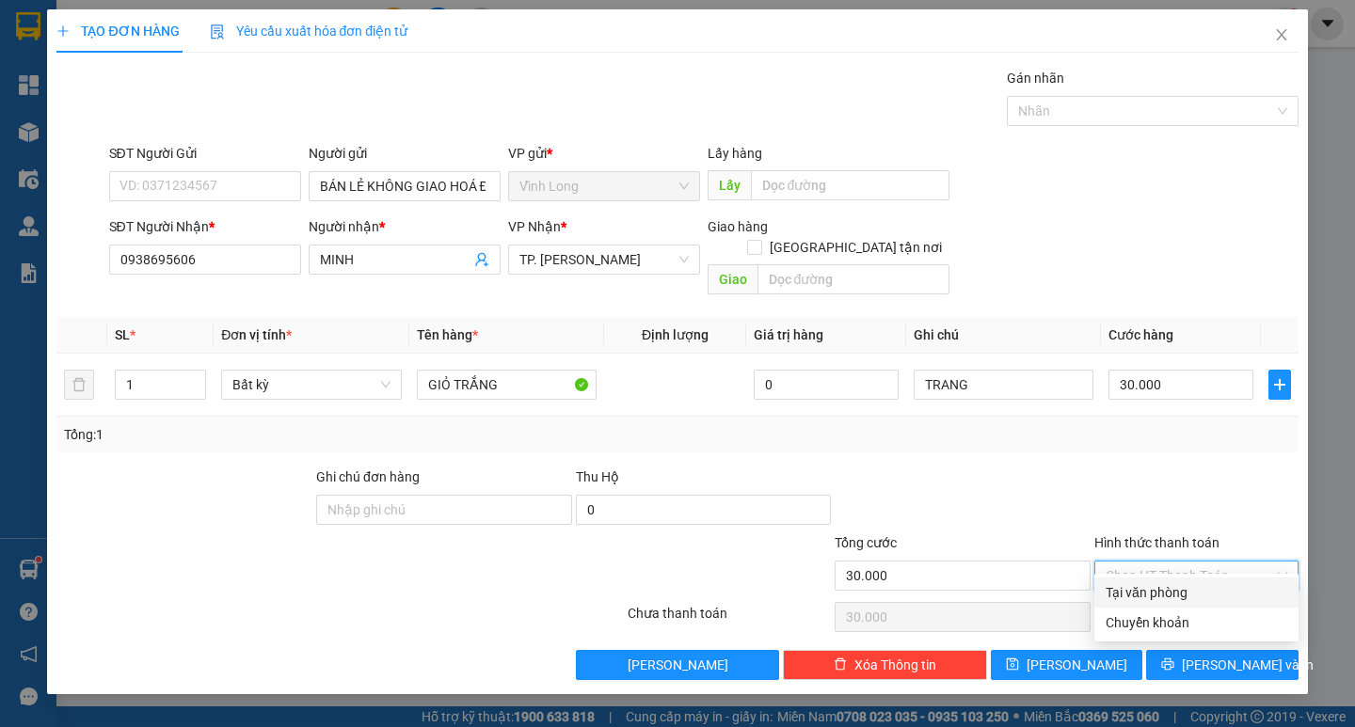
click at [1155, 596] on div "Tại văn phòng" at bounding box center [1197, 592] width 182 height 21
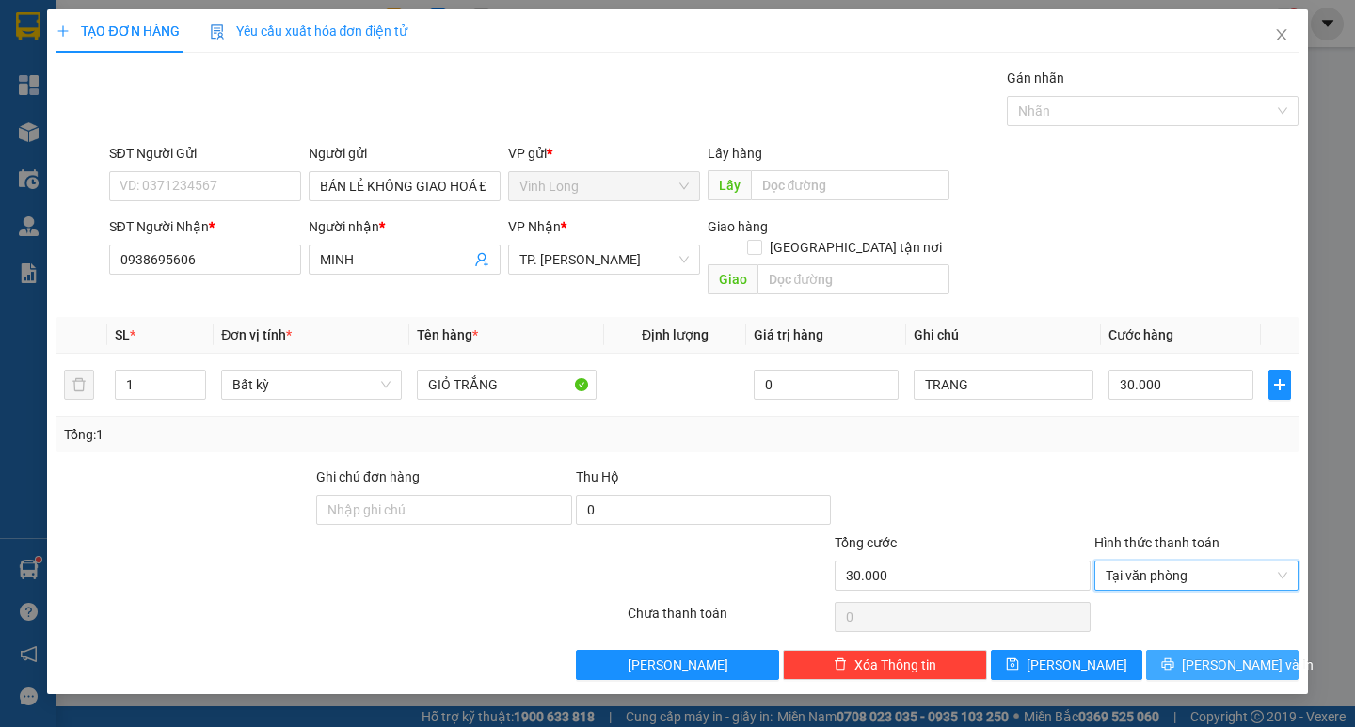
click at [1211, 655] on span "[PERSON_NAME] và In" at bounding box center [1248, 665] width 132 height 21
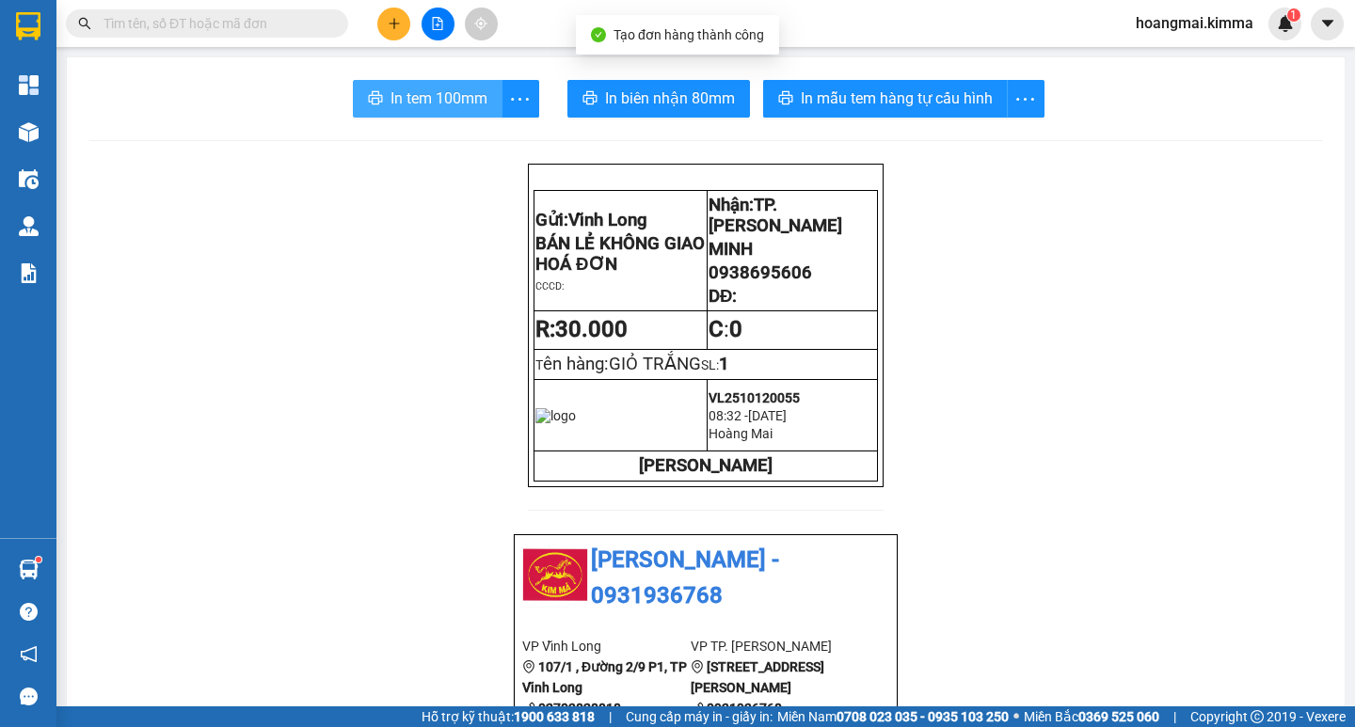
click at [415, 93] on span "In tem 100mm" at bounding box center [439, 99] width 97 height 24
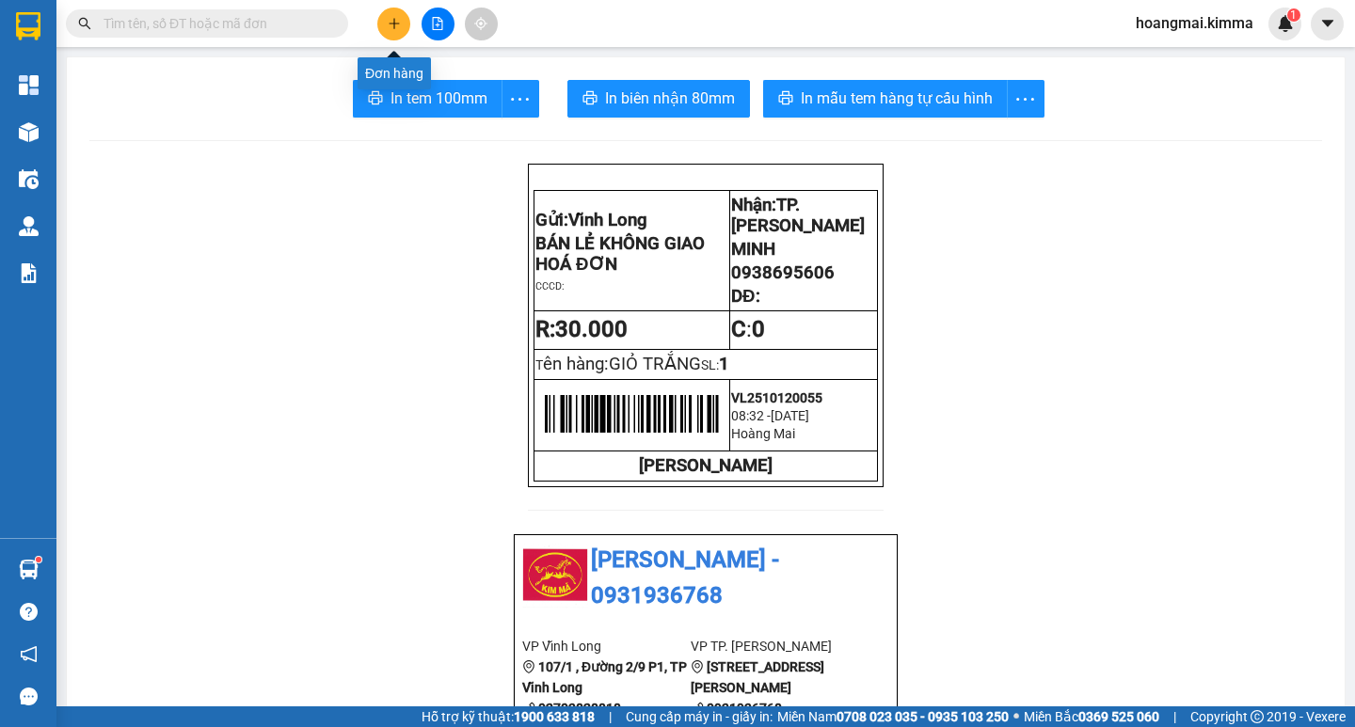
click at [396, 22] on icon "plus" at bounding box center [394, 23] width 13 height 13
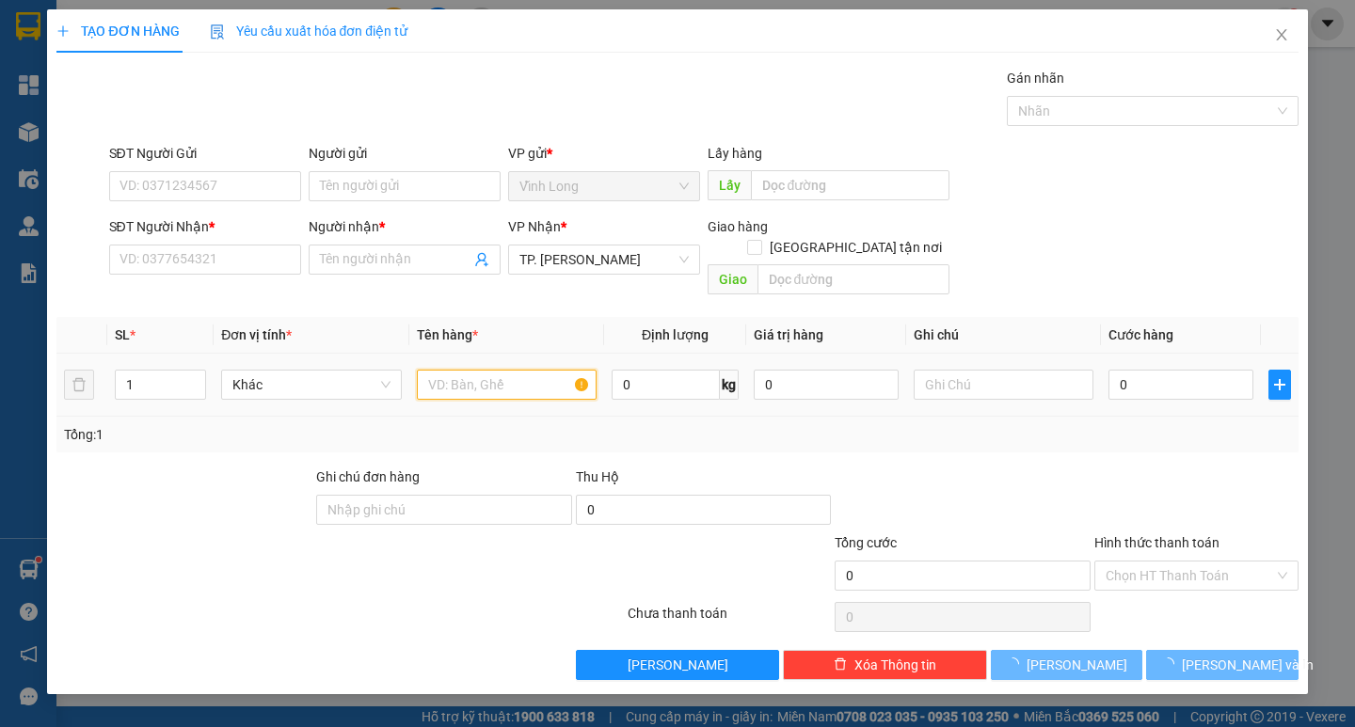
click at [476, 371] on input "text" at bounding box center [507, 385] width 180 height 30
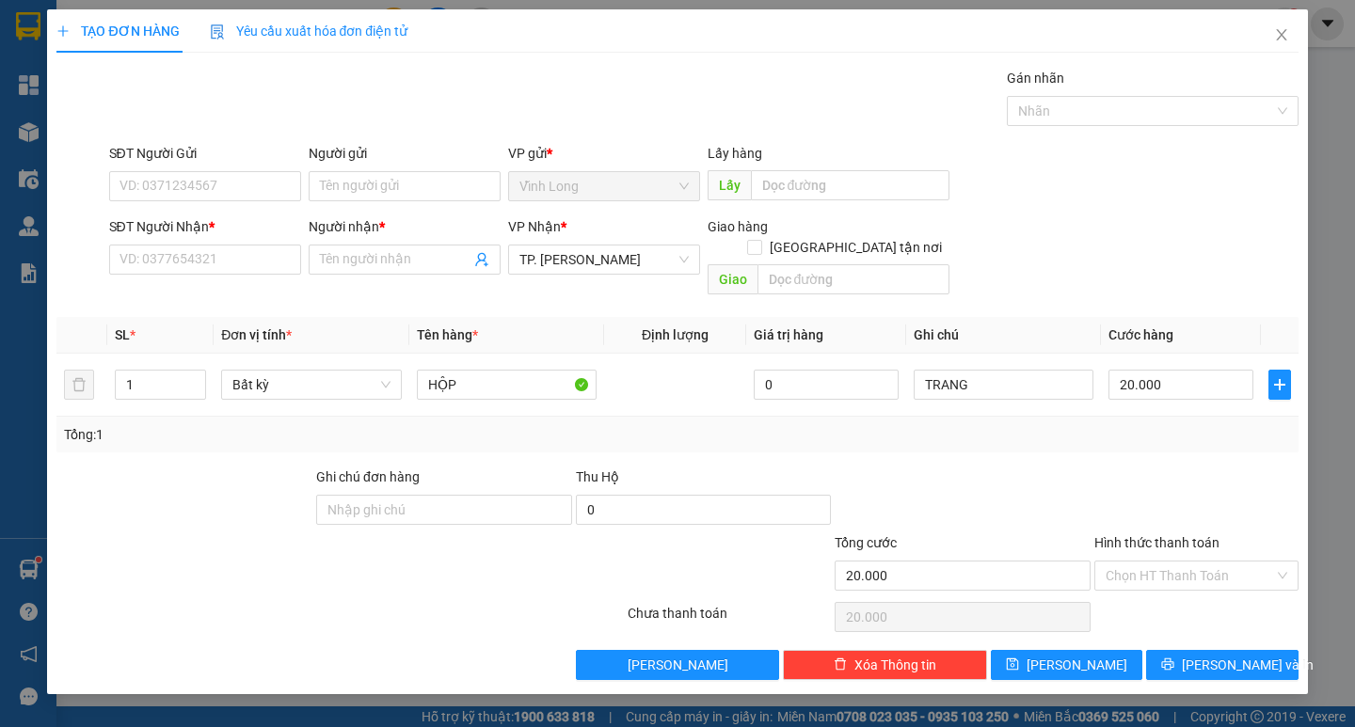
drag, startPoint x: 369, startPoint y: 252, endPoint x: 266, endPoint y: 277, distance: 105.4
click at [366, 252] on input "Người nhận *" at bounding box center [395, 259] width 151 height 21
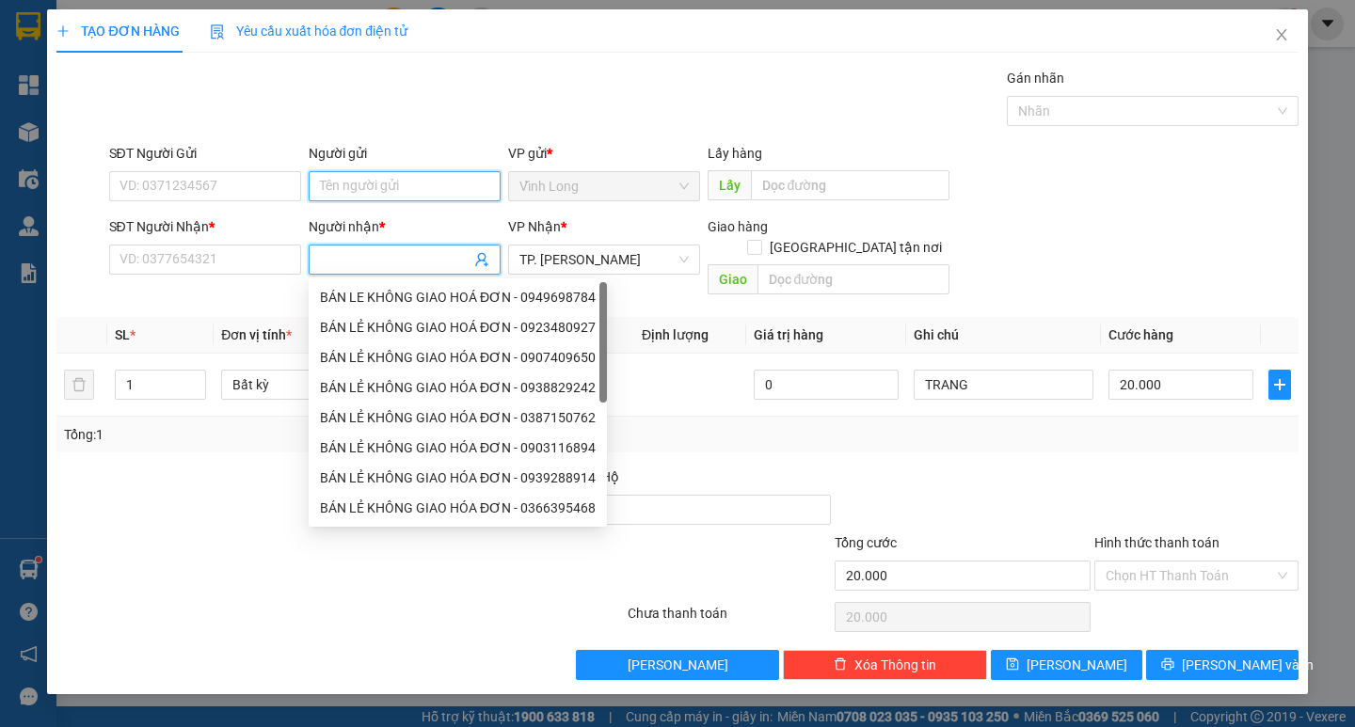
click at [370, 191] on input "Người gửi" at bounding box center [405, 186] width 192 height 30
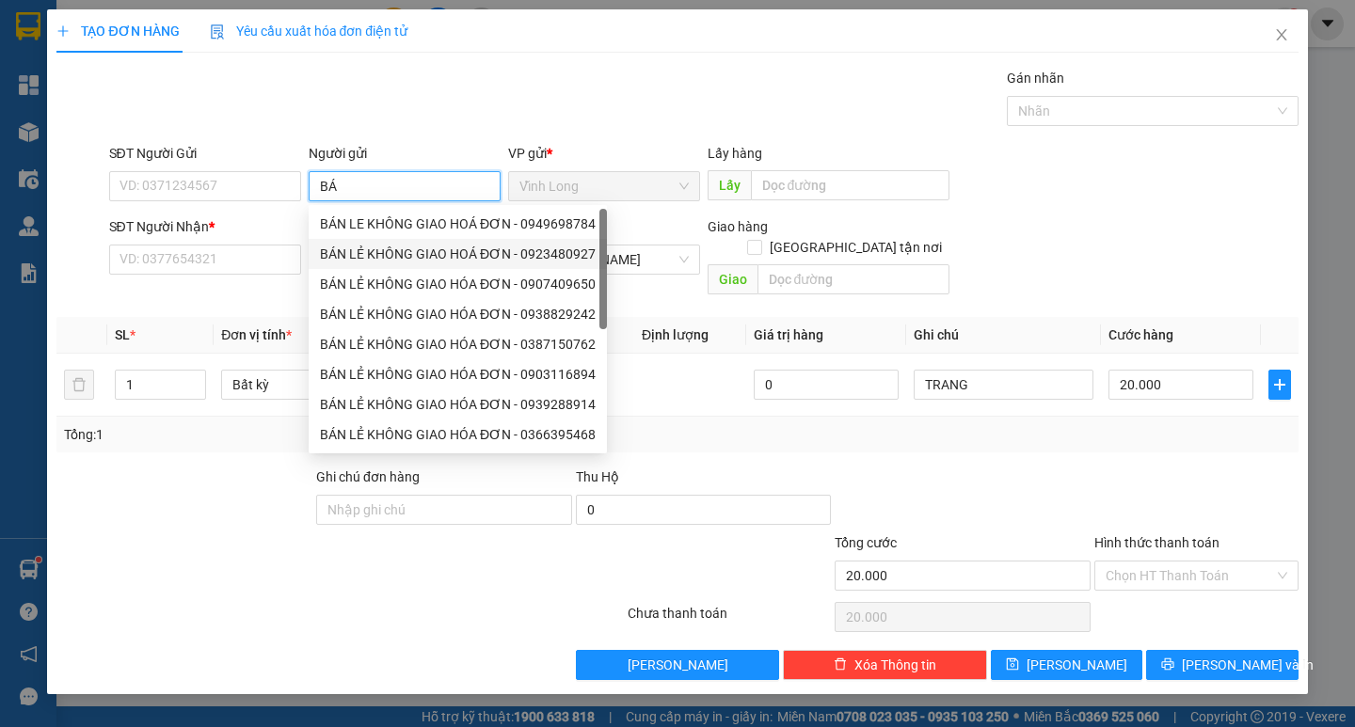
click at [376, 247] on div "BÁN LẺ KHÔNG GIAO HOÁ ĐƠN - 0923480927" at bounding box center [458, 254] width 276 height 21
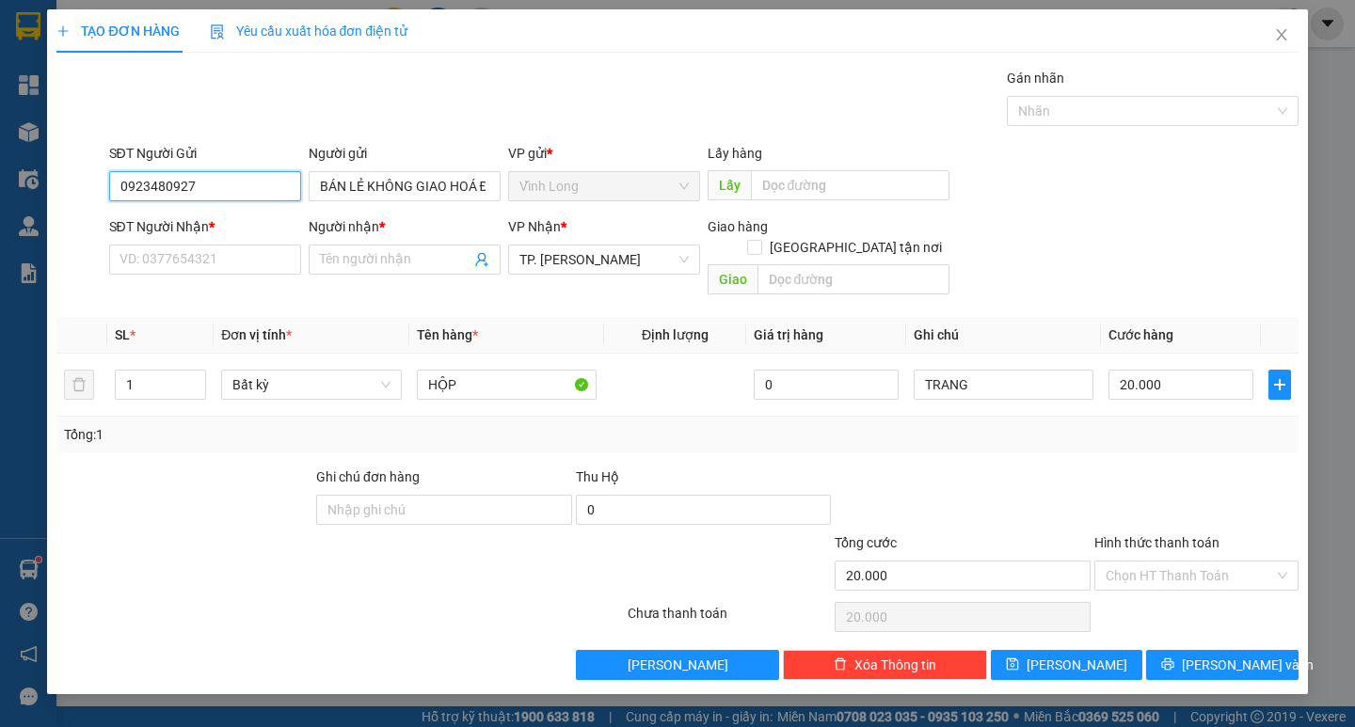
drag, startPoint x: 229, startPoint y: 192, endPoint x: 24, endPoint y: 189, distance: 205.2
click at [116, 190] on input "0923480927" at bounding box center [205, 186] width 192 height 30
click at [150, 257] on input "SĐT Người Nhận *" at bounding box center [205, 260] width 192 height 30
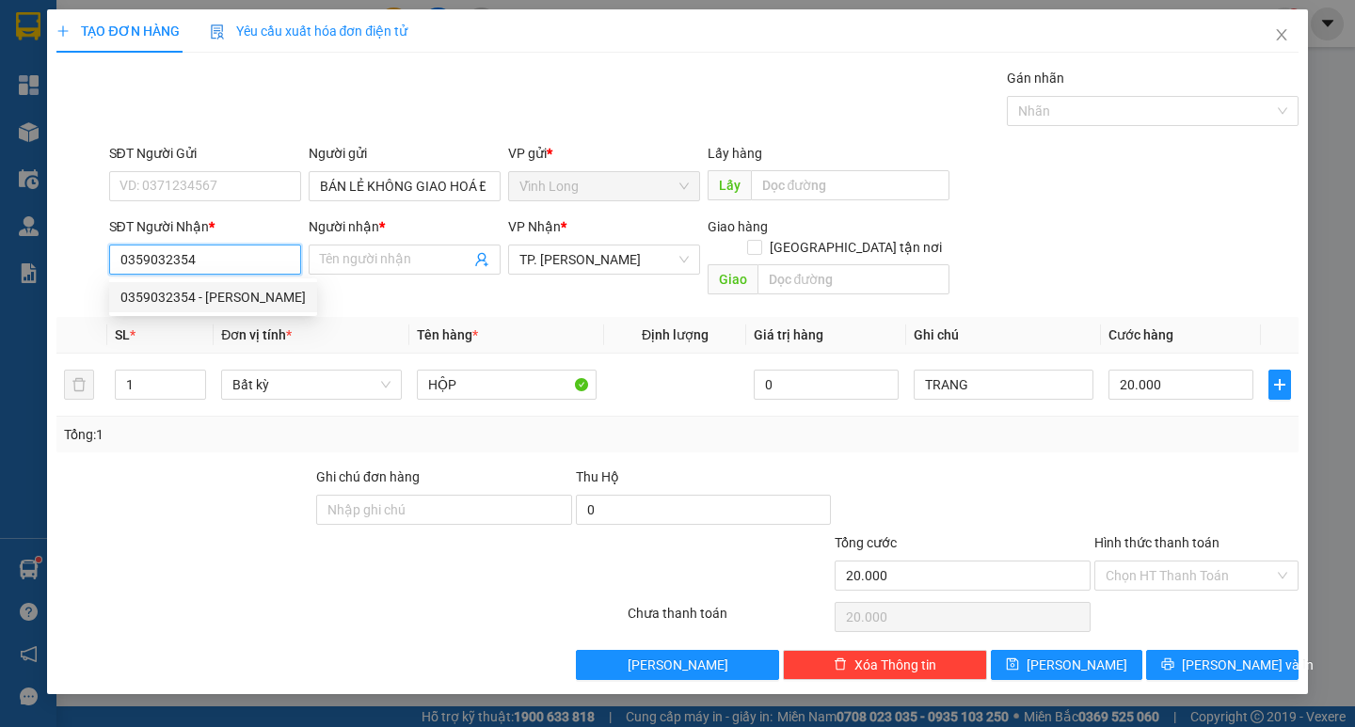
click at [215, 309] on div "0359032354 - [PERSON_NAME]" at bounding box center [213, 297] width 208 height 30
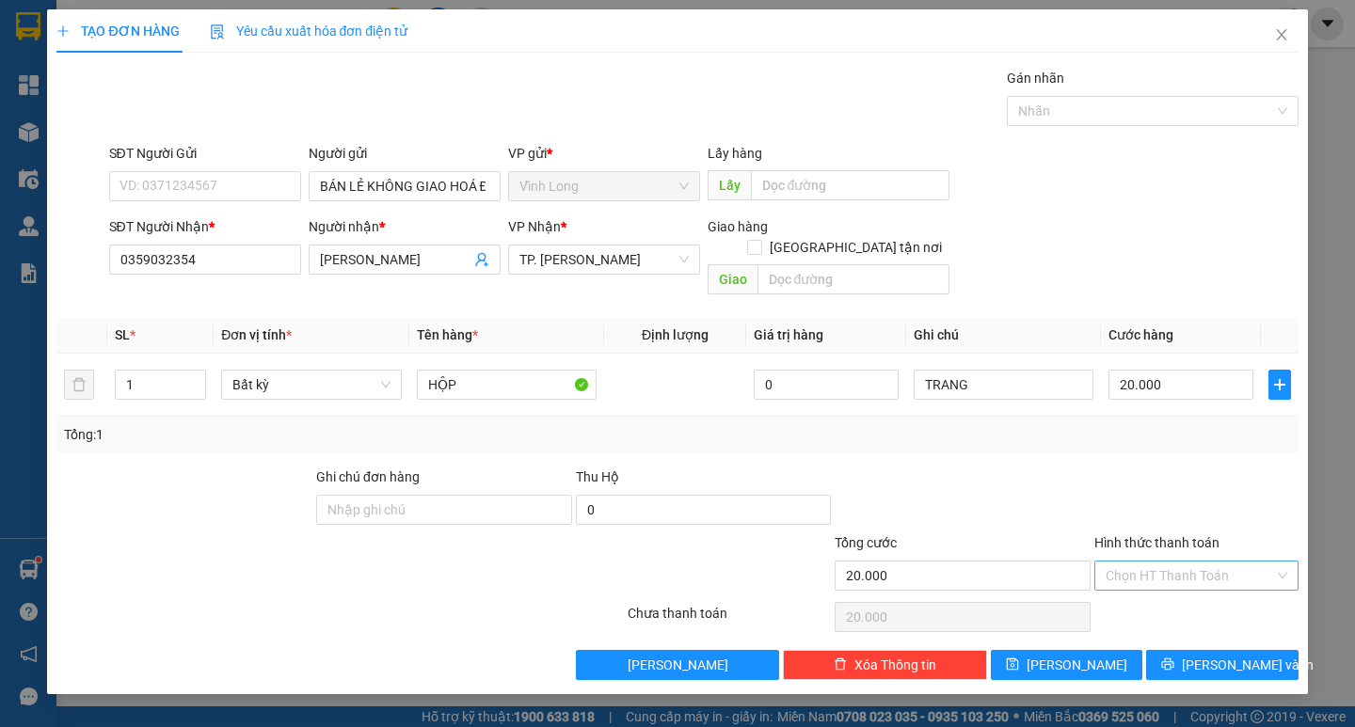
click at [1199, 562] on input "Hình thức thanh toán" at bounding box center [1190, 576] width 168 height 28
click at [1210, 597] on div "Tại văn phòng" at bounding box center [1197, 592] width 182 height 21
click at [1222, 655] on span "[PERSON_NAME] và In" at bounding box center [1248, 665] width 132 height 21
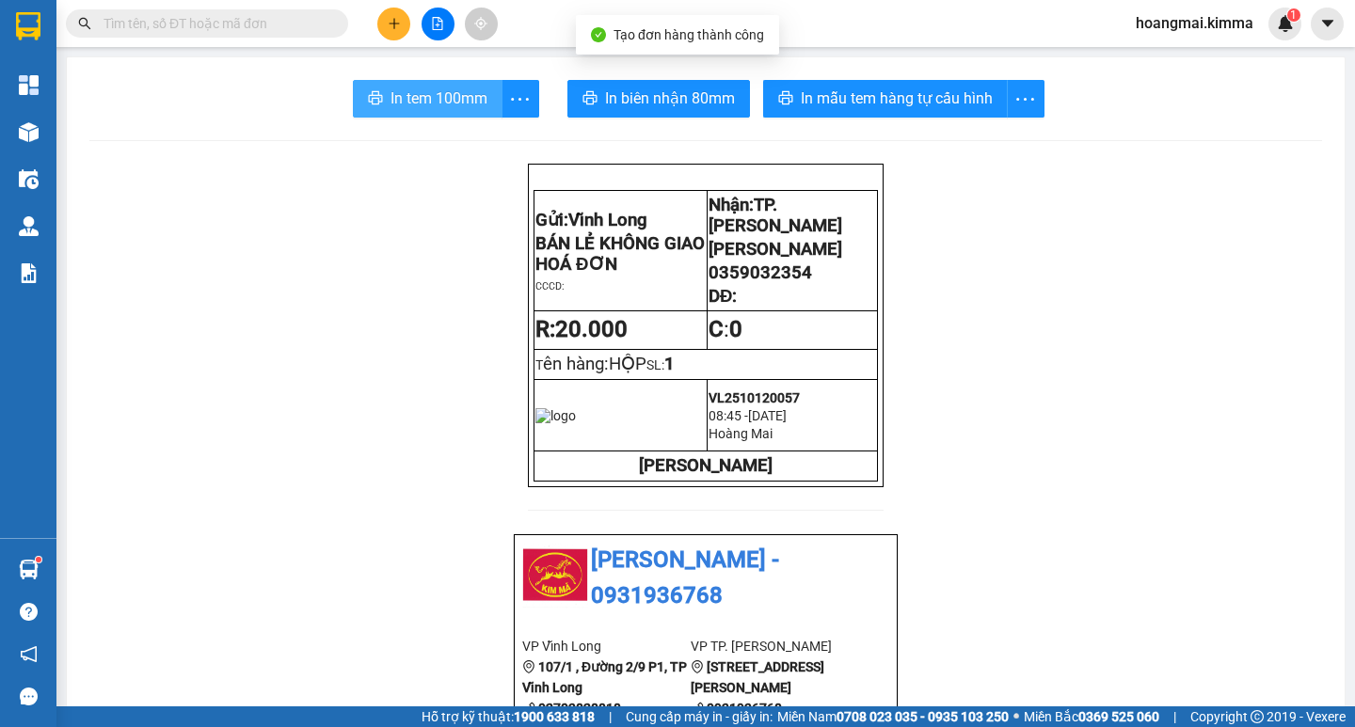
click at [432, 110] on span "In tem 100mm" at bounding box center [439, 99] width 97 height 24
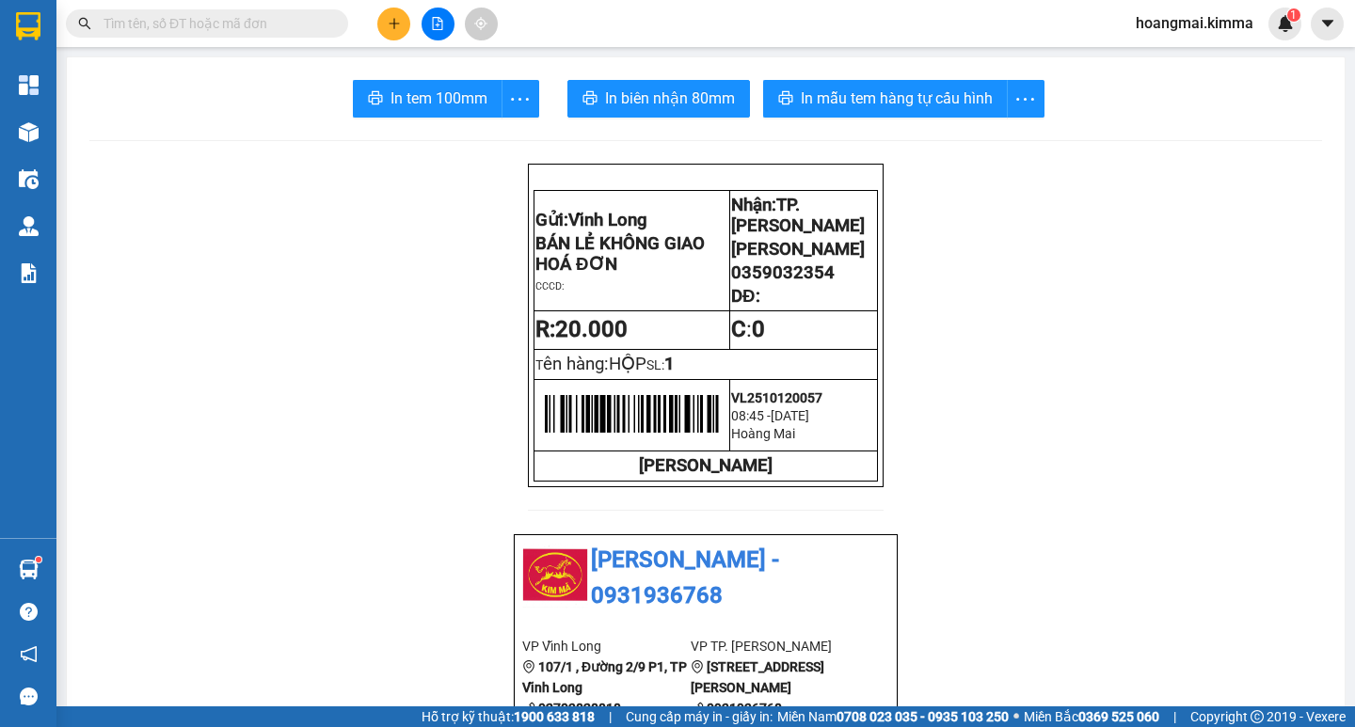
click at [441, 15] on button at bounding box center [438, 24] width 33 height 33
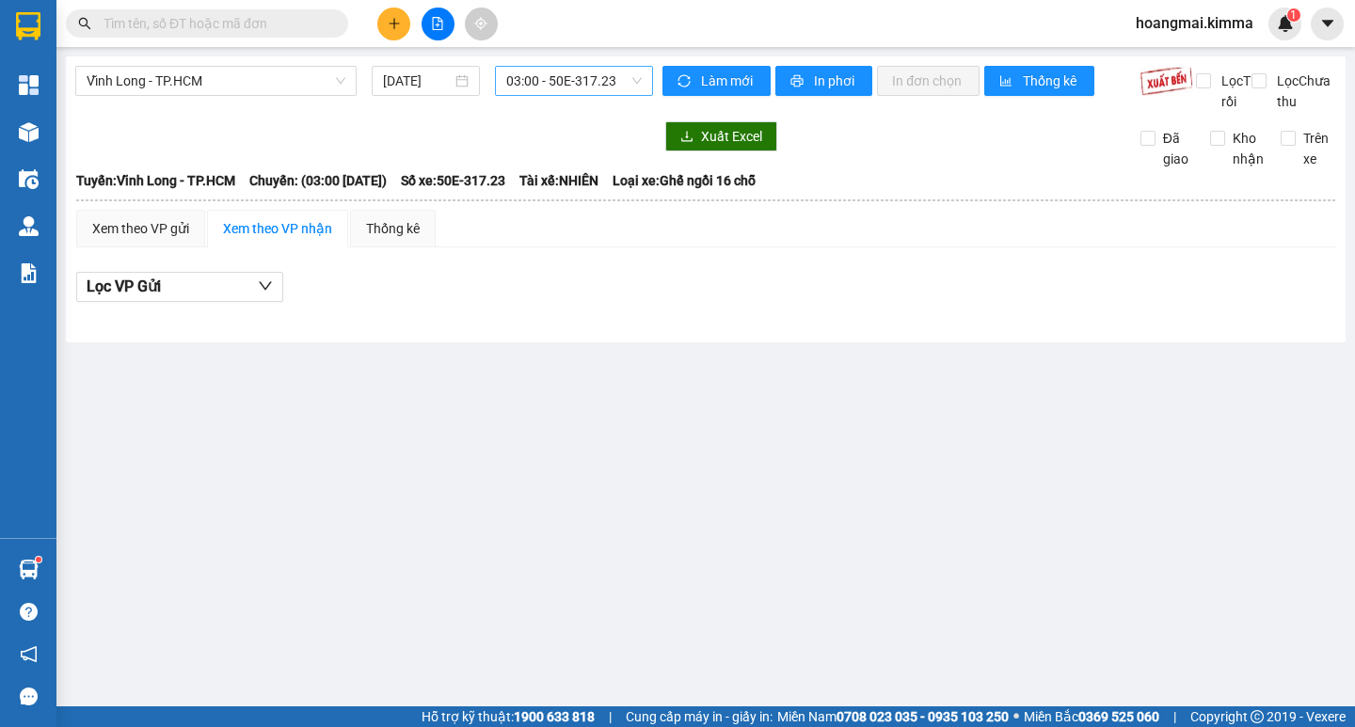
click at [540, 77] on span "03:00 - 50E-317.23" at bounding box center [573, 81] width 135 height 28
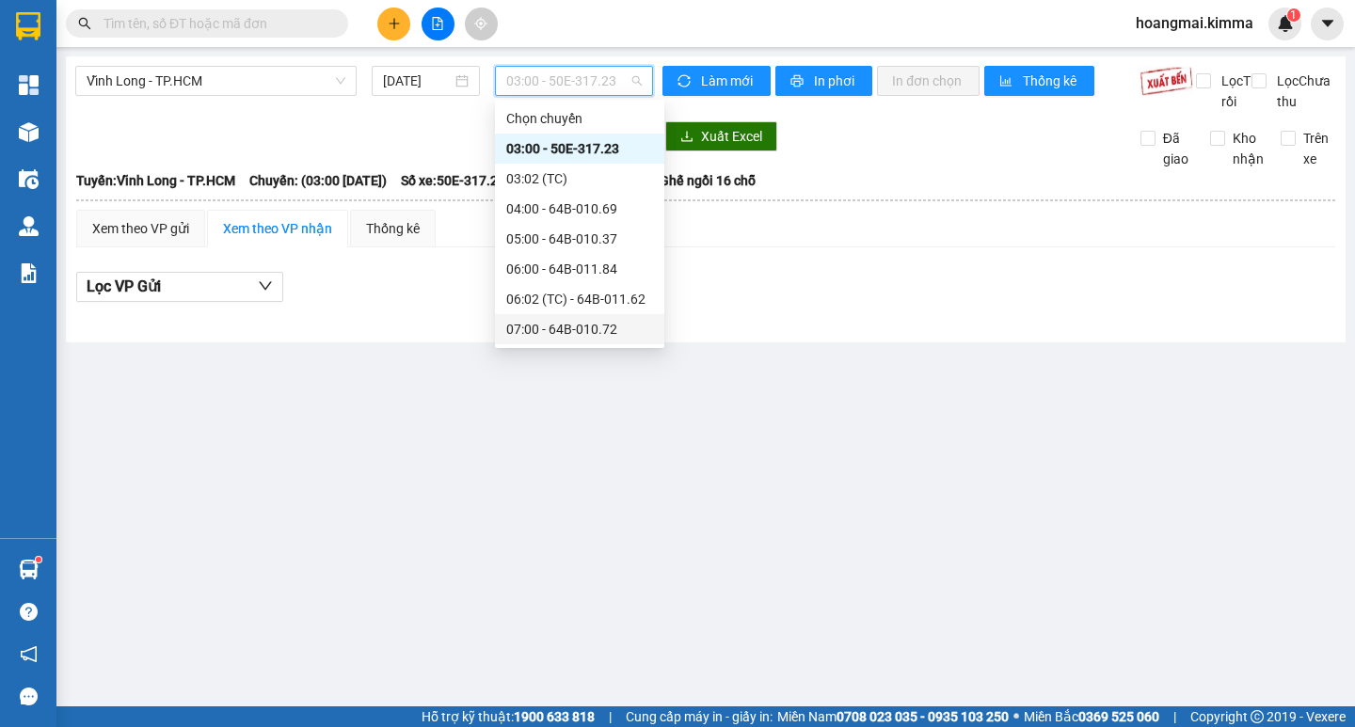
click at [583, 321] on div "07:00 - 64B-010.72" at bounding box center [579, 329] width 147 height 21
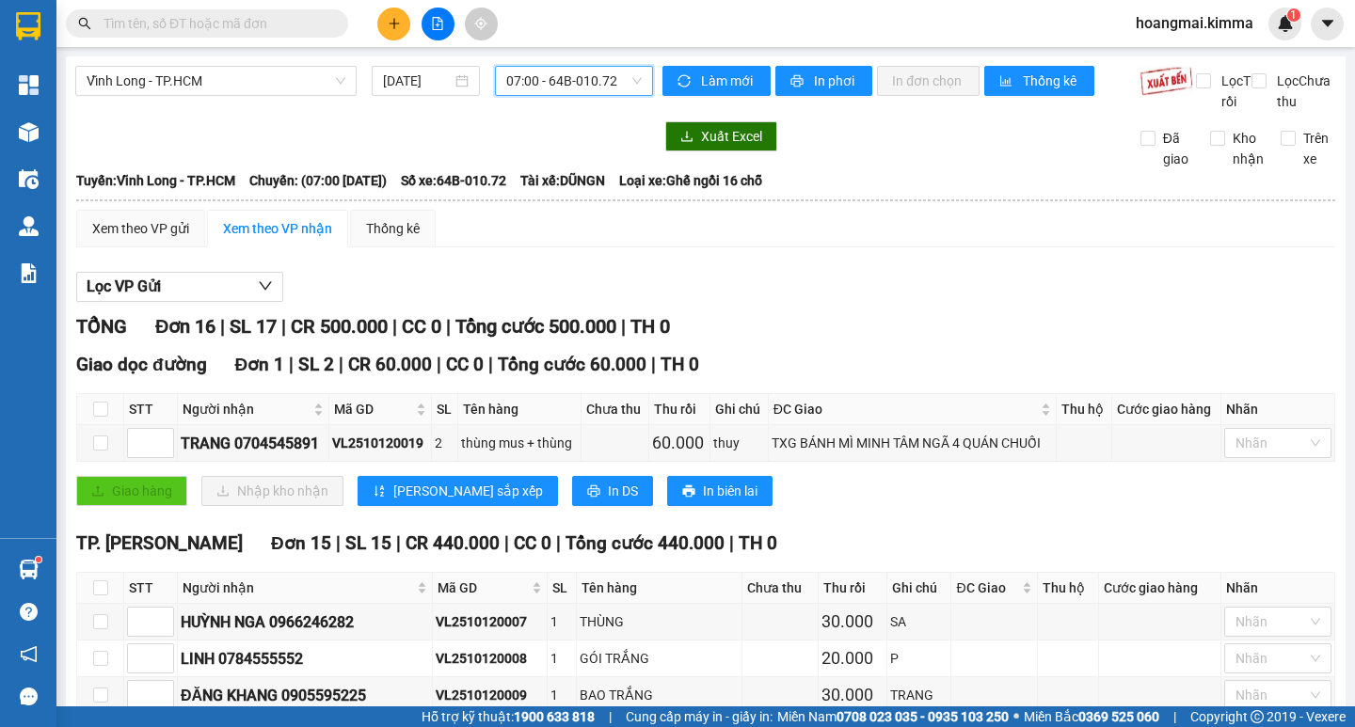
click at [530, 79] on span "07:00 - 64B-010.72" at bounding box center [573, 81] width 135 height 28
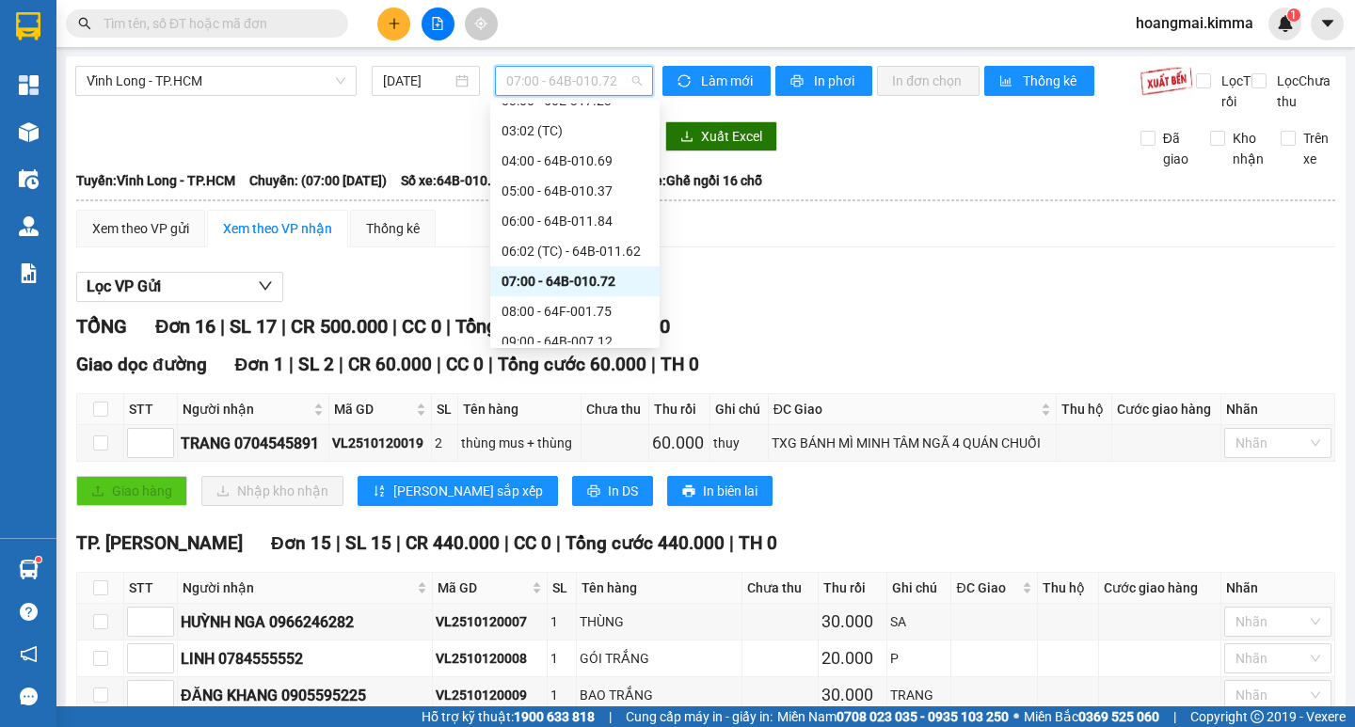
scroll to position [75, 0]
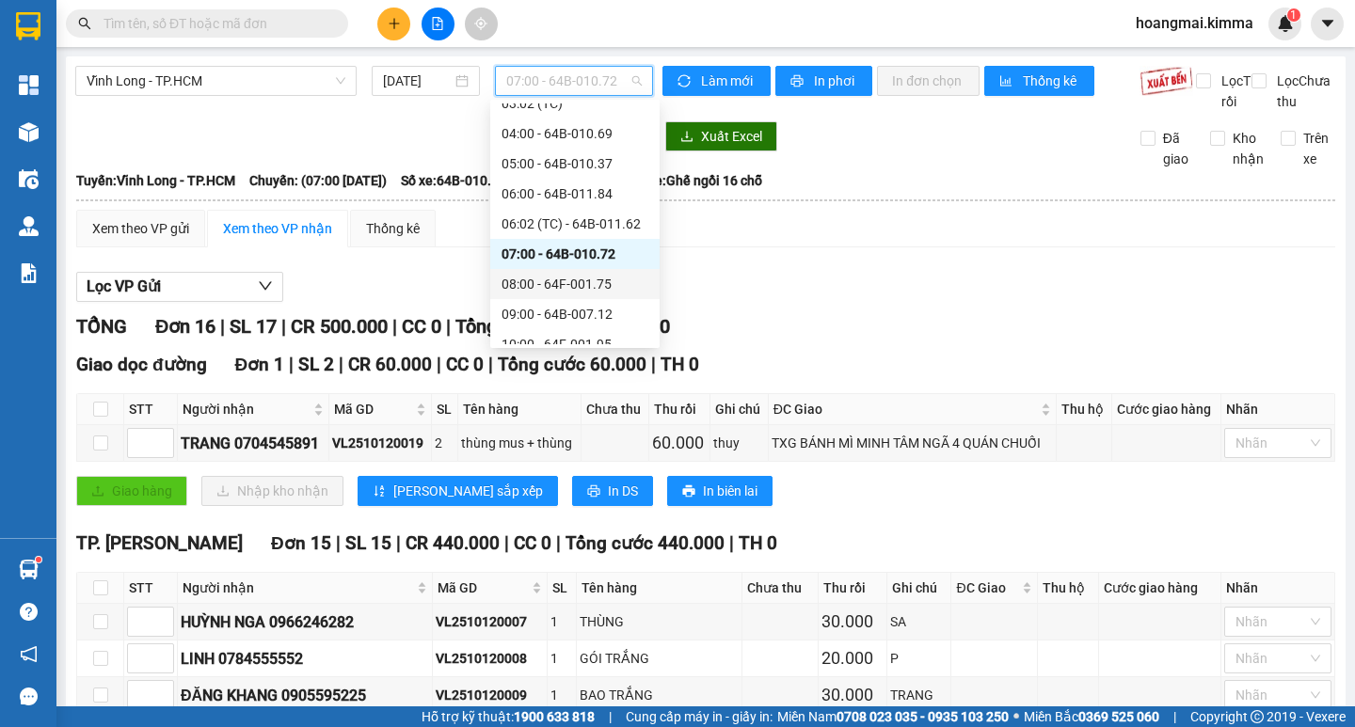
click at [609, 289] on div "08:00 - 64F-001.75" at bounding box center [575, 284] width 147 height 21
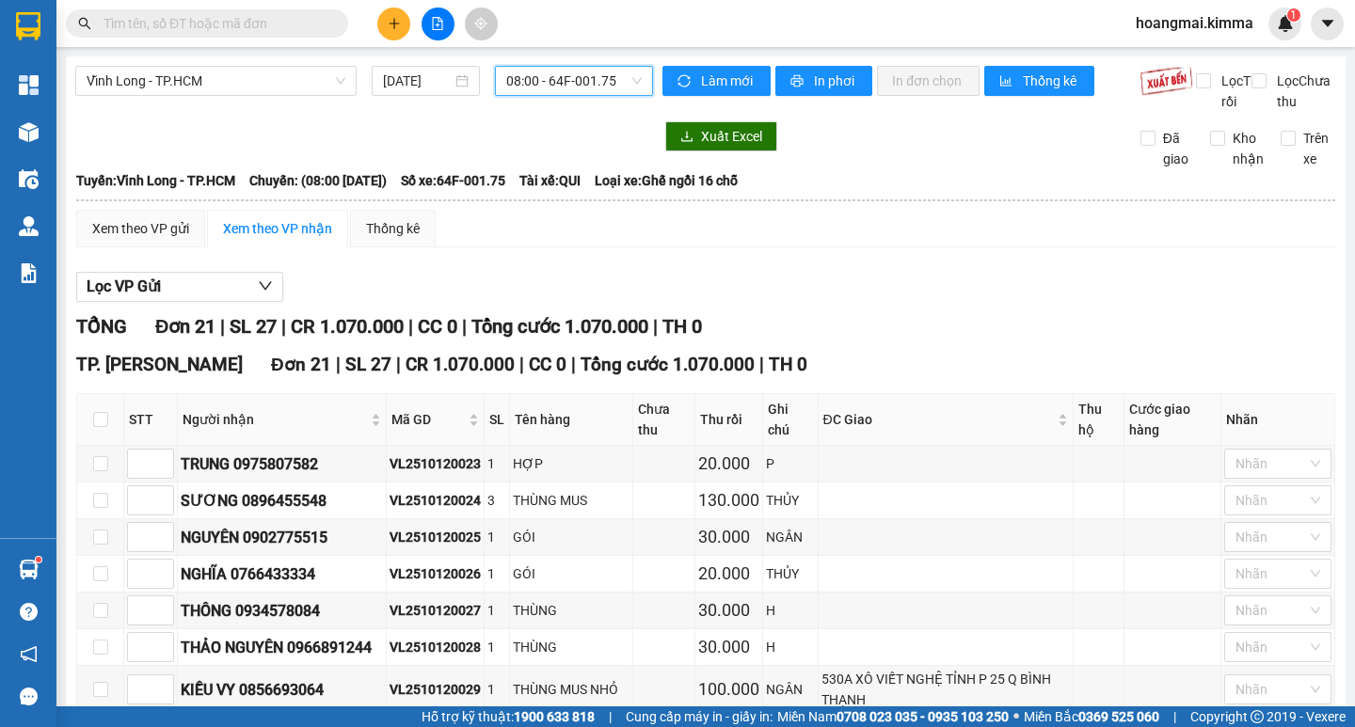
click at [525, 84] on span "08:00 - 64F-001.75" at bounding box center [573, 81] width 135 height 28
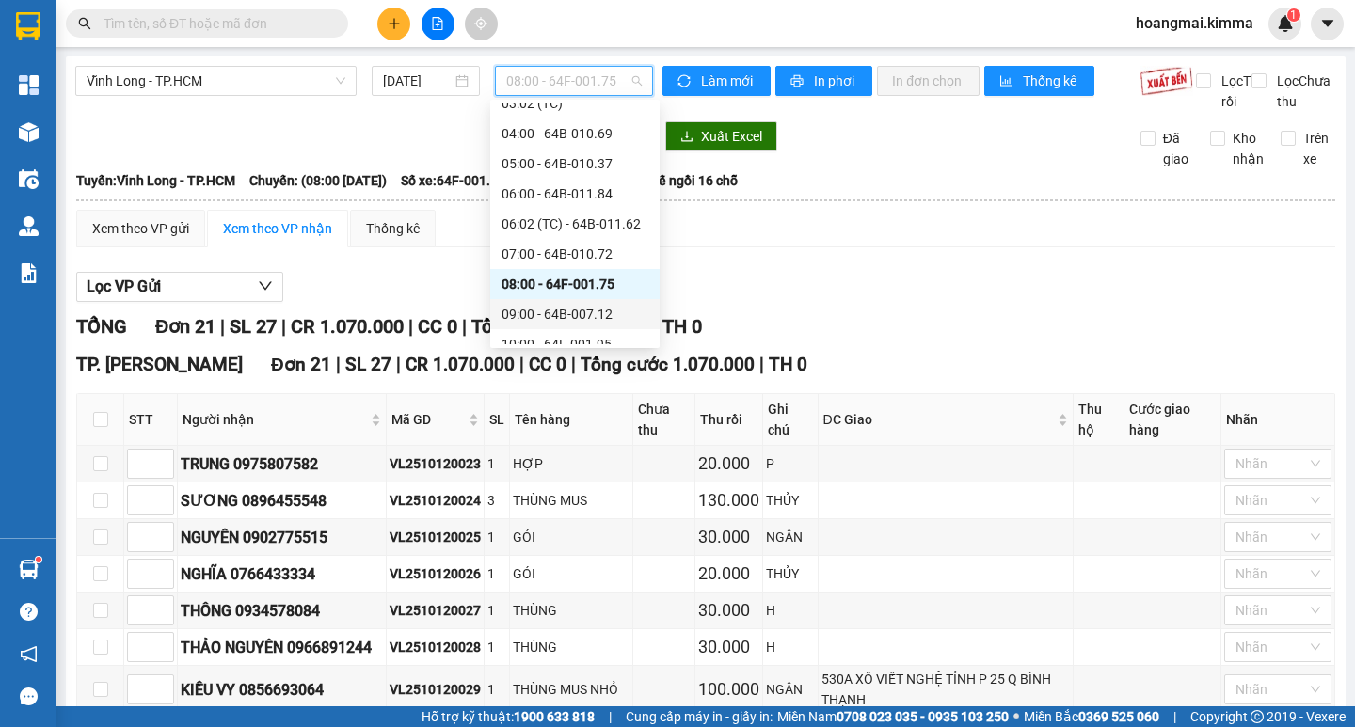
click at [574, 312] on div "09:00 - 64B-007.12" at bounding box center [575, 314] width 147 height 21
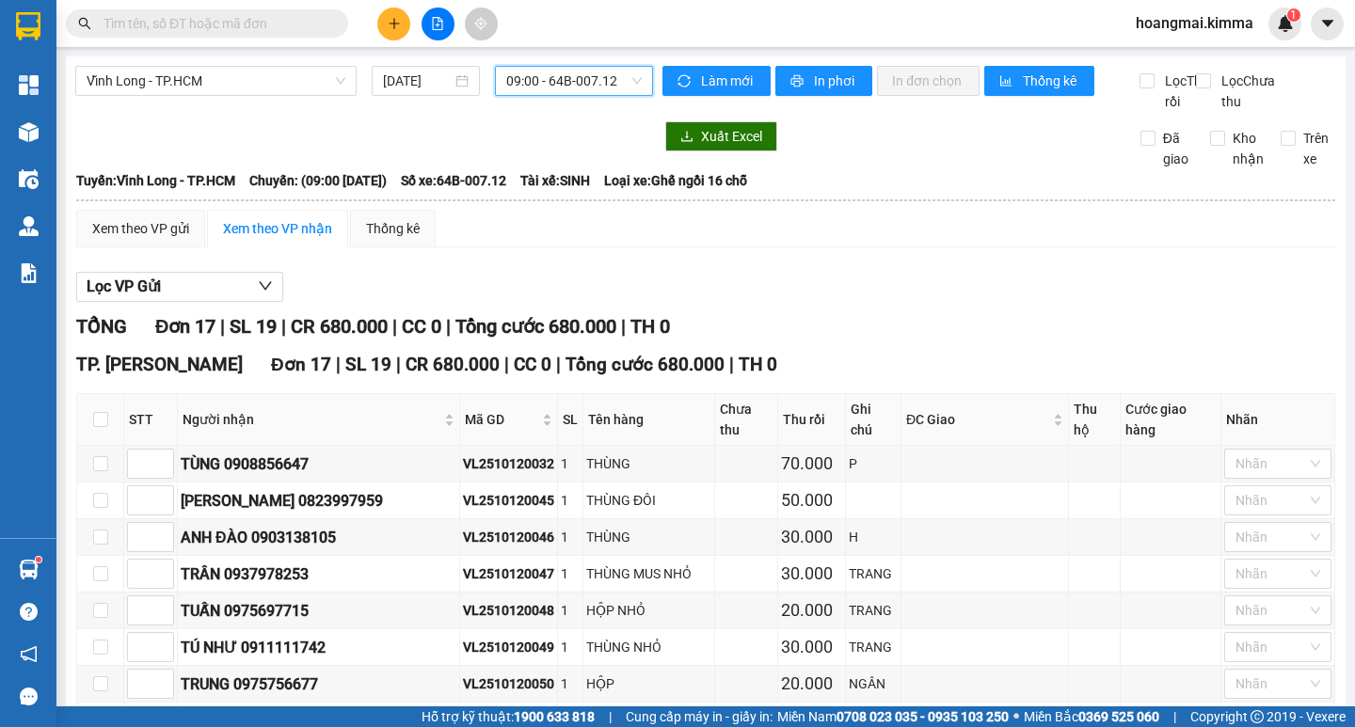
click at [539, 75] on span "09:00 - 64B-007.12" at bounding box center [573, 81] width 135 height 28
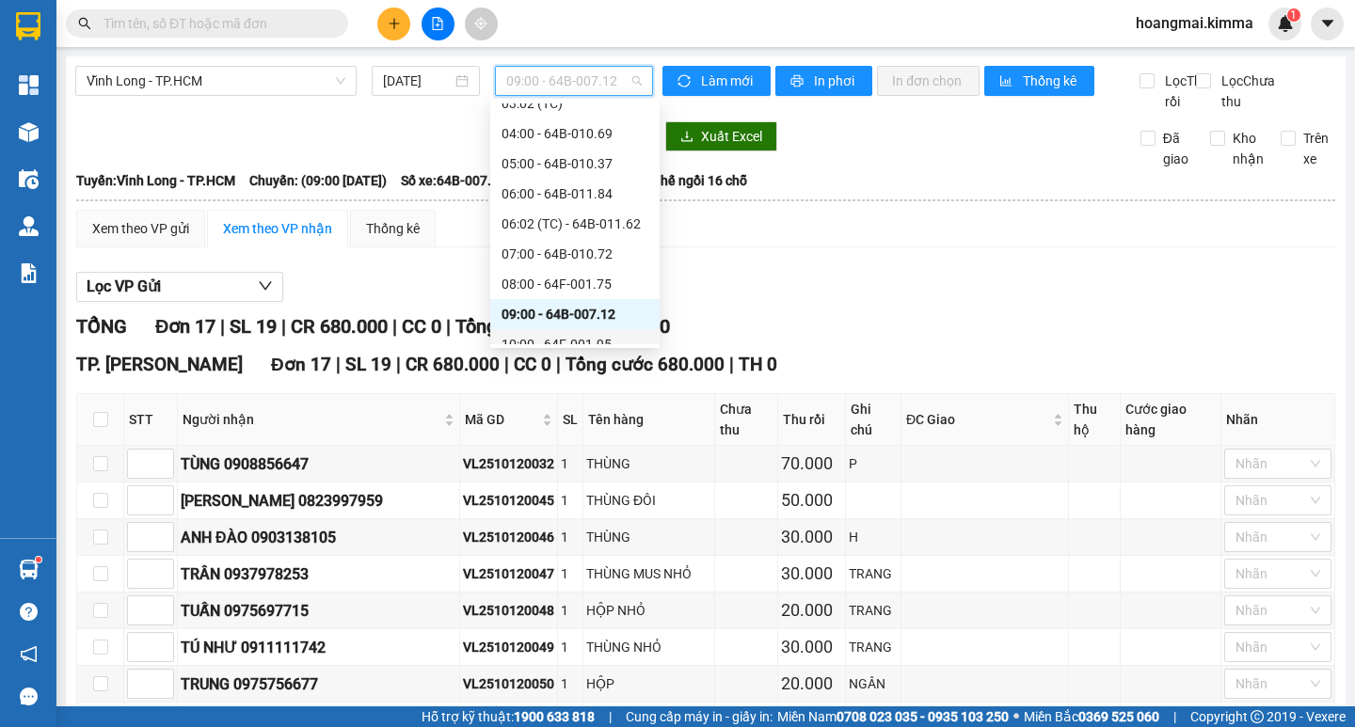
click at [563, 334] on div "10:00 - 64F-001.95" at bounding box center [575, 344] width 147 height 21
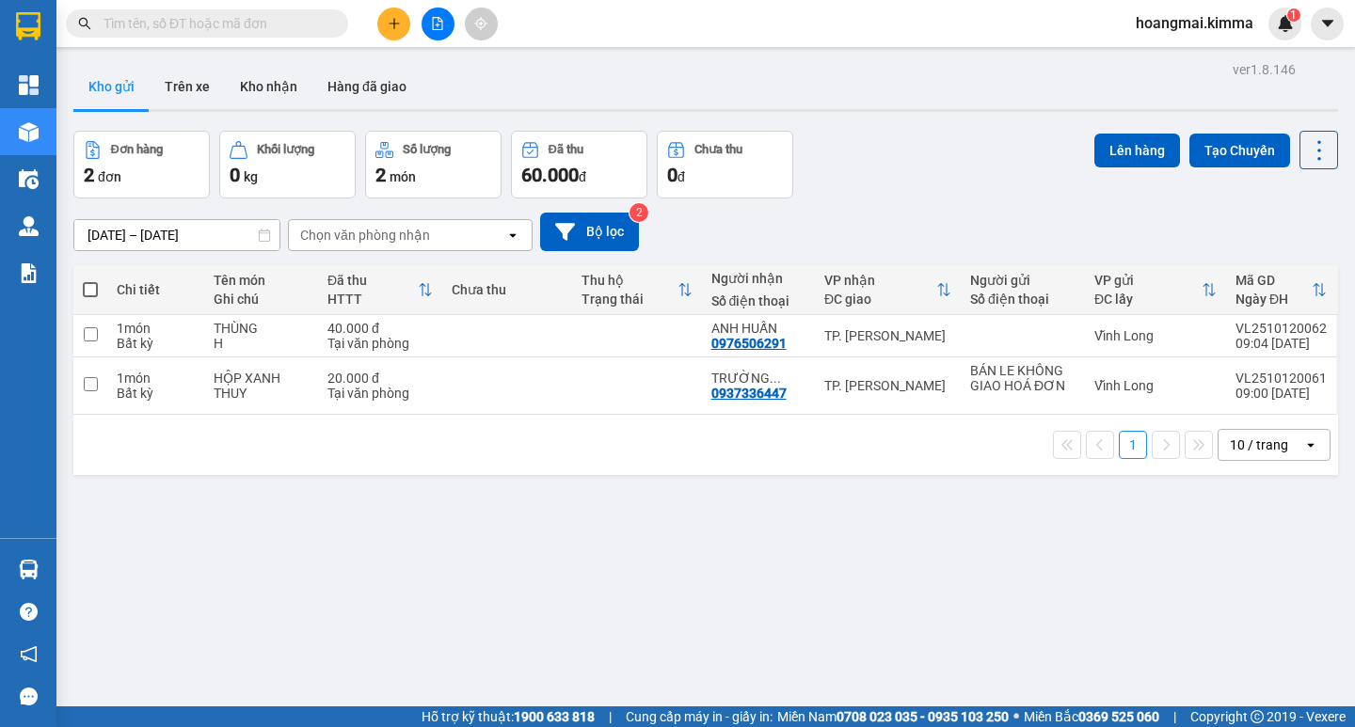
click at [441, 11] on button at bounding box center [438, 24] width 33 height 33
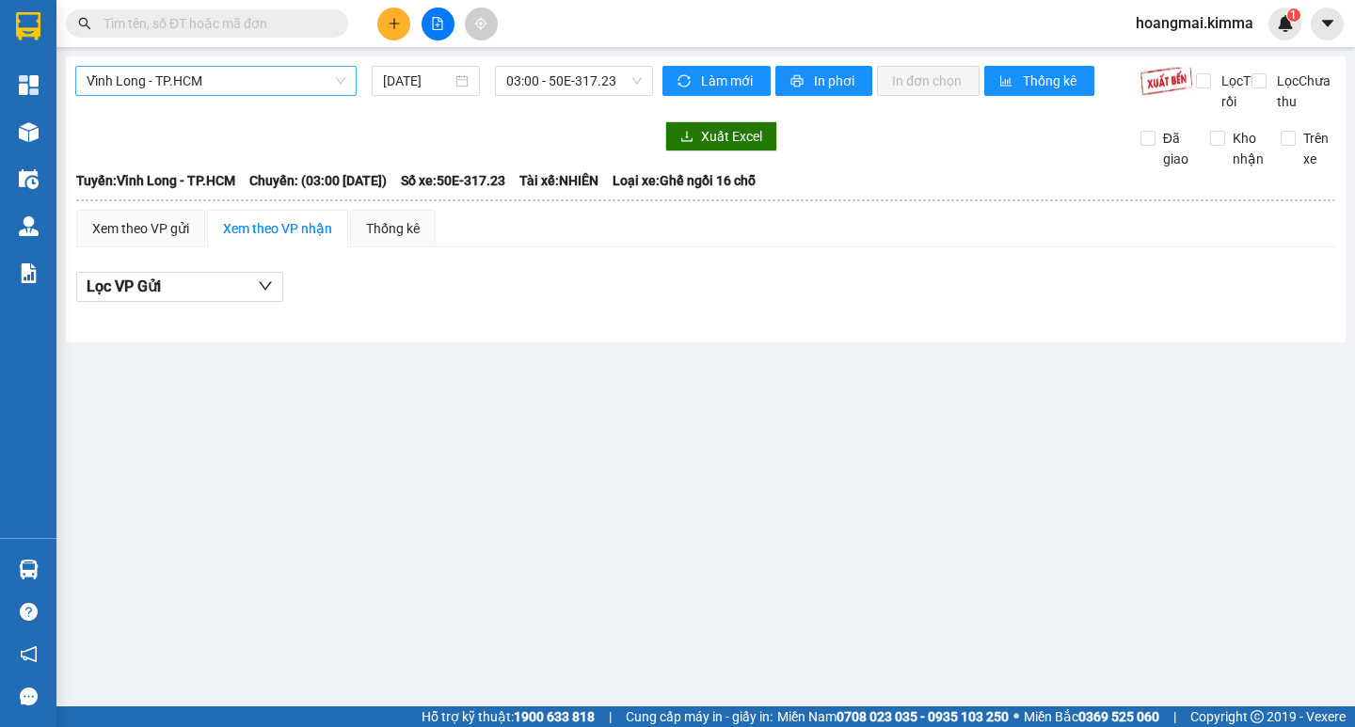
click at [240, 85] on span "Vĩnh Long - TP.HCM" at bounding box center [216, 81] width 259 height 28
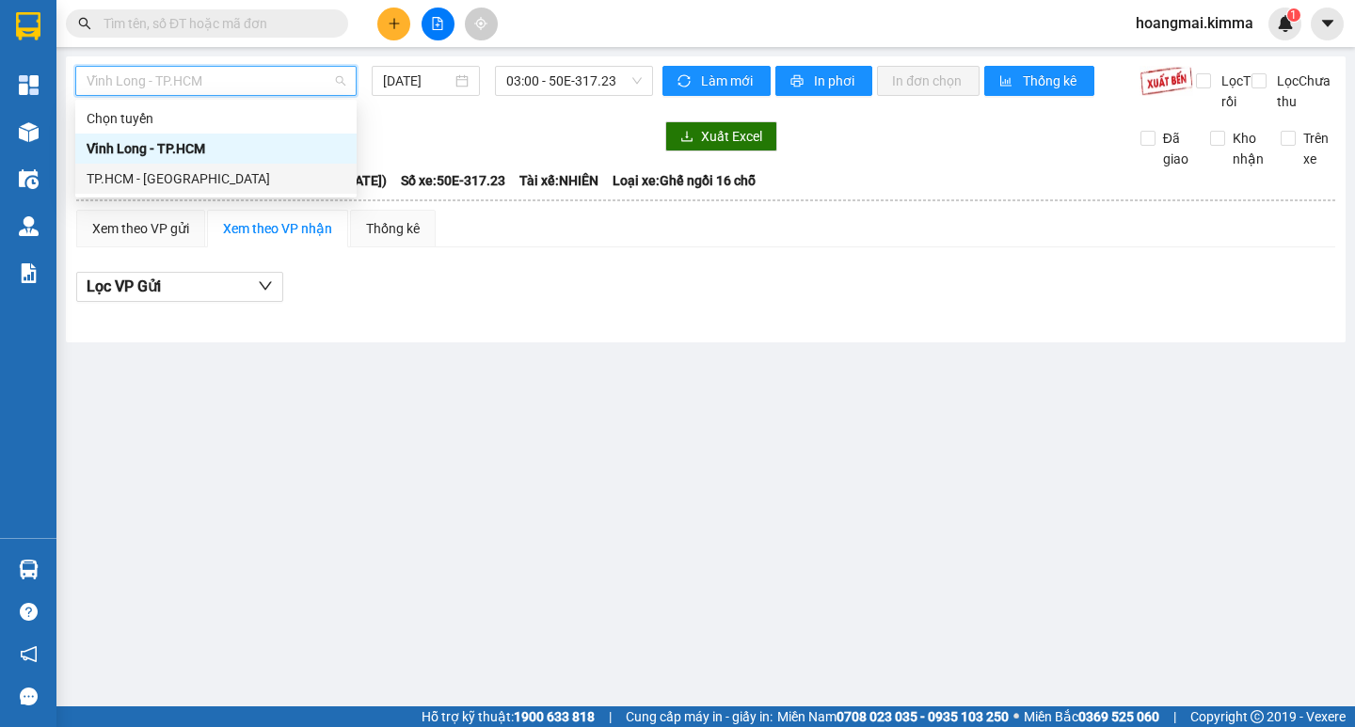
click at [193, 171] on div "TP.HCM - Vĩnh Long" at bounding box center [216, 178] width 259 height 21
type input "[DATE]"
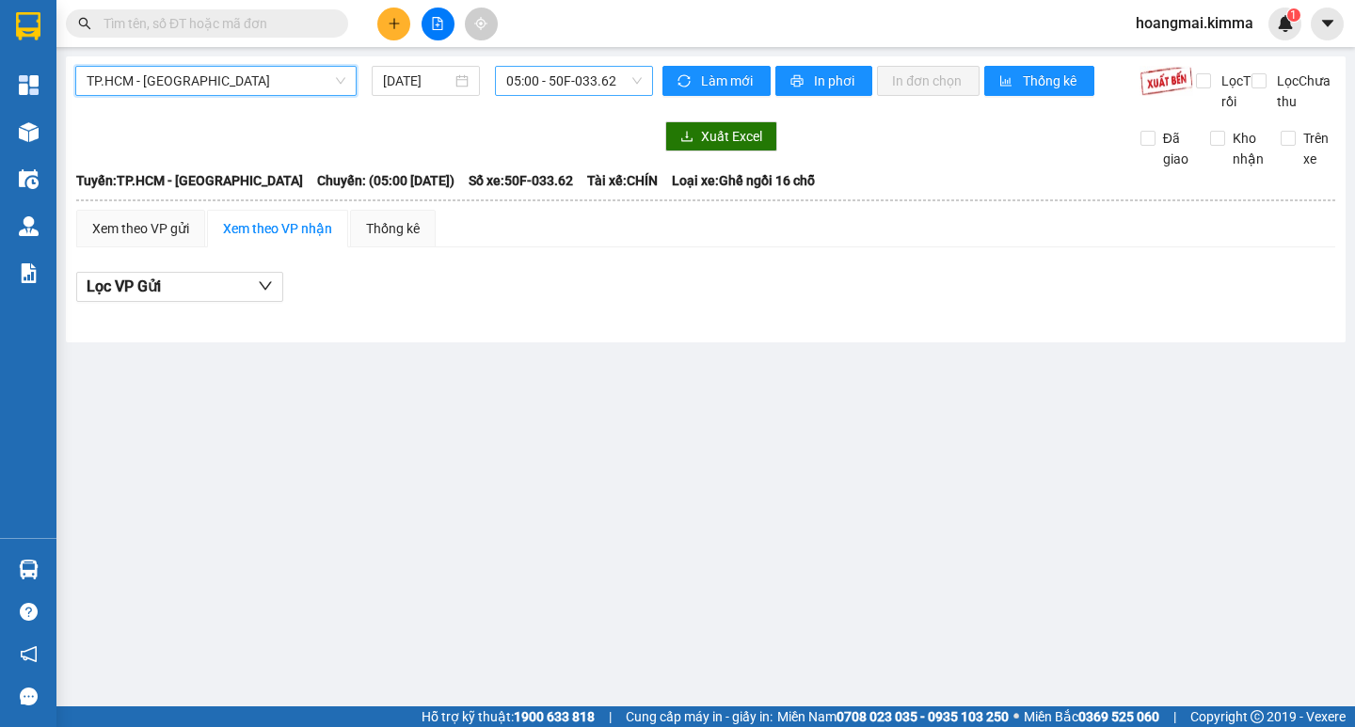
click at [554, 78] on span "05:00 - 50F-033.62" at bounding box center [573, 81] width 135 height 28
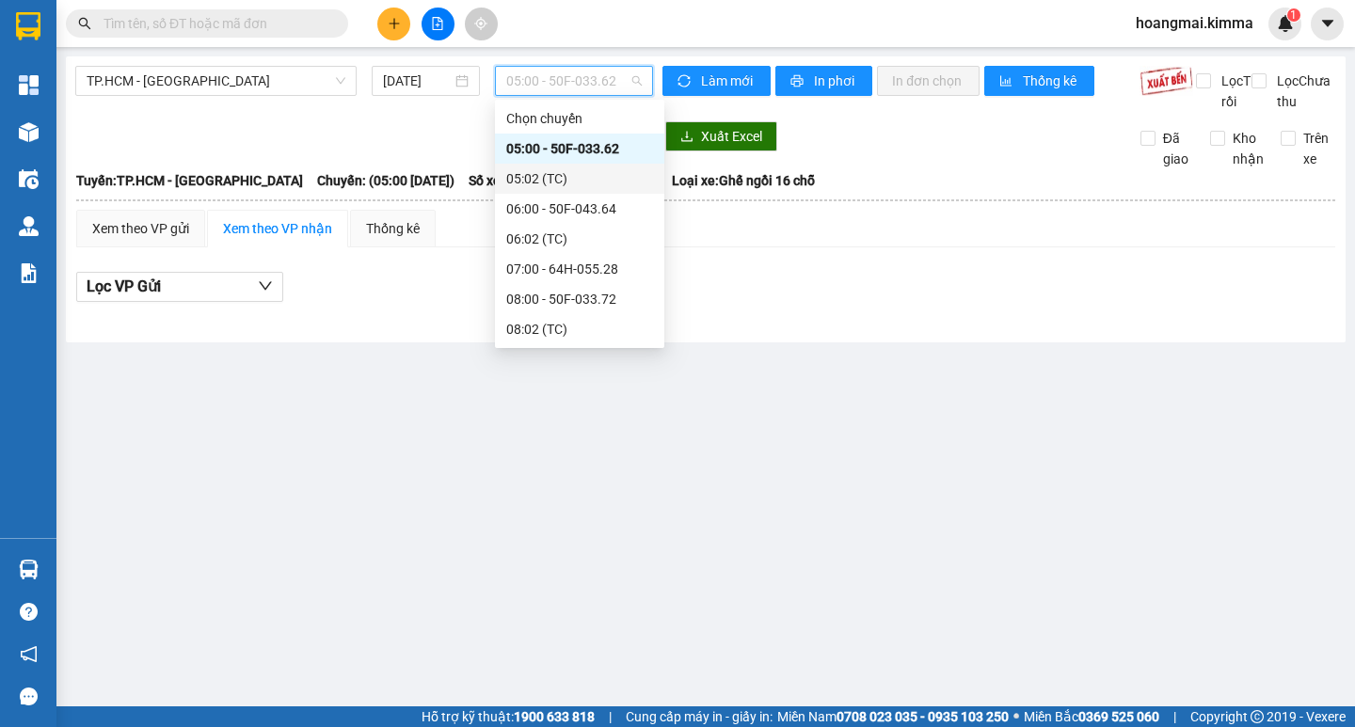
click at [542, 190] on div "05:02 (TC)" at bounding box center [579, 179] width 169 height 30
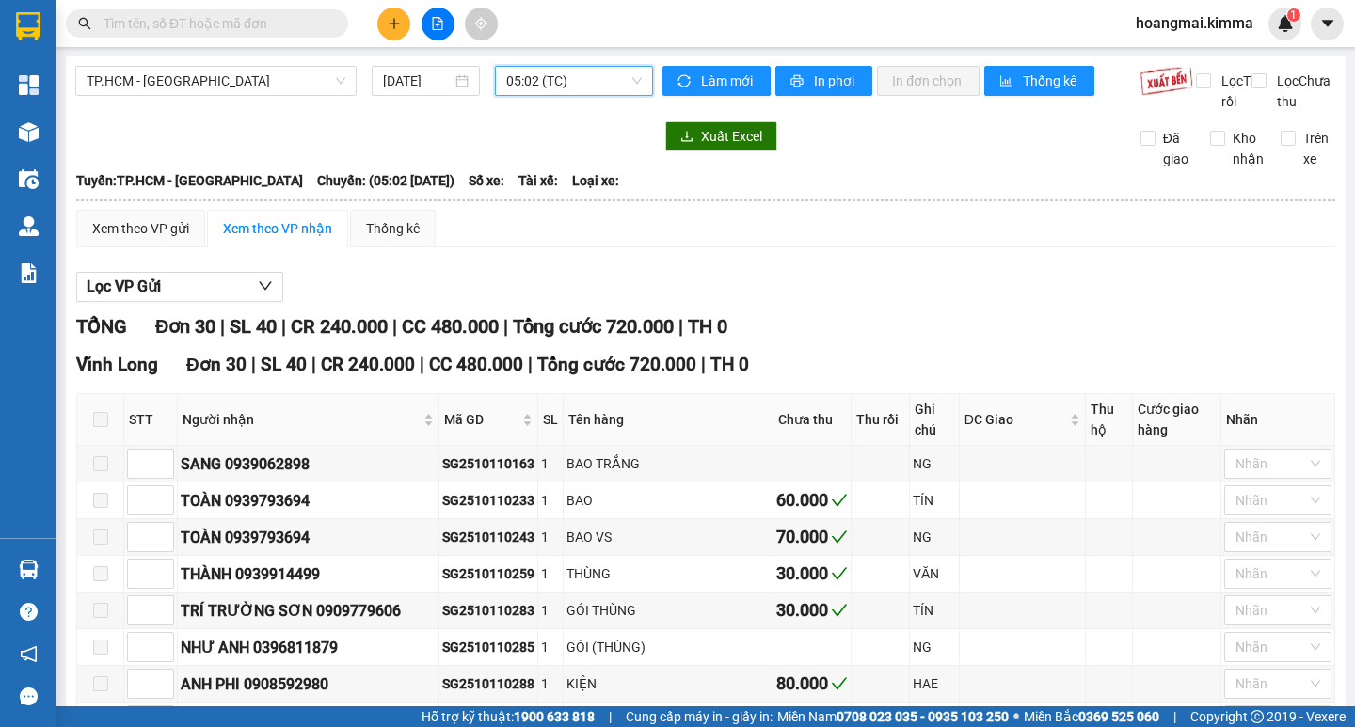
click at [557, 76] on span "05:02 (TC)" at bounding box center [573, 81] width 135 height 28
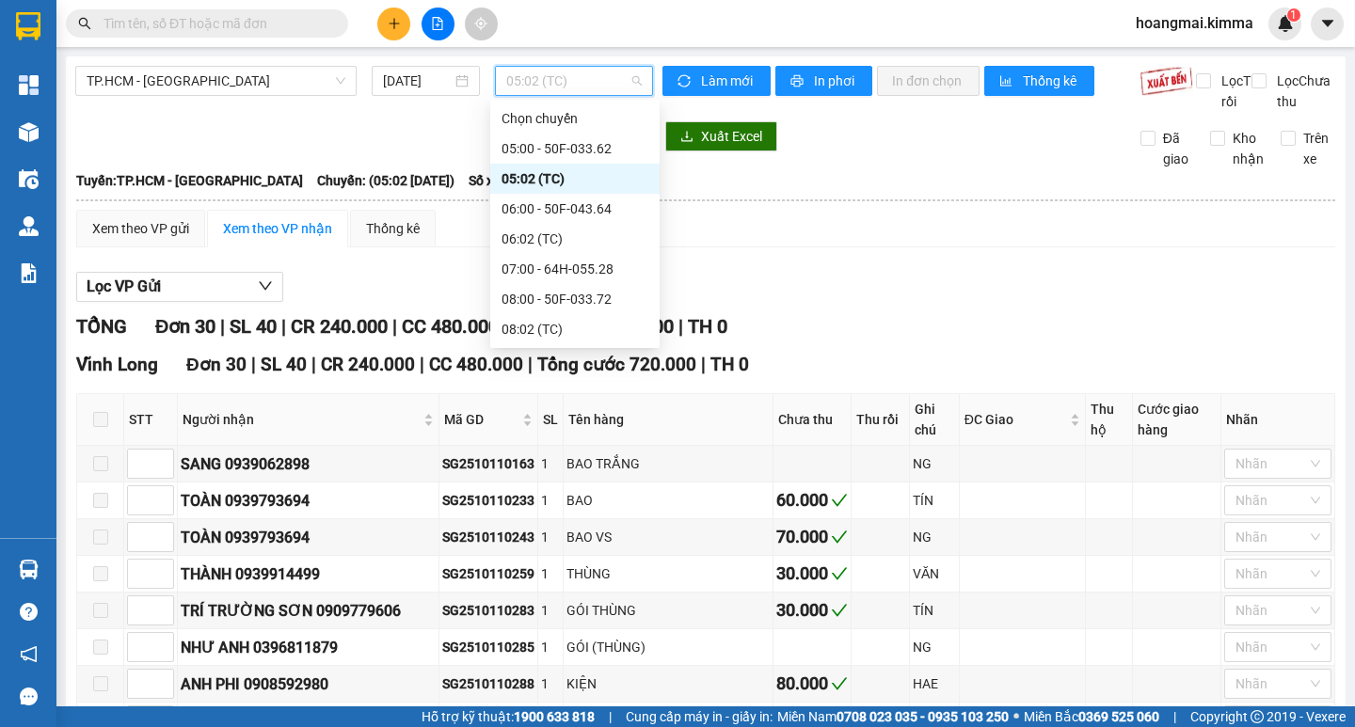
click at [556, 215] on div "06:00 - 50F-043.64" at bounding box center [575, 209] width 147 height 21
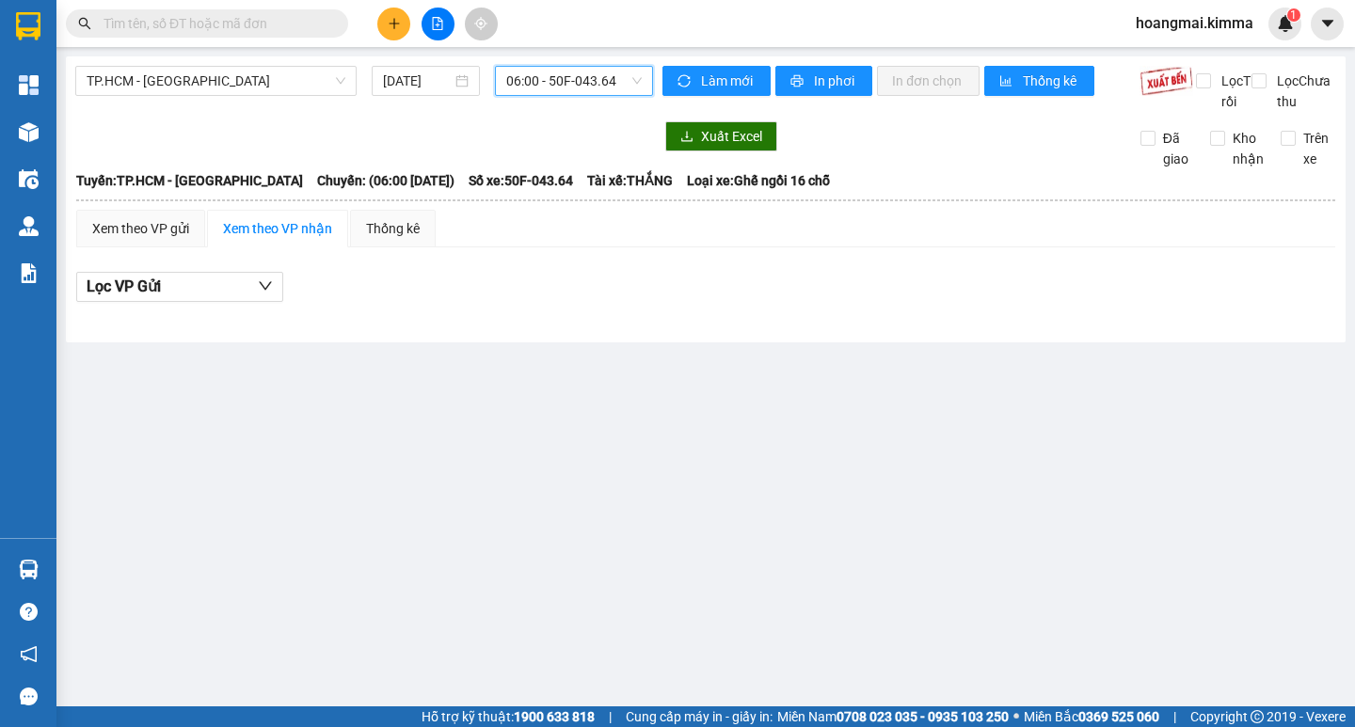
click at [554, 88] on span "06:00 - 50F-043.64" at bounding box center [573, 81] width 135 height 28
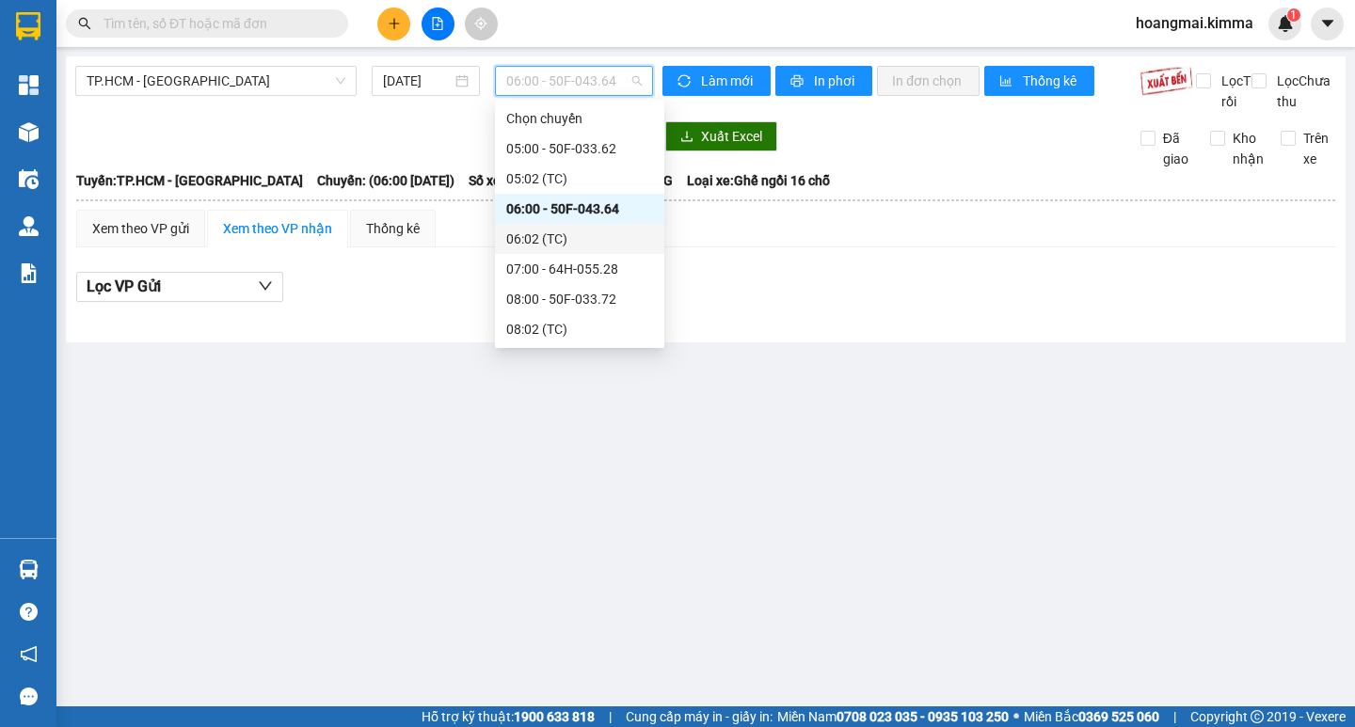
click at [560, 247] on div "06:02 (TC)" at bounding box center [579, 239] width 147 height 21
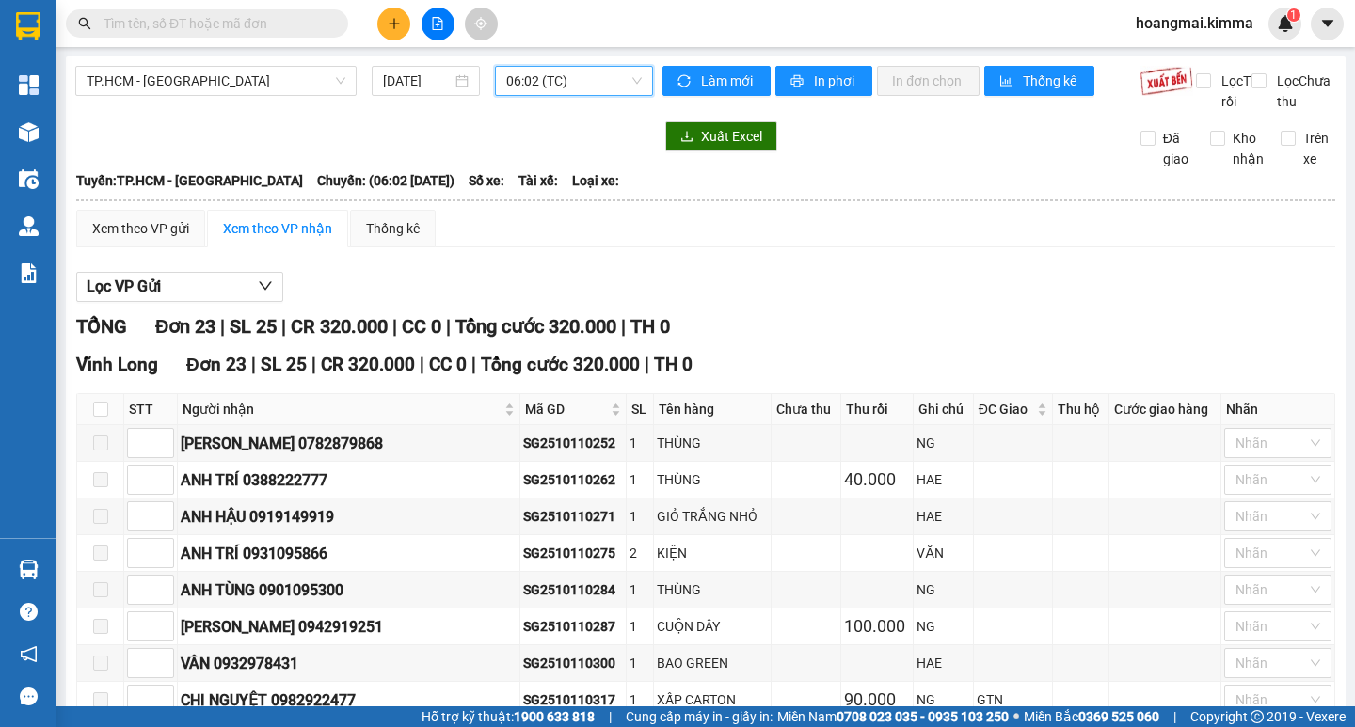
click at [539, 81] on span "06:02 (TC)" at bounding box center [573, 81] width 135 height 28
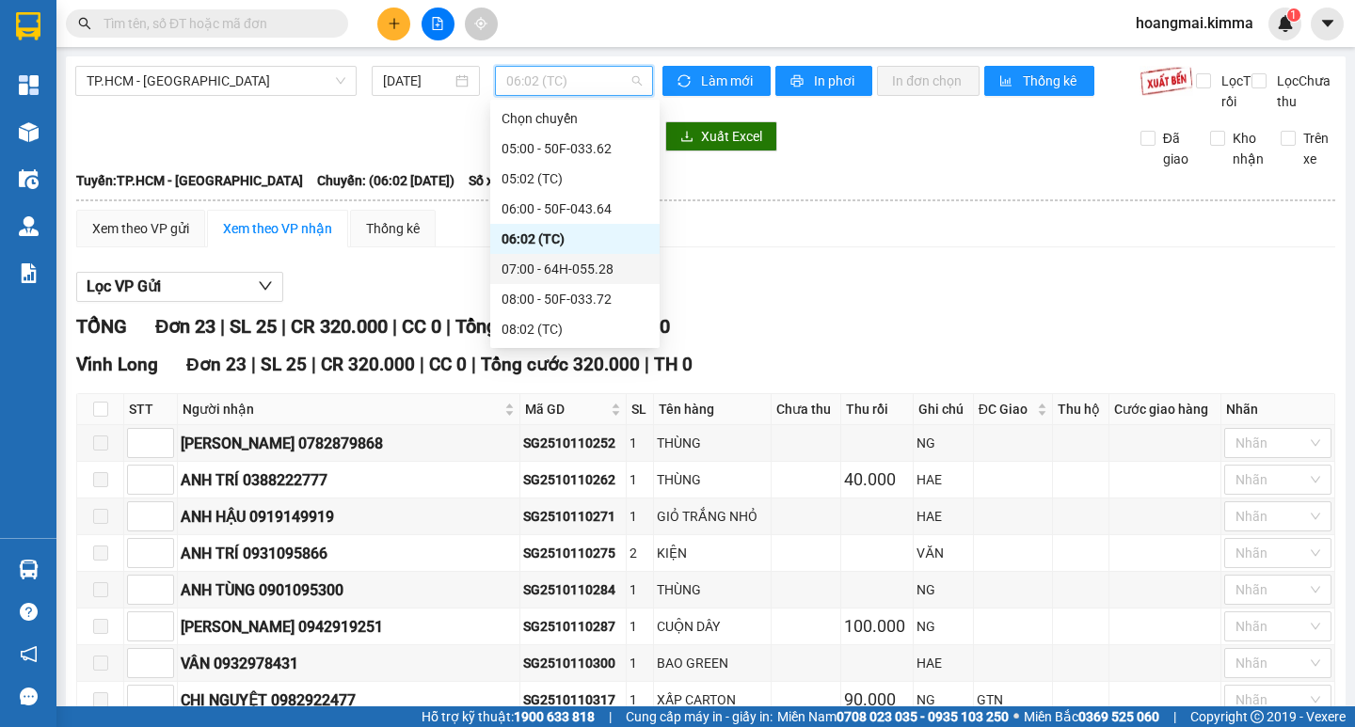
click at [578, 265] on div "07:00 - 64H-055.28" at bounding box center [575, 269] width 147 height 21
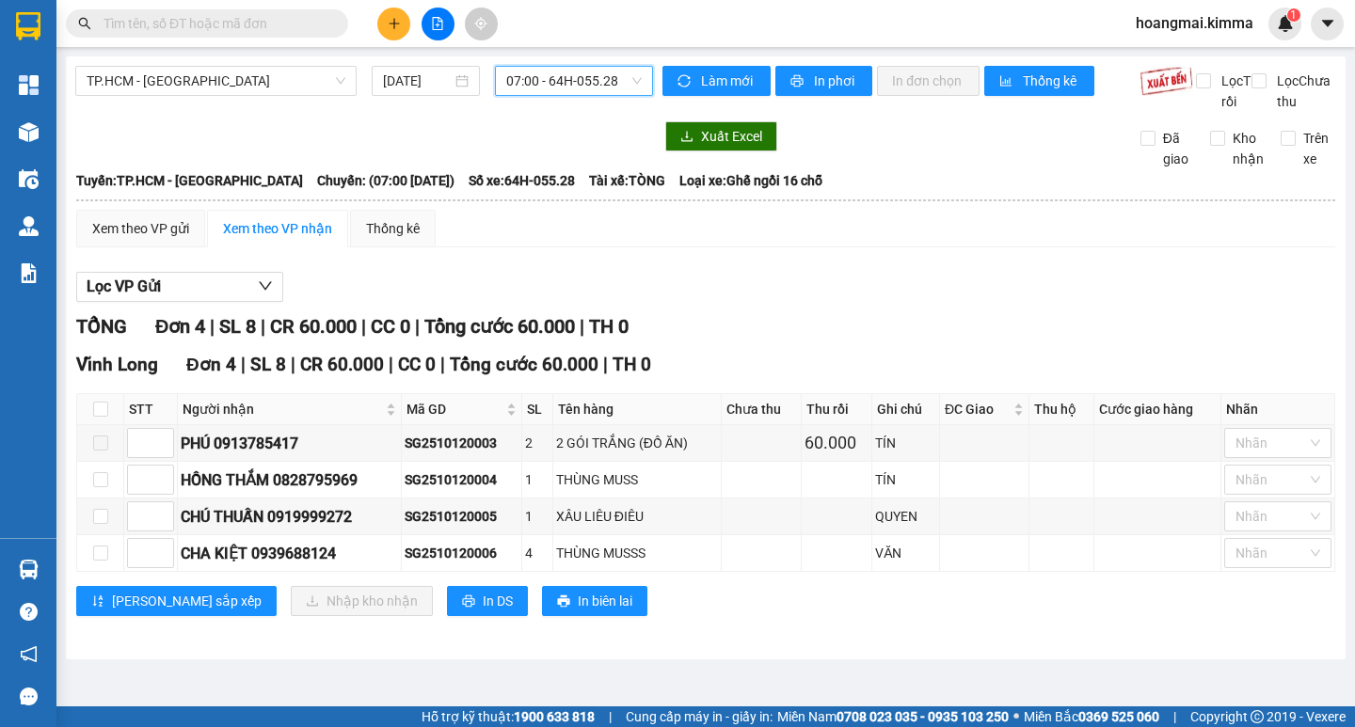
click at [557, 81] on span "07:00 - 64H-055.28" at bounding box center [573, 81] width 135 height 28
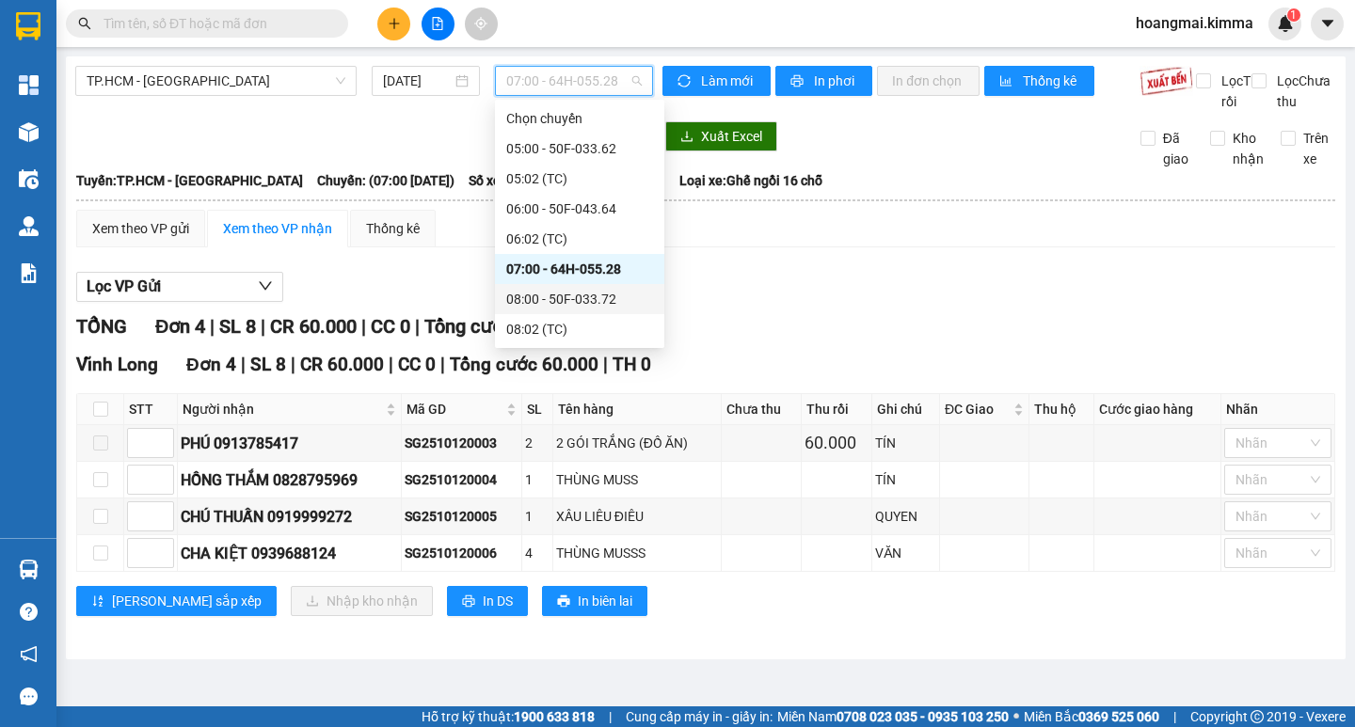
click at [580, 294] on div "08:00 - 50F-033.72" at bounding box center [579, 299] width 147 height 21
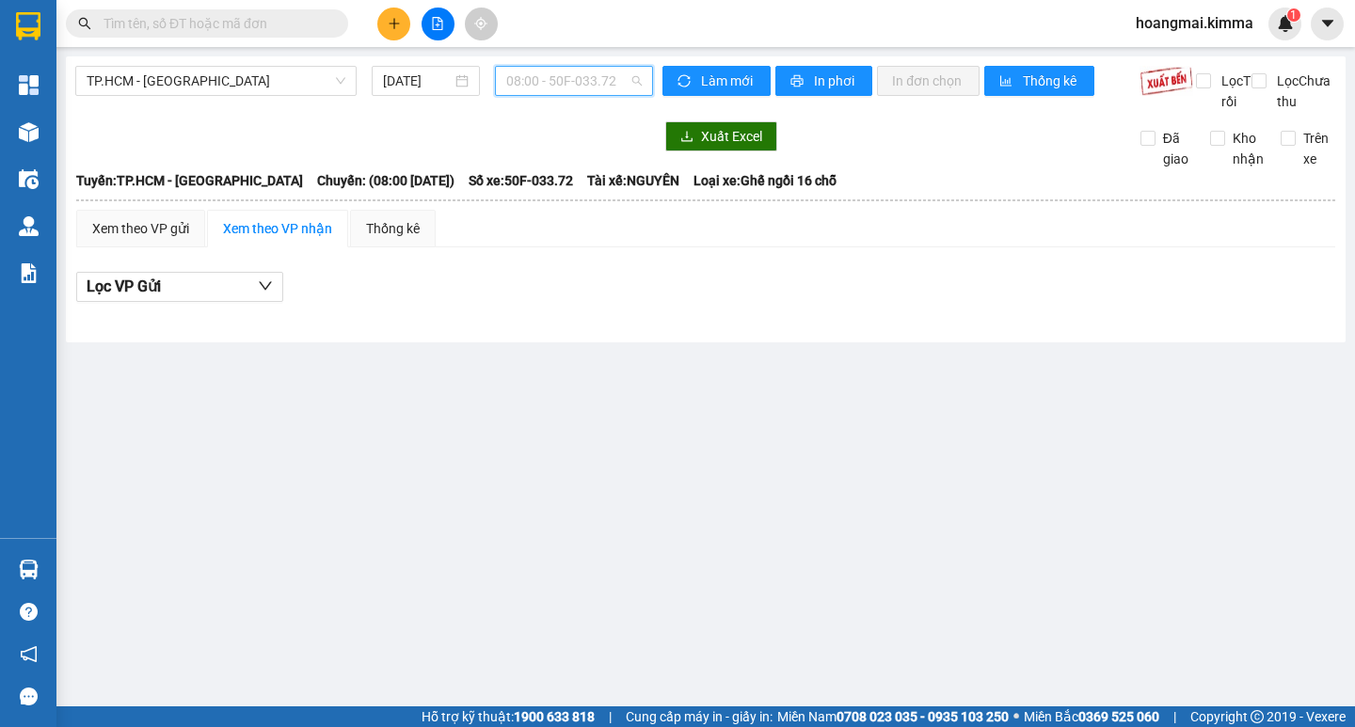
click at [554, 84] on span "08:00 - 50F-033.72" at bounding box center [573, 81] width 135 height 28
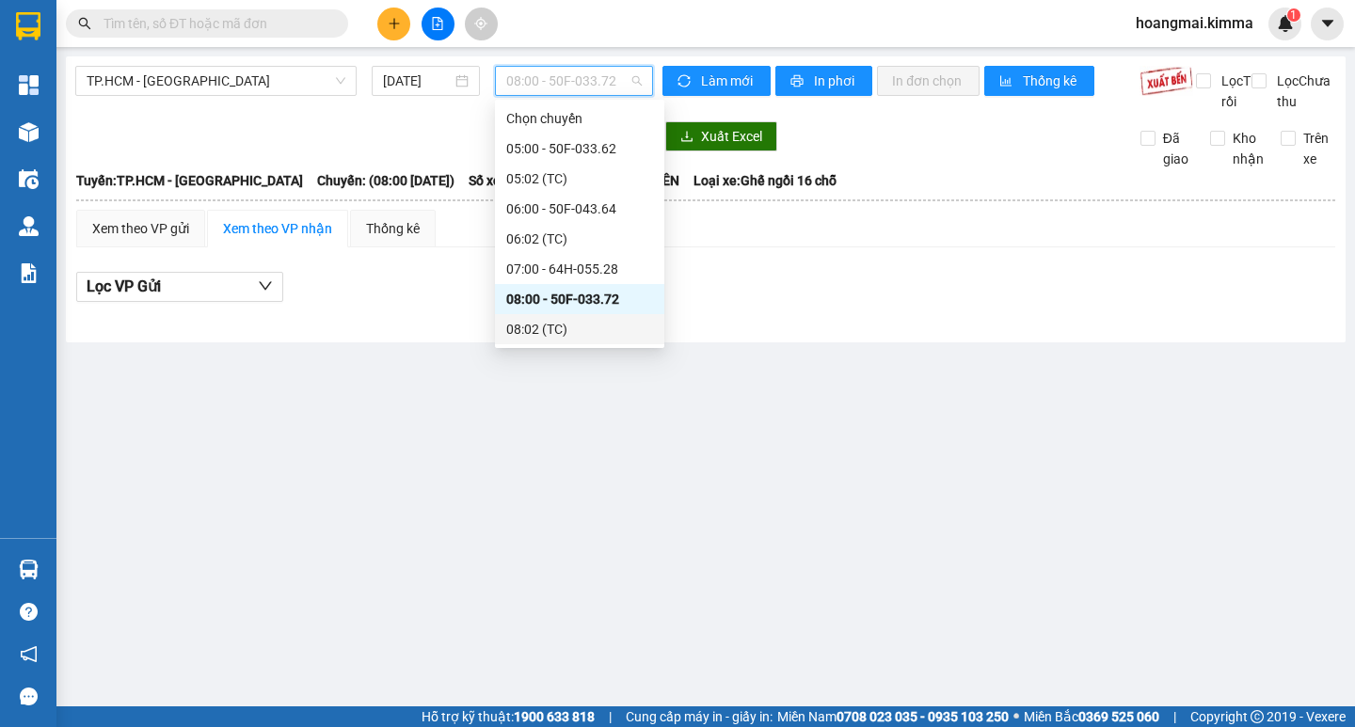
click at [582, 323] on div "08:02 (TC)" at bounding box center [579, 329] width 147 height 21
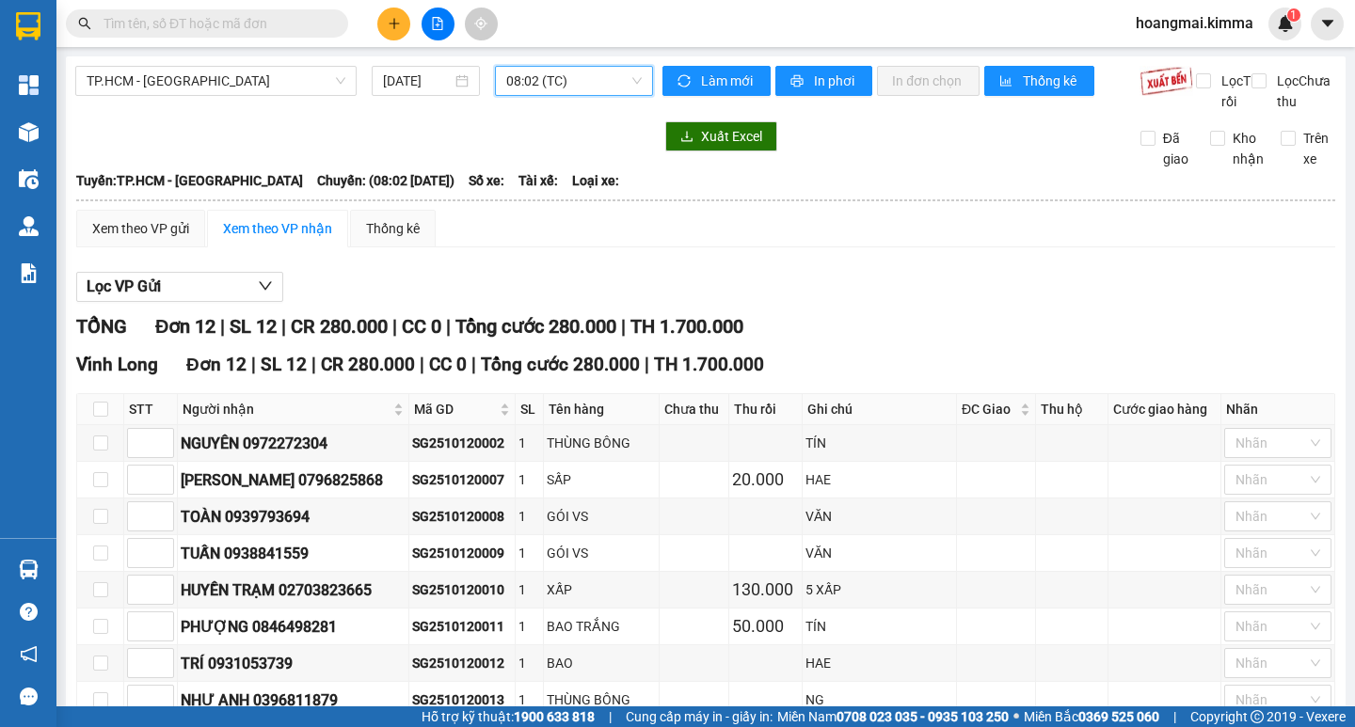
click at [567, 79] on span "08:02 (TC)" at bounding box center [573, 81] width 135 height 28
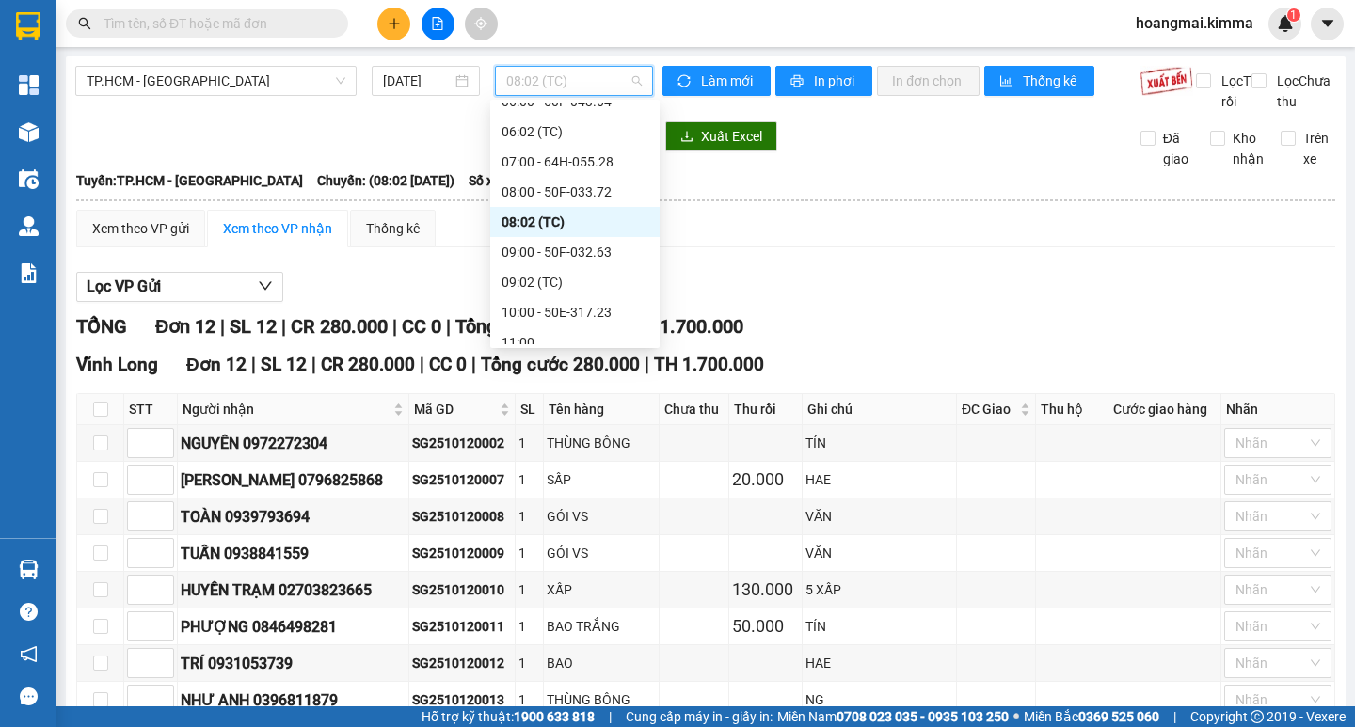
scroll to position [113, 0]
click at [589, 252] on div "09:00 - 50F-032.63" at bounding box center [575, 246] width 147 height 21
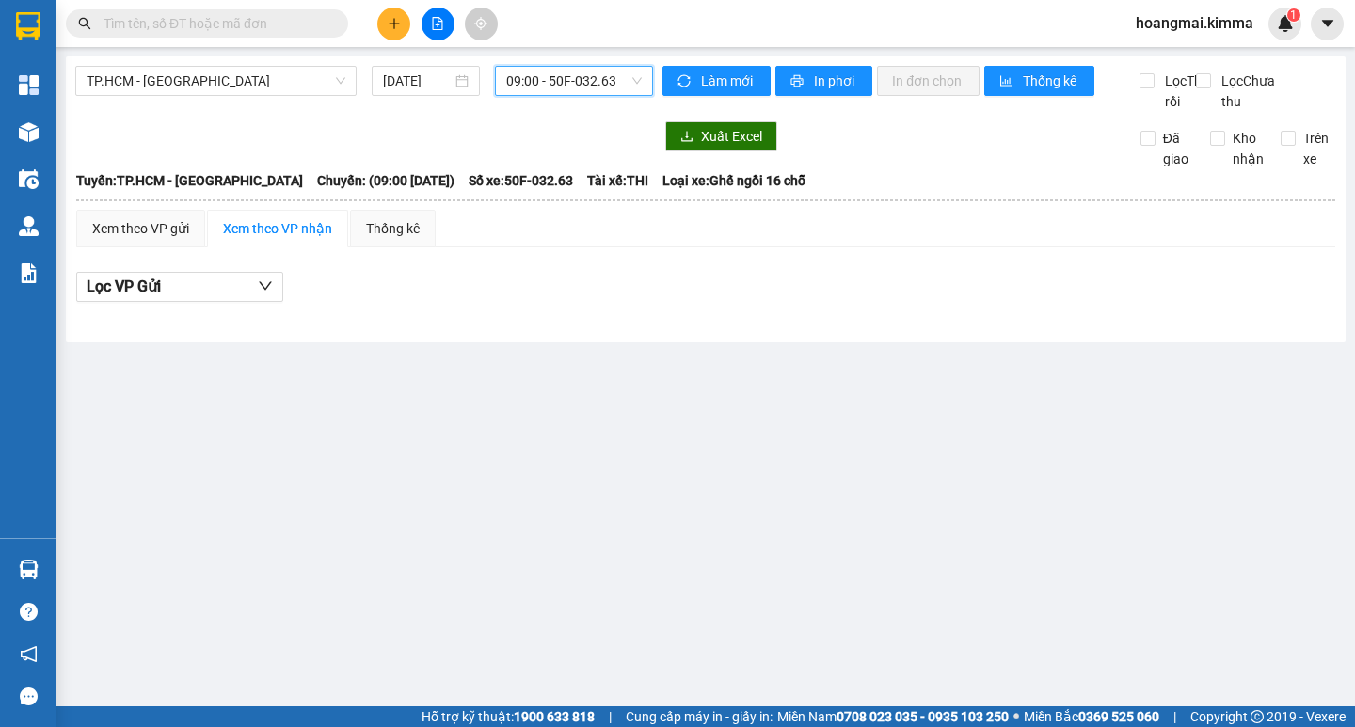
click at [532, 75] on span "09:00 - 50F-032.63" at bounding box center [573, 81] width 135 height 28
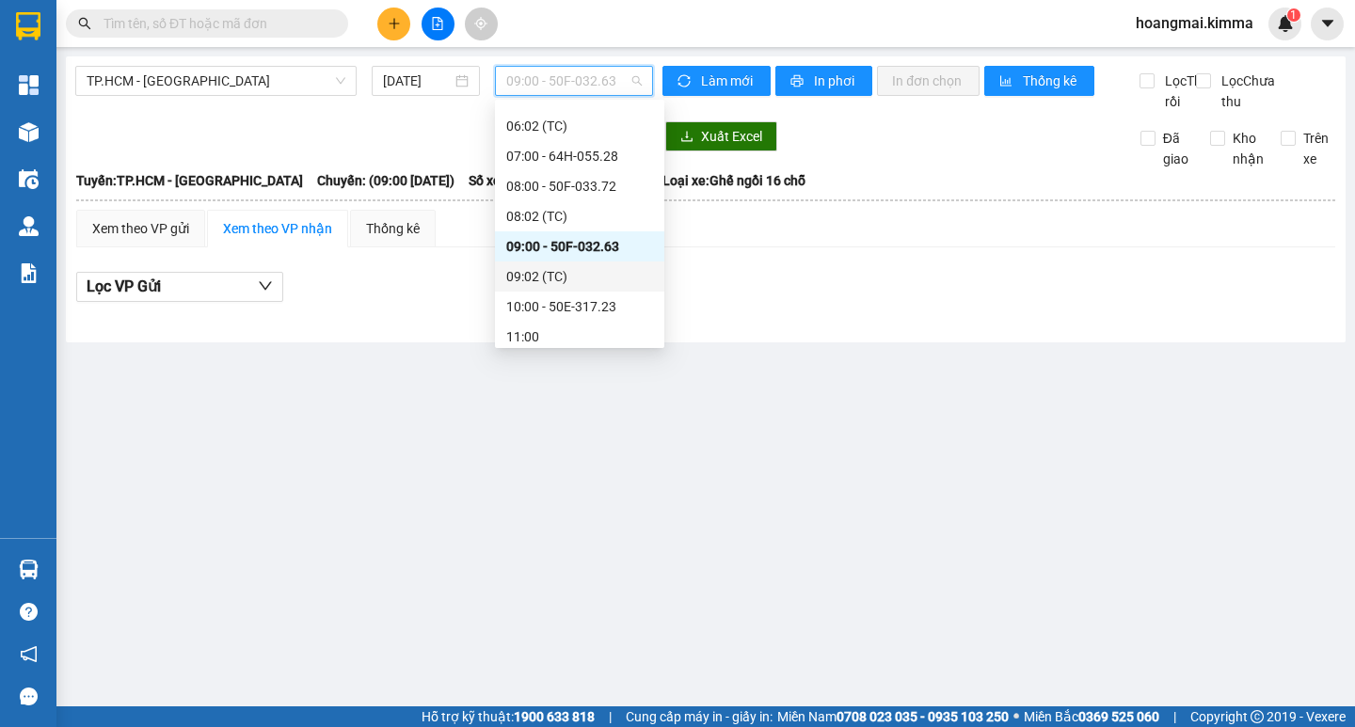
click at [534, 279] on div "09:02 (TC)" at bounding box center [579, 276] width 147 height 21
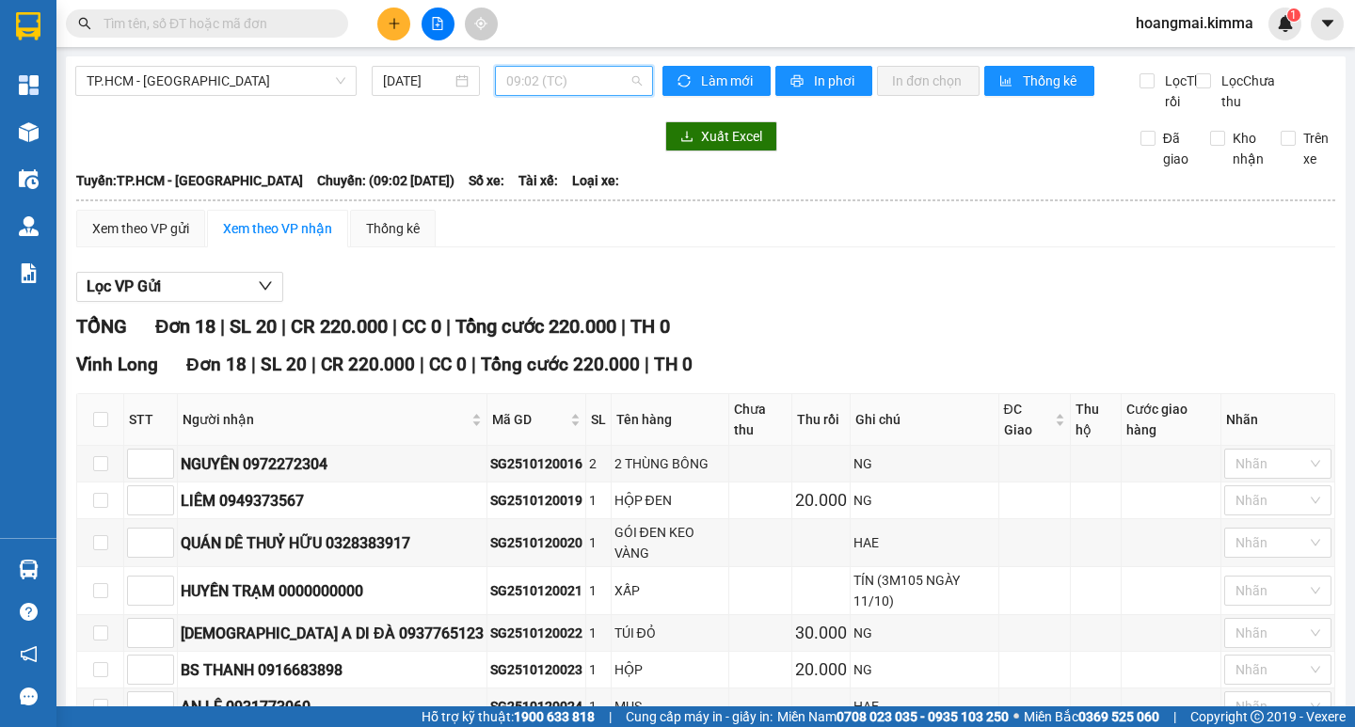
click at [573, 77] on span "09:02 (TC)" at bounding box center [573, 81] width 135 height 28
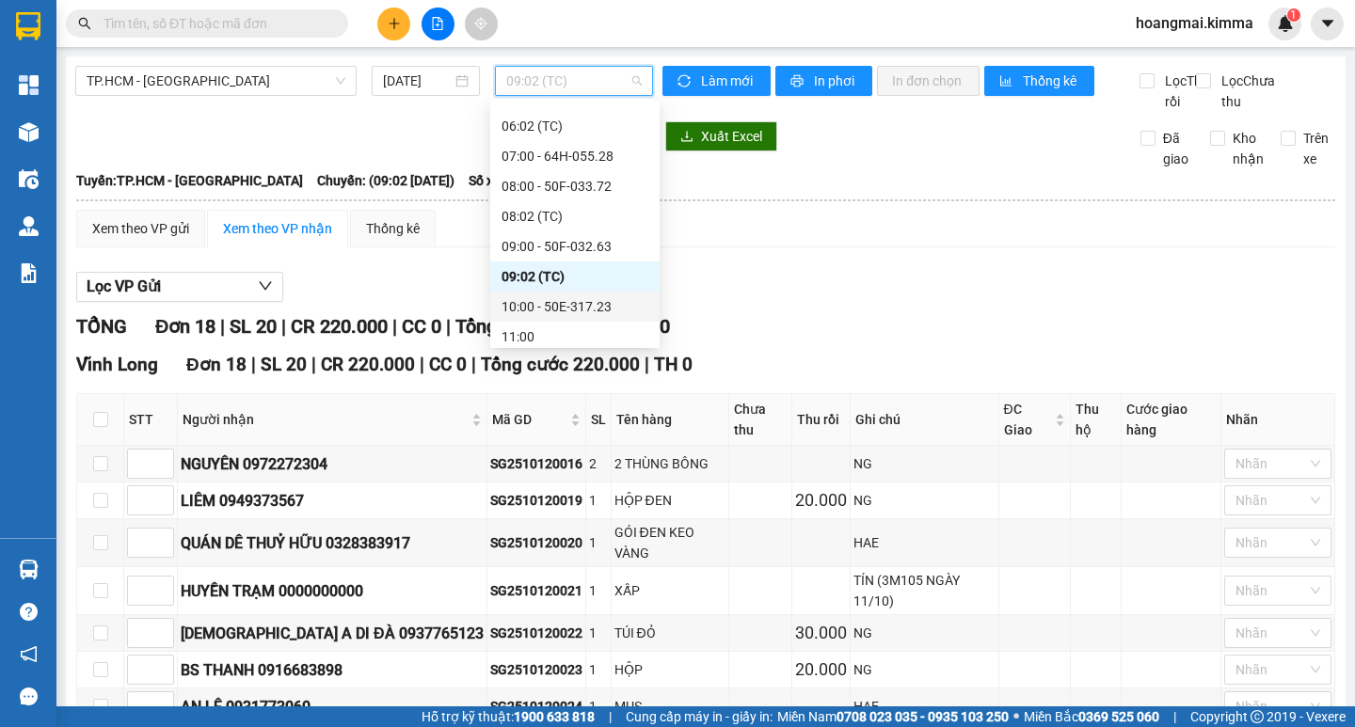
click at [576, 308] on div "10:00 - 50E-317.23" at bounding box center [575, 306] width 147 height 21
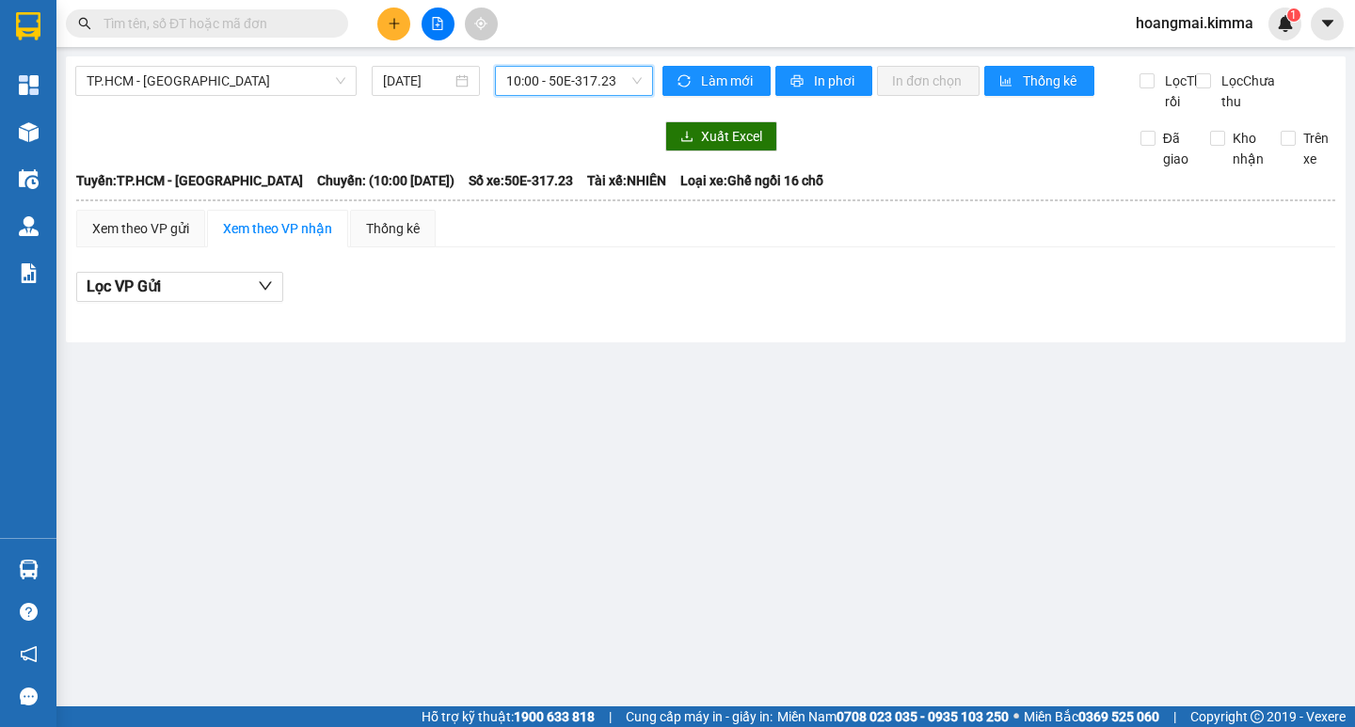
drag, startPoint x: 559, startPoint y: 82, endPoint x: 565, endPoint y: 103, distance: 21.5
click at [560, 84] on span "10:00 - 50E-317.23" at bounding box center [573, 81] width 135 height 28
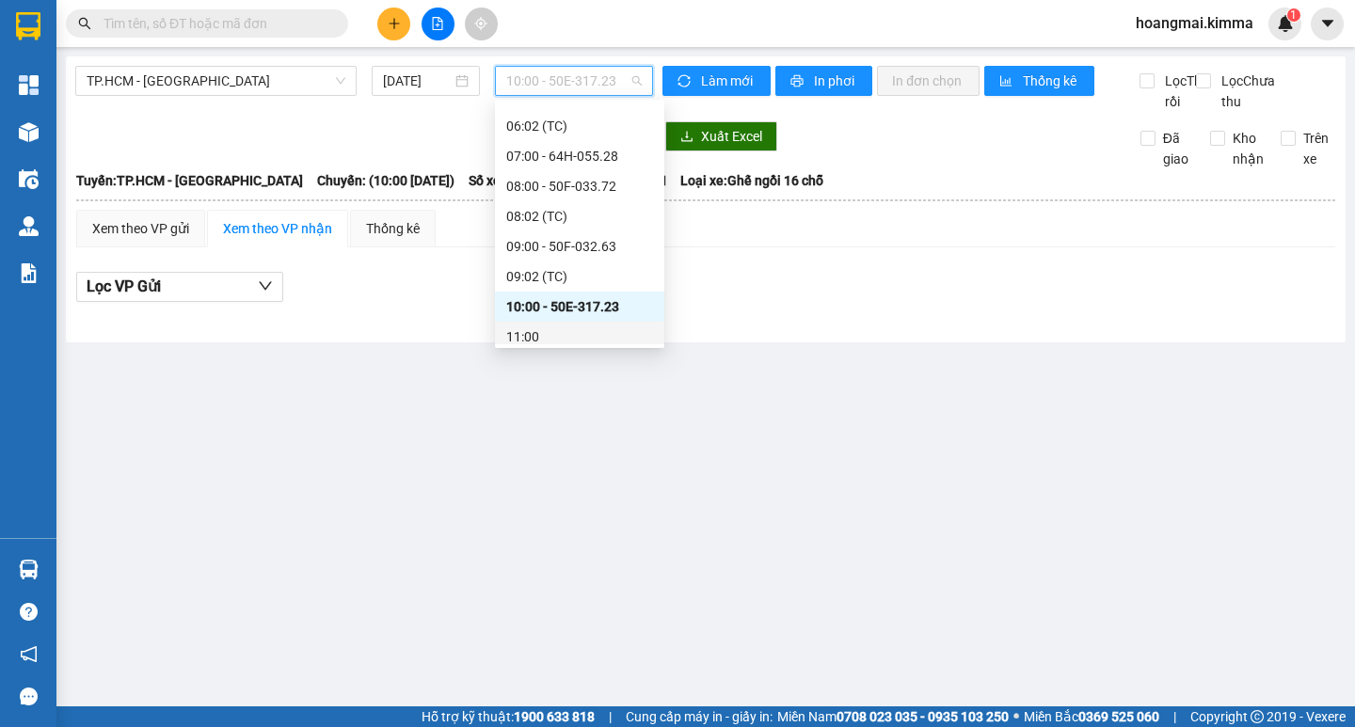
click at [565, 335] on div "11:00" at bounding box center [579, 337] width 147 height 21
